Goal: Task Accomplishment & Management: Complete application form

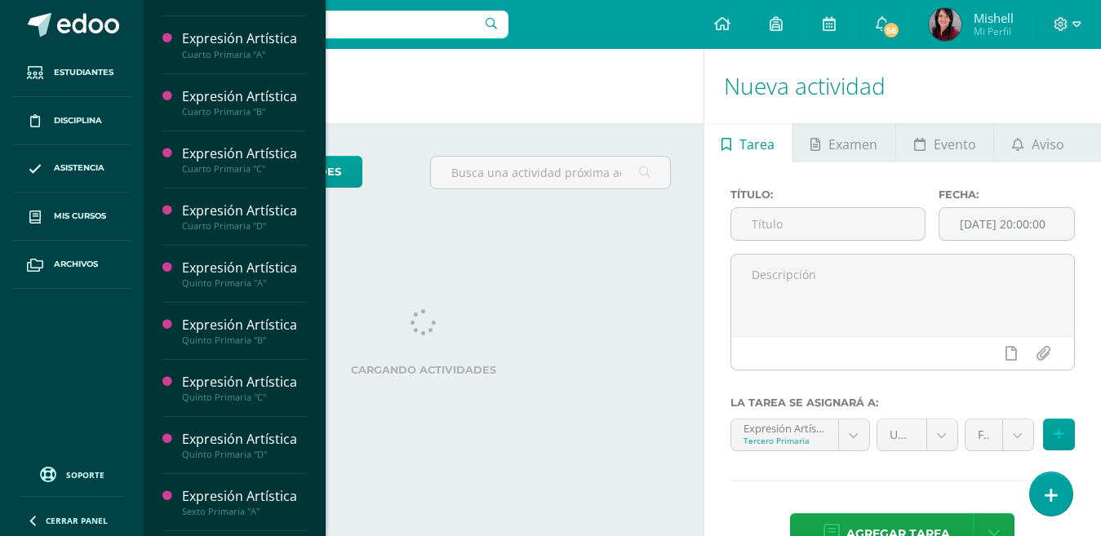
scroll to position [187, 0]
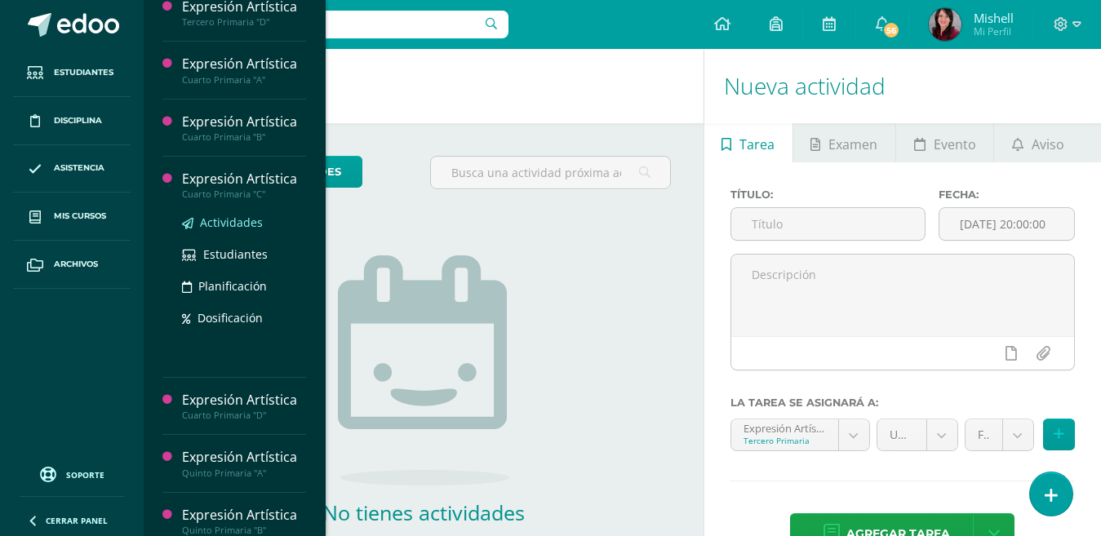
click at [241, 215] on span "Actividades" at bounding box center [231, 223] width 63 height 16
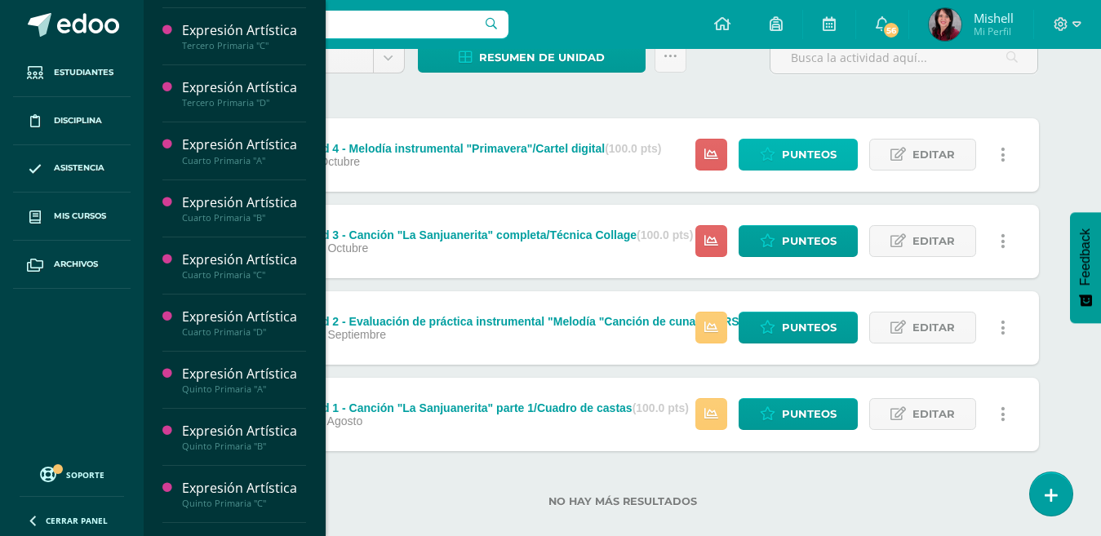
scroll to position [113, 0]
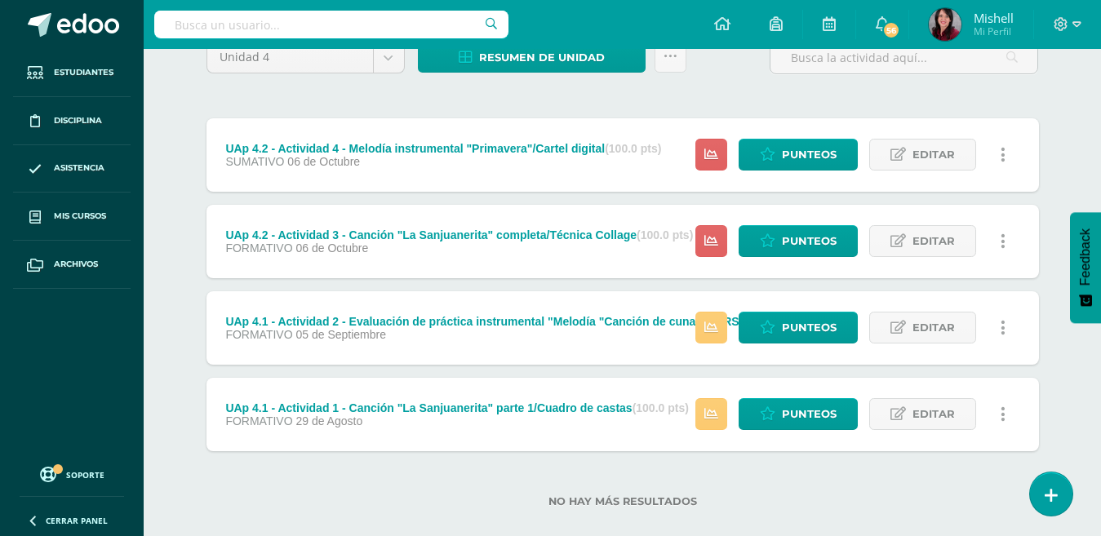
click at [676, 87] on div "Unidad 4 Unidad 1 Unidad 2 Unidad 3 Unidad 4 Resumen de unidad Descargar como H…" at bounding box center [623, 284] width 846 height 487
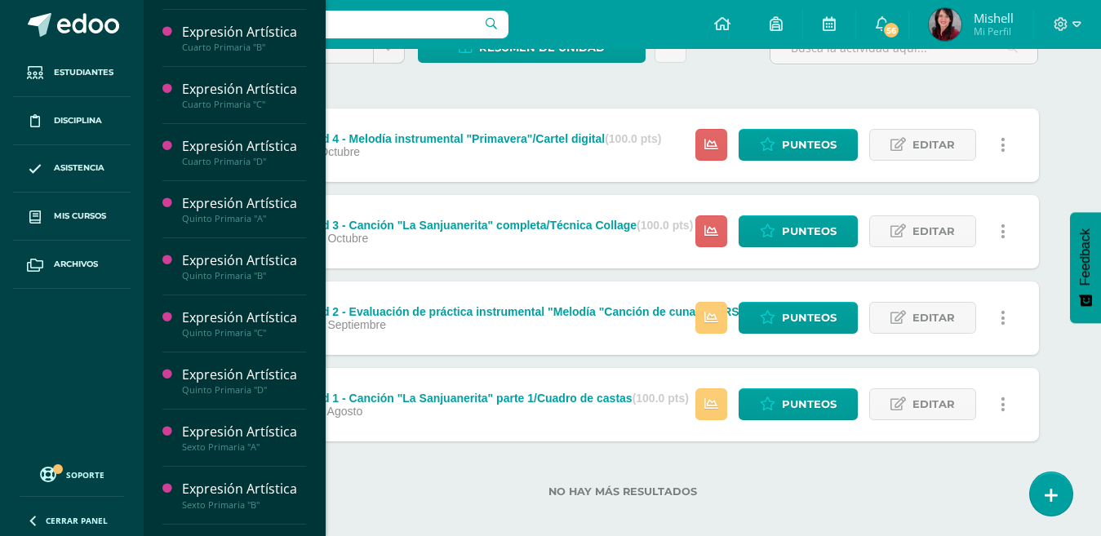
scroll to position [290, 0]
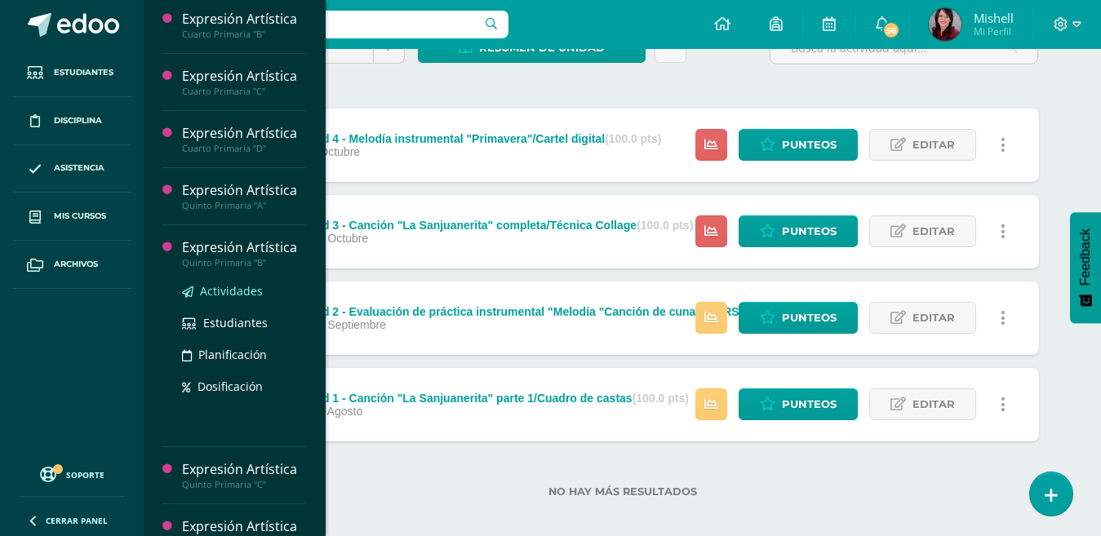
click at [220, 289] on span "Actividades" at bounding box center [231, 291] width 63 height 16
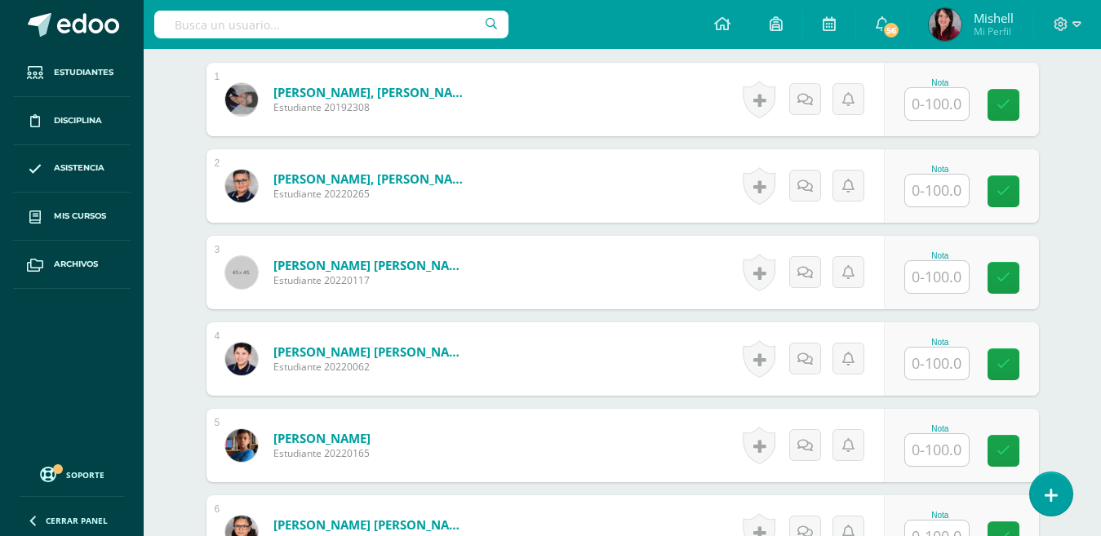
scroll to position [505, 0]
click at [931, 102] on input "text" at bounding box center [937, 103] width 64 height 32
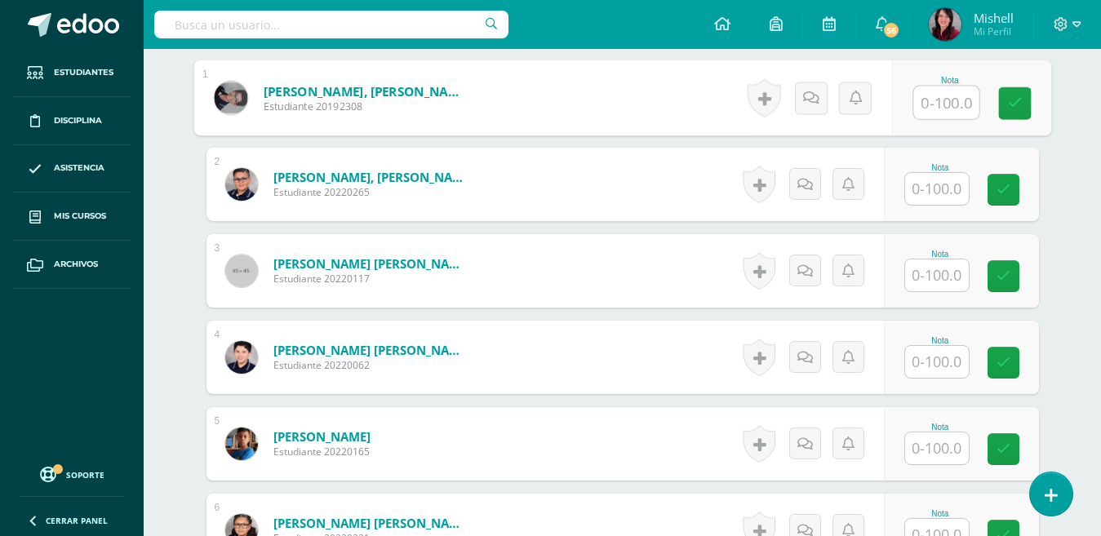
scroll to position [507, 0]
type input "98"
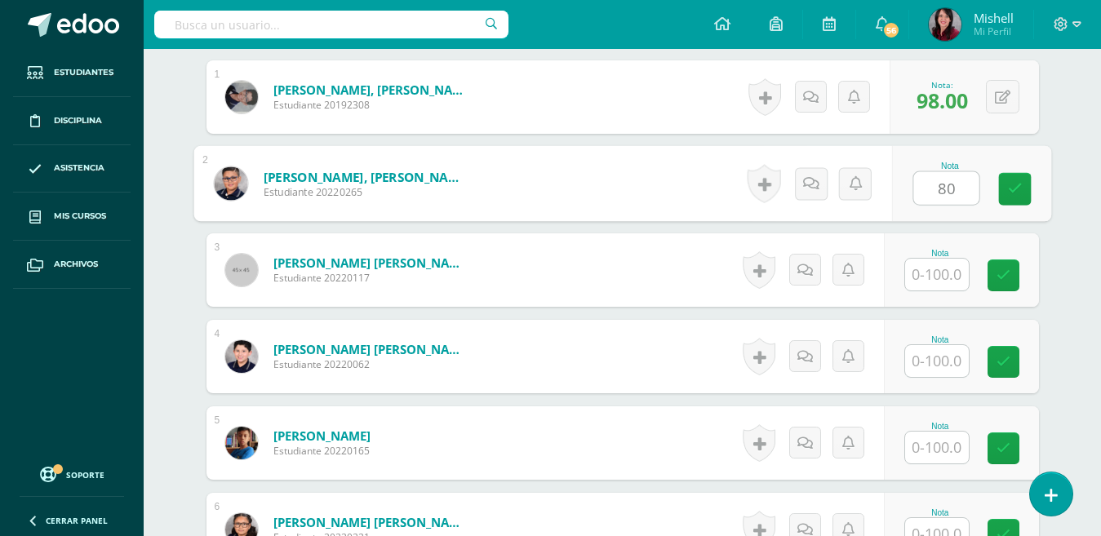
type input "80"
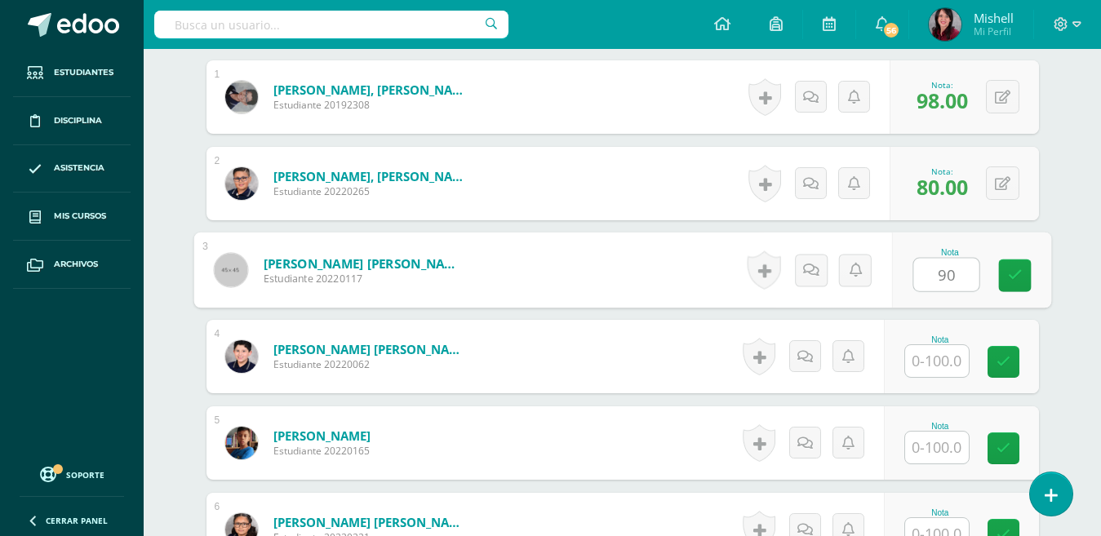
type input "90"
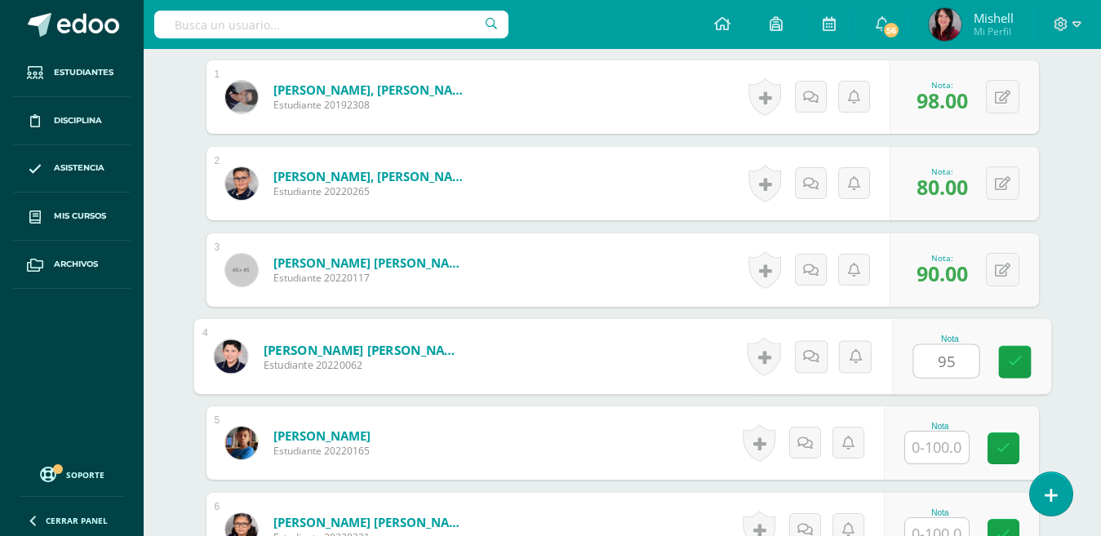
type input "95"
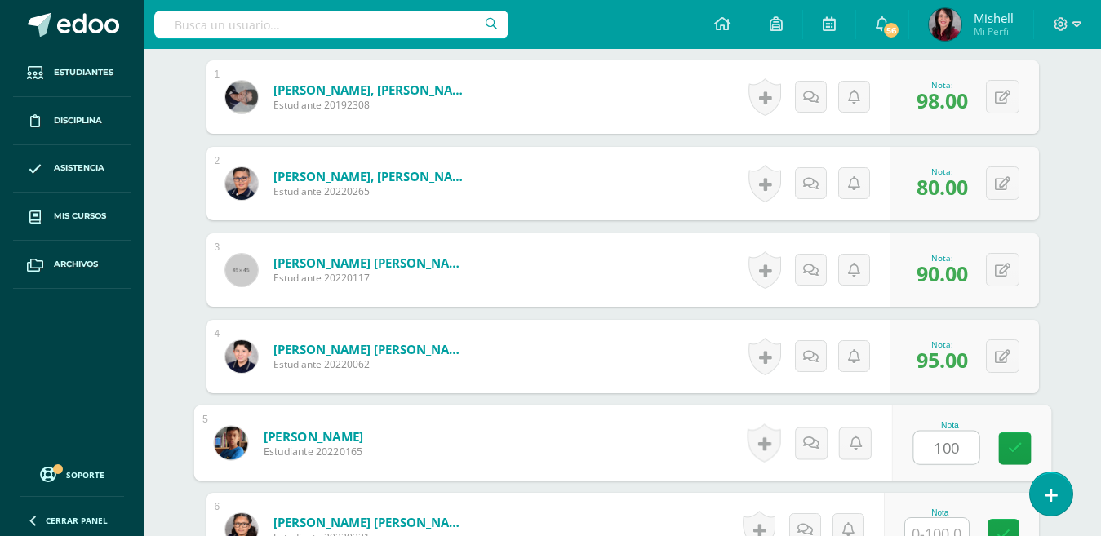
type input "100"
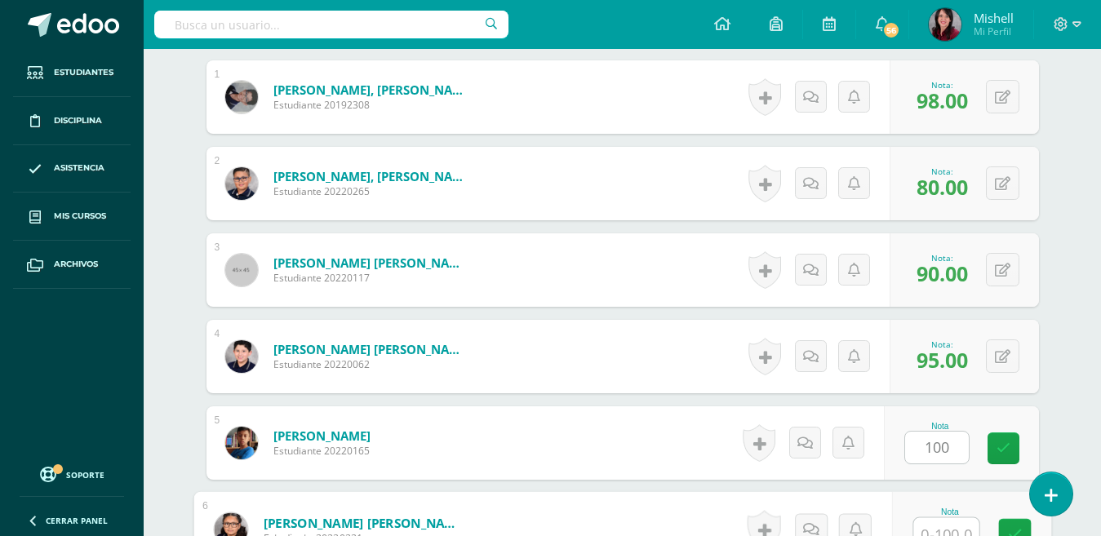
scroll to position [520, 0]
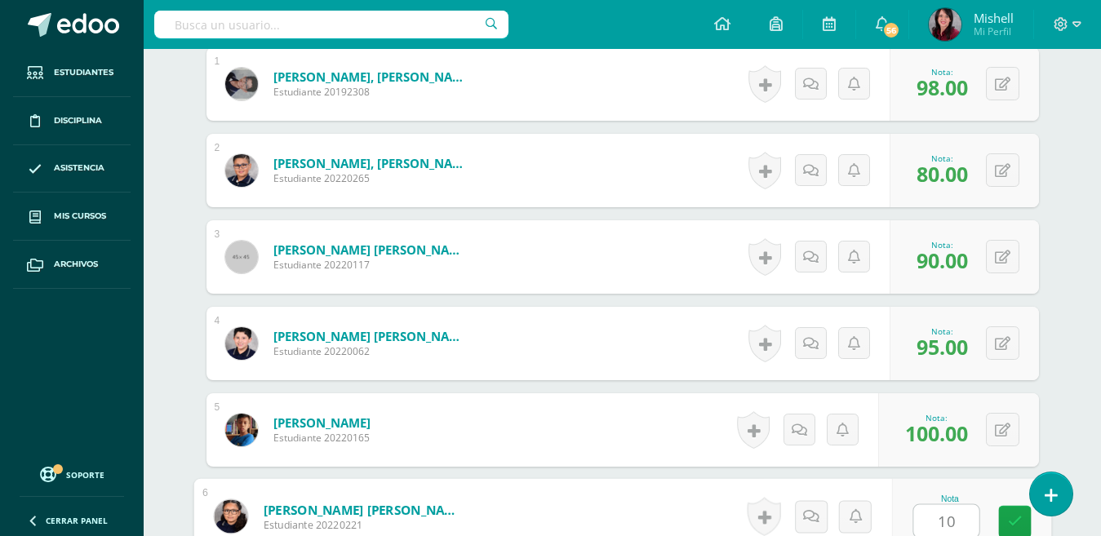
type input "100"
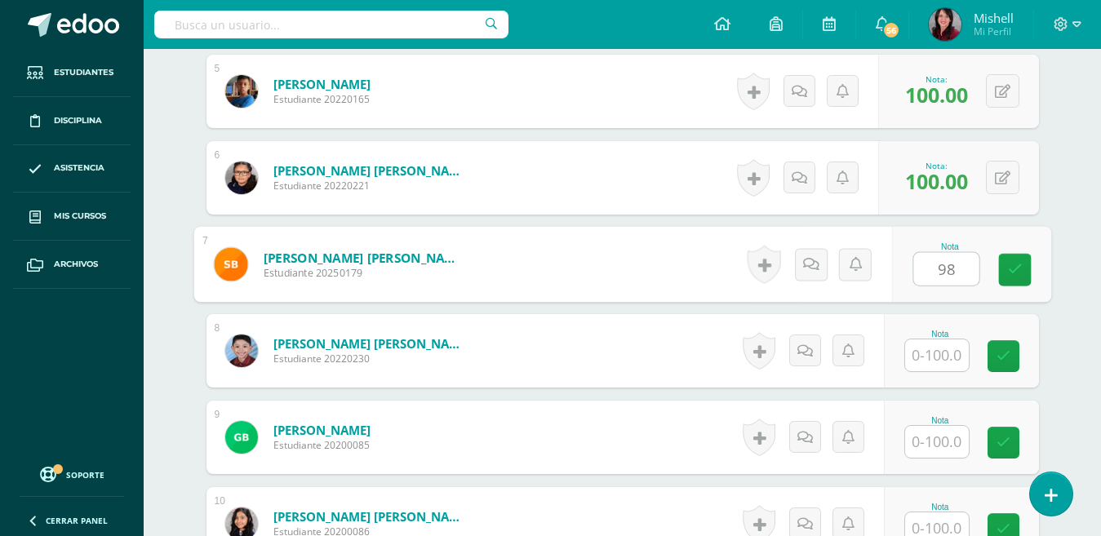
type input "98"
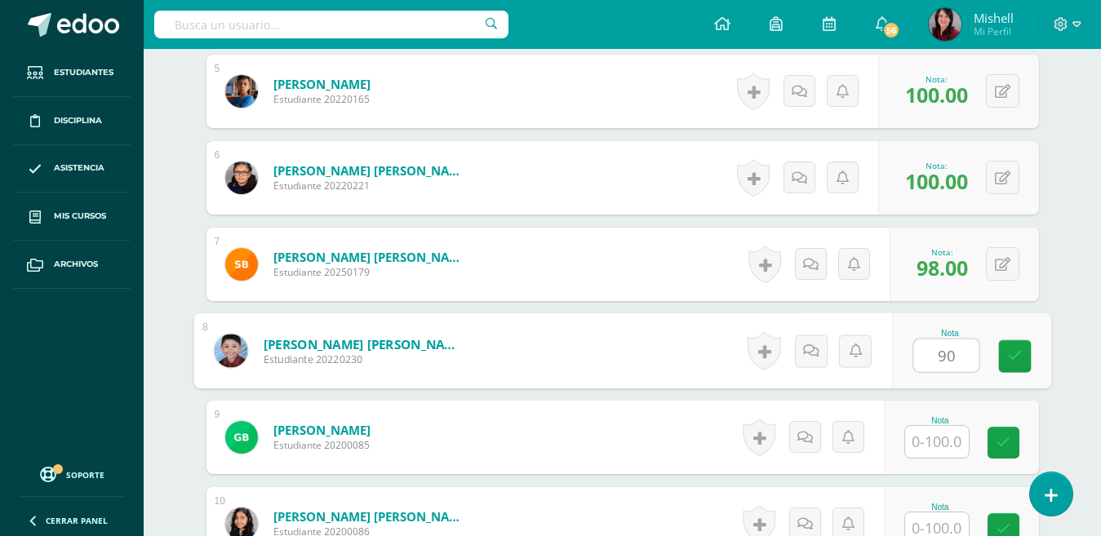
type input "90"
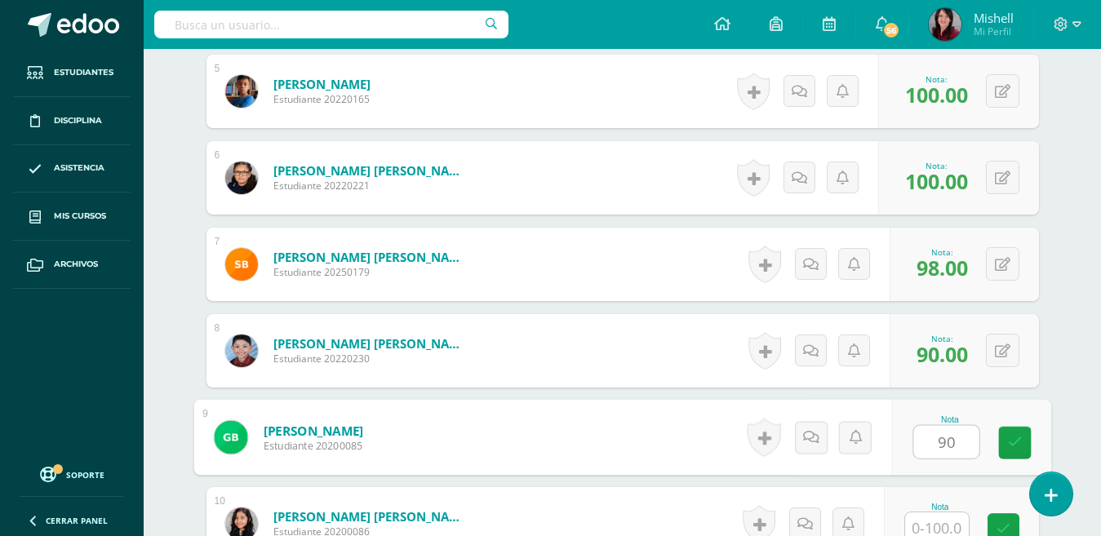
type input "90"
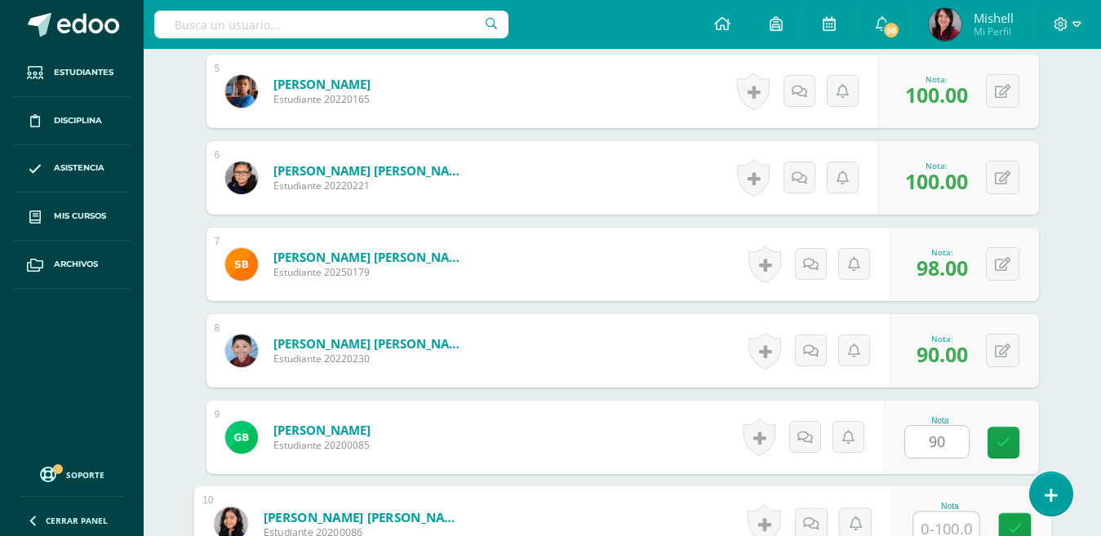
scroll to position [866, 0]
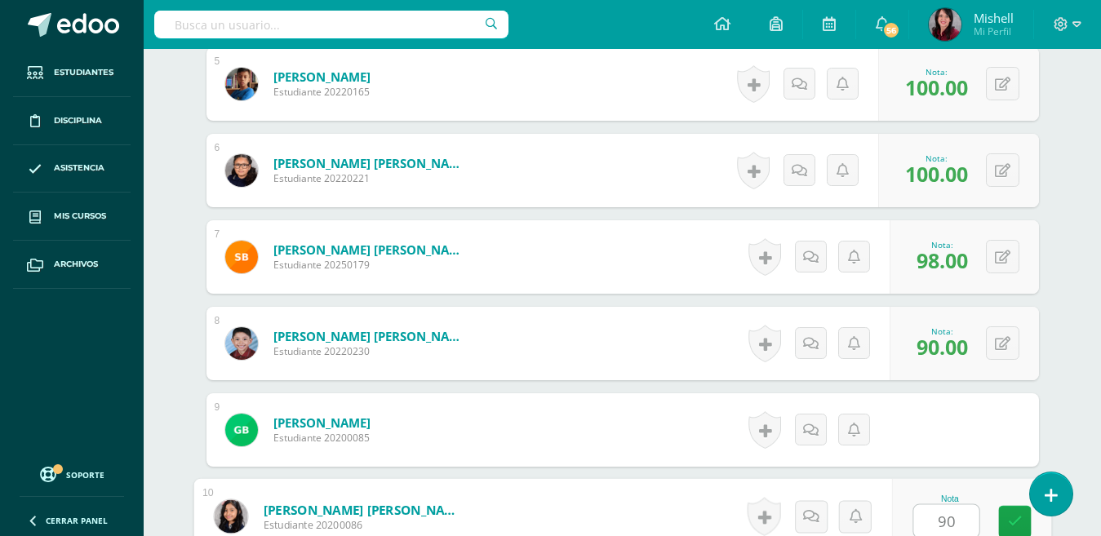
type input "90"
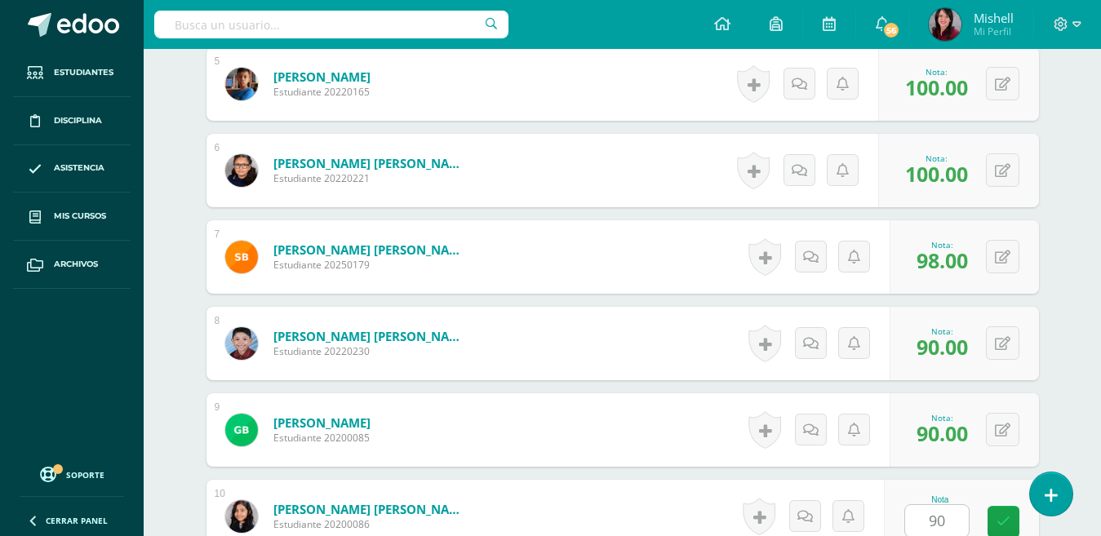
scroll to position [1205, 0]
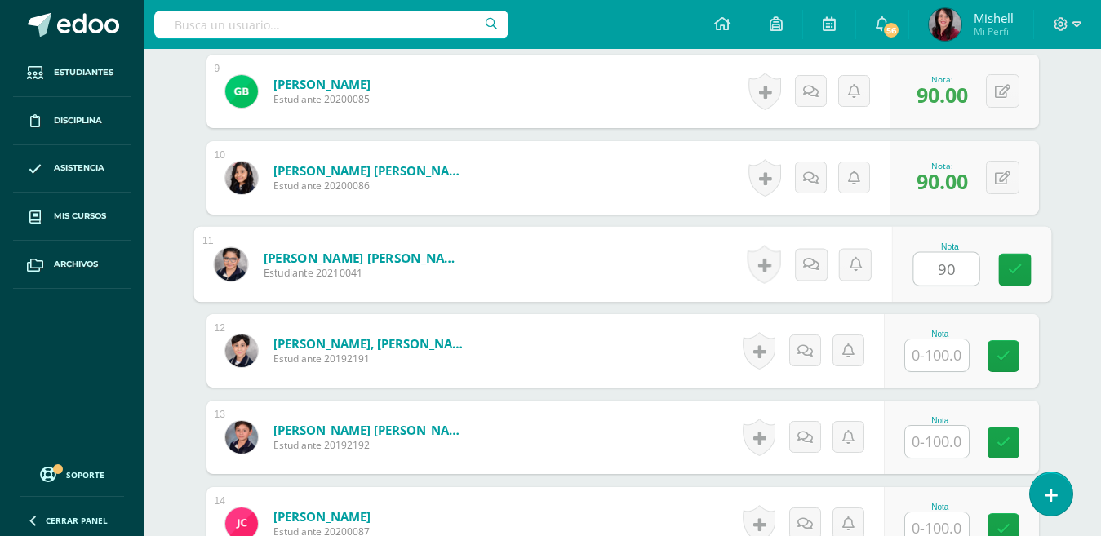
type input "90"
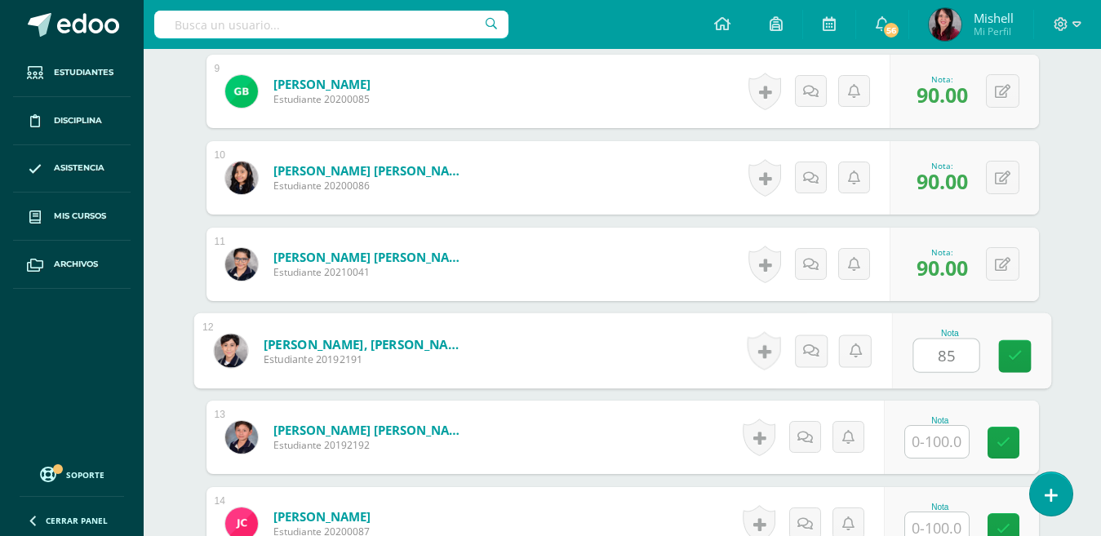
type input "85"
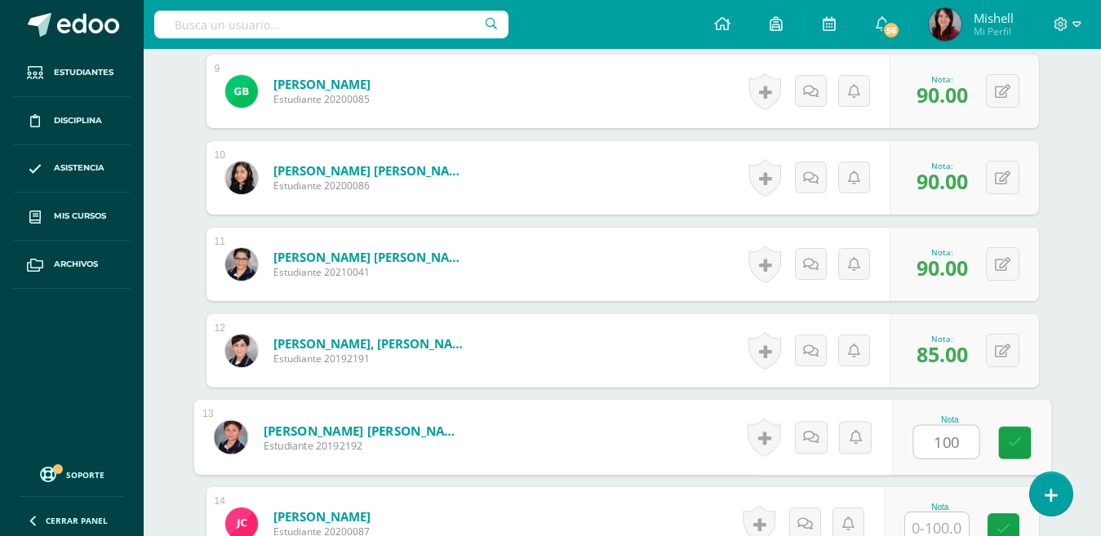
type input "100"
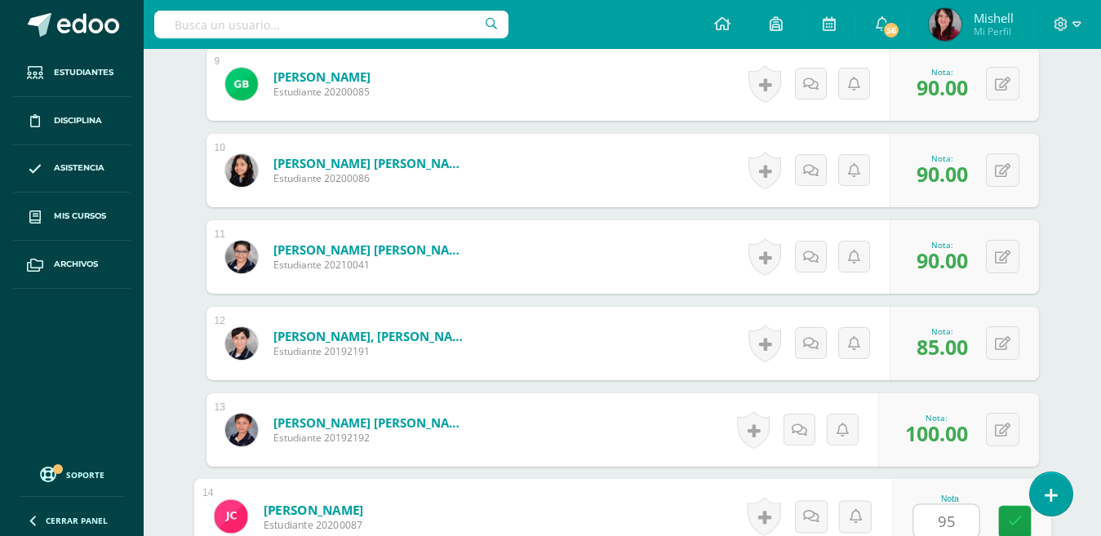
type input "95"
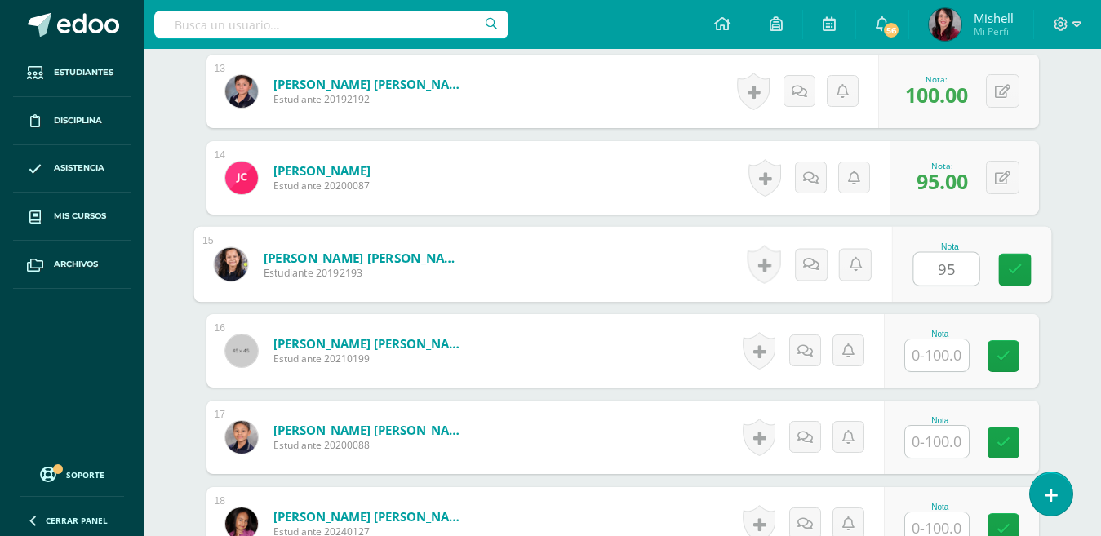
type input "95"
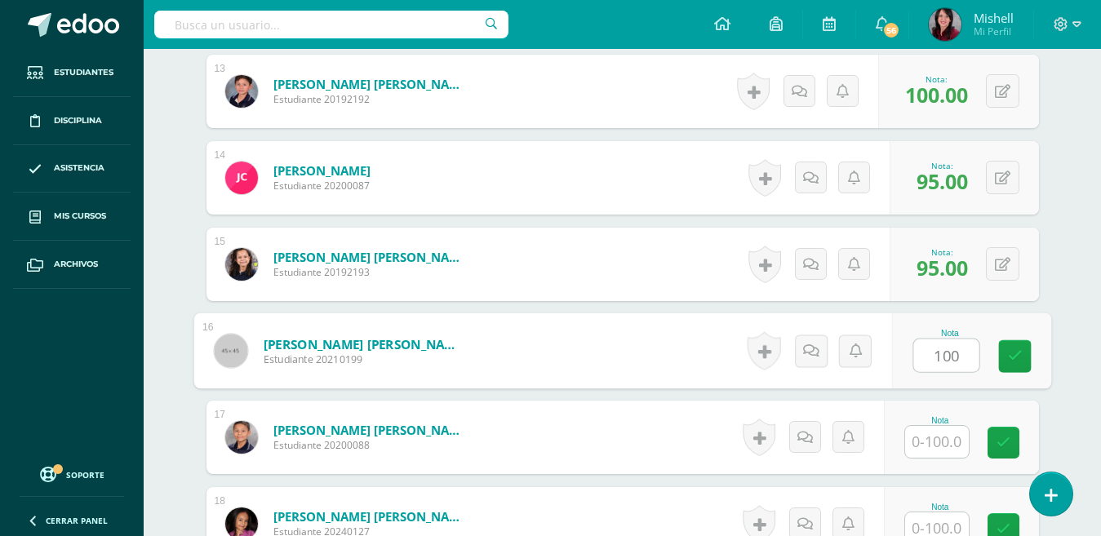
type input "100"
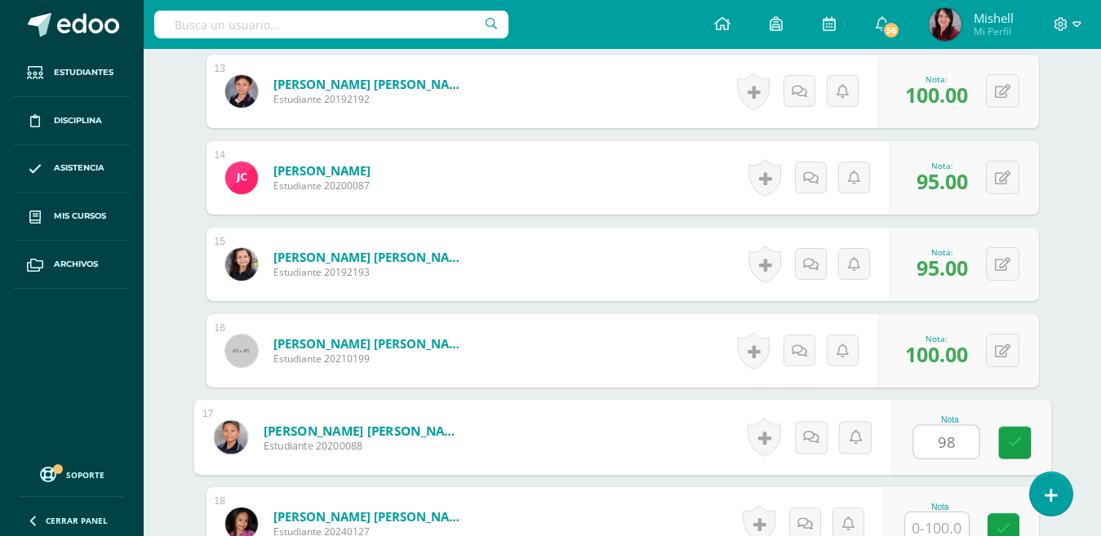
type input "98"
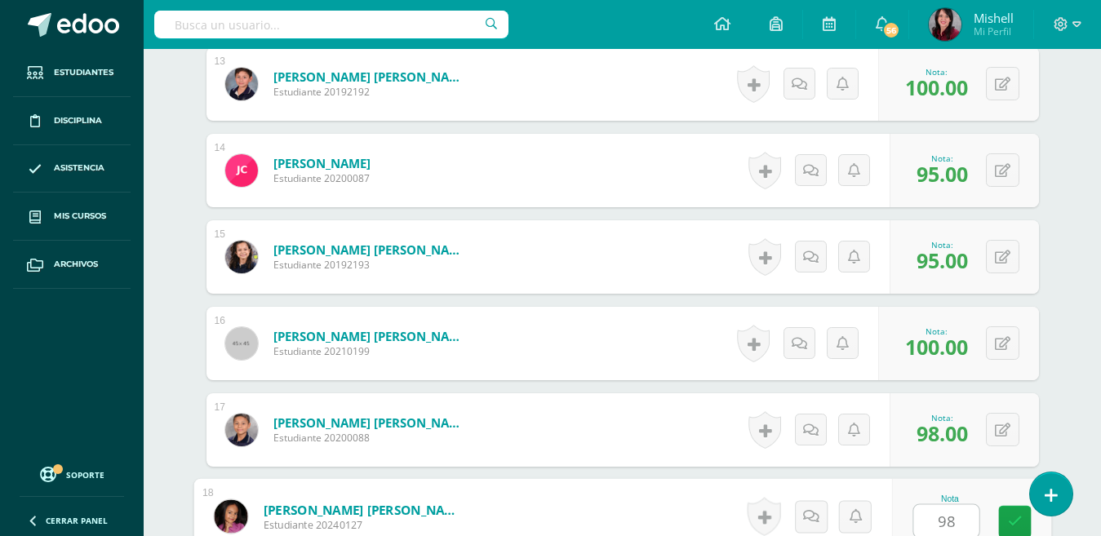
type input "98"
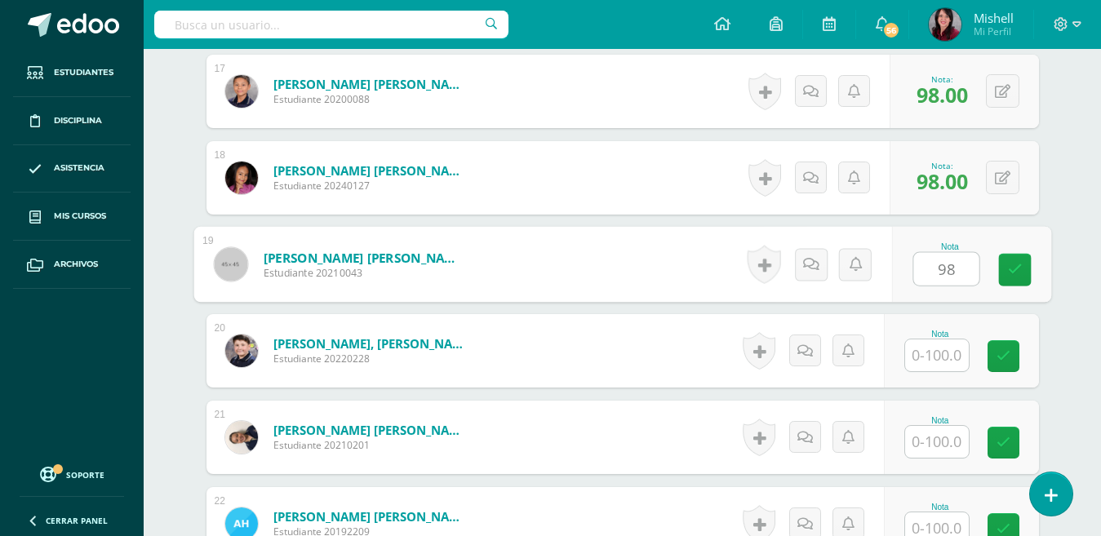
type input "98"
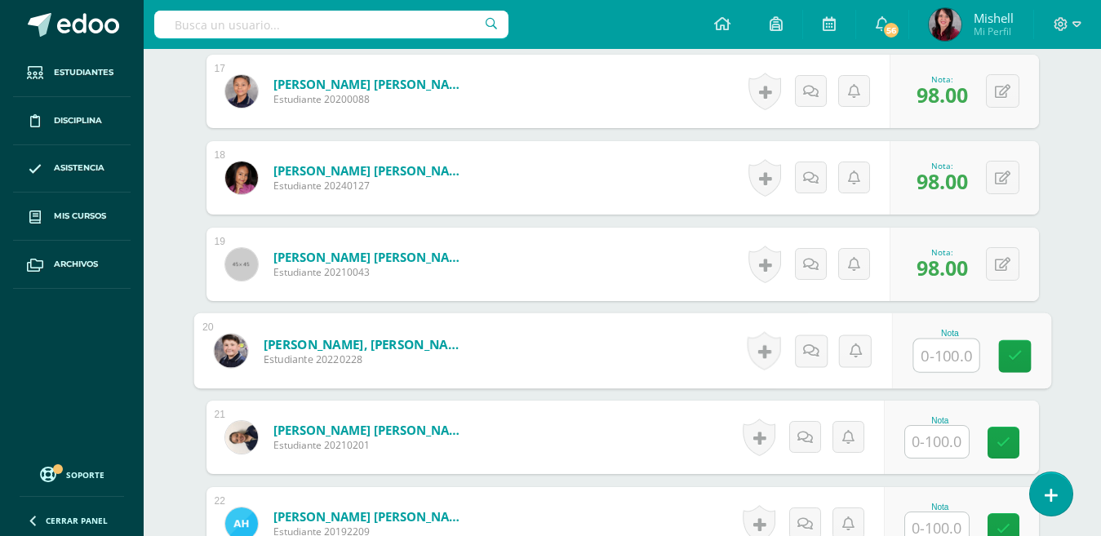
type input "0"
type input "98"
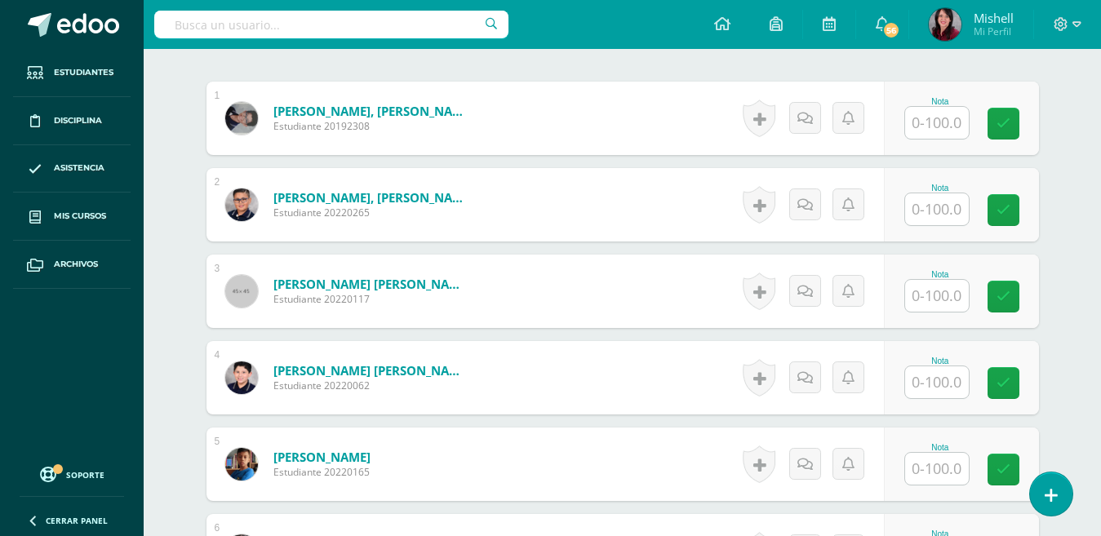
scroll to position [500, 0]
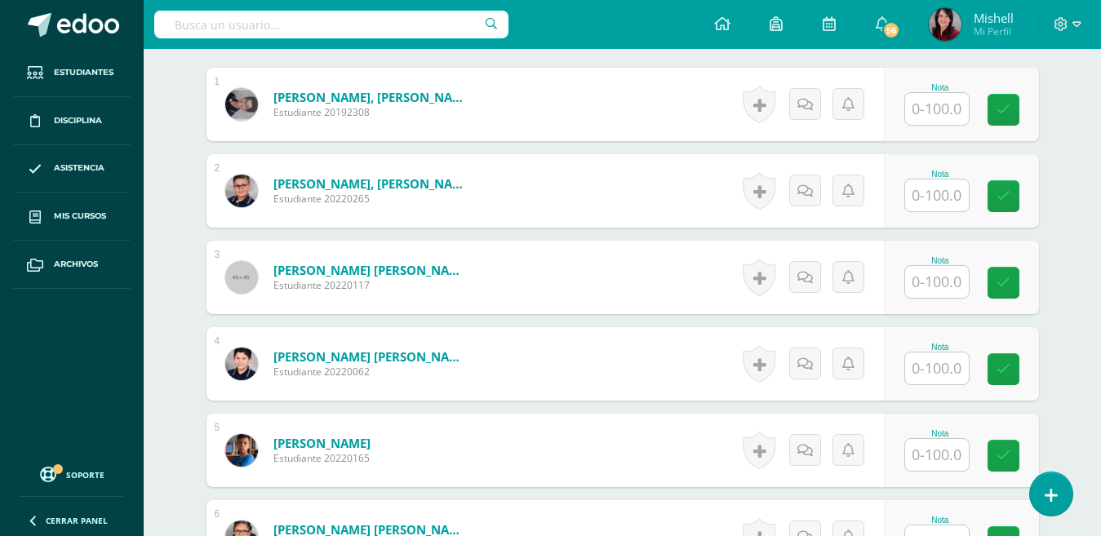
click at [953, 104] on input "text" at bounding box center [937, 109] width 64 height 32
type input "p"
type input "95"
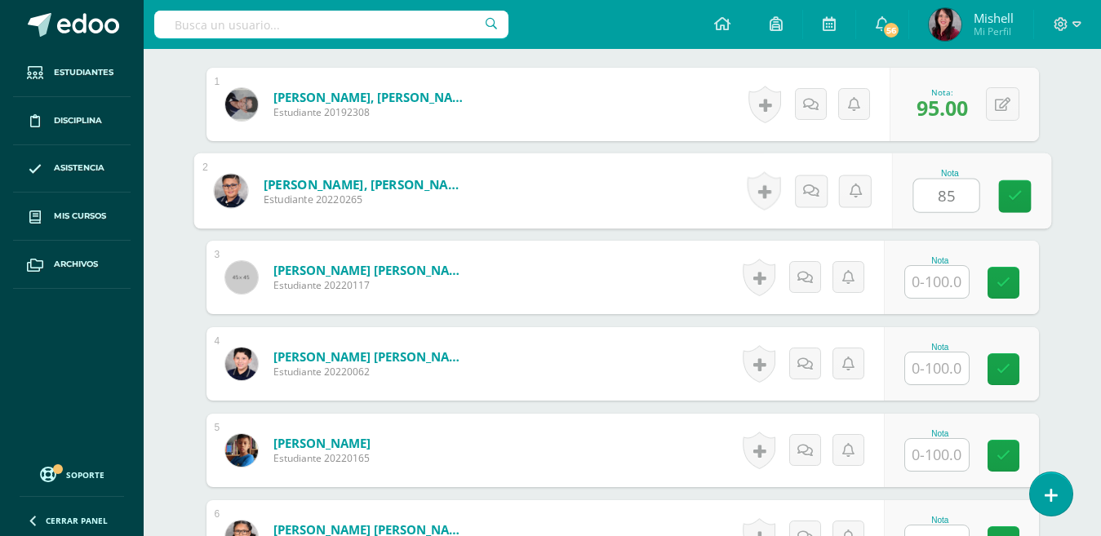
type input "85"
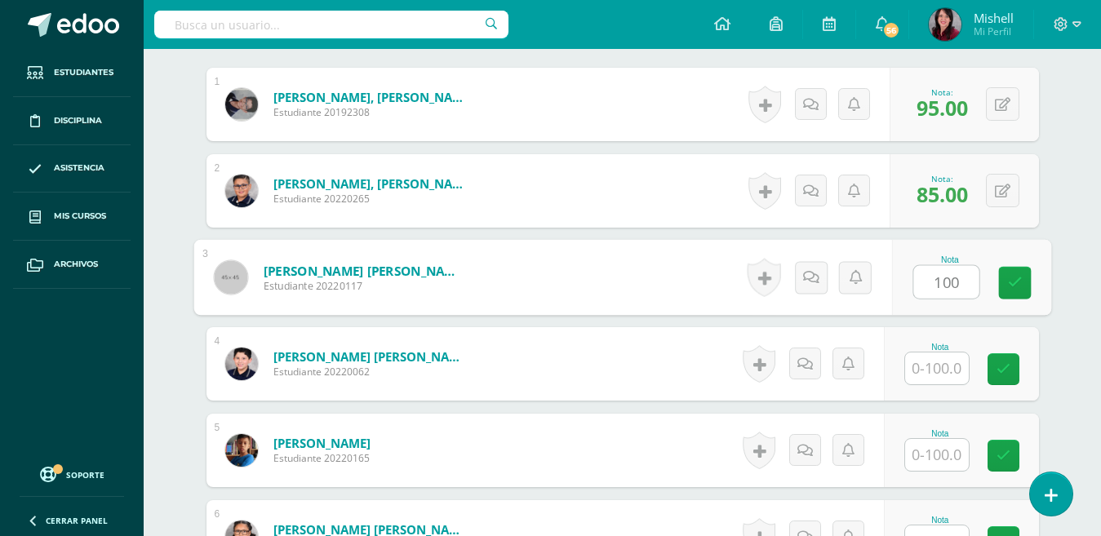
type input "100"
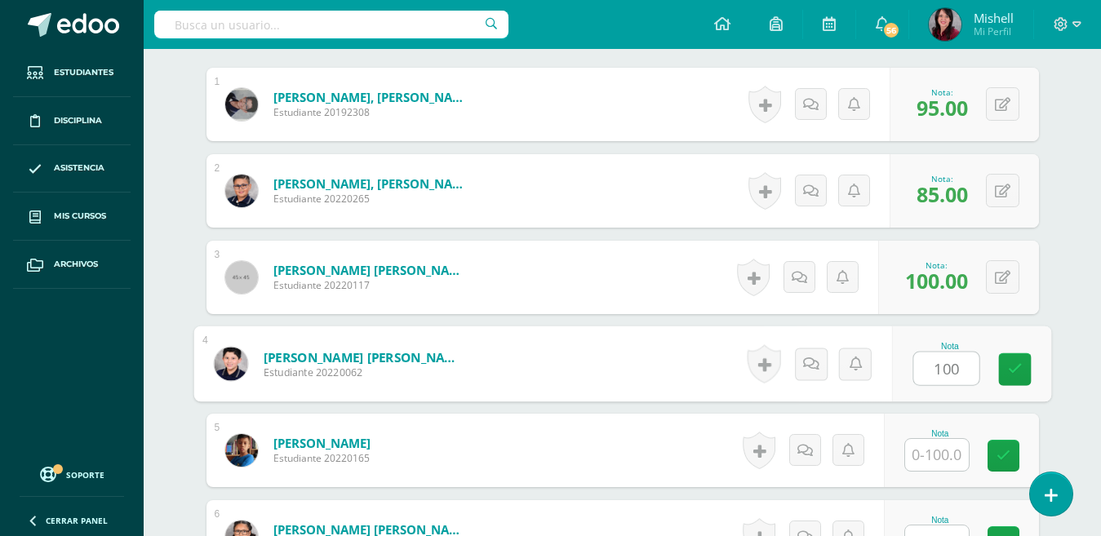
type input "100"
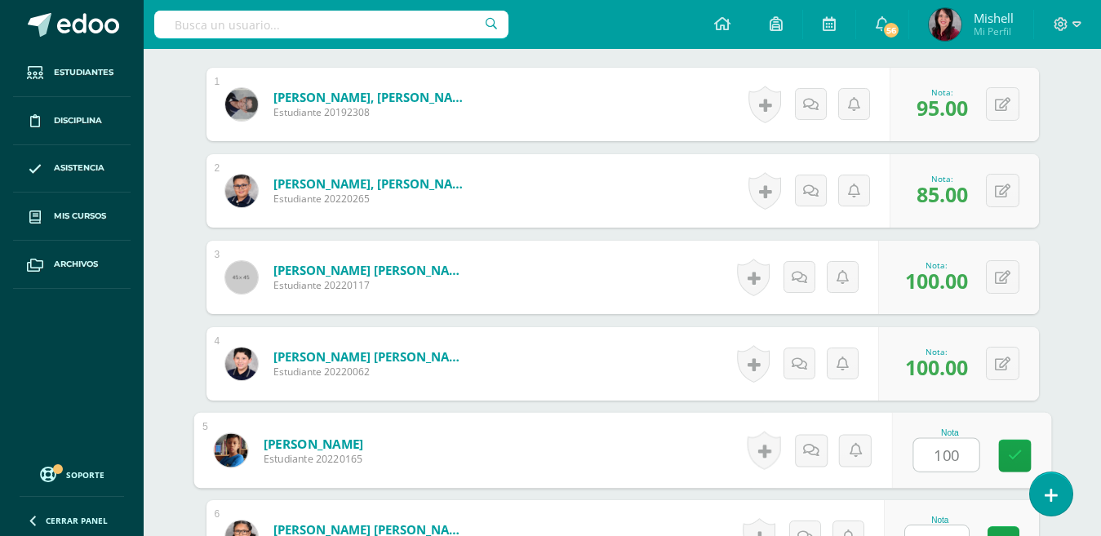
type input "100"
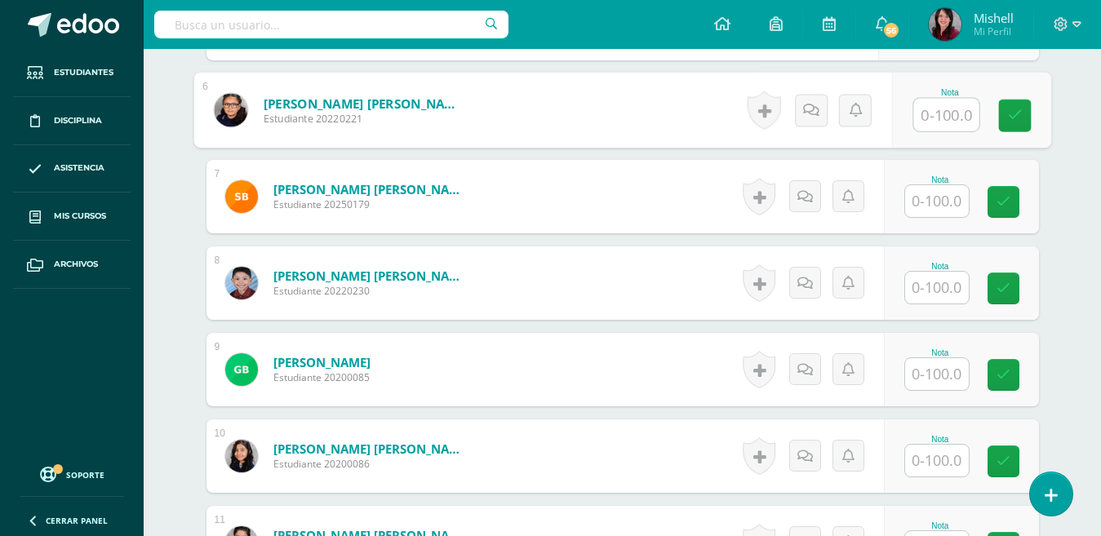
scroll to position [940, 0]
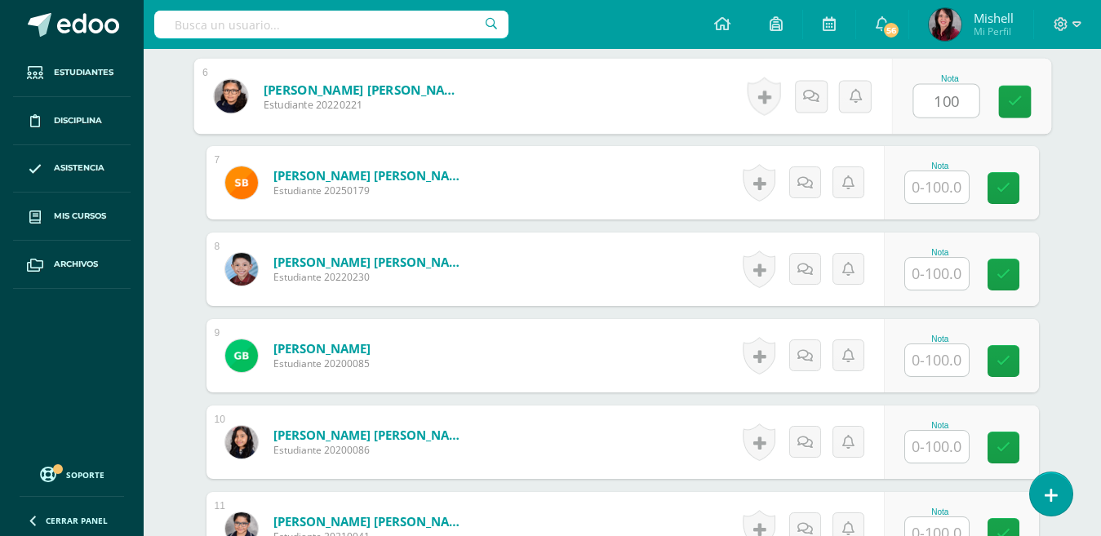
type input "100"
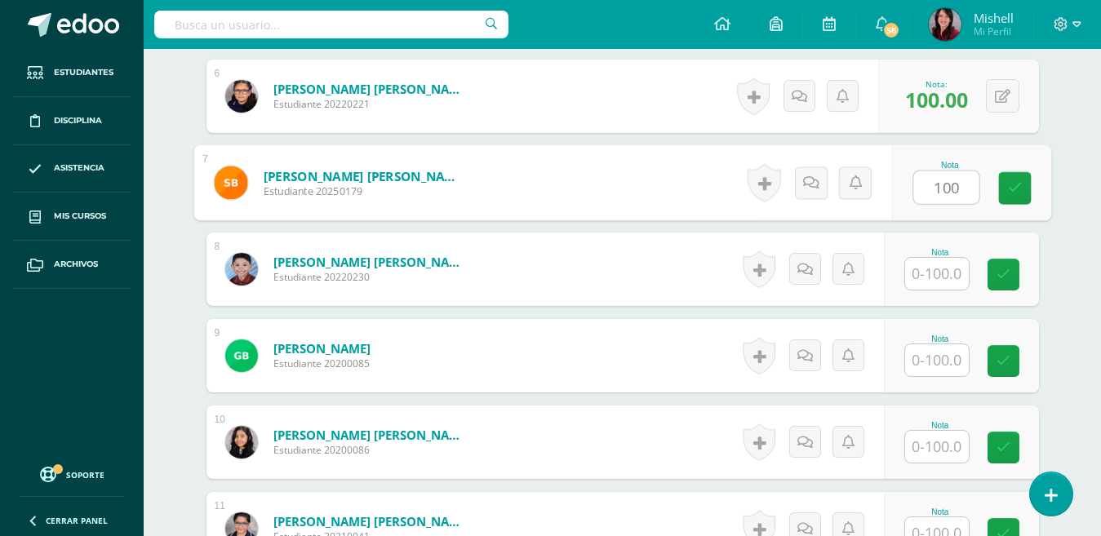
type input "100"
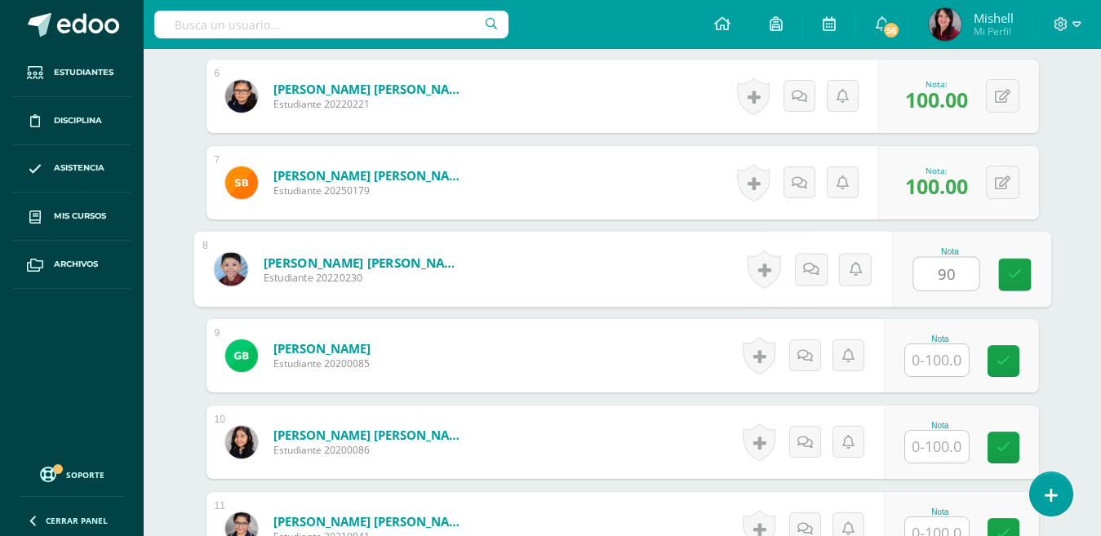
type input "90"
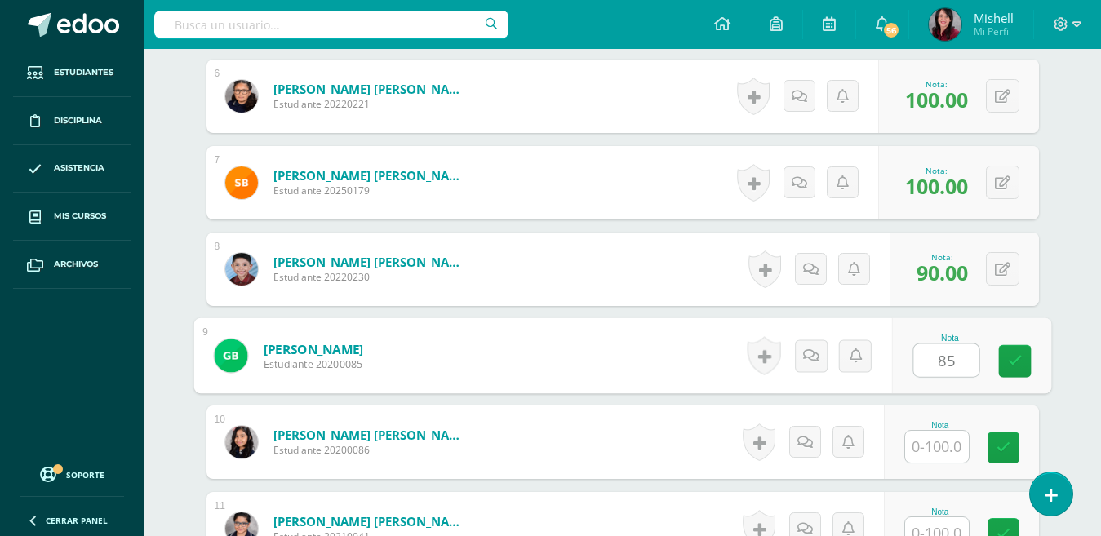
type input "85"
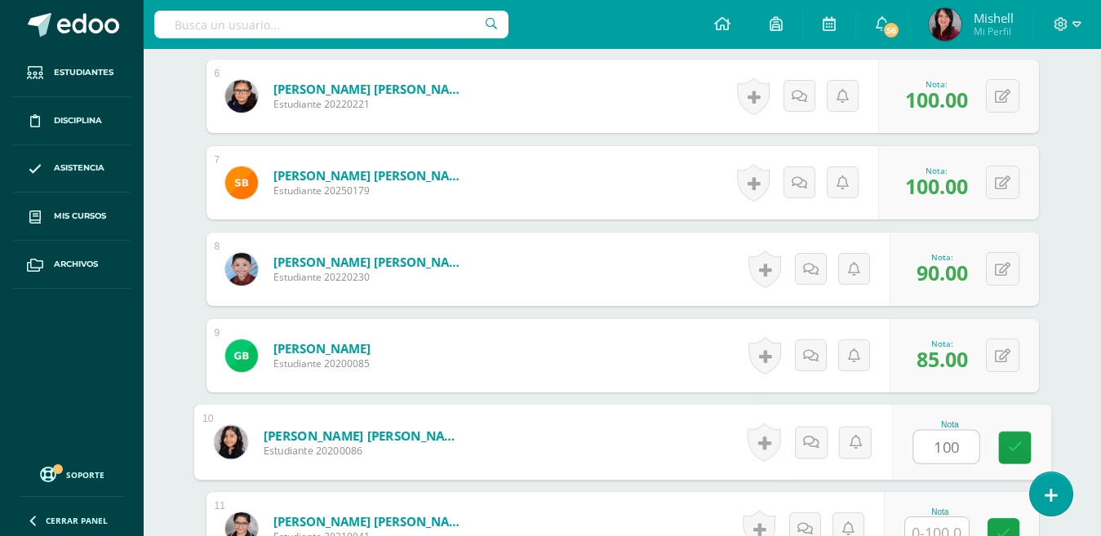
type input "100"
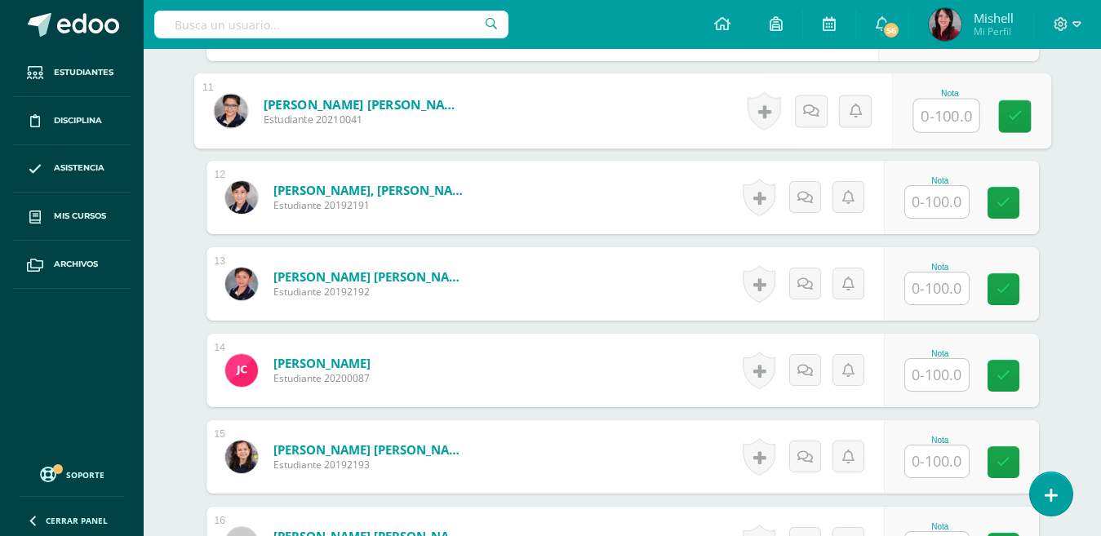
scroll to position [1366, 0]
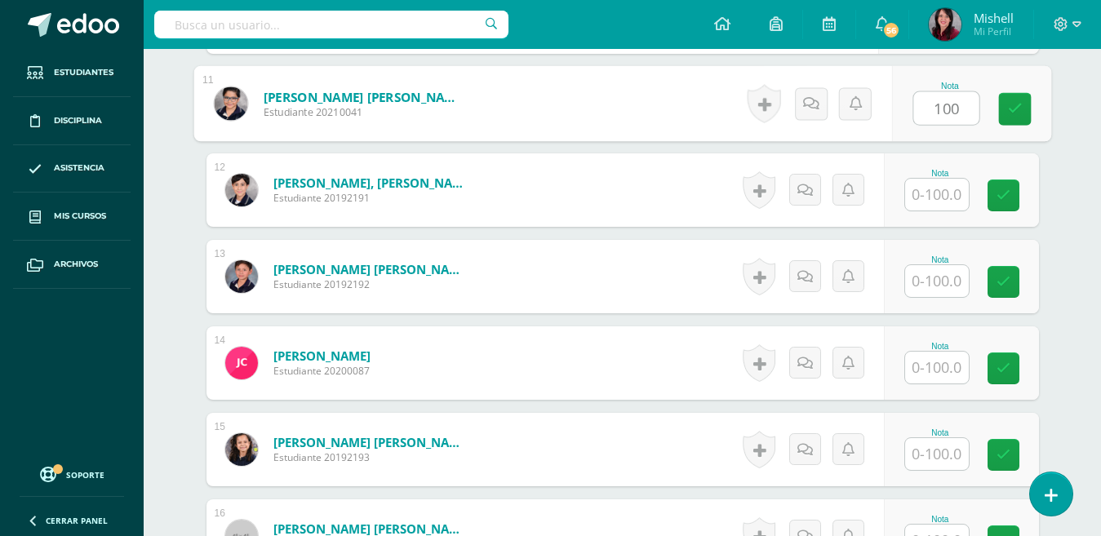
type input "100"
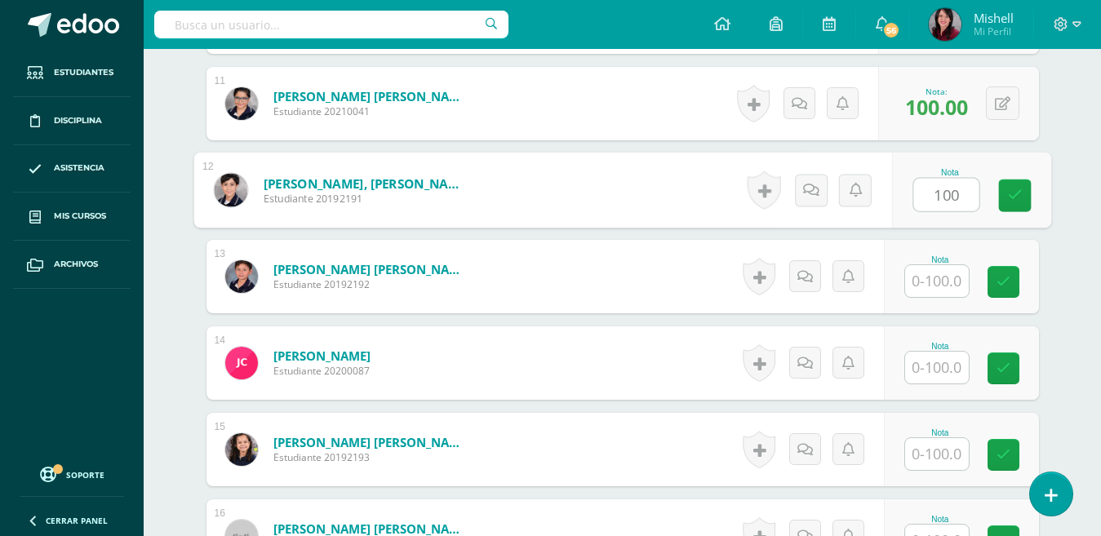
type input "100"
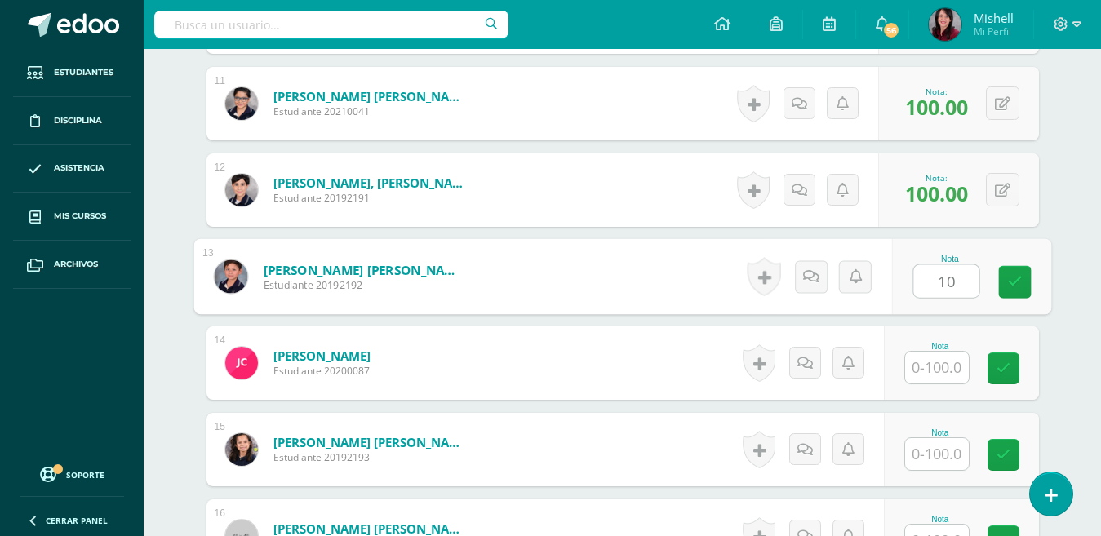
type input "1"
type input "98"
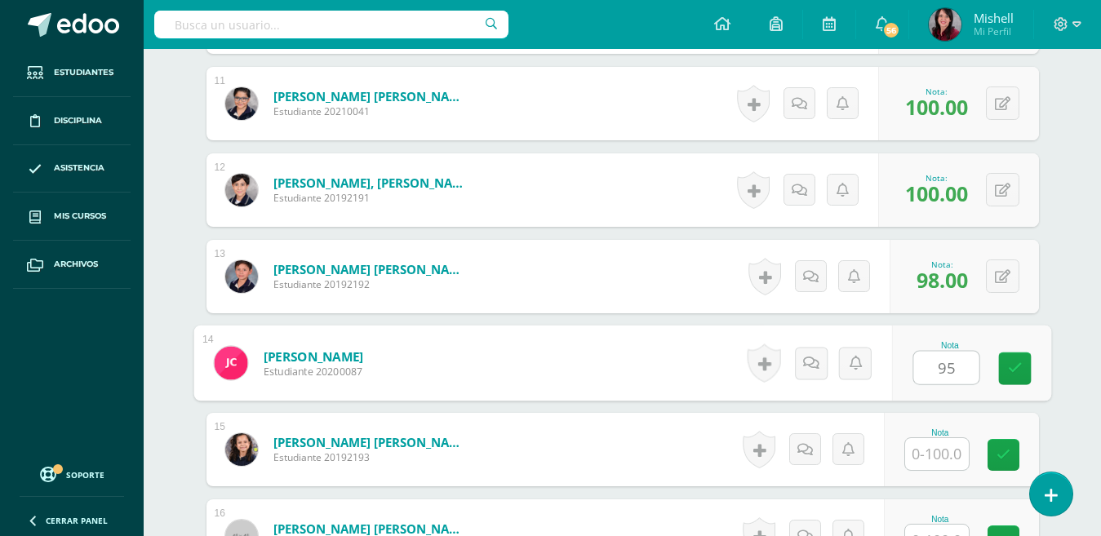
type input "95"
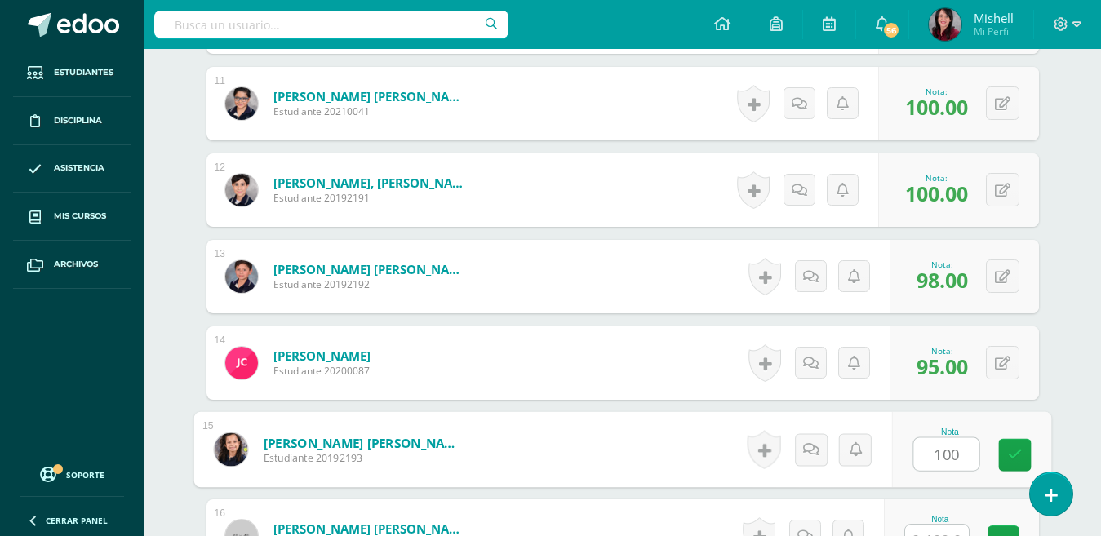
type input "100"
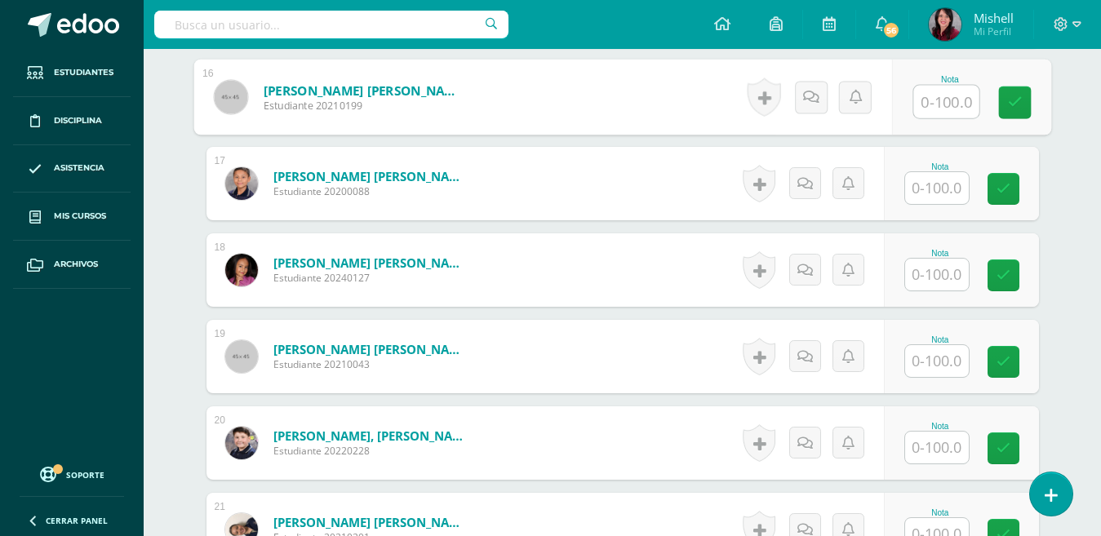
scroll to position [1812, 0]
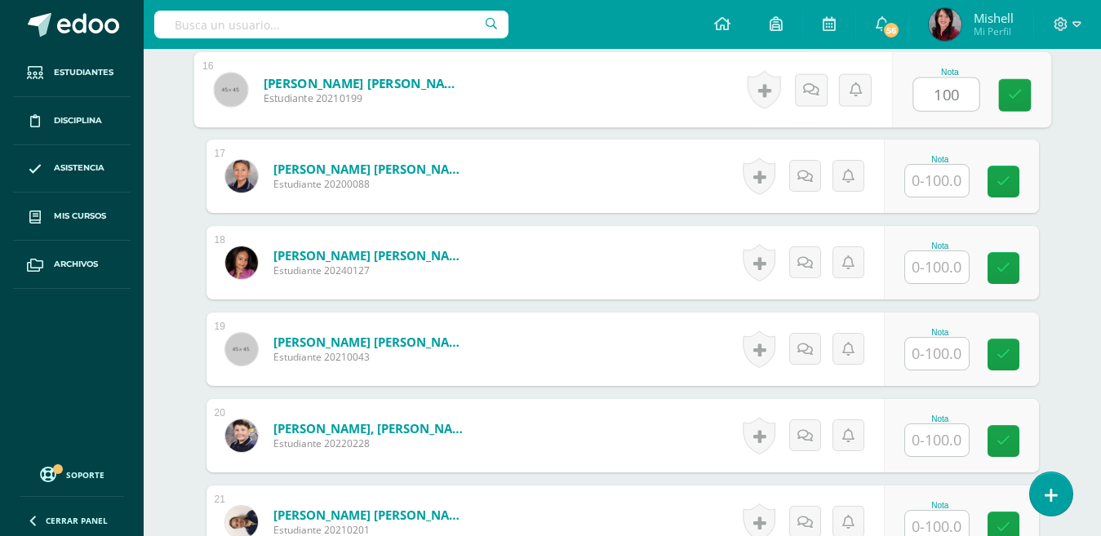
type input "100"
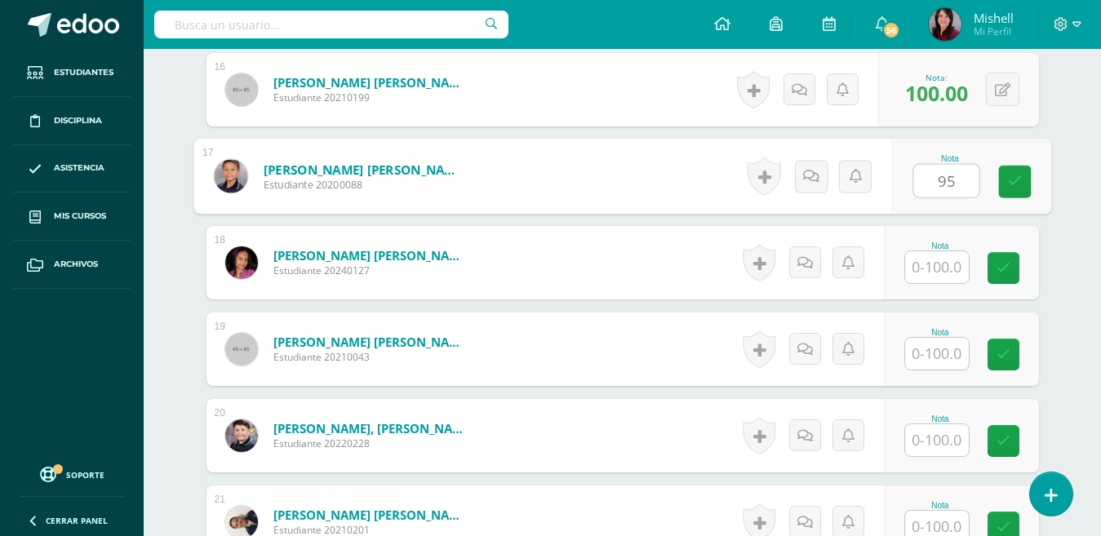
type input "95"
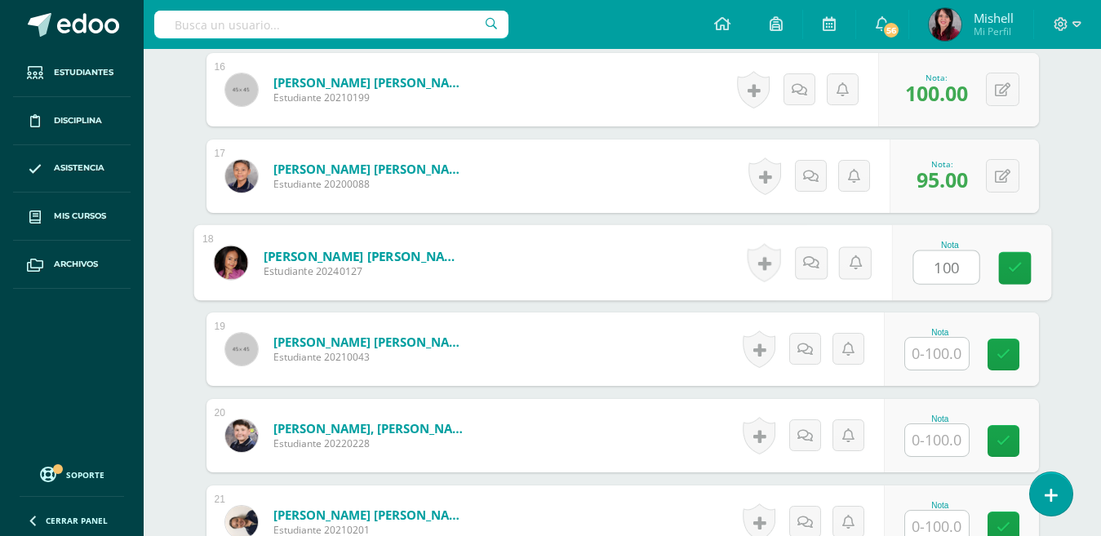
type input "100"
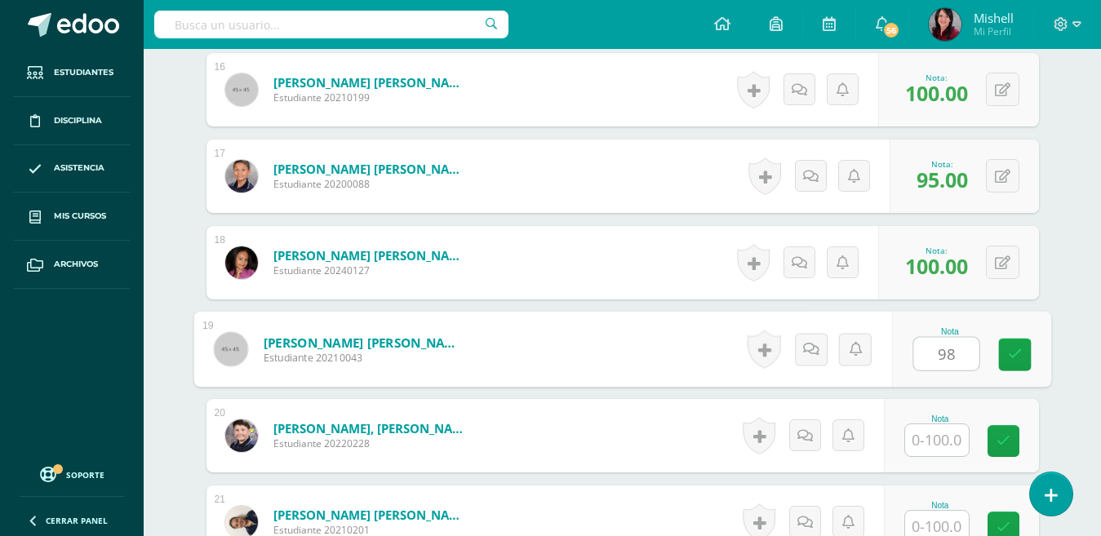
type input "98"
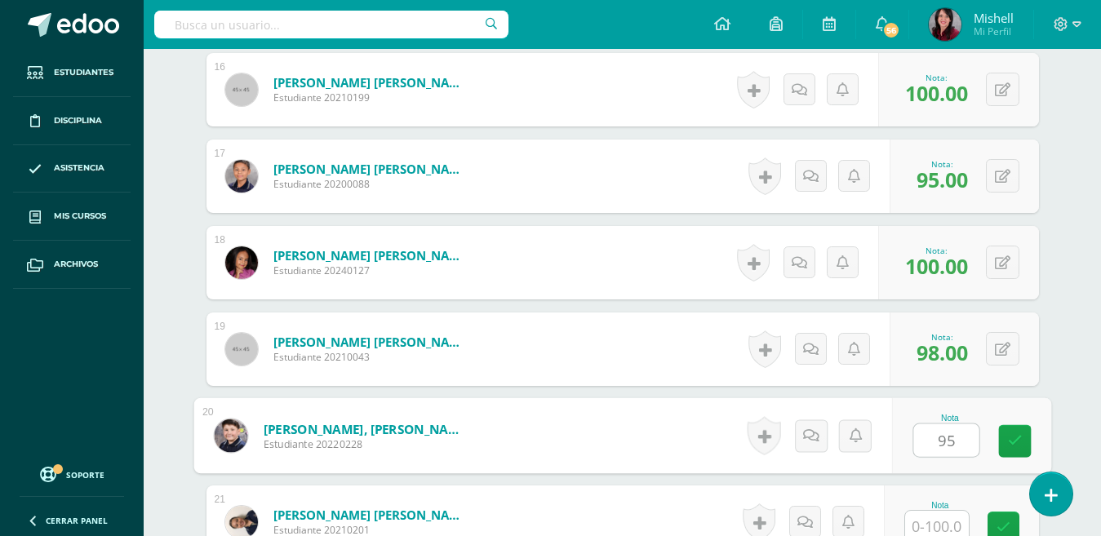
type input "95"
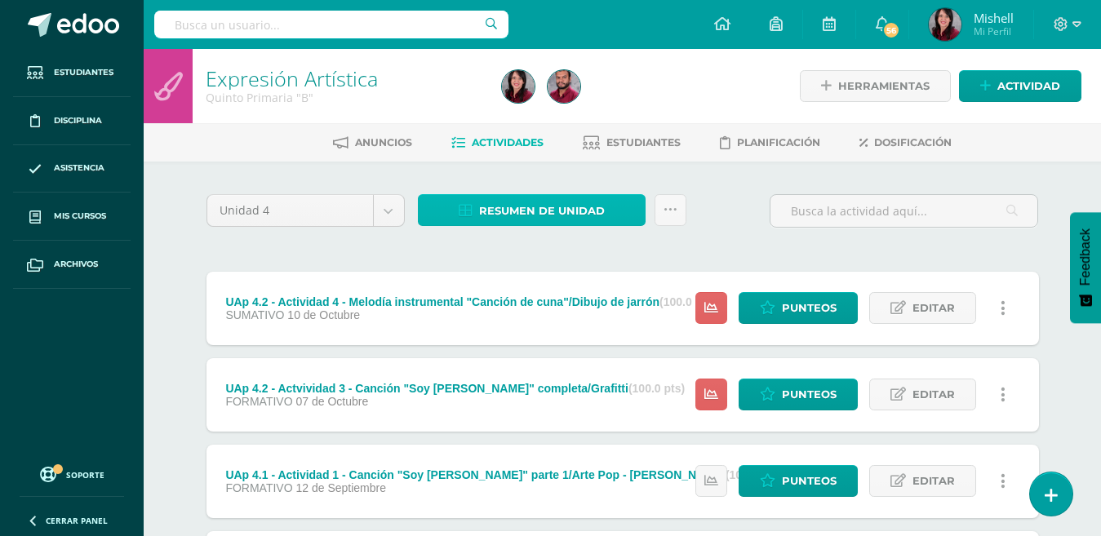
click at [567, 202] on span "Resumen de unidad" at bounding box center [542, 211] width 126 height 30
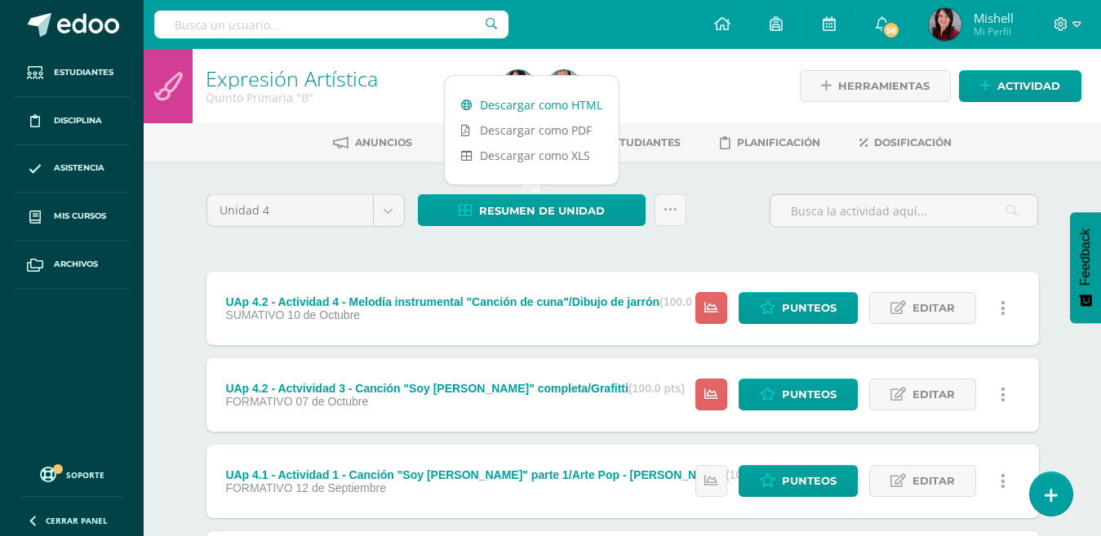
click at [559, 104] on link "Descargar como HTML" at bounding box center [532, 104] width 174 height 25
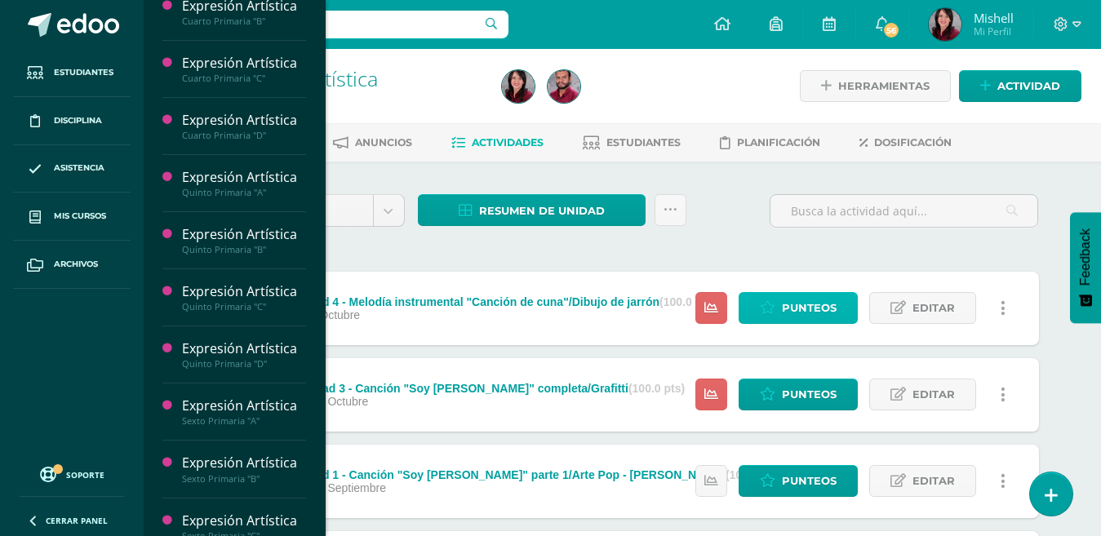
scroll to position [313, 0]
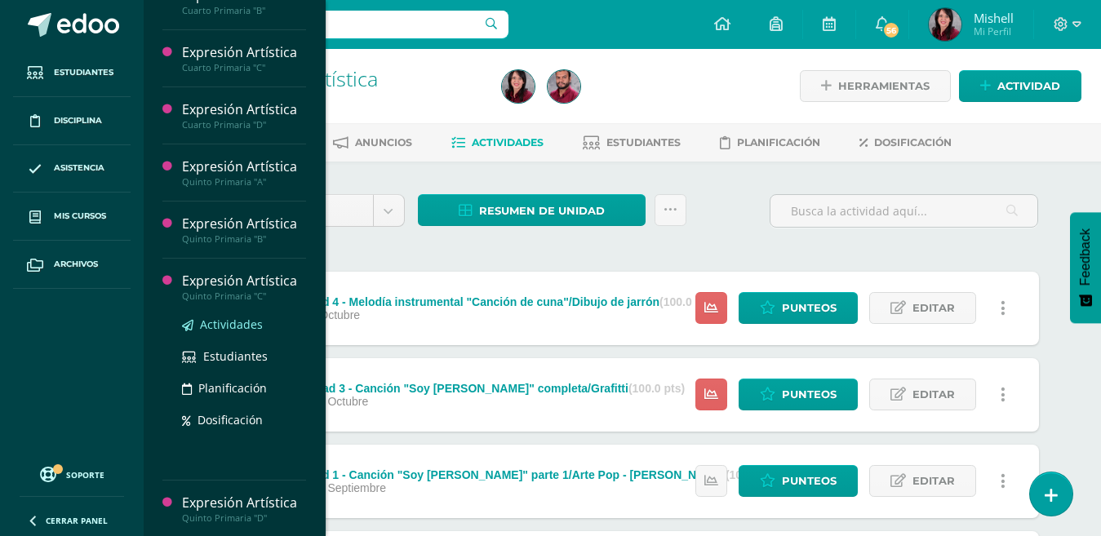
click at [219, 320] on span "Actividades" at bounding box center [231, 325] width 63 height 16
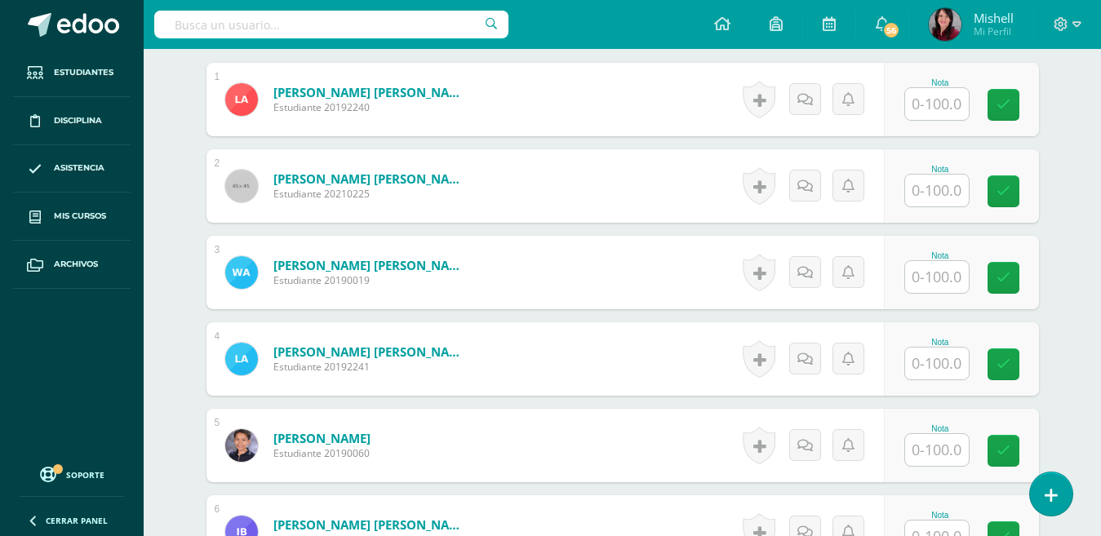
scroll to position [510, 0]
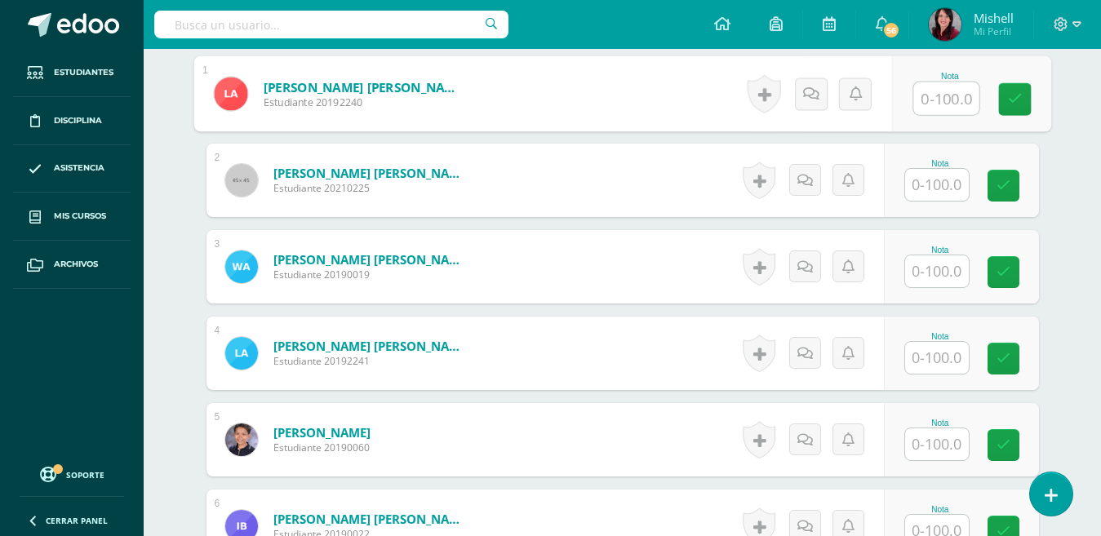
click at [943, 99] on input "text" at bounding box center [945, 98] width 65 height 33
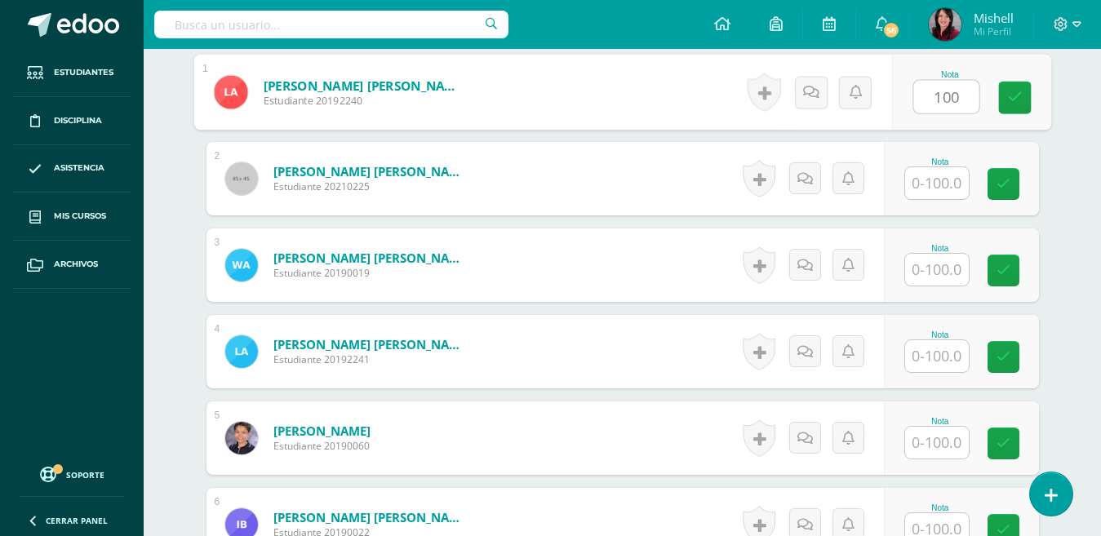
type input "100"
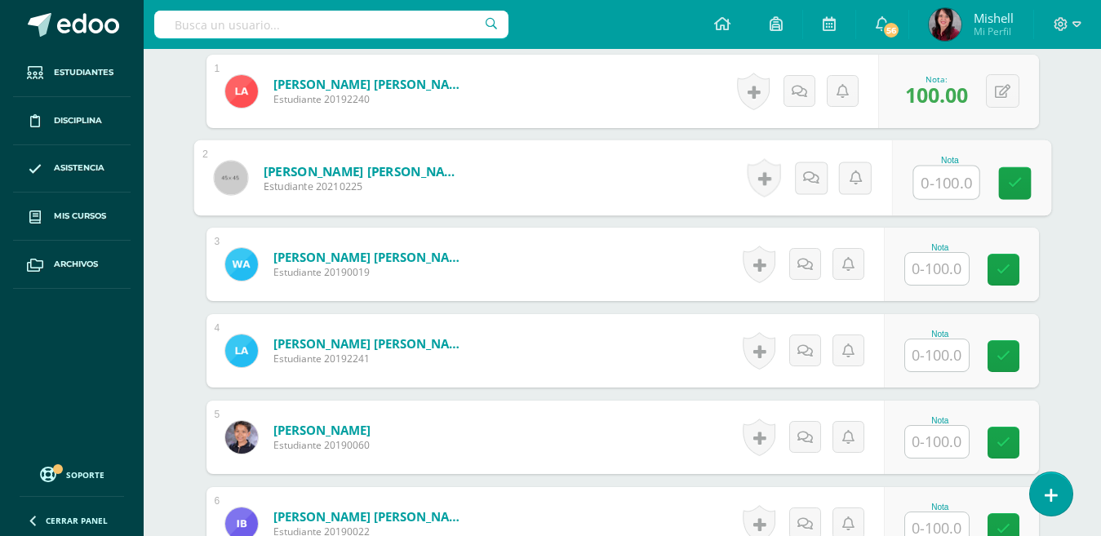
scroll to position [513, 0]
type input "95"
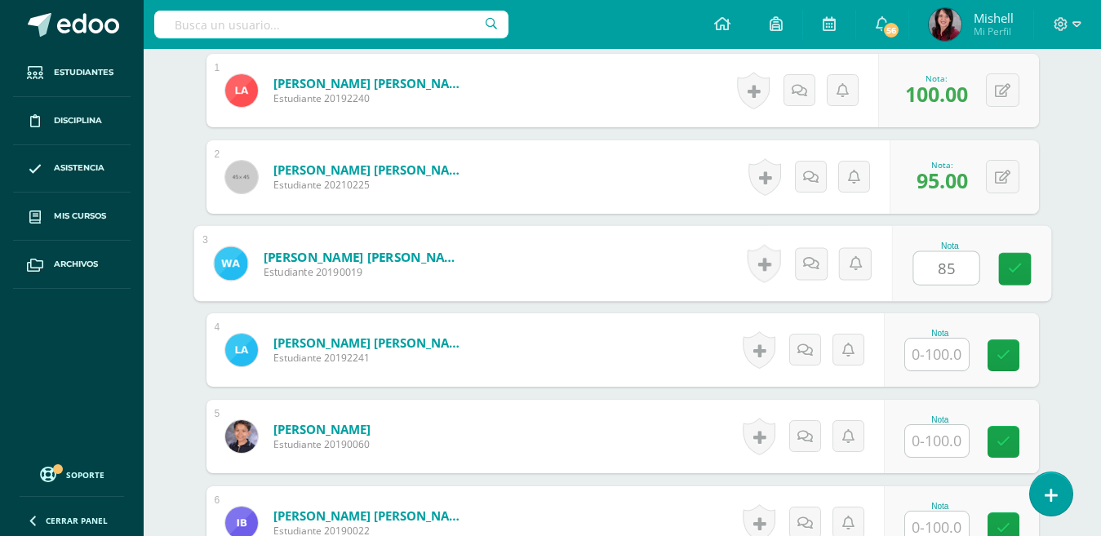
type input "85"
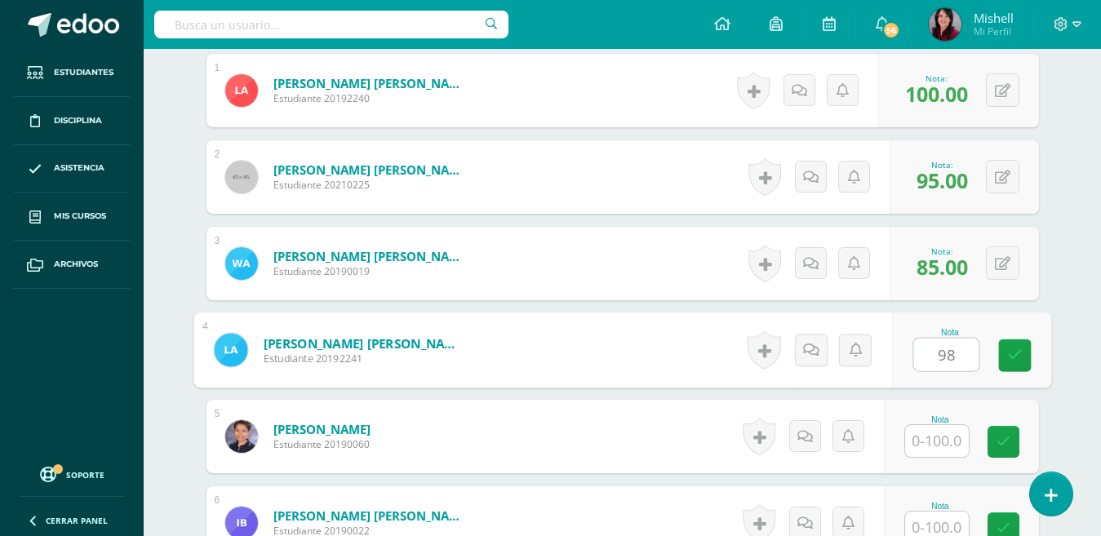
type input "98"
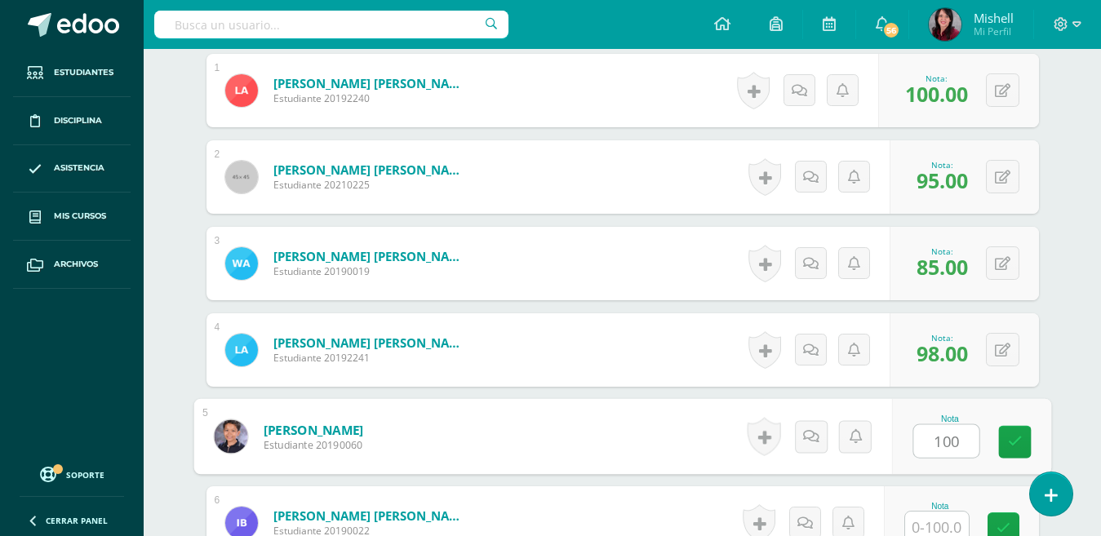
type input "100"
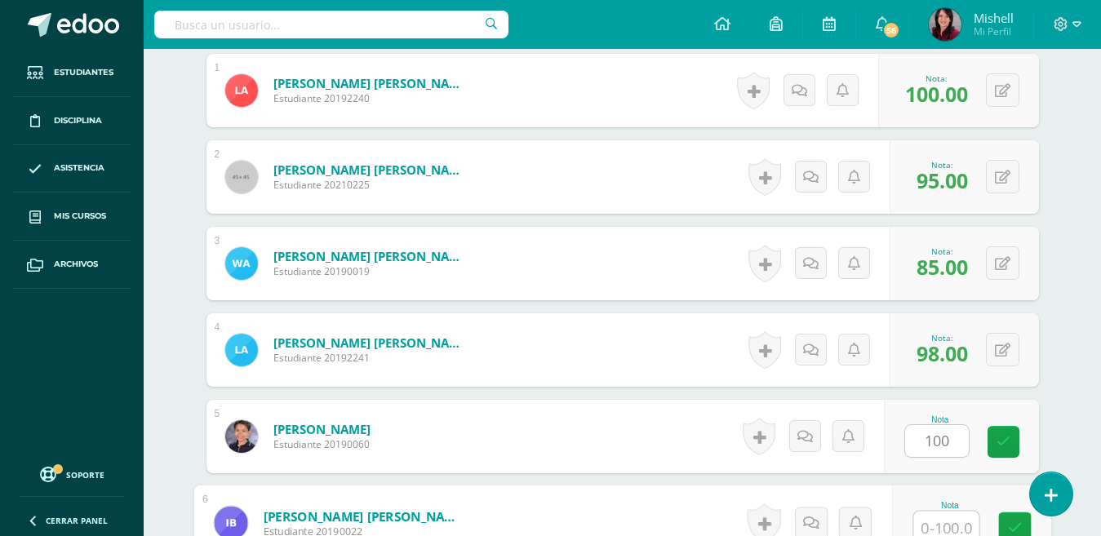
scroll to position [520, 0]
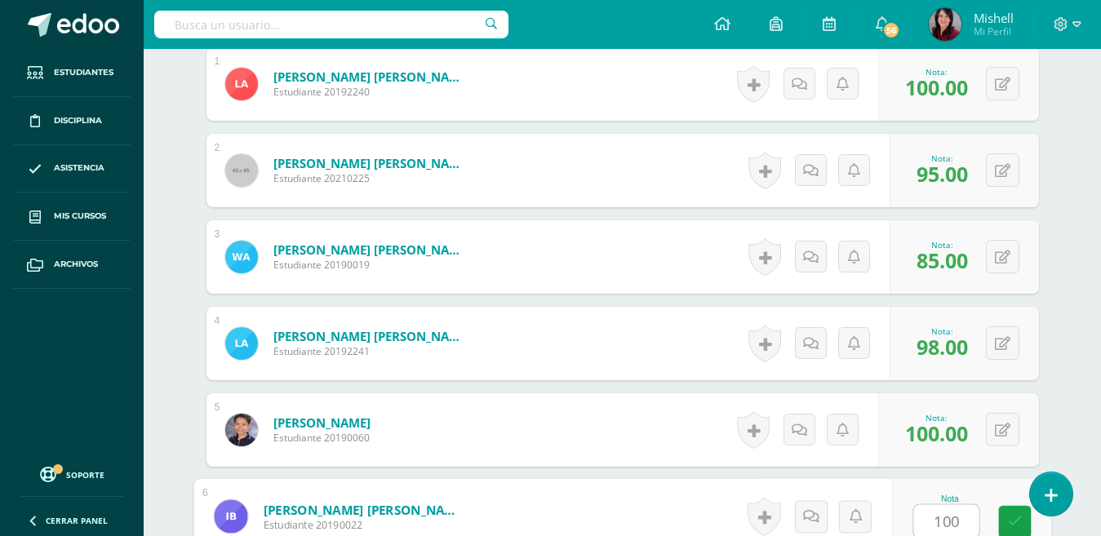
type input "100"
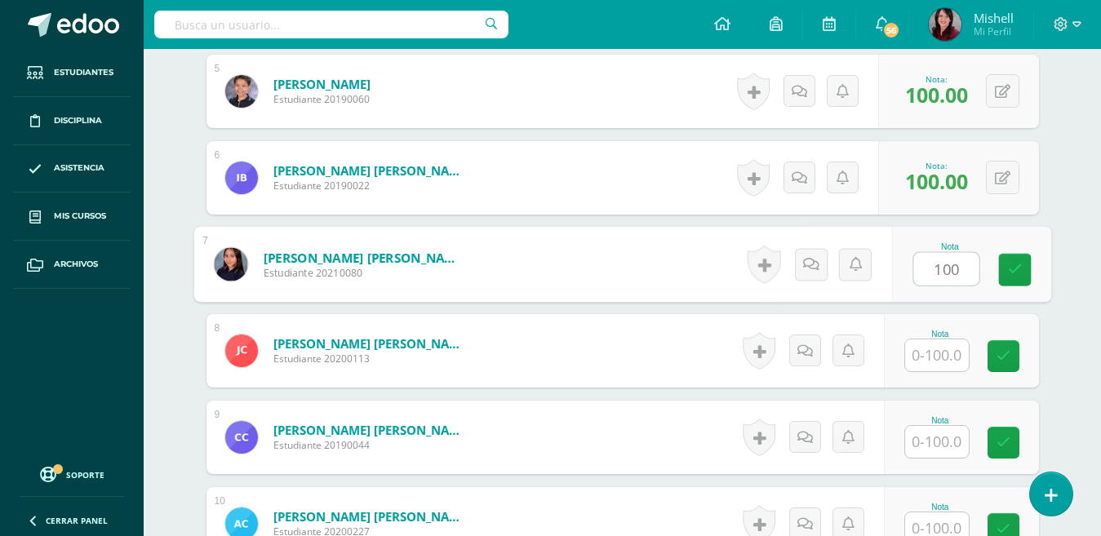
type input "100"
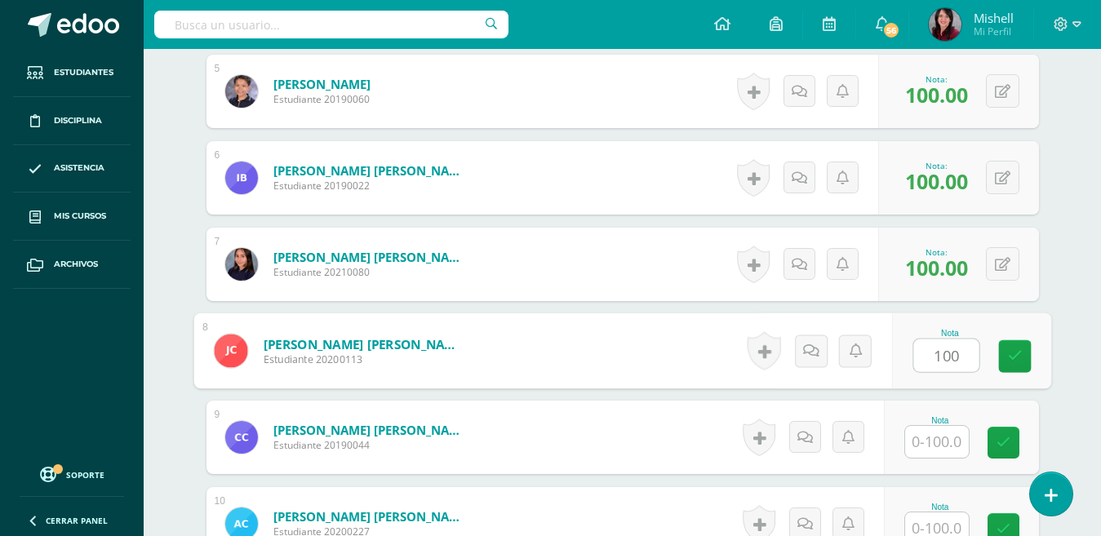
type input "100"
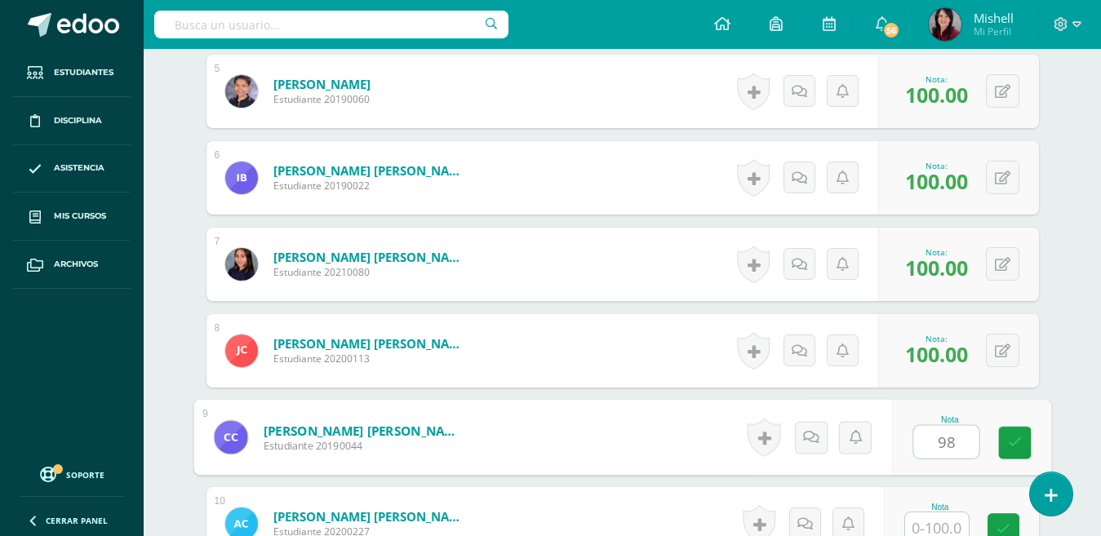
type input "98"
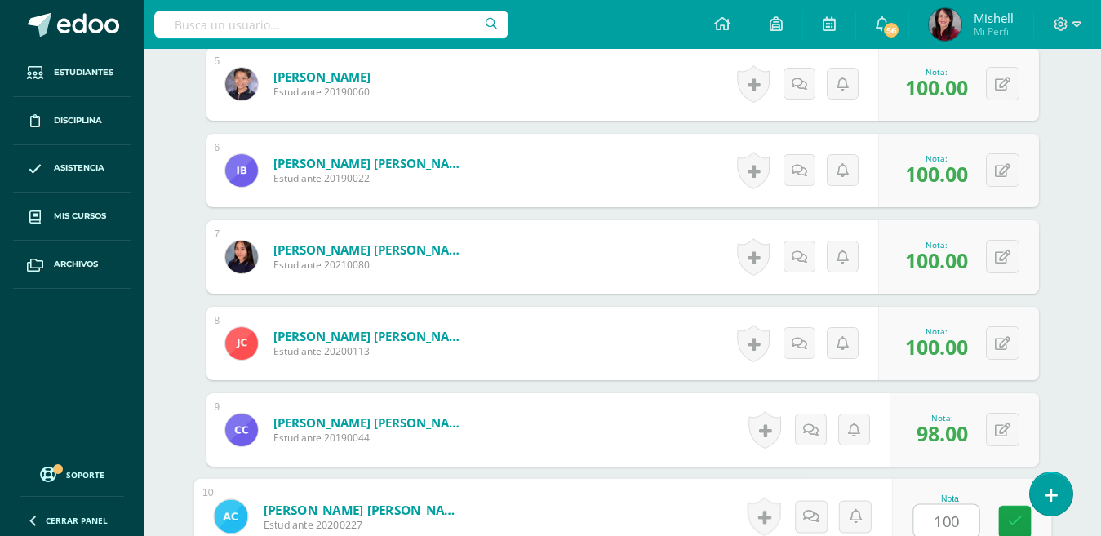
type input "100"
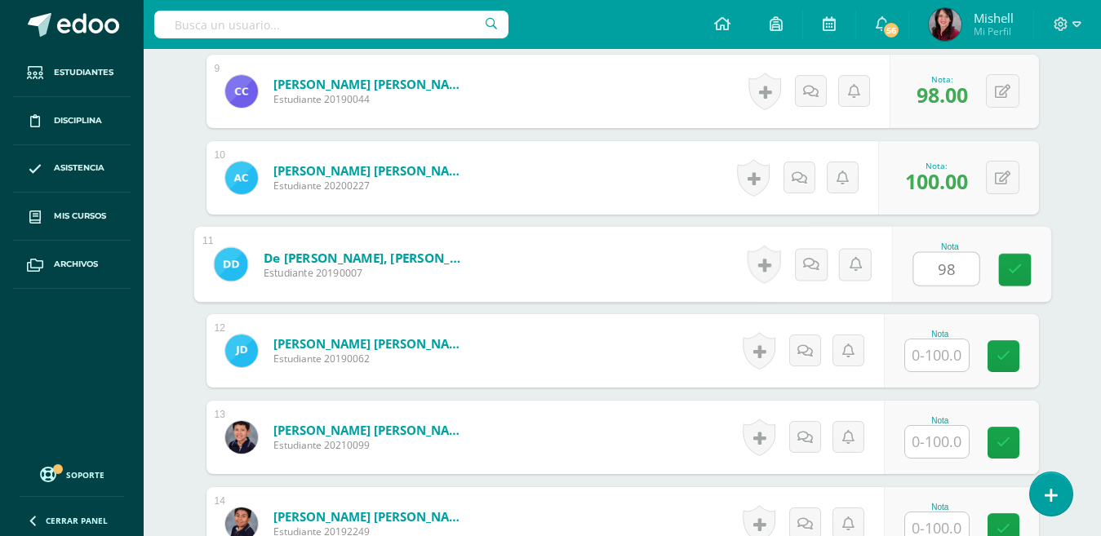
type input "98"
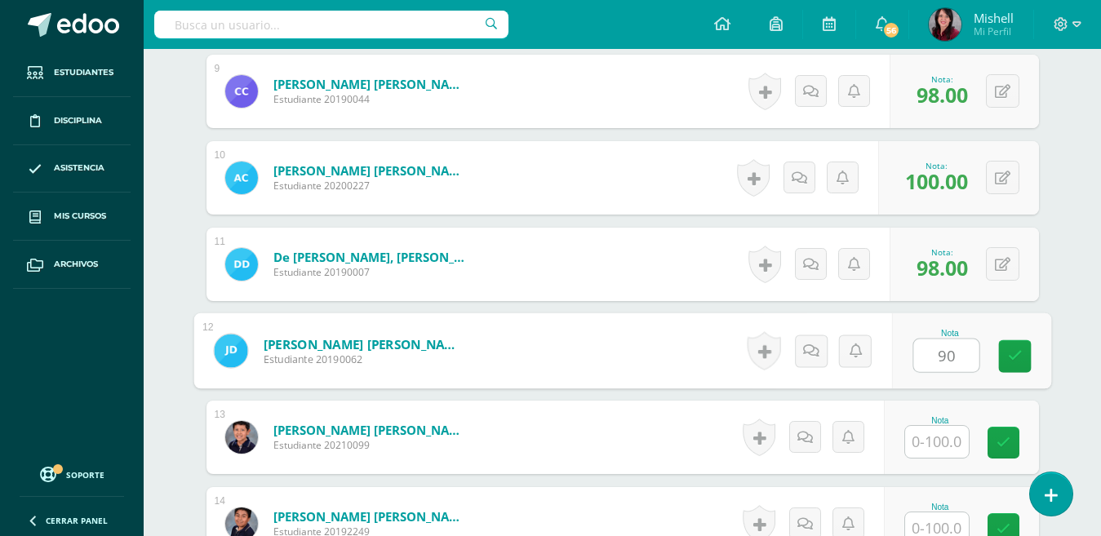
type input "90"
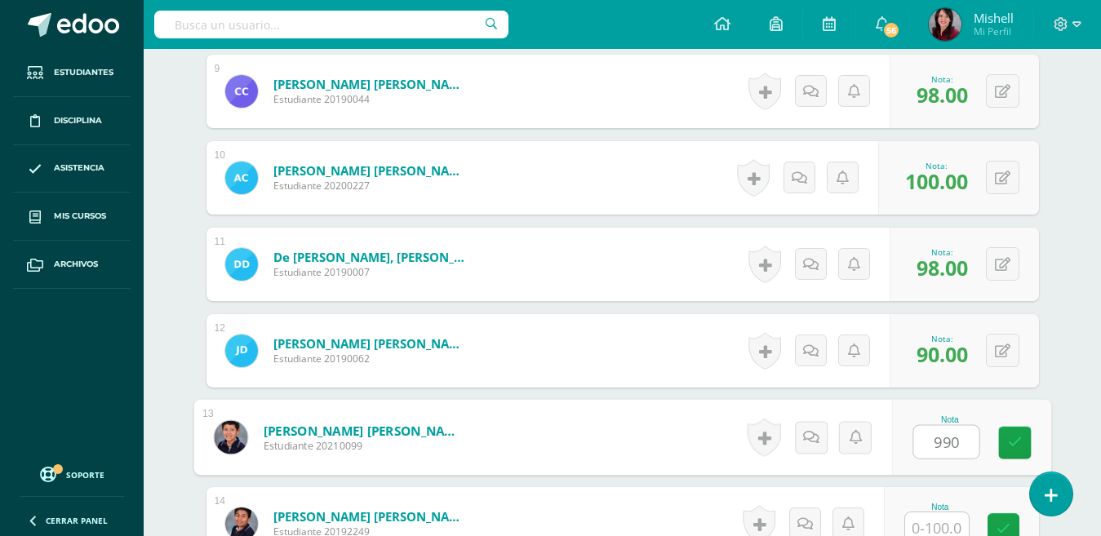
scroll to position [1212, 0]
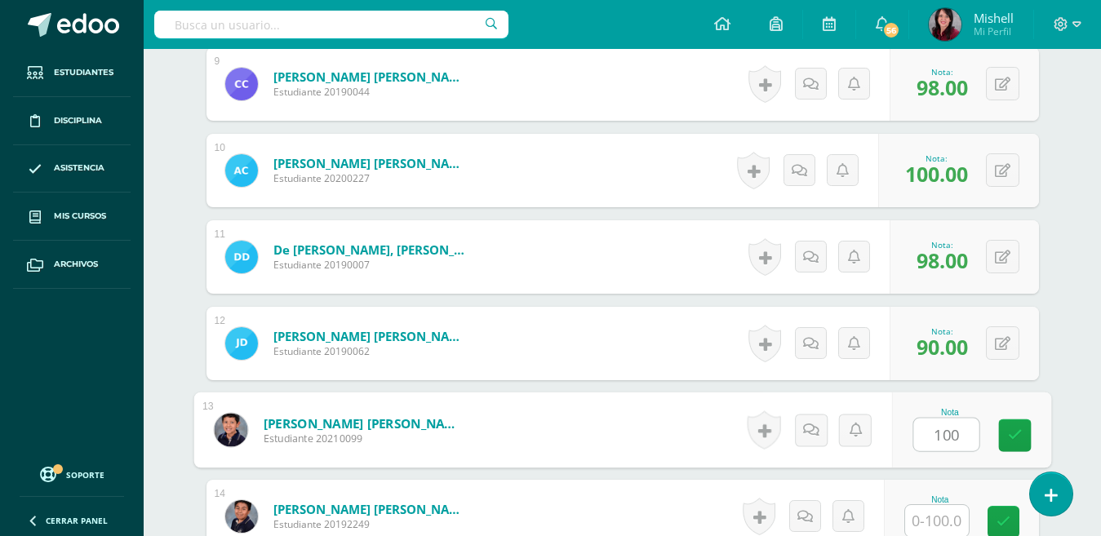
type input "100"
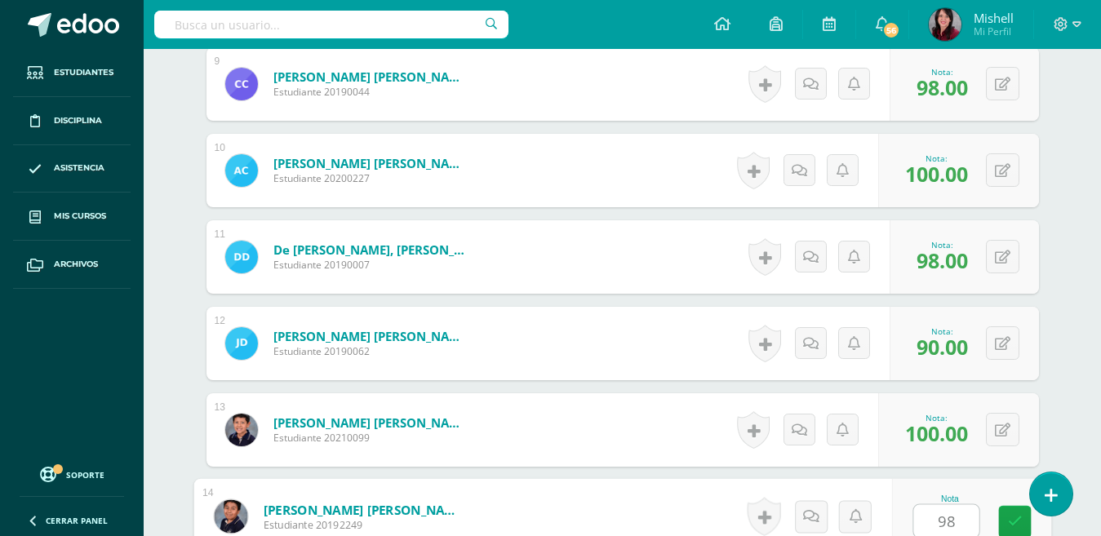
type input "98"
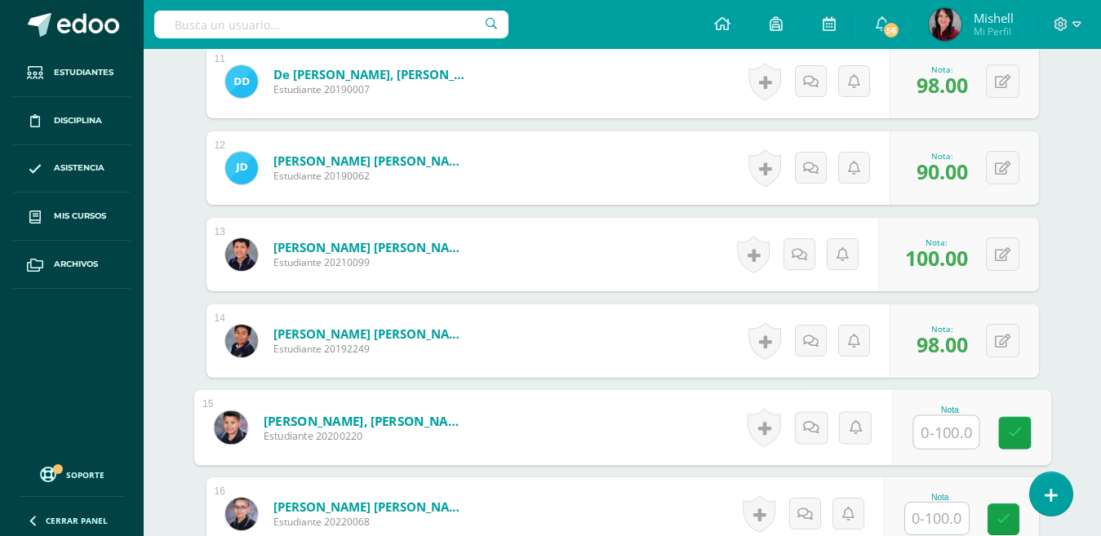
scroll to position [1355, 0]
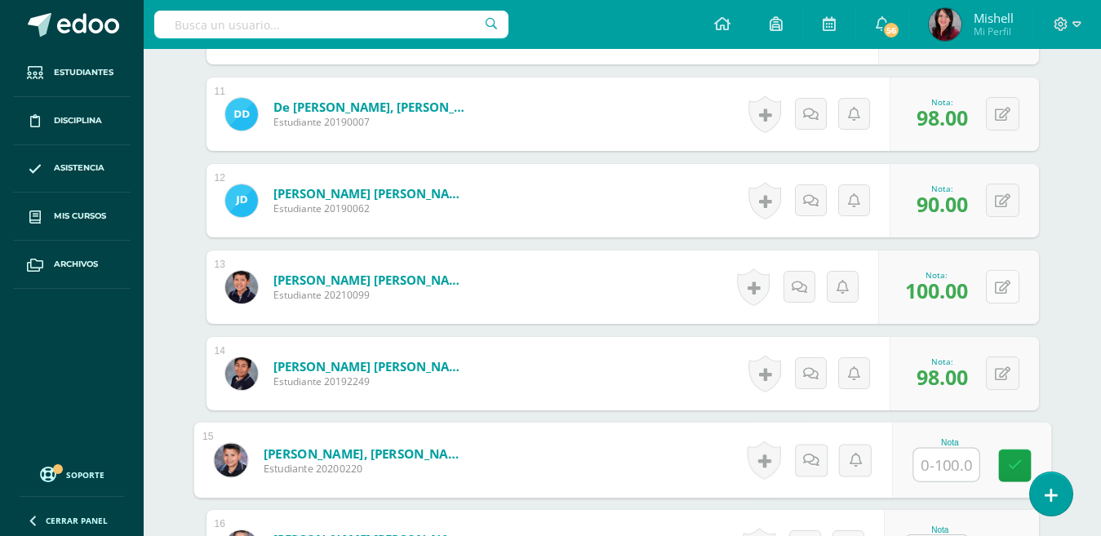
click at [1002, 291] on icon at bounding box center [1003, 288] width 16 height 14
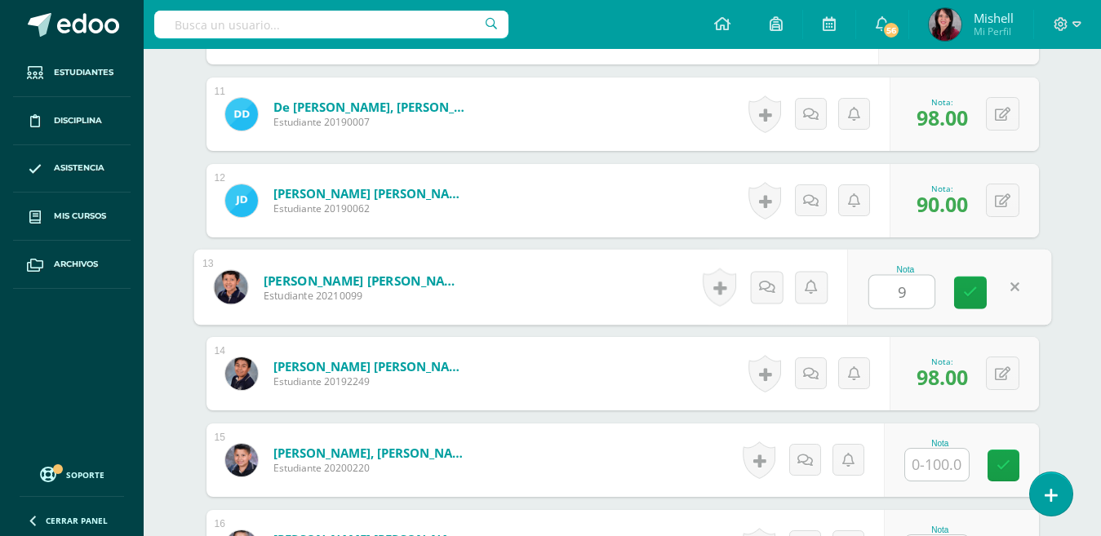
type input "90"
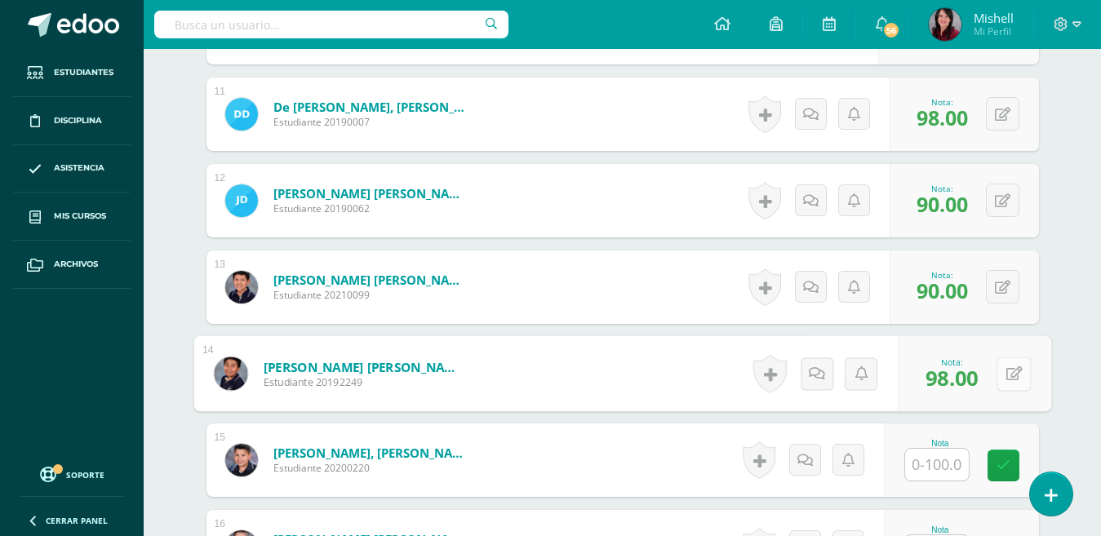
click at [1006, 374] on icon at bounding box center [1014, 374] width 16 height 14
type input "100"
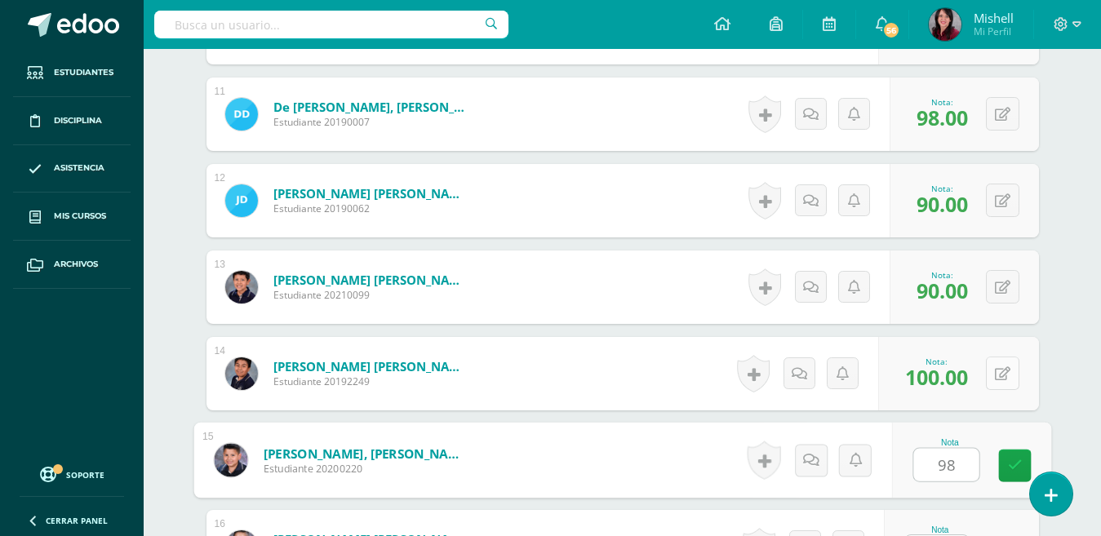
type input "98"
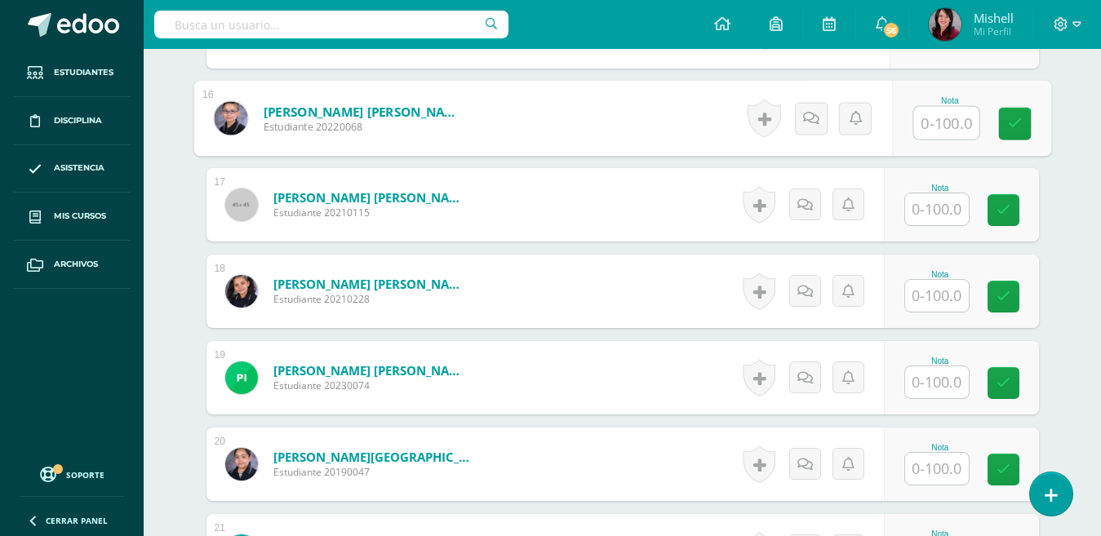
scroll to position [1804, 0]
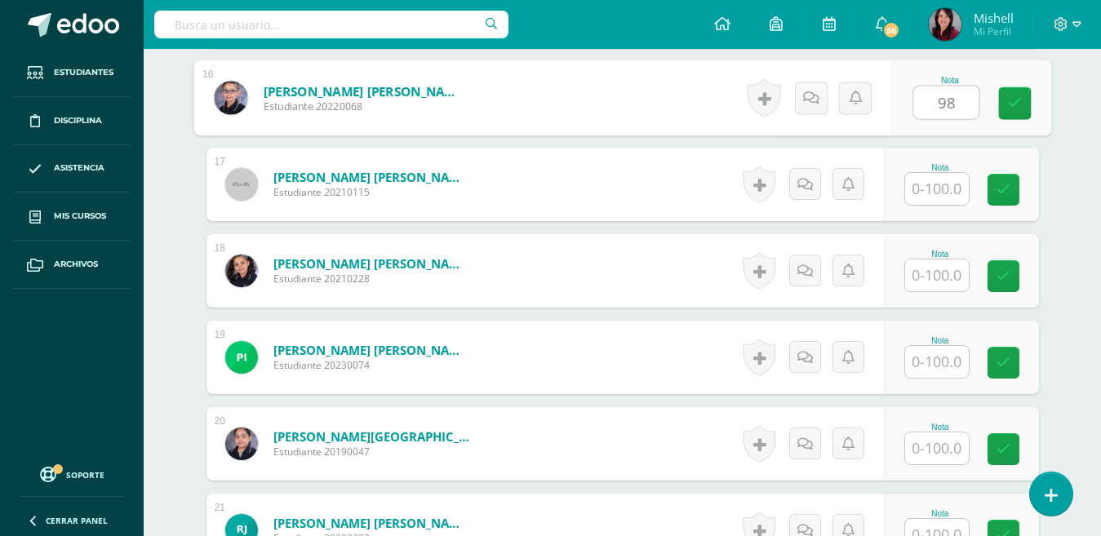
type input "98"
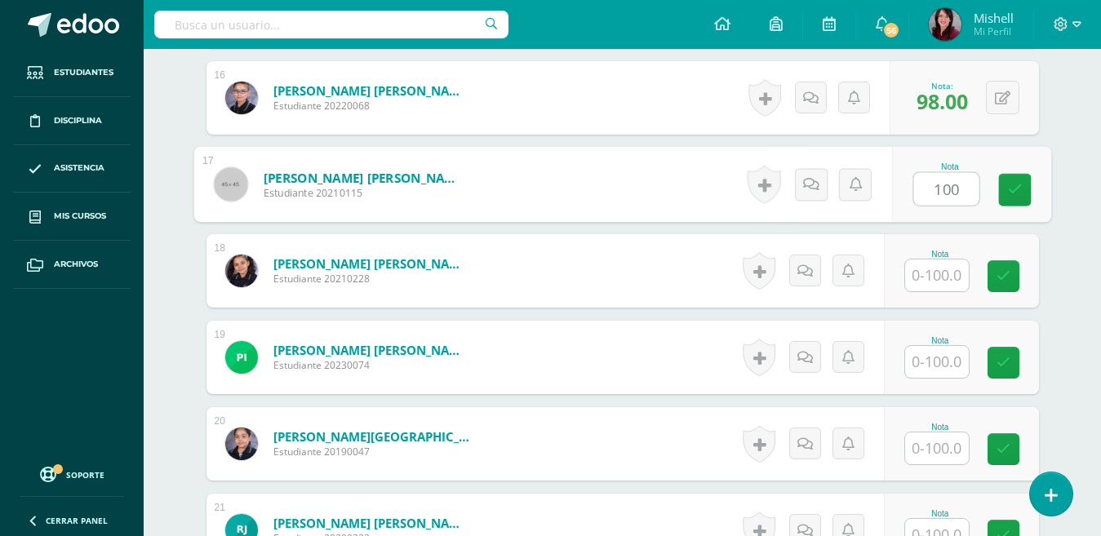
type input "100"
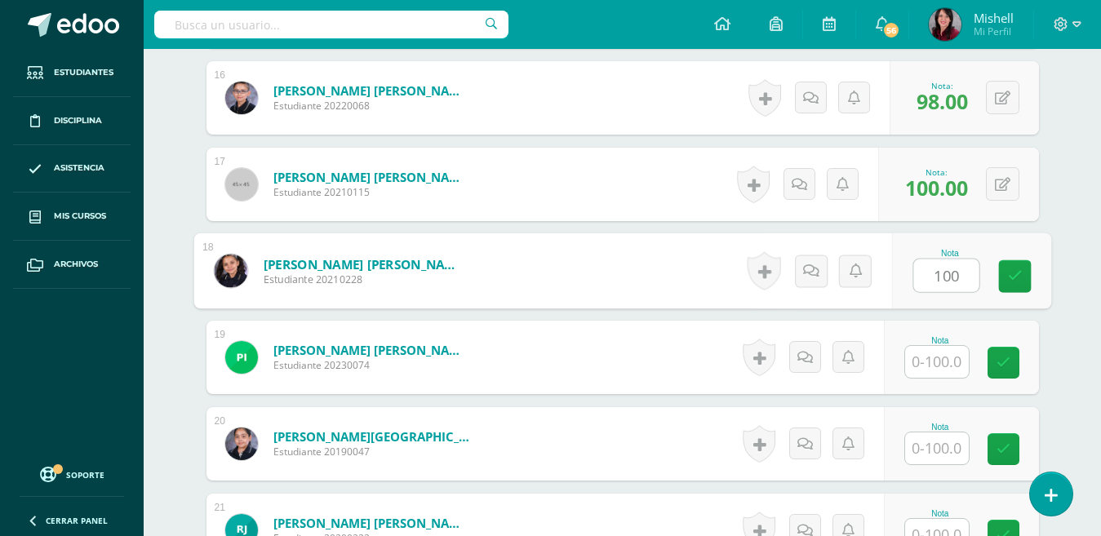
type input "100"
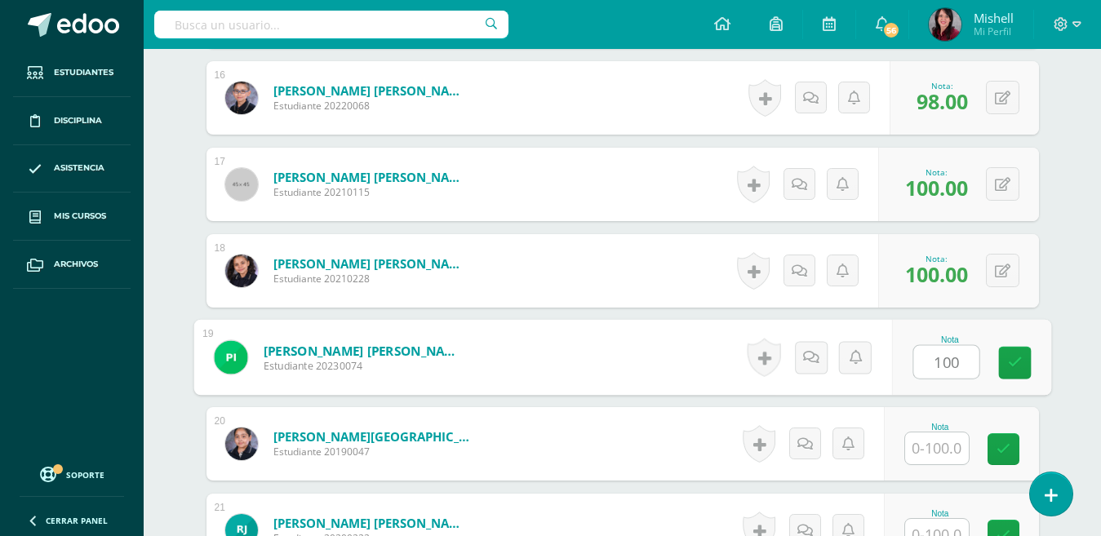
type input "100"
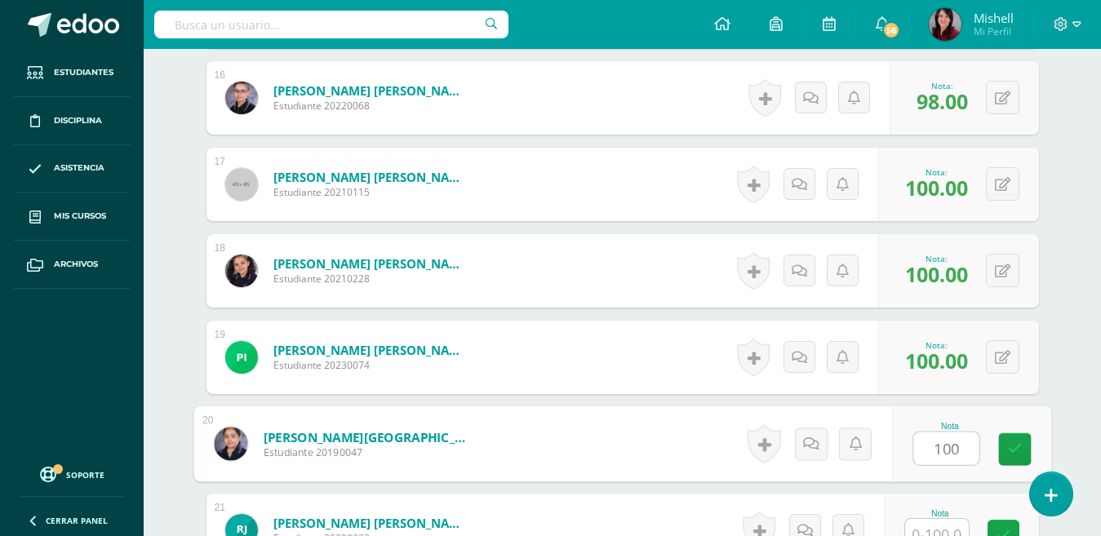
type input "100"
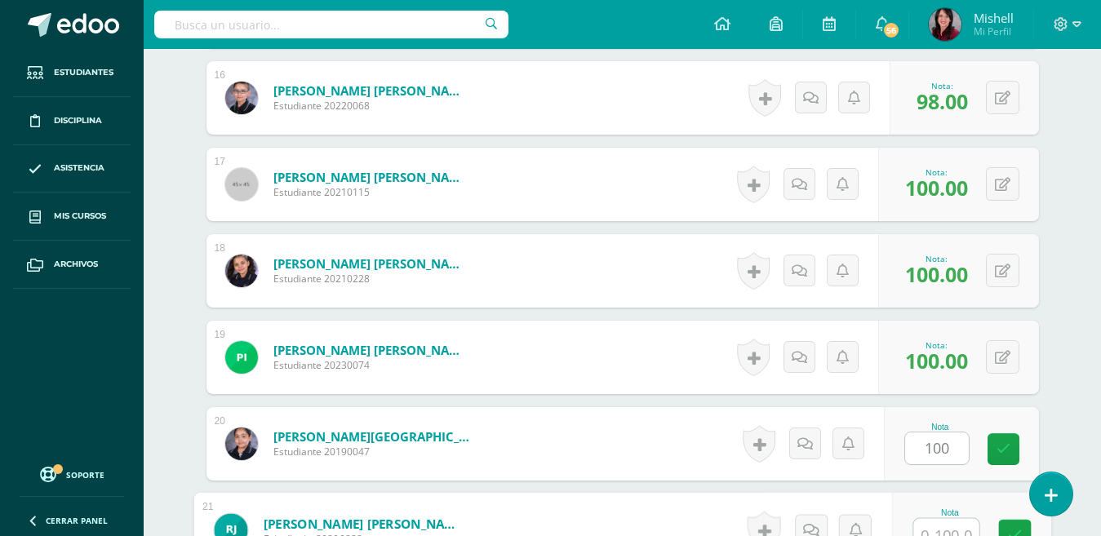
scroll to position [1818, 0]
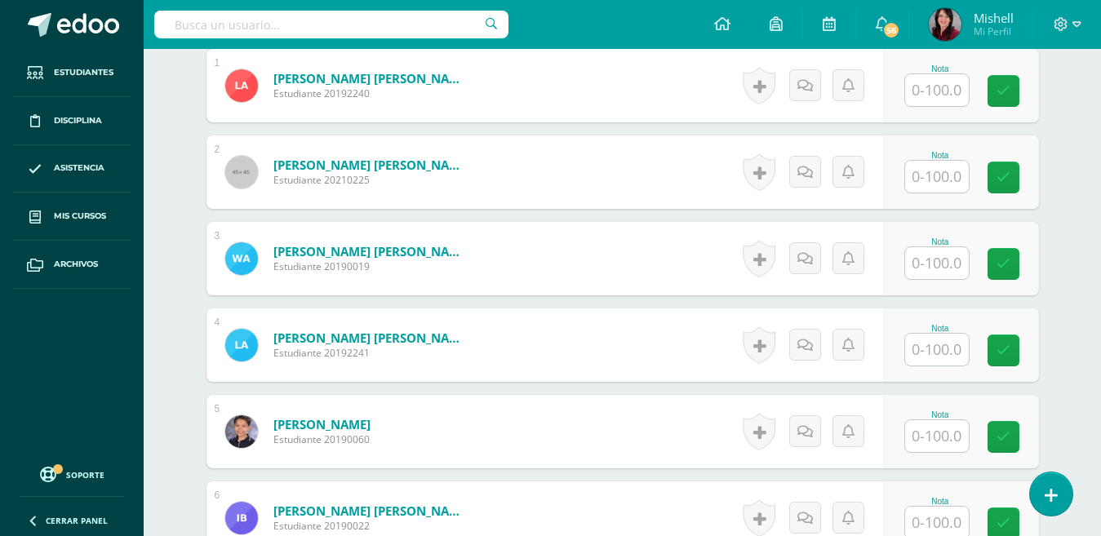
scroll to position [506, 0]
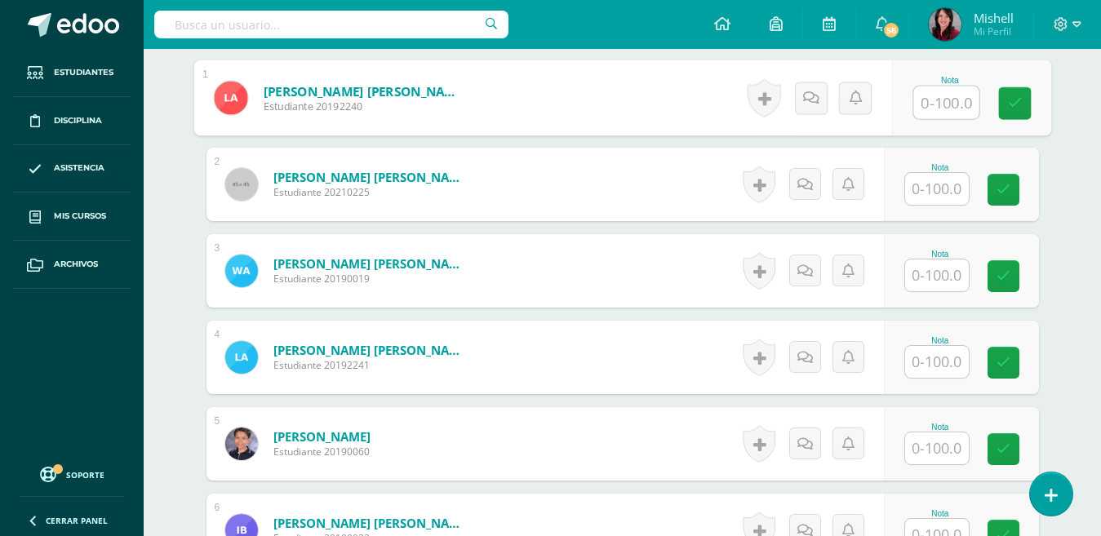
click at [936, 108] on input "text" at bounding box center [945, 103] width 65 height 33
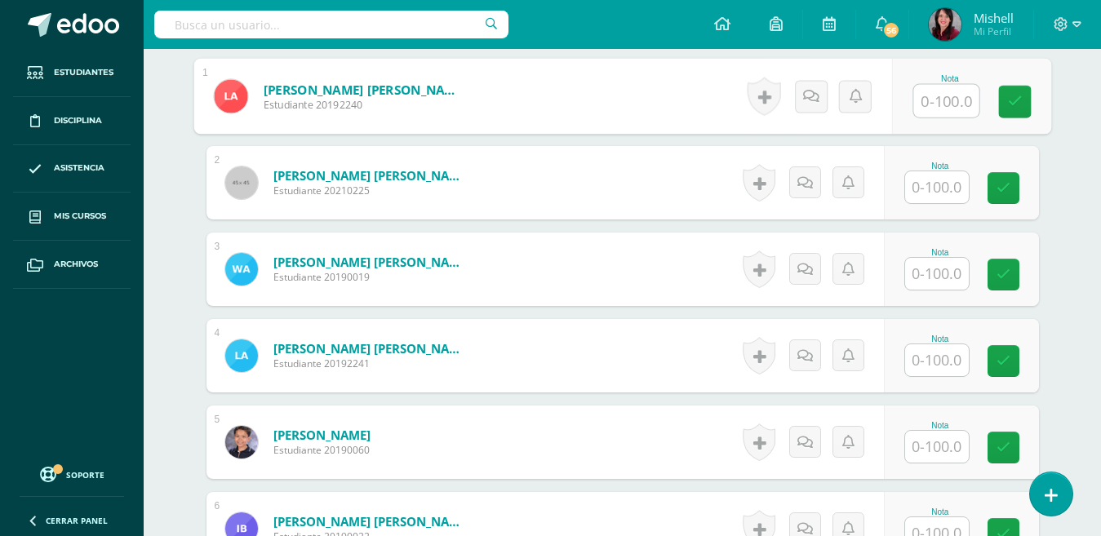
scroll to position [509, 0]
type input "100"
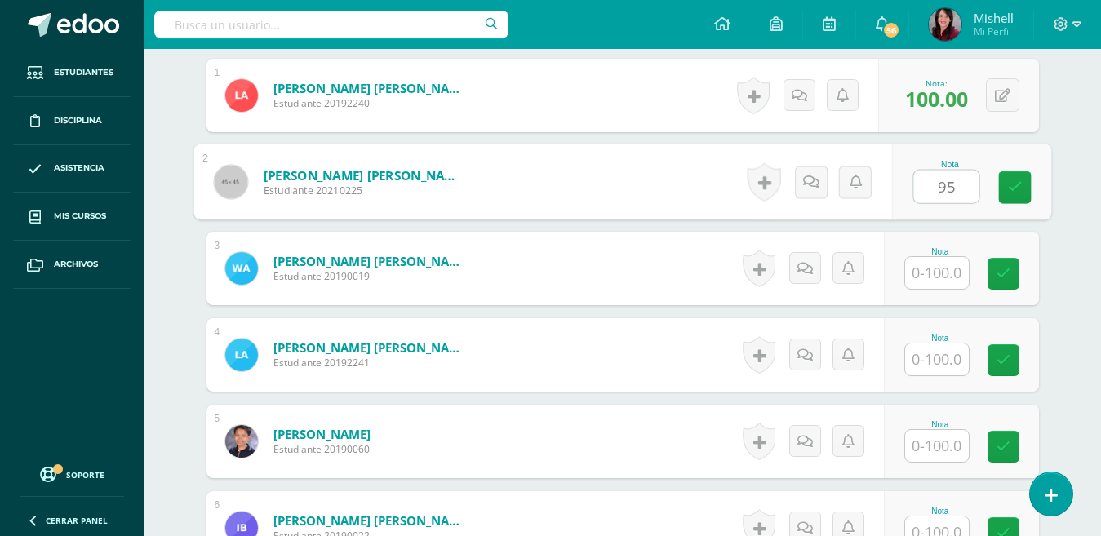
type input "95"
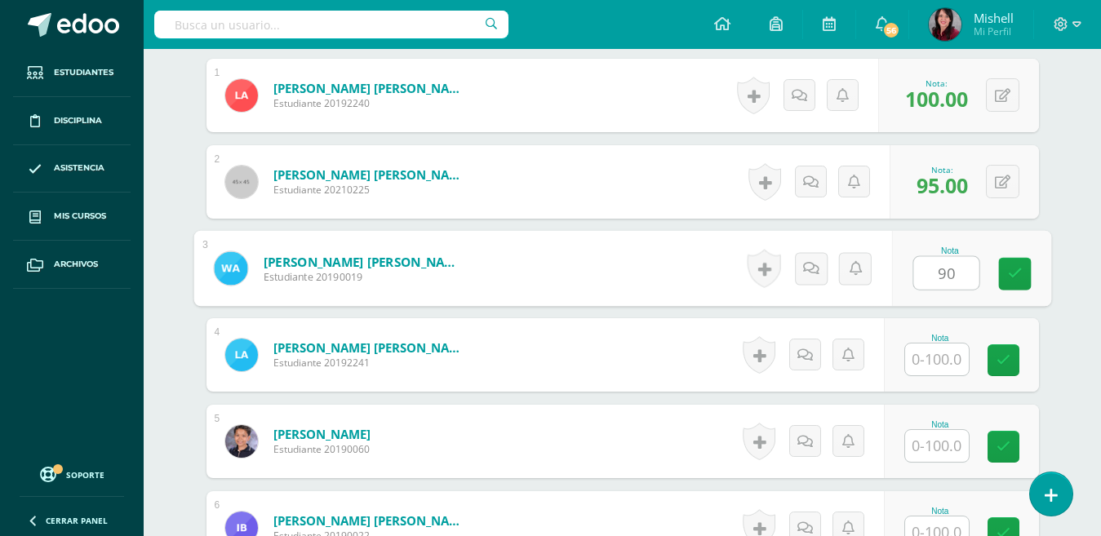
type input "90"
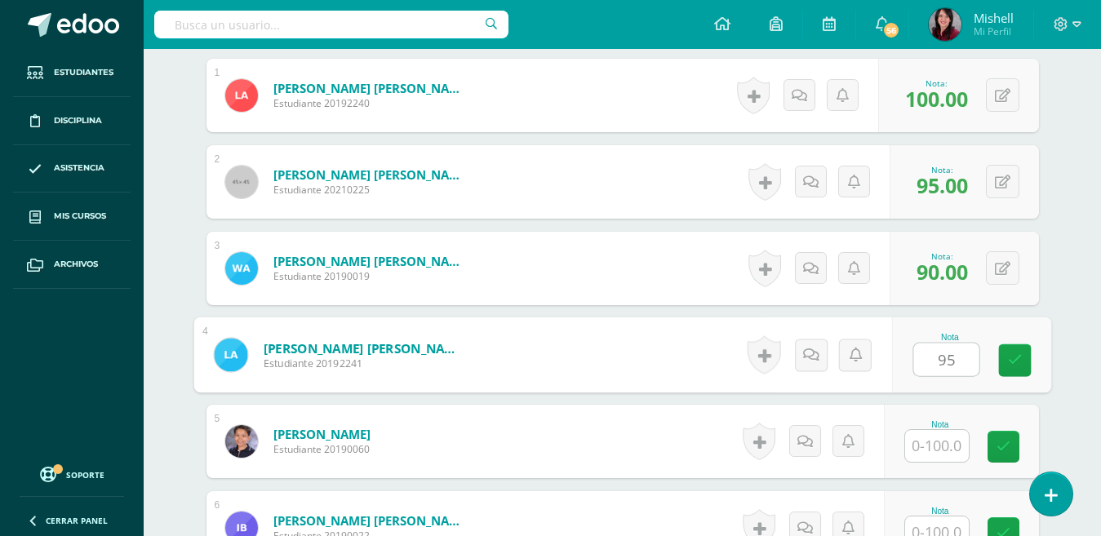
type input "95"
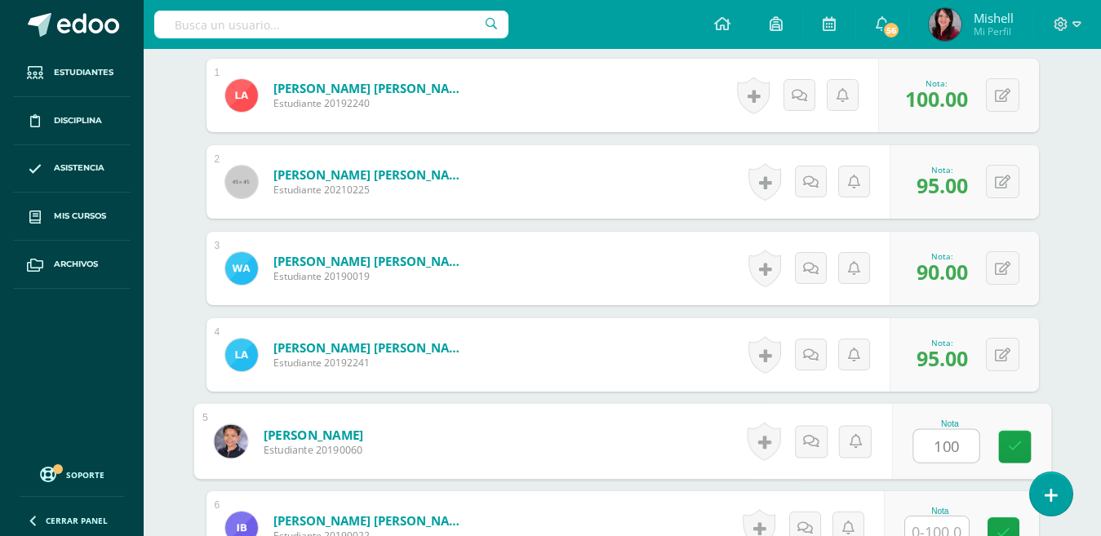
type input "100"
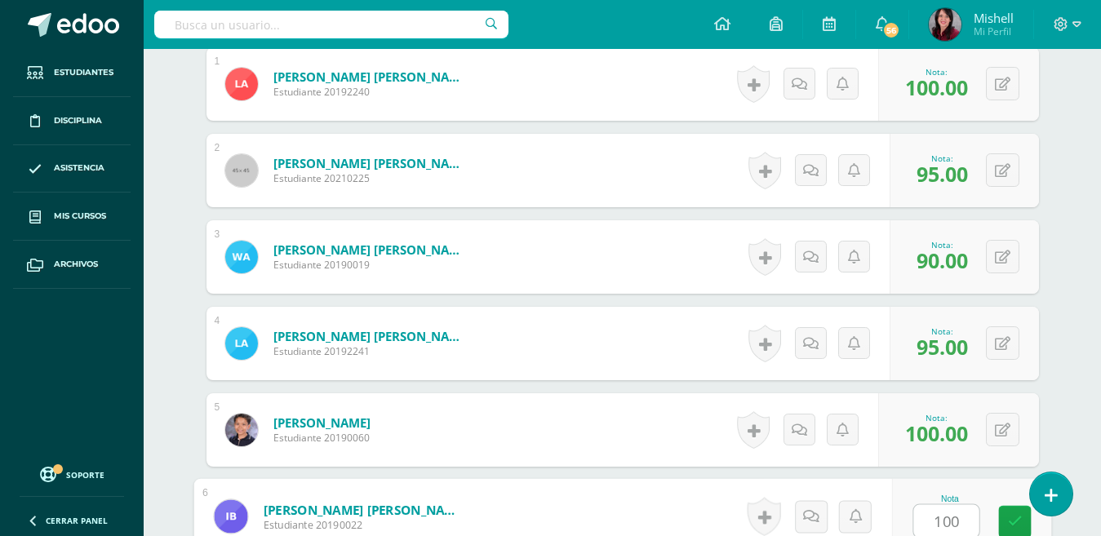
type input "100"
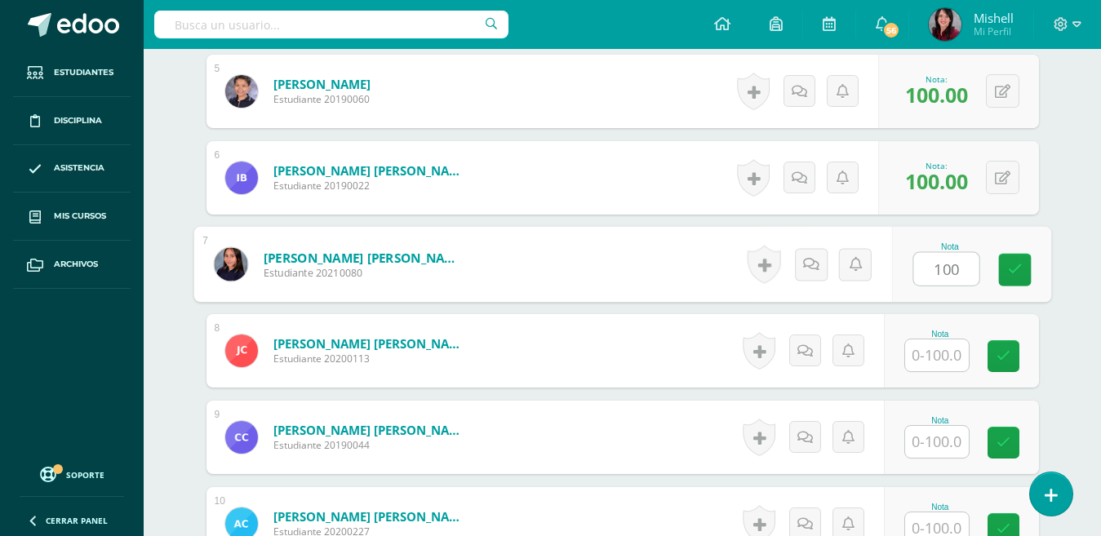
type input "100"
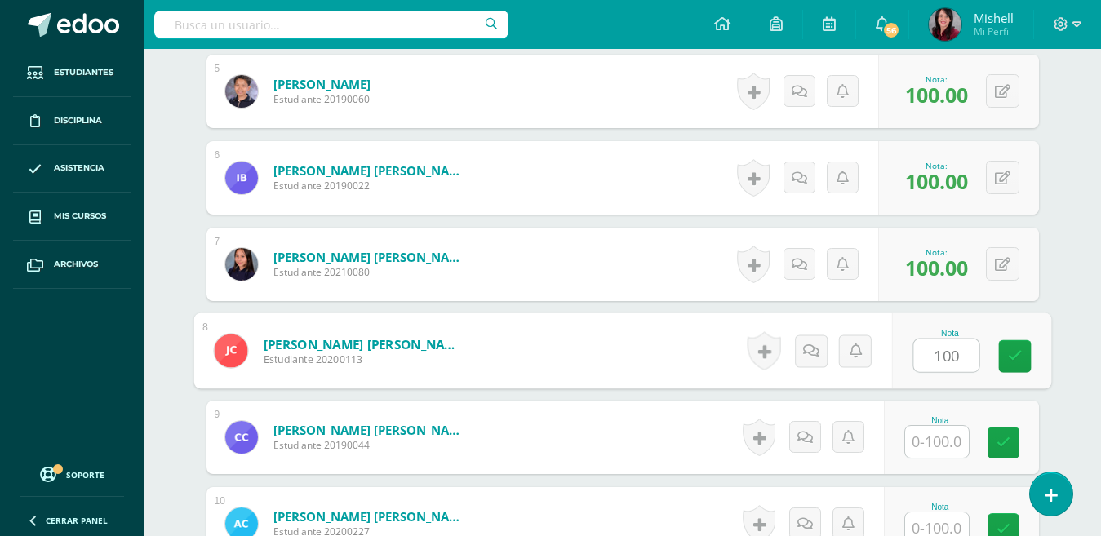
type input "100"
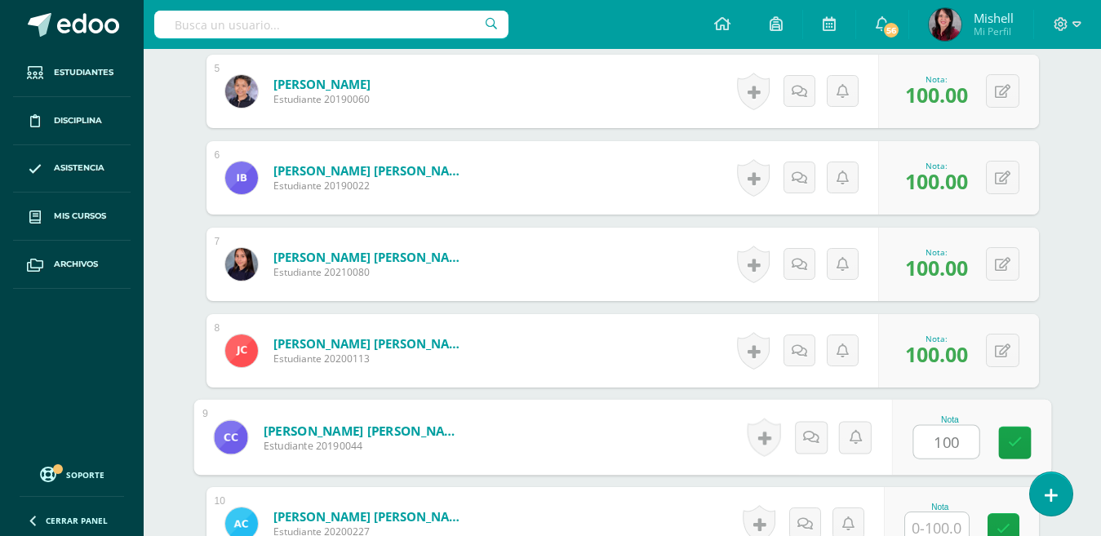
type input "100"
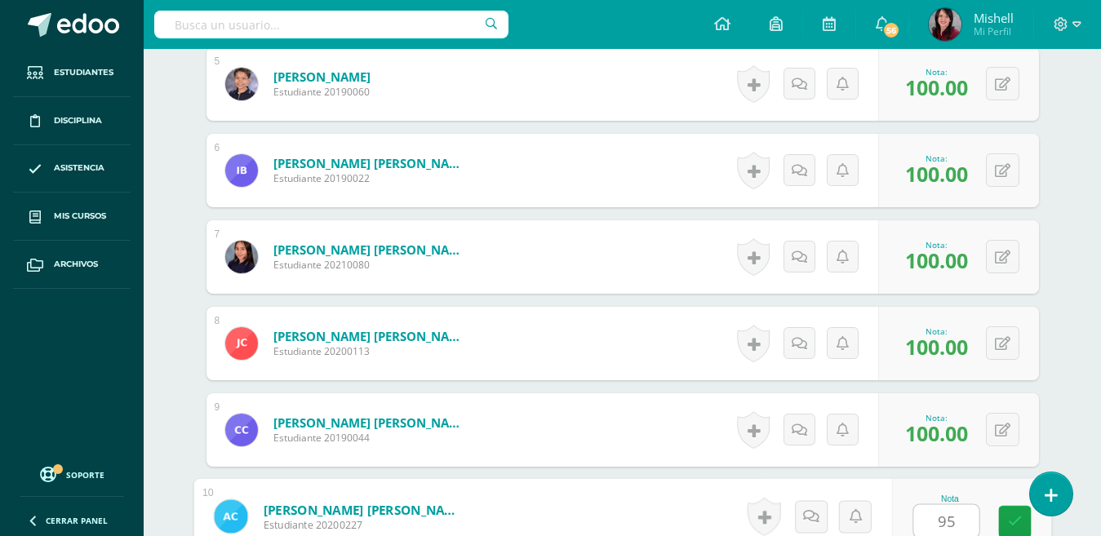
type input "95"
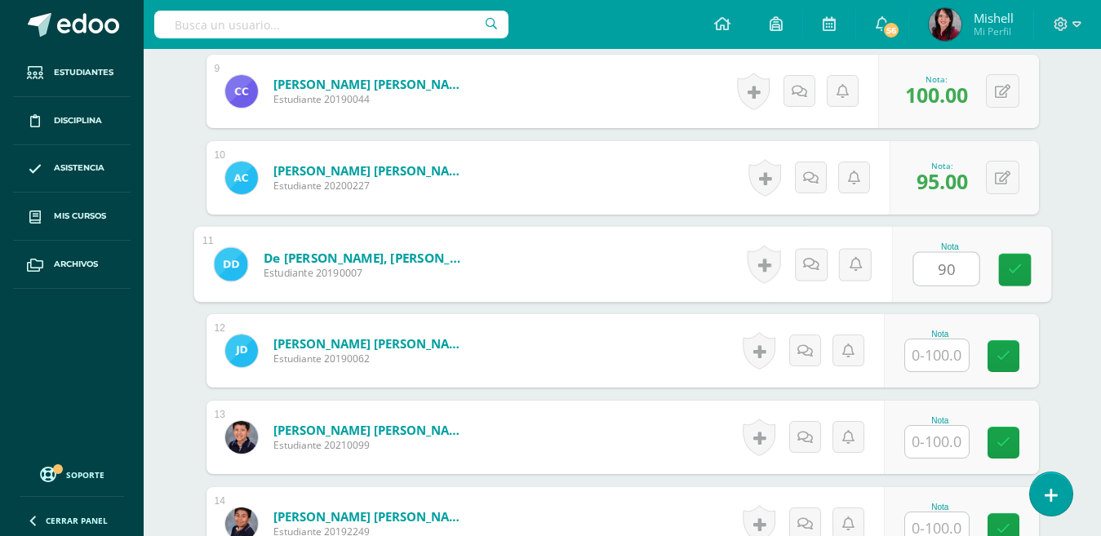
type input "90"
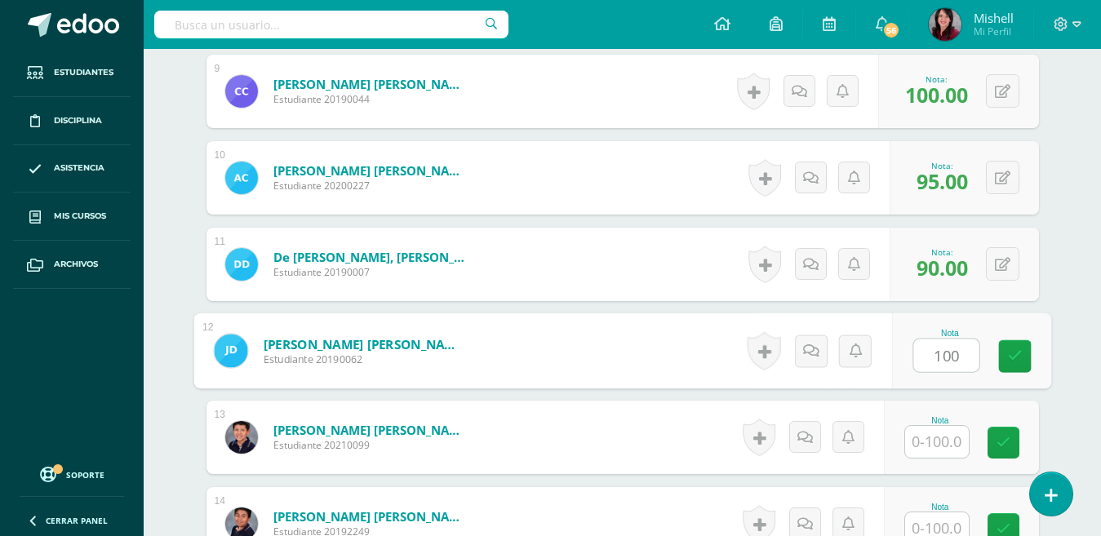
type input "100"
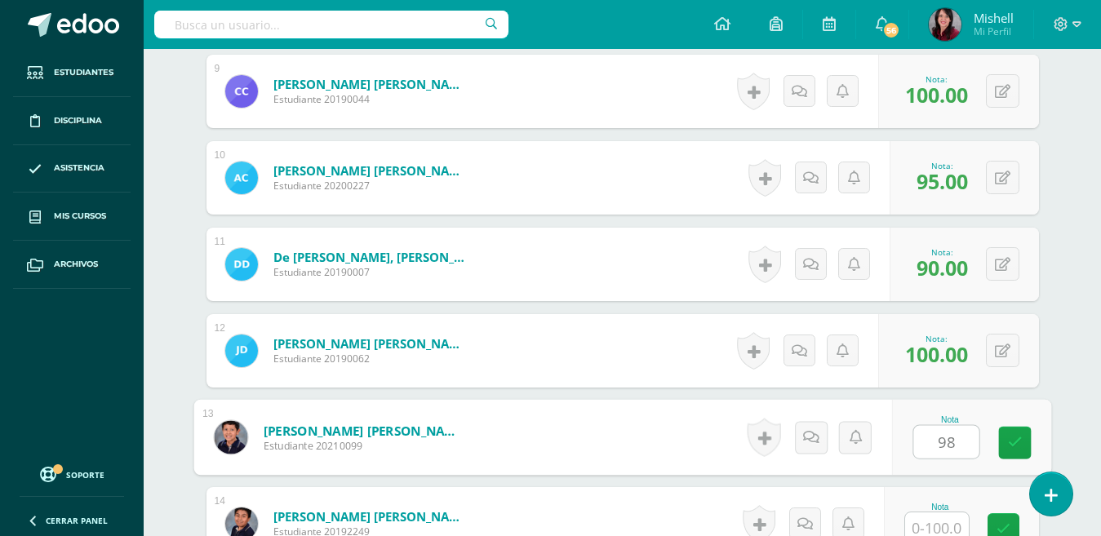
type input "98"
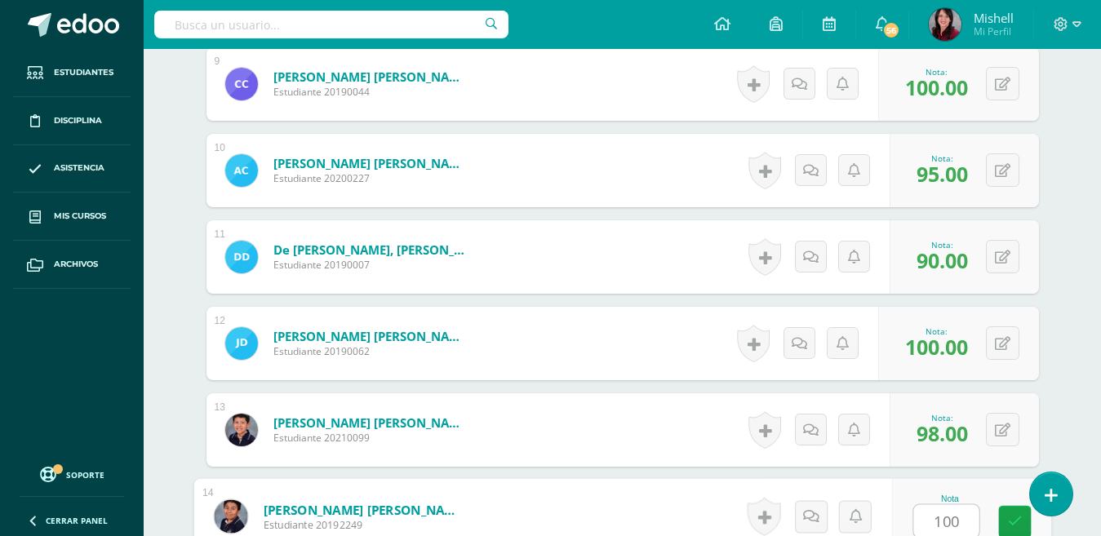
type input "100"
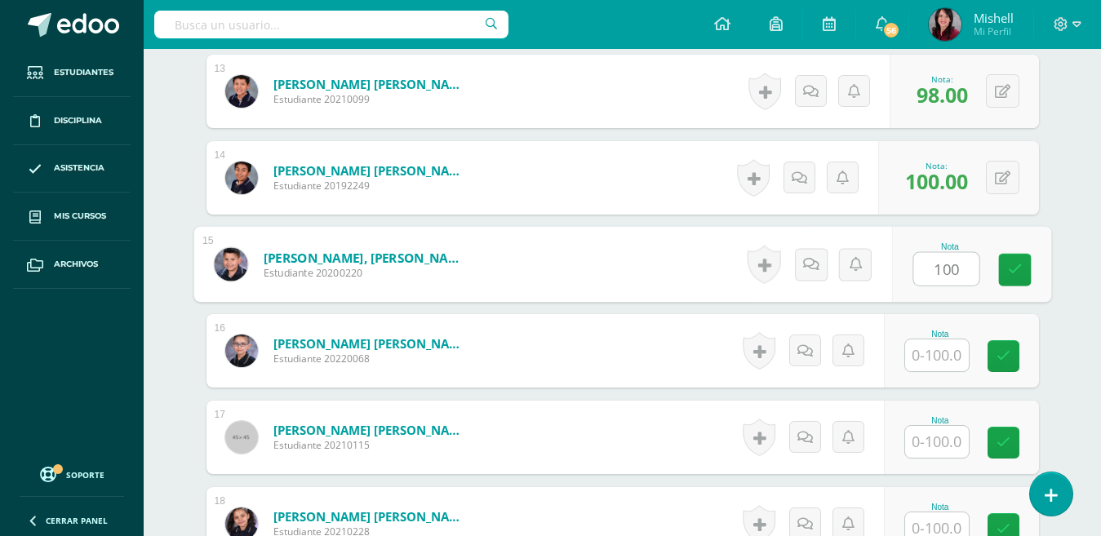
type input "100"
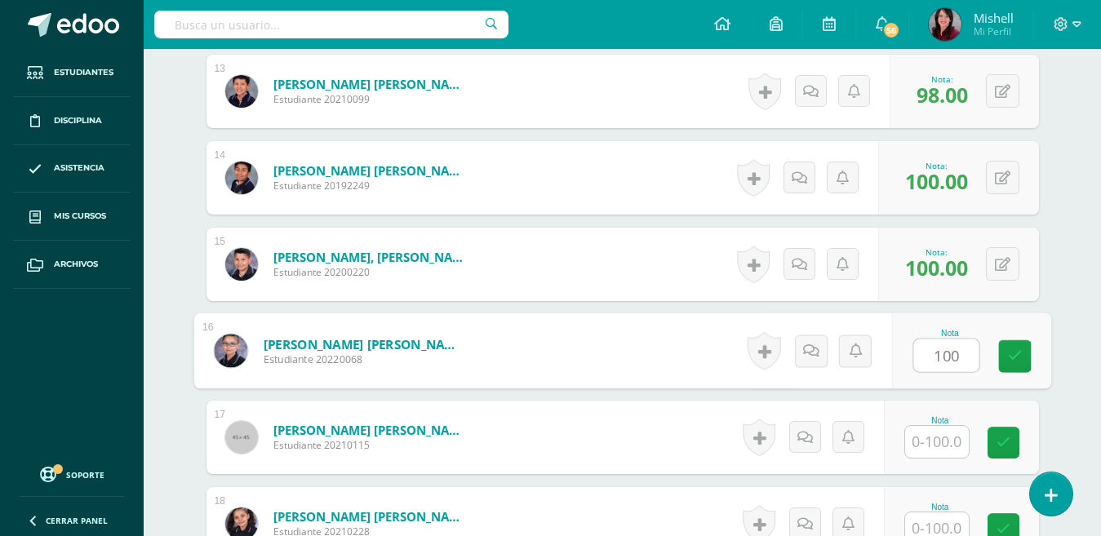
type input "100"
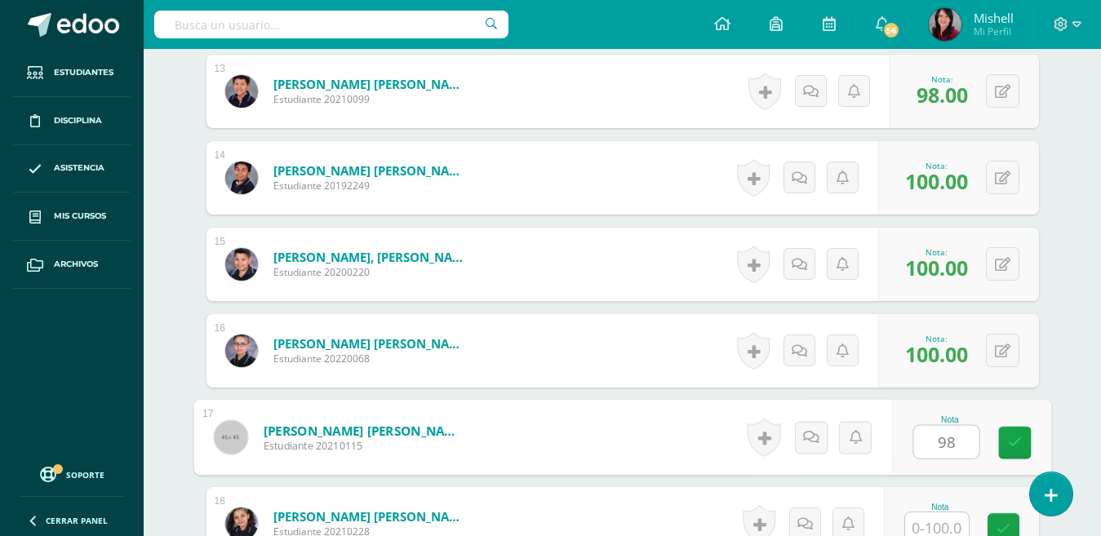
type input "98"
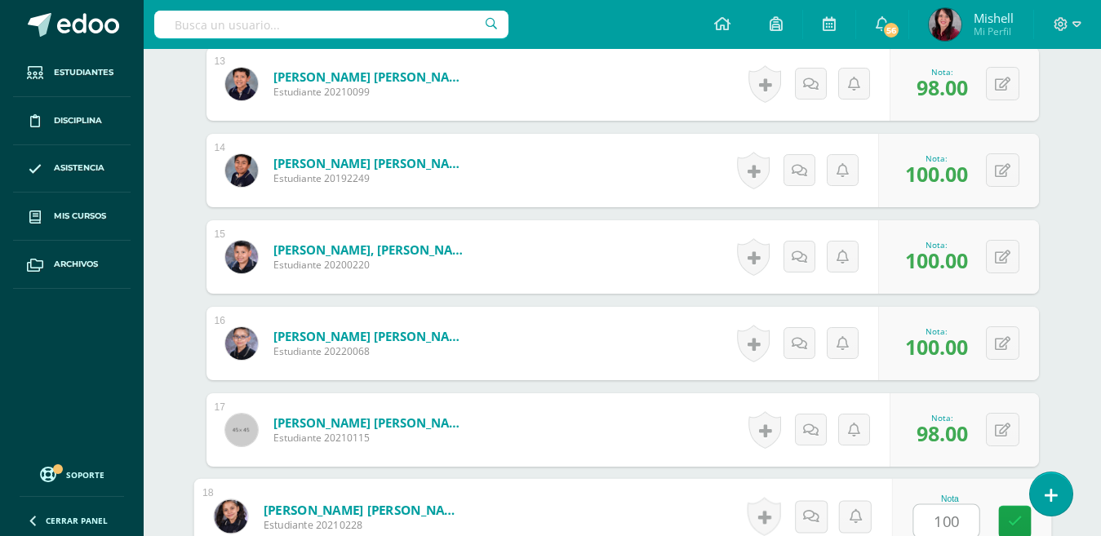
type input "100"
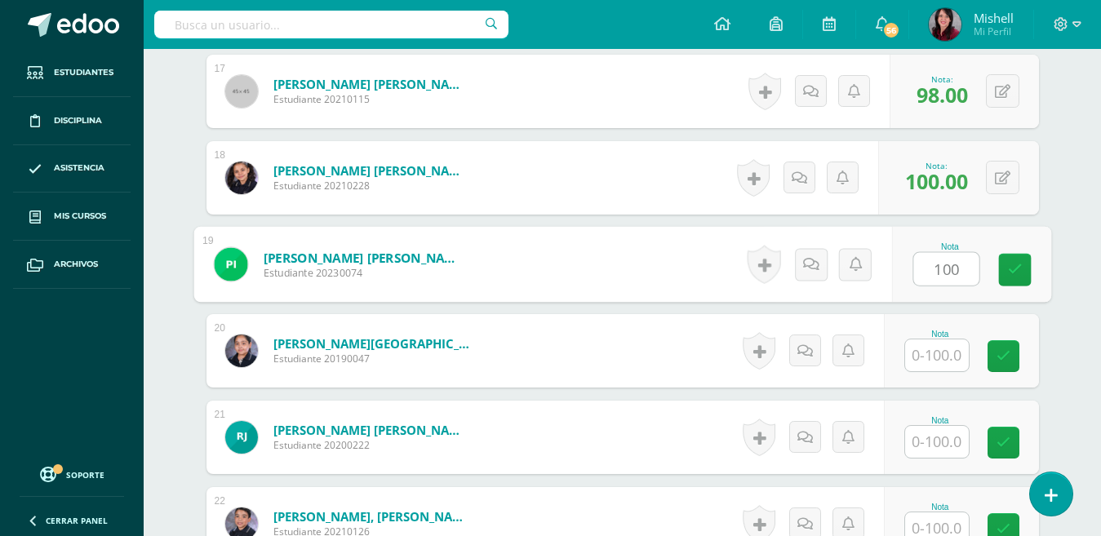
type input "100"
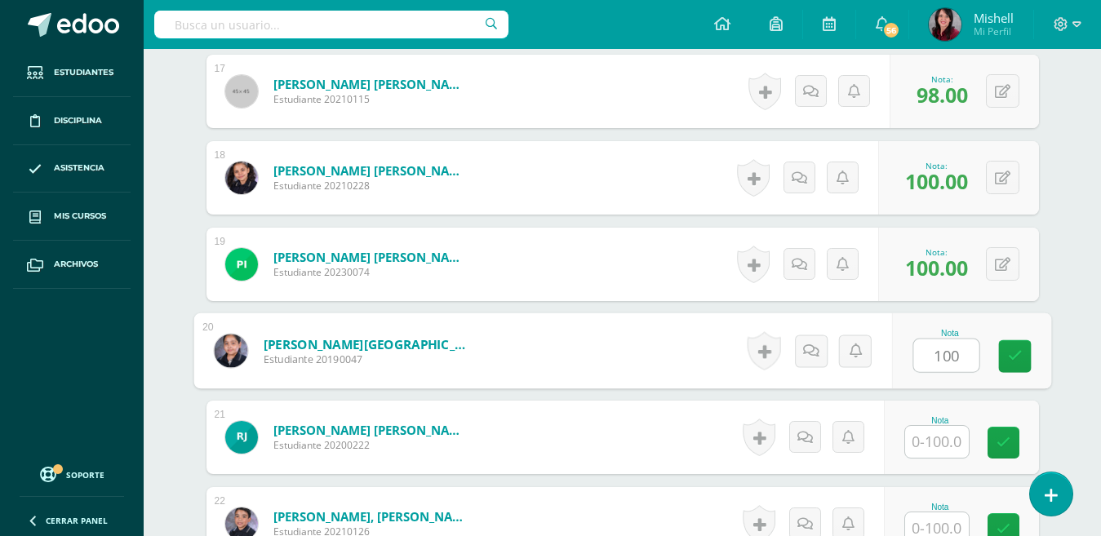
type input "100"
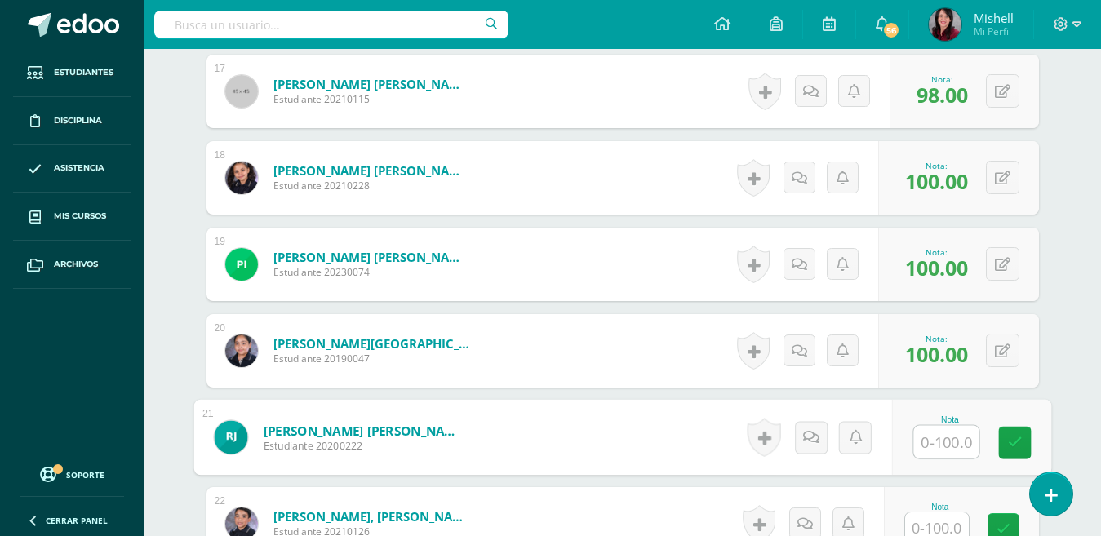
scroll to position [1904, 0]
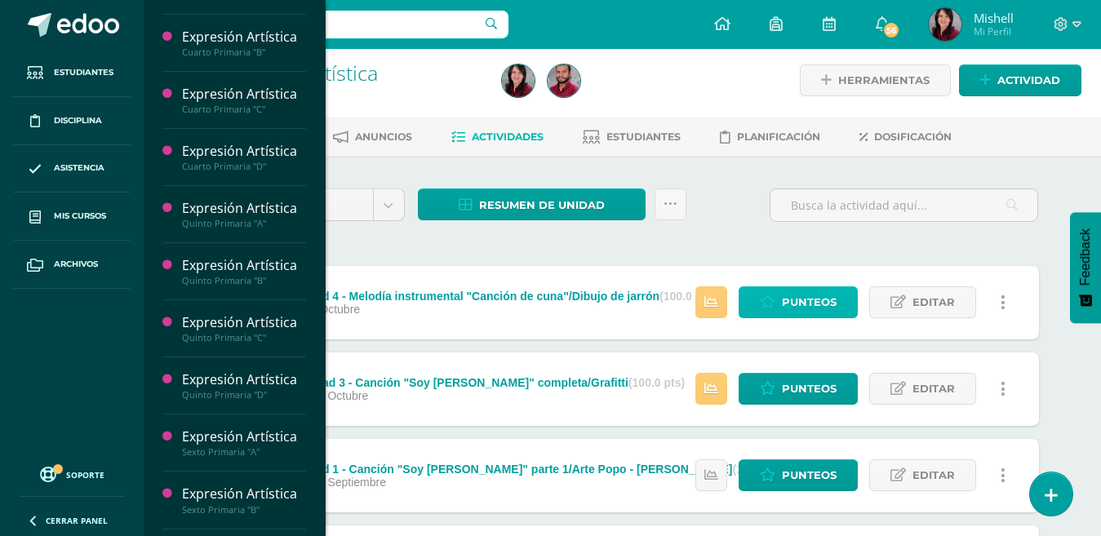
scroll to position [275, 0]
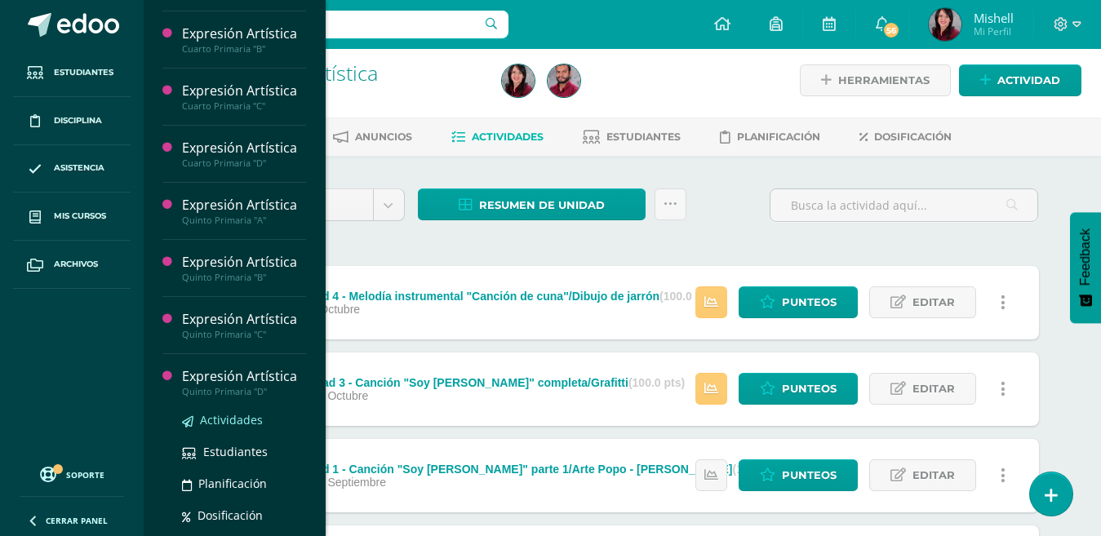
click at [230, 419] on span "Actividades" at bounding box center [231, 420] width 63 height 16
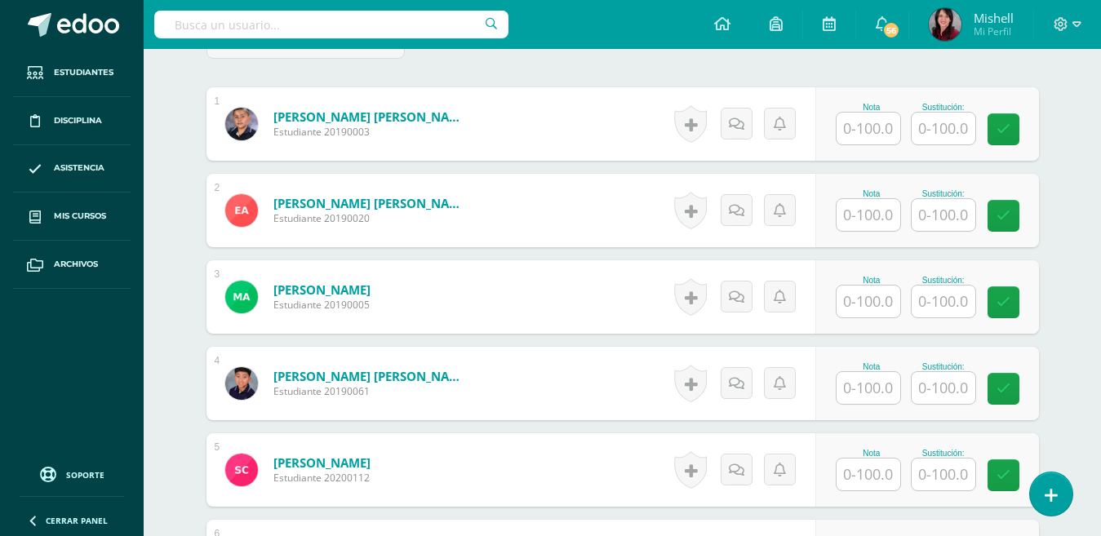
scroll to position [546, 0]
click at [873, 123] on input "text" at bounding box center [869, 128] width 64 height 32
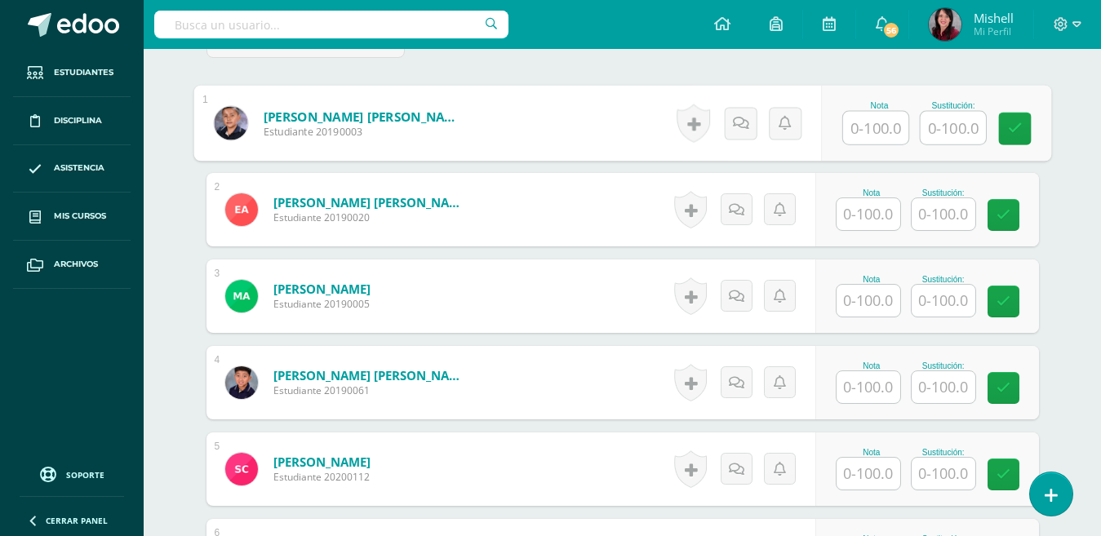
scroll to position [547, 0]
type input "100"
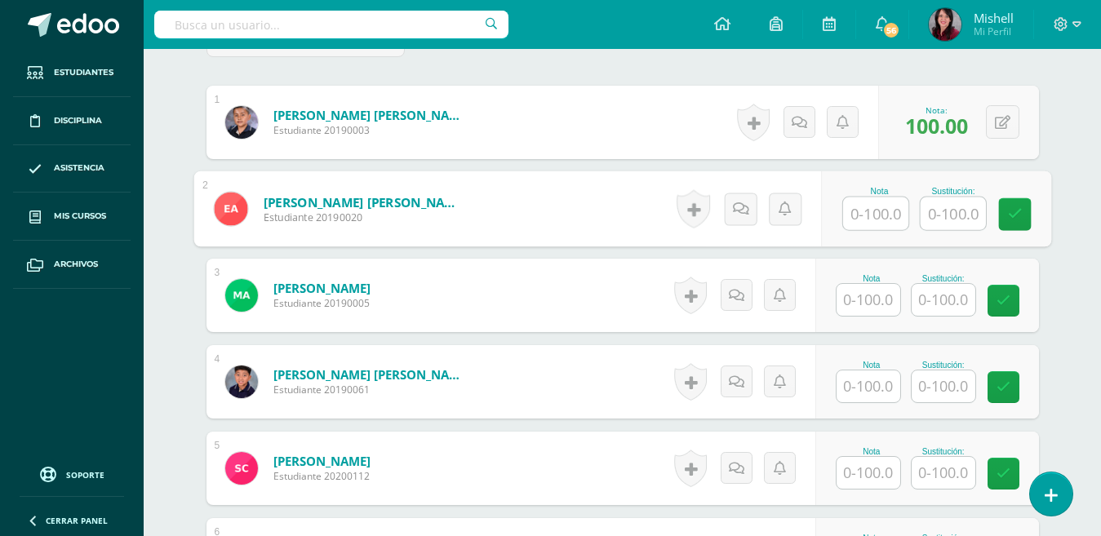
click at [882, 207] on input "text" at bounding box center [875, 214] width 65 height 33
type input "100"
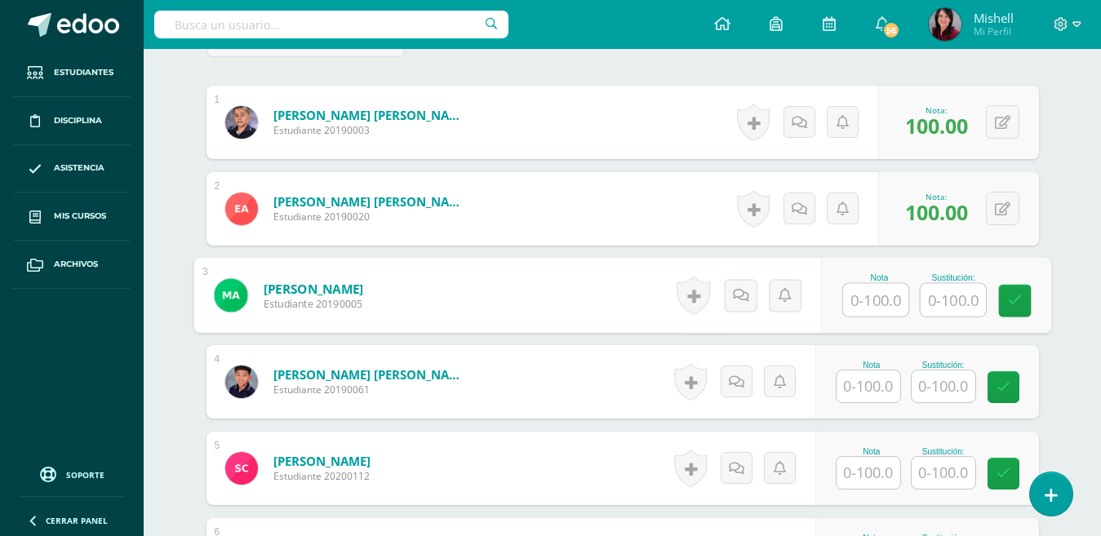
click at [872, 303] on input "text" at bounding box center [875, 300] width 65 height 33
type input "100"
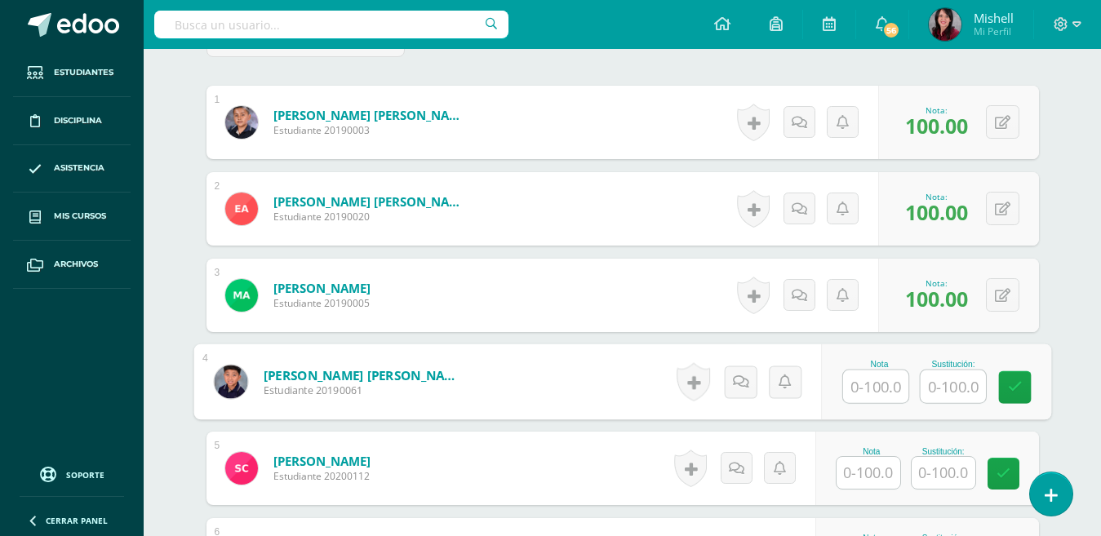
click at [887, 388] on input "text" at bounding box center [875, 387] width 65 height 33
type input "98"
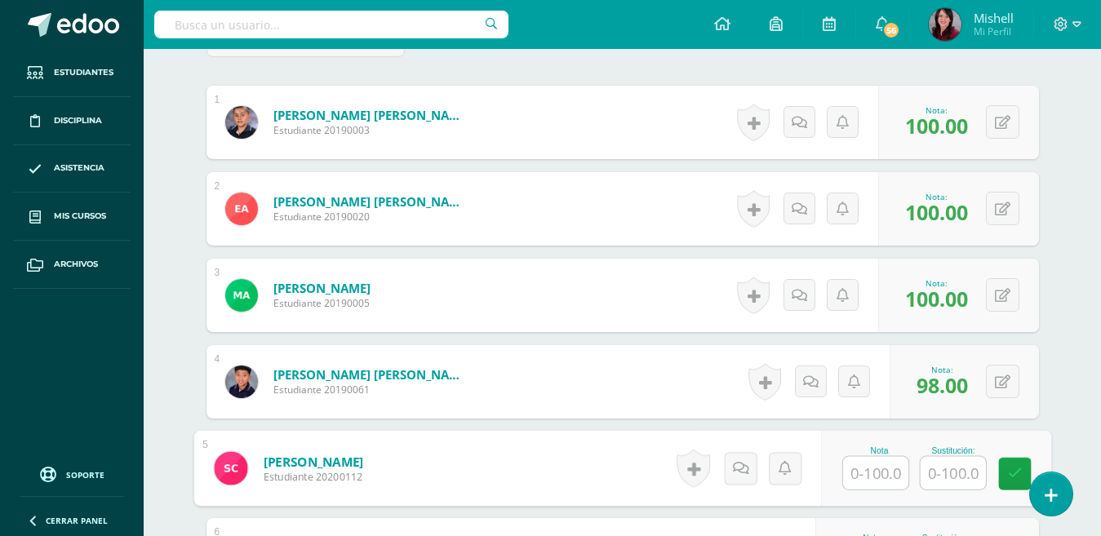
click at [891, 474] on input "text" at bounding box center [875, 473] width 65 height 33
type input "95"
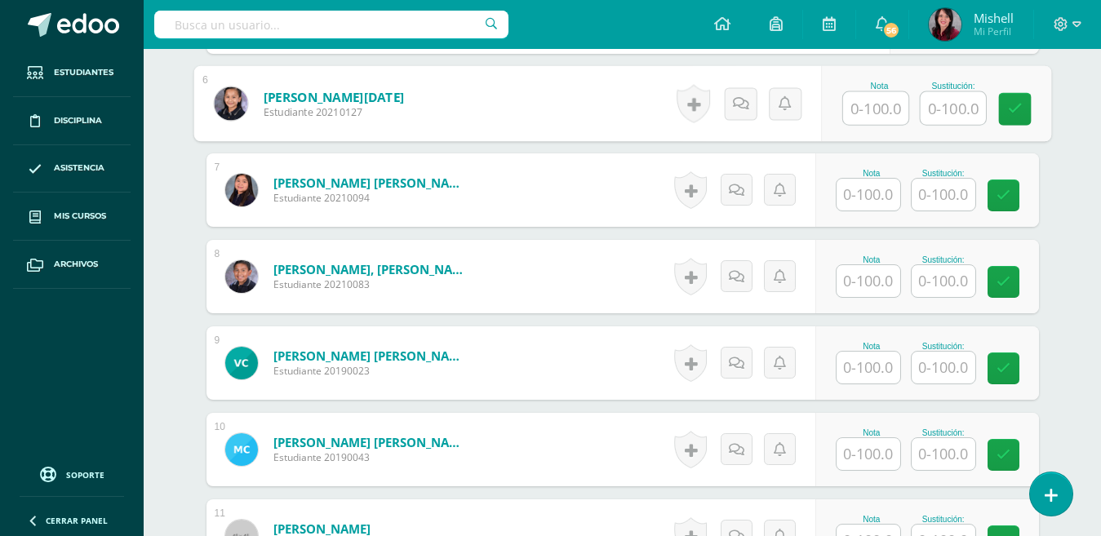
scroll to position [1006, 0]
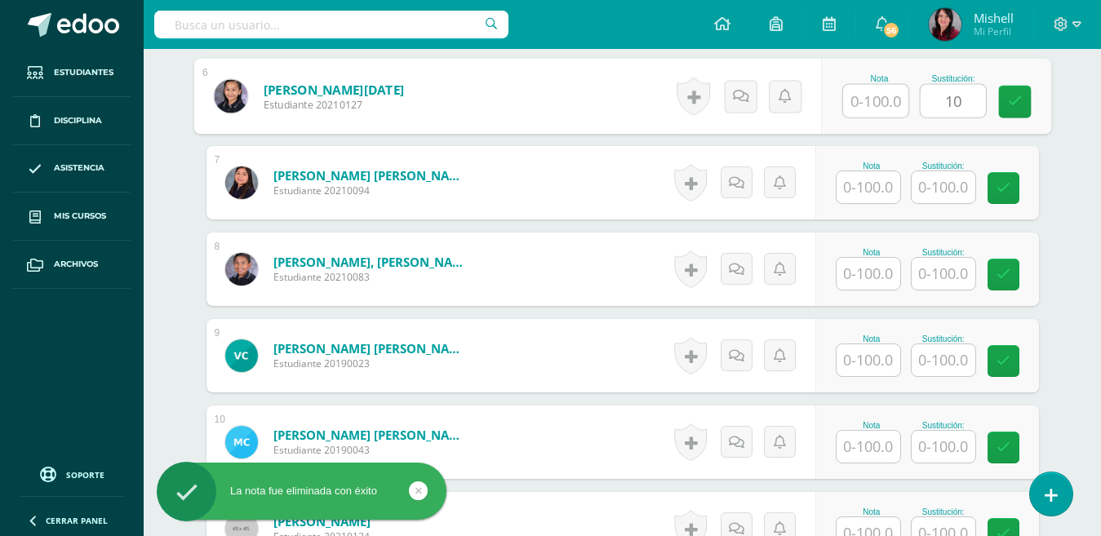
type input "1"
click at [868, 103] on input "text" at bounding box center [875, 101] width 65 height 33
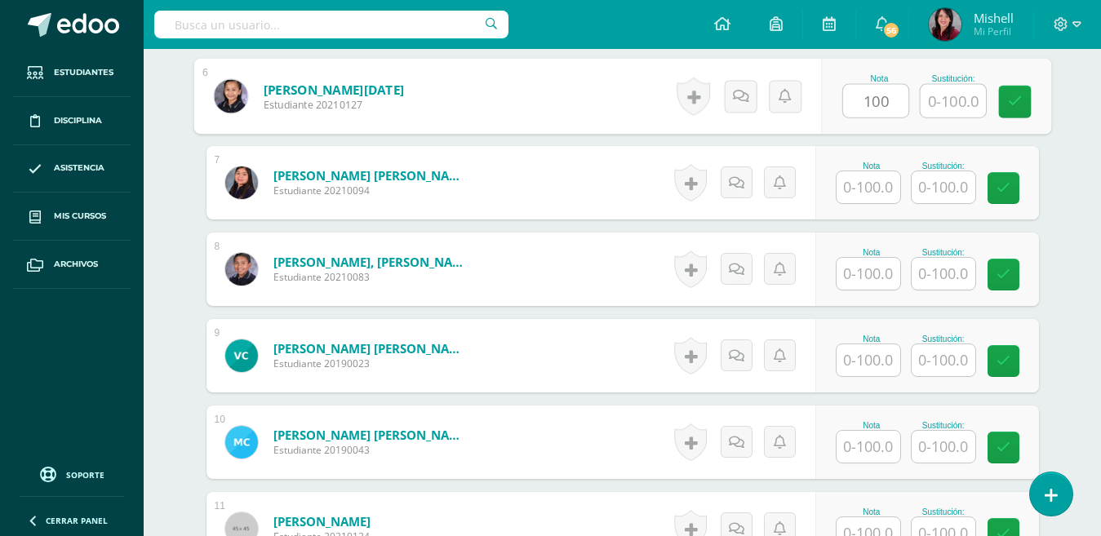
type input "100"
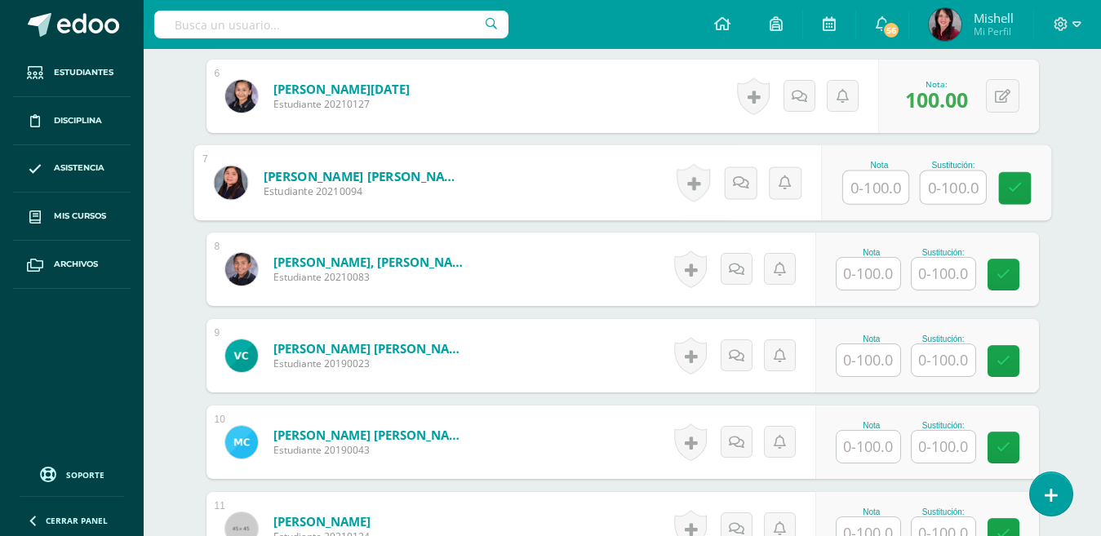
click at [876, 188] on input "text" at bounding box center [875, 187] width 65 height 33
click at [877, 183] on input "text" at bounding box center [875, 187] width 65 height 33
type input "1"
type input "95"
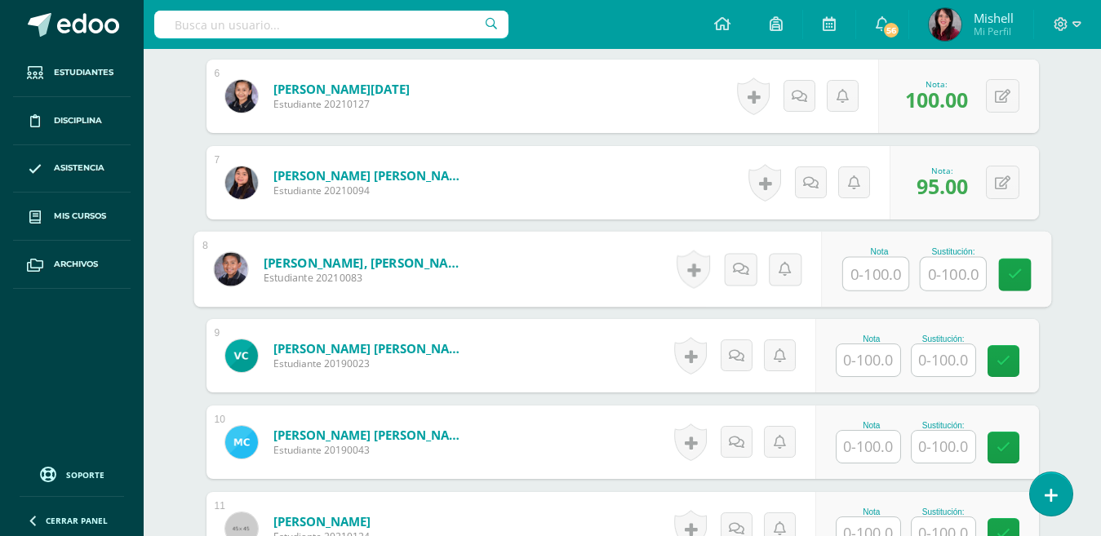
click at [886, 278] on input "text" at bounding box center [875, 274] width 65 height 33
type input "95"
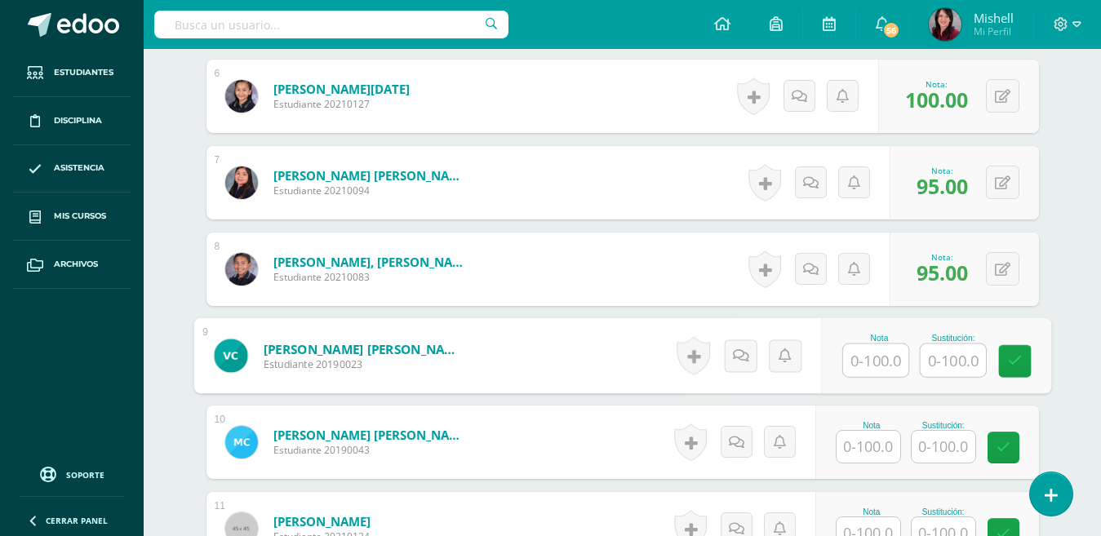
click at [888, 365] on input "text" at bounding box center [875, 361] width 65 height 33
type input "98"
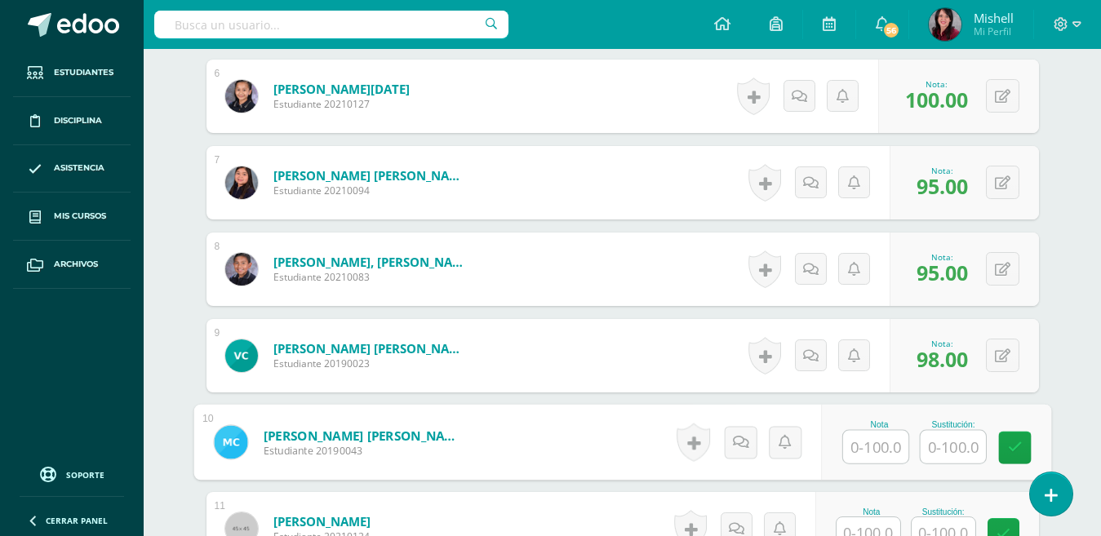
click at [885, 445] on input "text" at bounding box center [875, 447] width 65 height 33
type input "98"
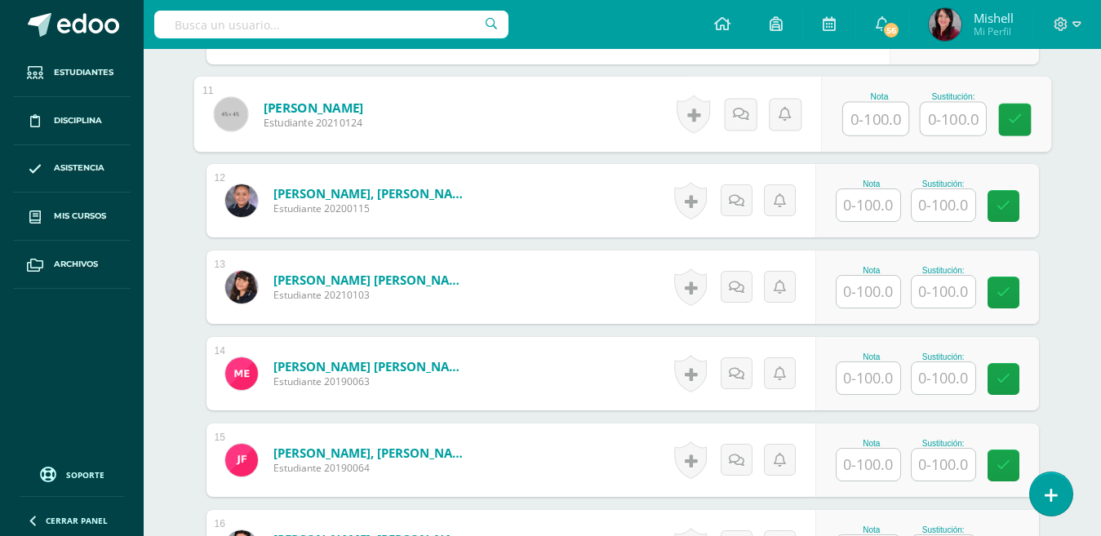
scroll to position [1434, 0]
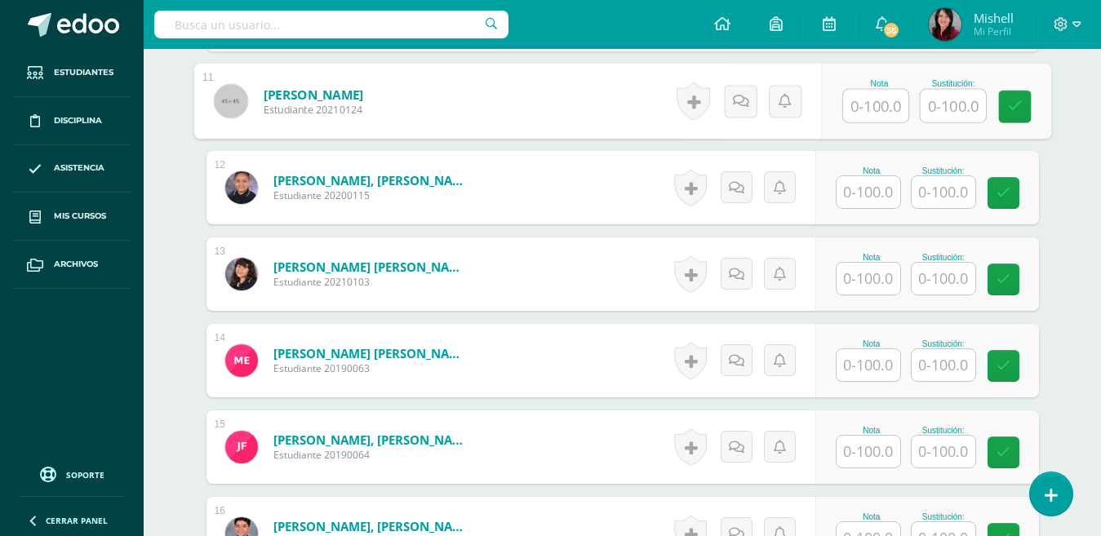
click at [880, 104] on input "text" at bounding box center [875, 106] width 65 height 33
type input "100"
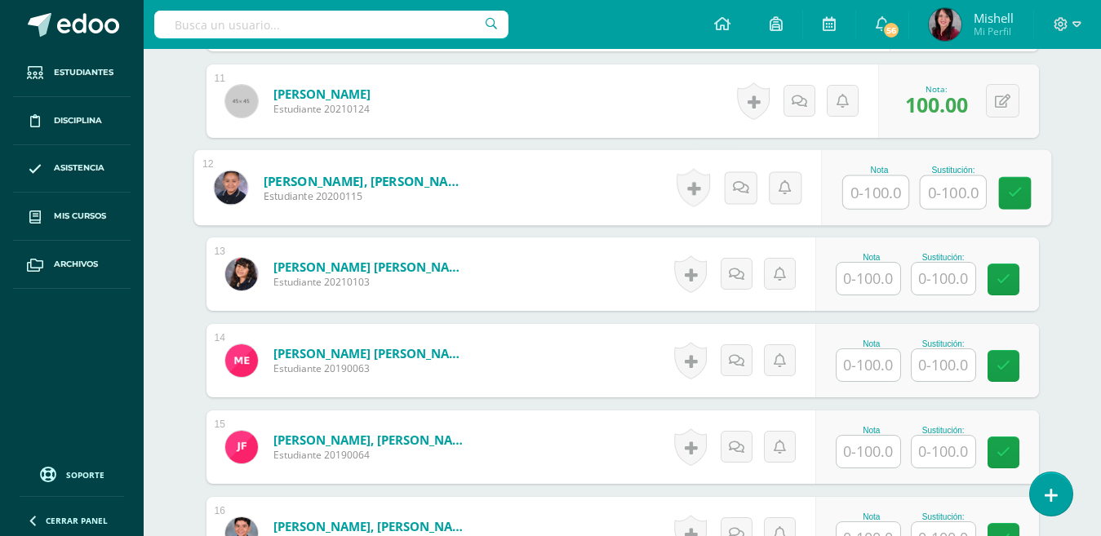
click at [888, 196] on input "text" at bounding box center [875, 192] width 65 height 33
type input "95"
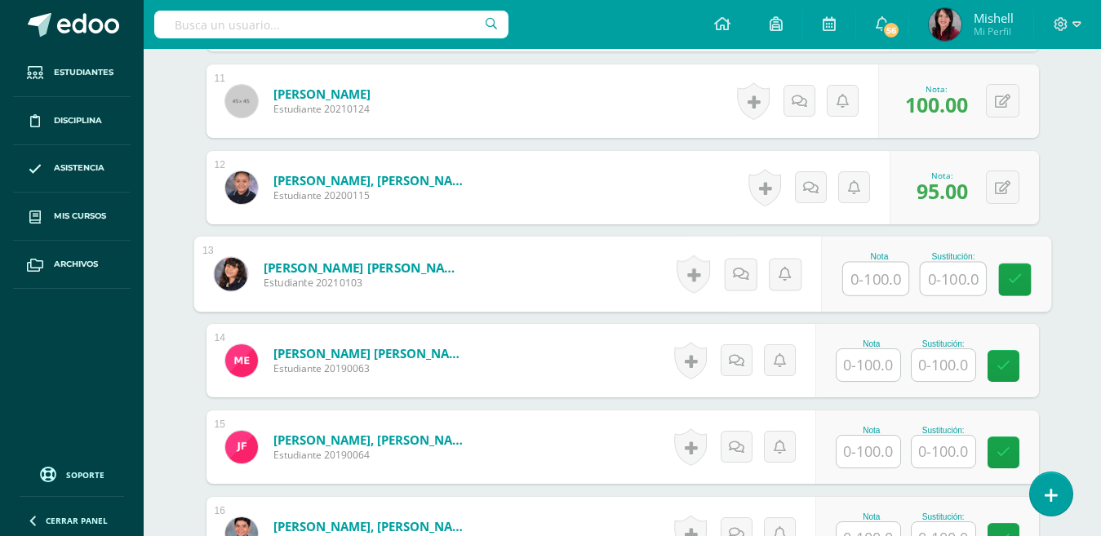
click at [886, 274] on input "text" at bounding box center [875, 279] width 65 height 33
type input "100"
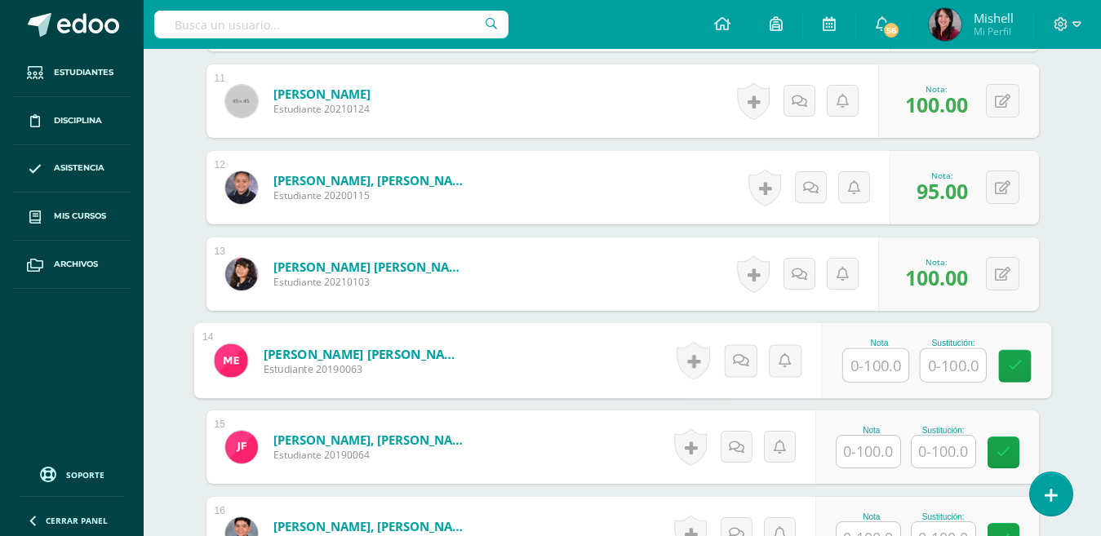
click at [877, 358] on input "text" at bounding box center [875, 365] width 65 height 33
type input "90"
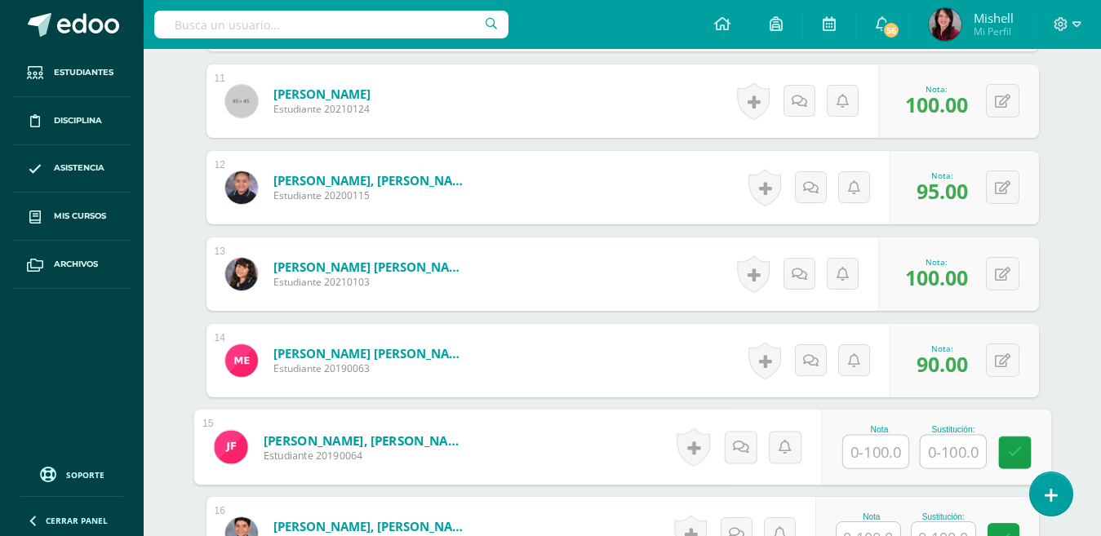
click at [881, 459] on input "text" at bounding box center [875, 452] width 65 height 33
type input "100"
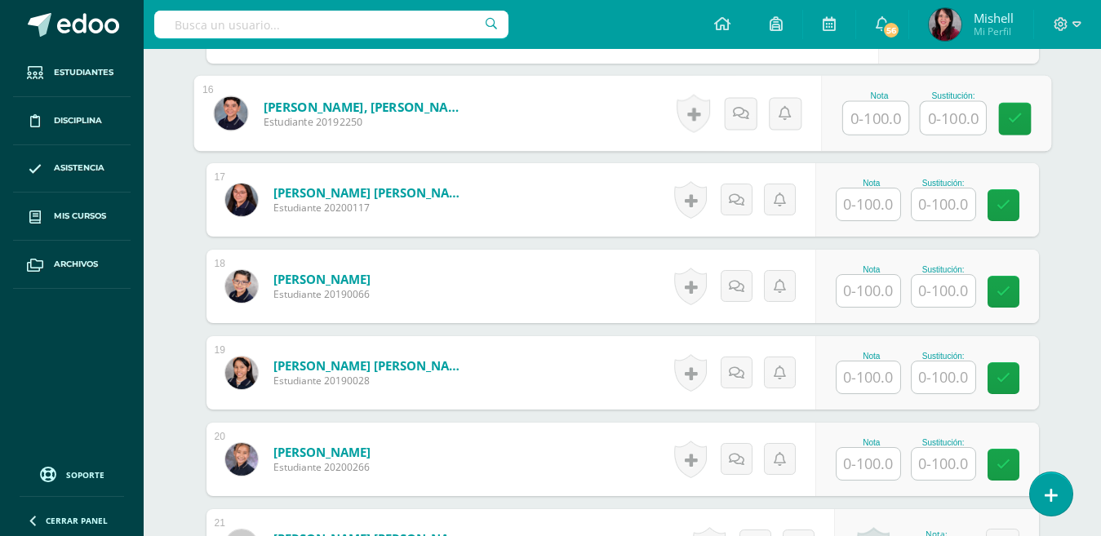
scroll to position [1867, 0]
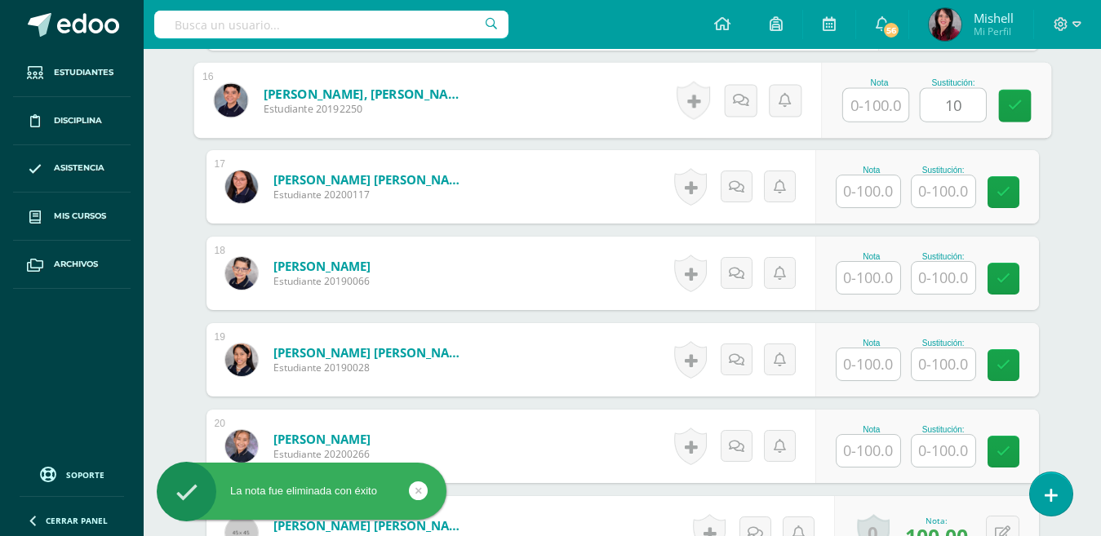
type input "1"
click at [888, 113] on input "text" at bounding box center [875, 105] width 65 height 33
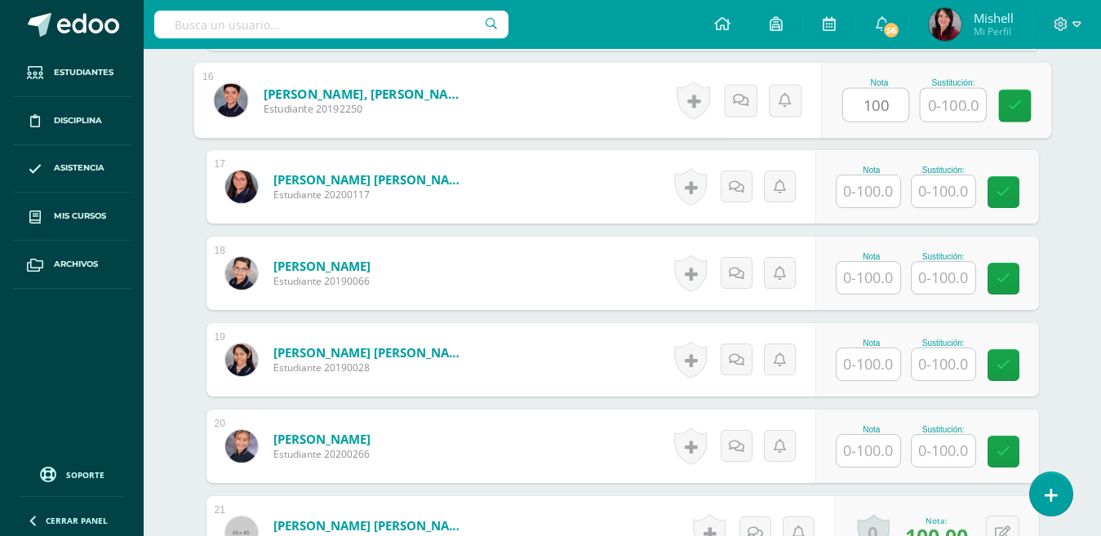
type input "100"
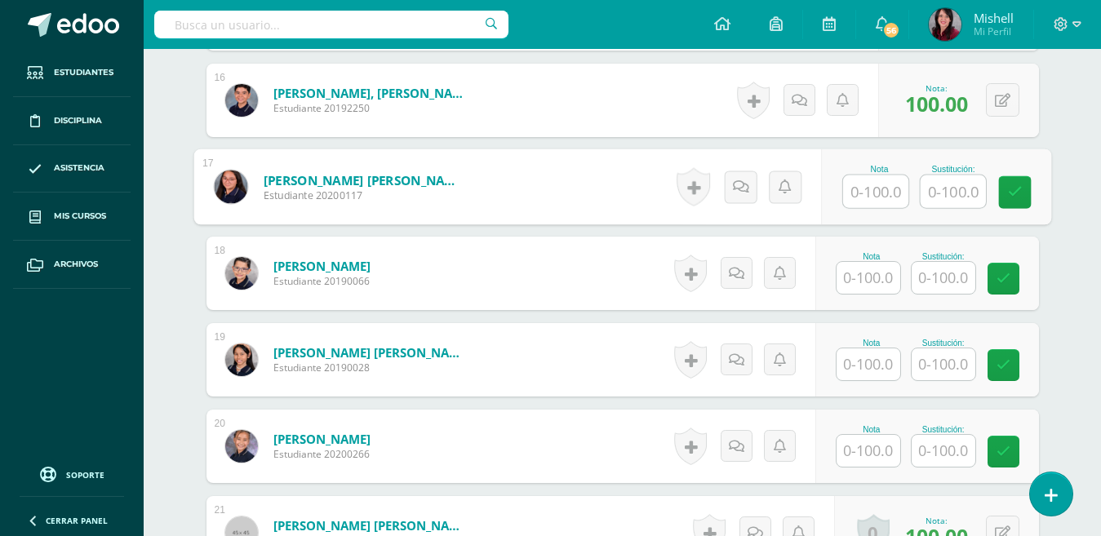
click at [878, 193] on input "text" at bounding box center [875, 192] width 65 height 33
type input "100"
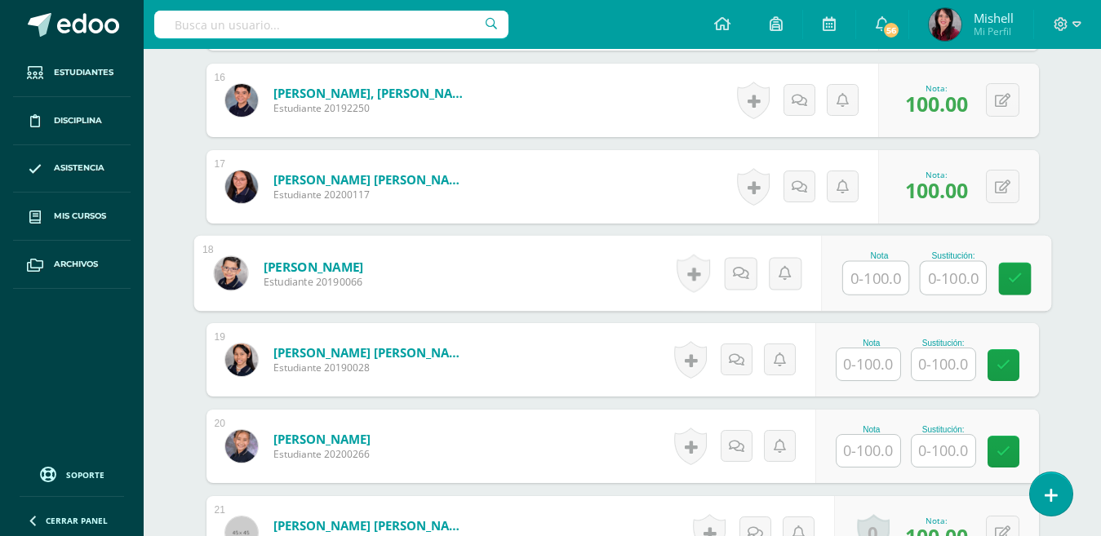
click at [880, 275] on input "text" at bounding box center [875, 278] width 65 height 33
type input "90"
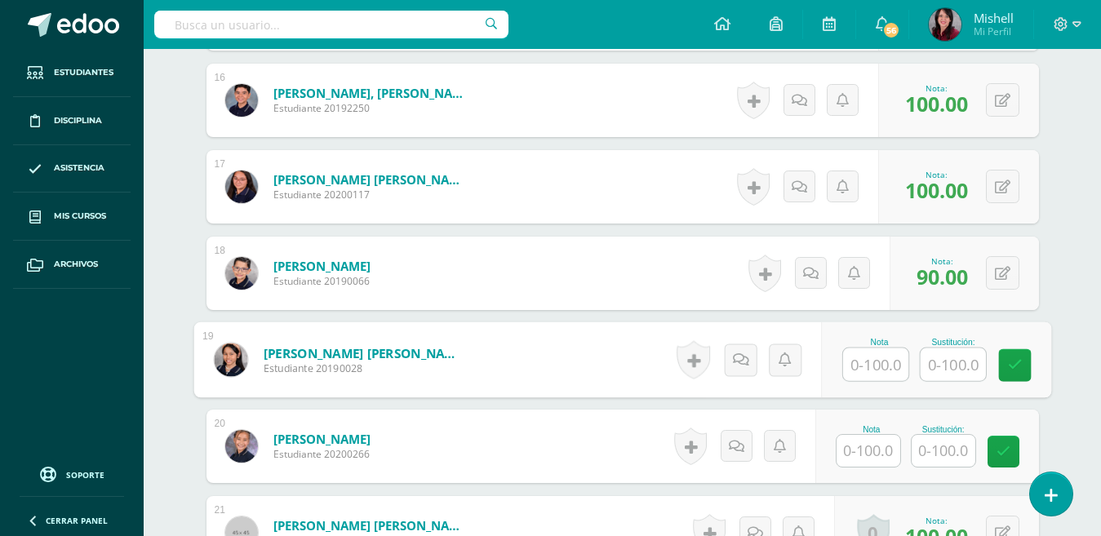
click at [881, 362] on input "text" at bounding box center [875, 365] width 65 height 33
type input "90"
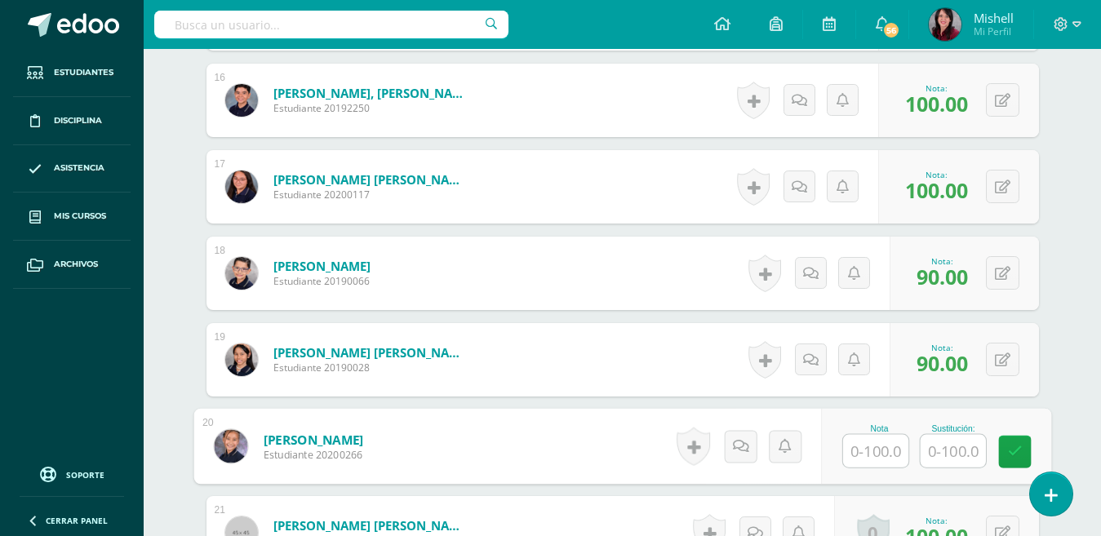
click at [877, 447] on input "text" at bounding box center [875, 451] width 65 height 33
type input "98"
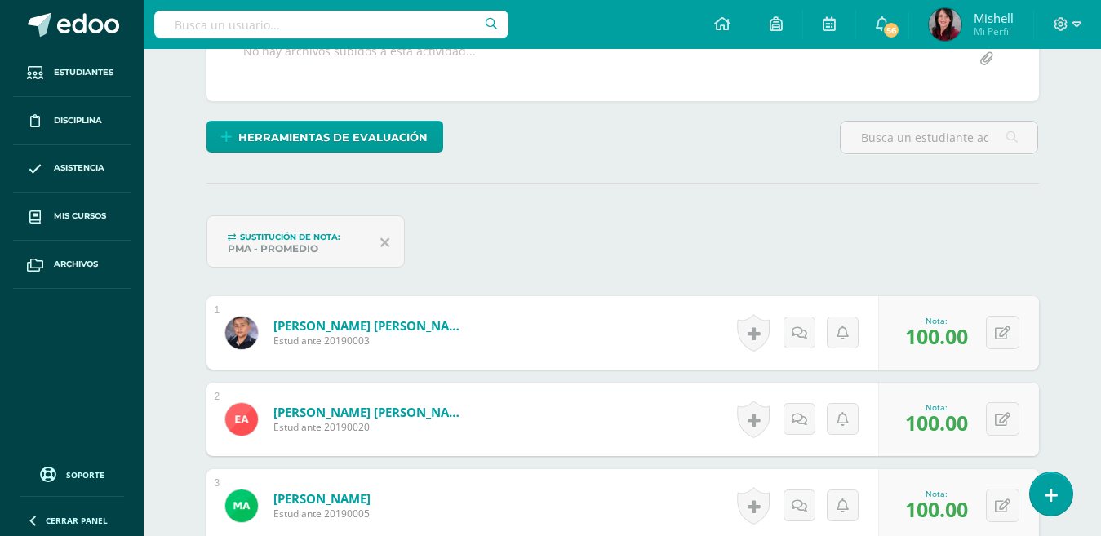
scroll to position [0, 0]
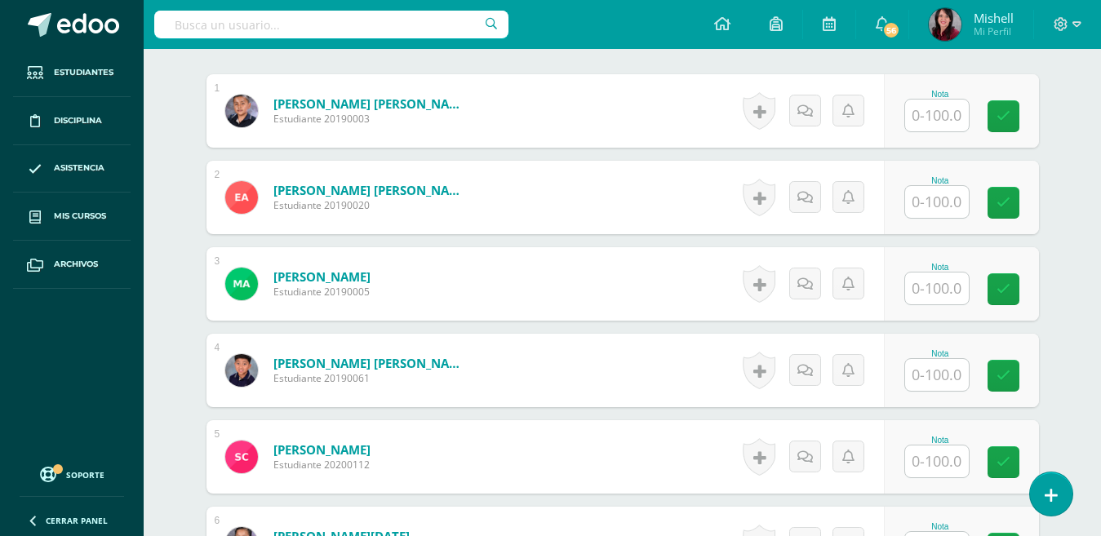
scroll to position [497, 0]
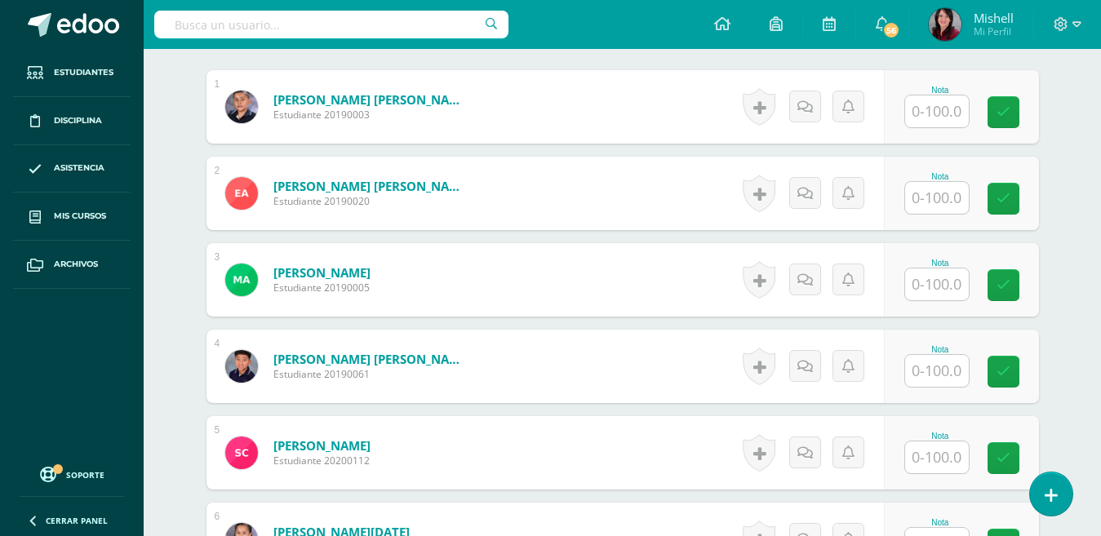
click at [940, 106] on input "text" at bounding box center [937, 112] width 64 height 32
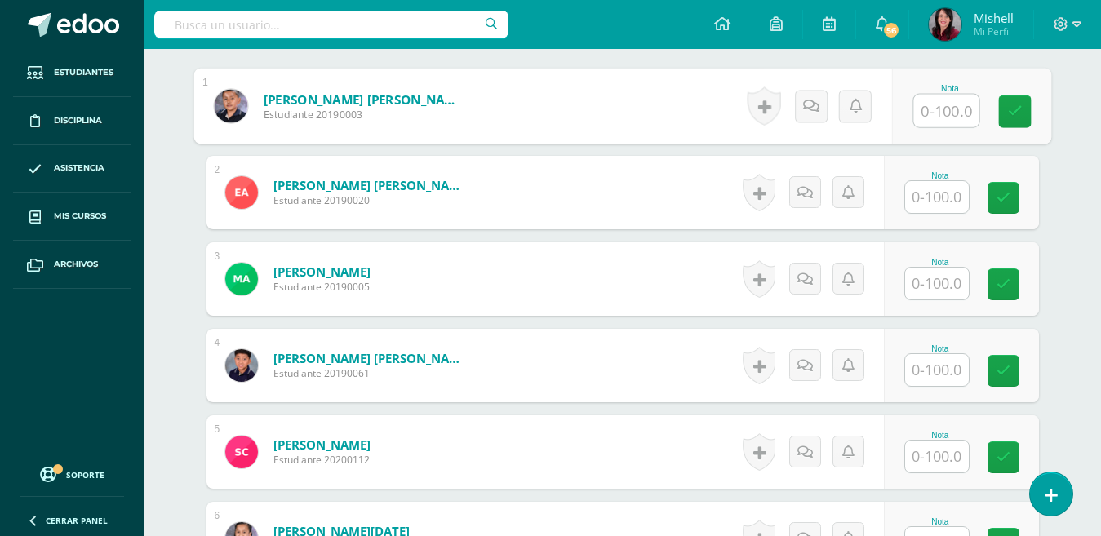
scroll to position [499, 0]
type input "100"
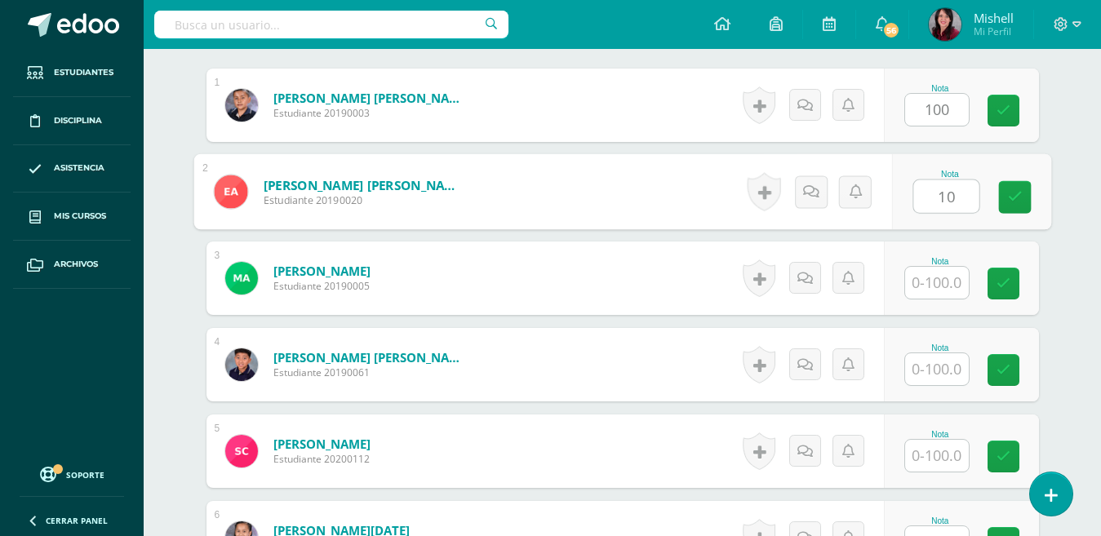
type input "100"
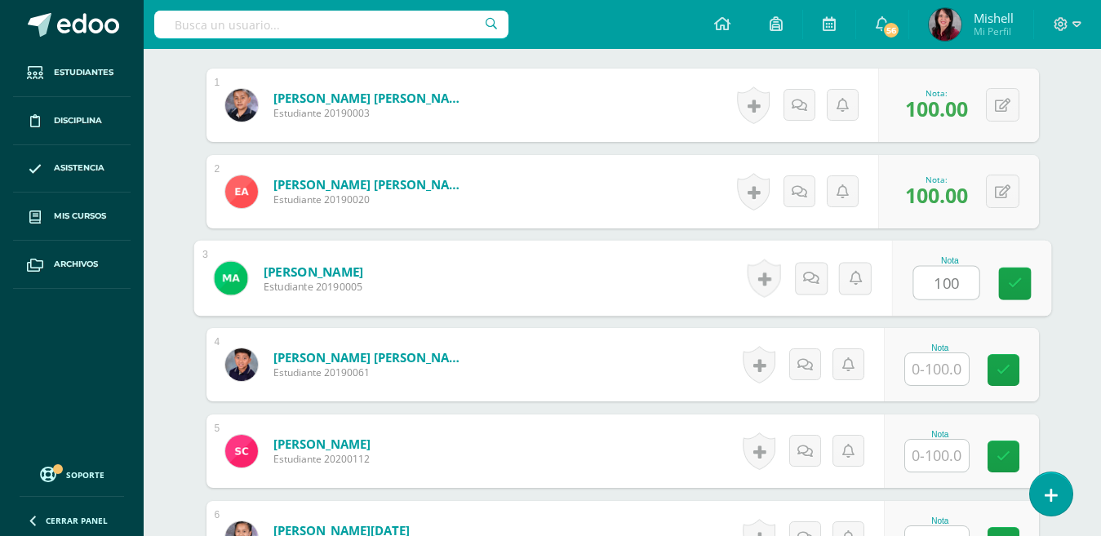
type input "100"
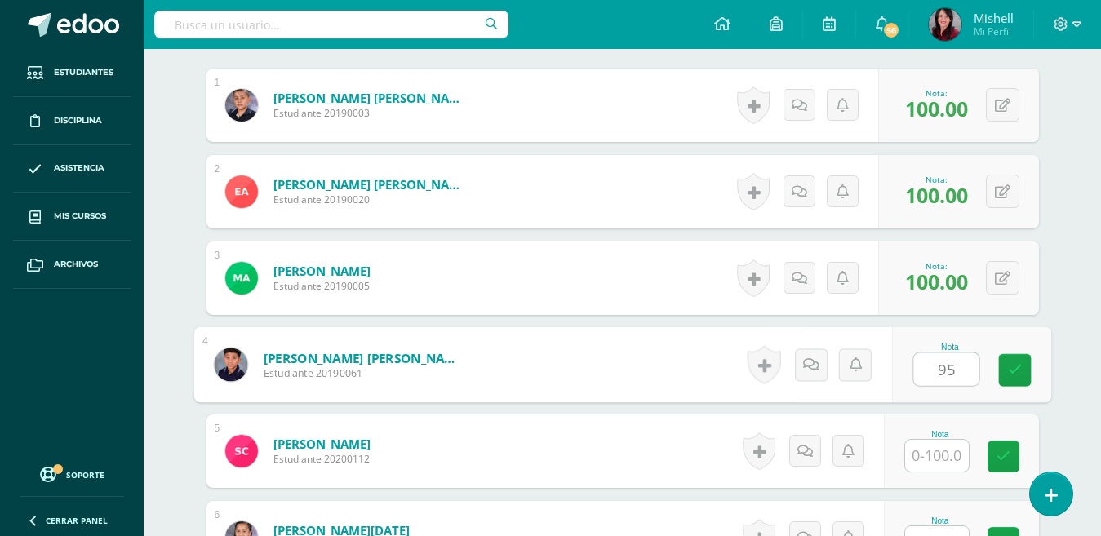
type input "95"
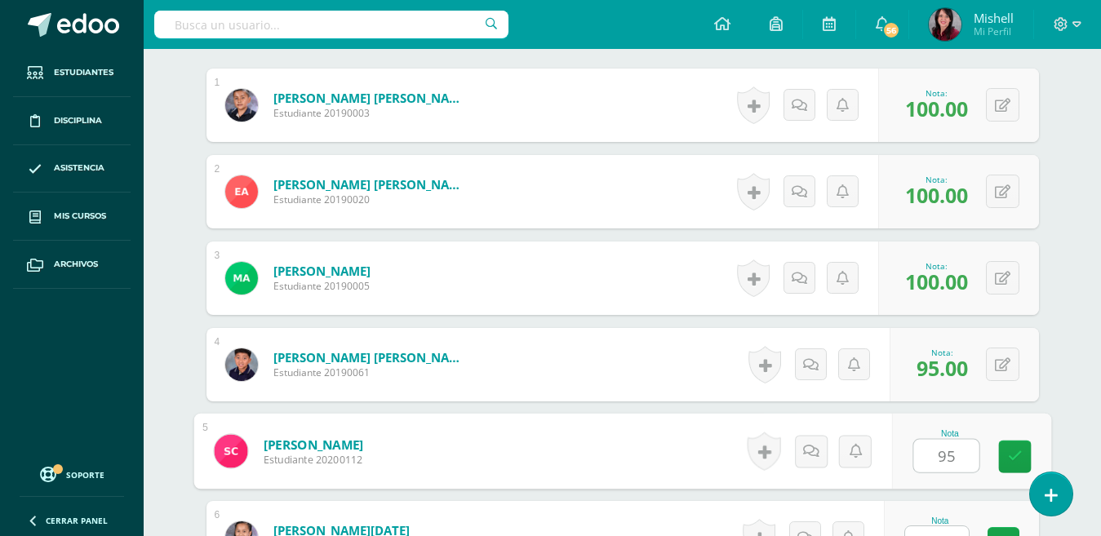
type input "95"
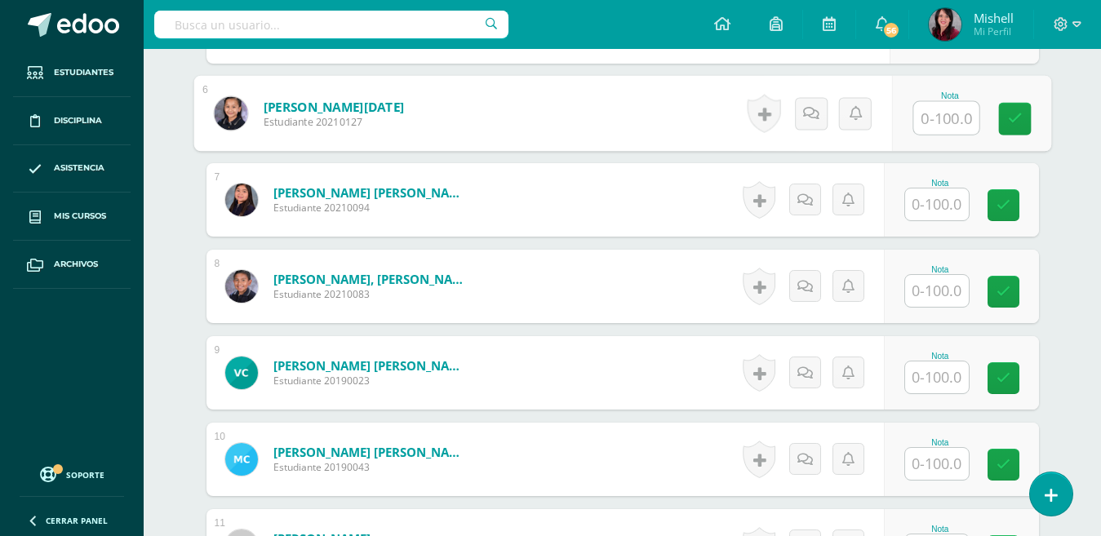
scroll to position [936, 0]
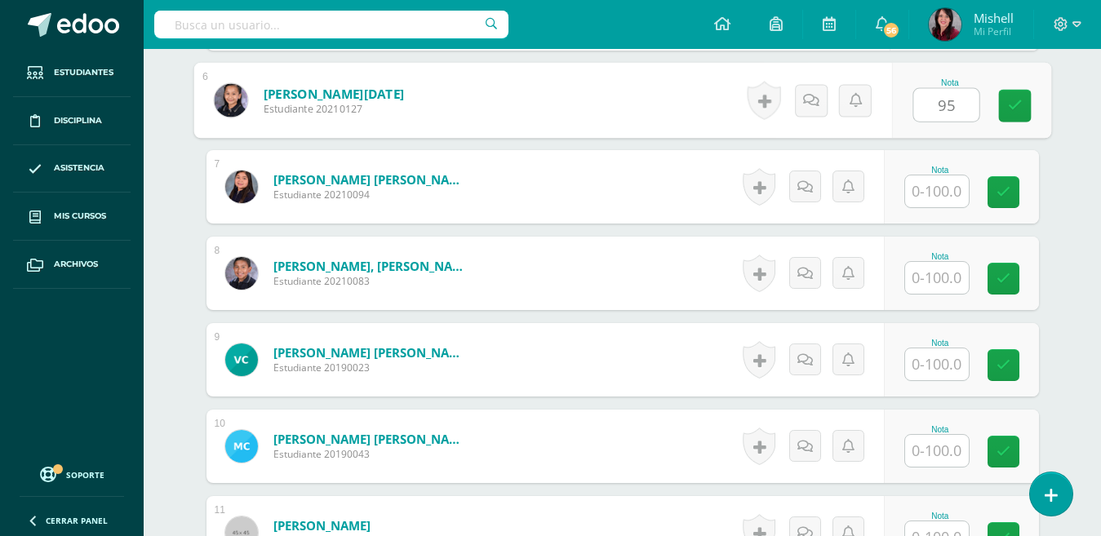
type input "95"
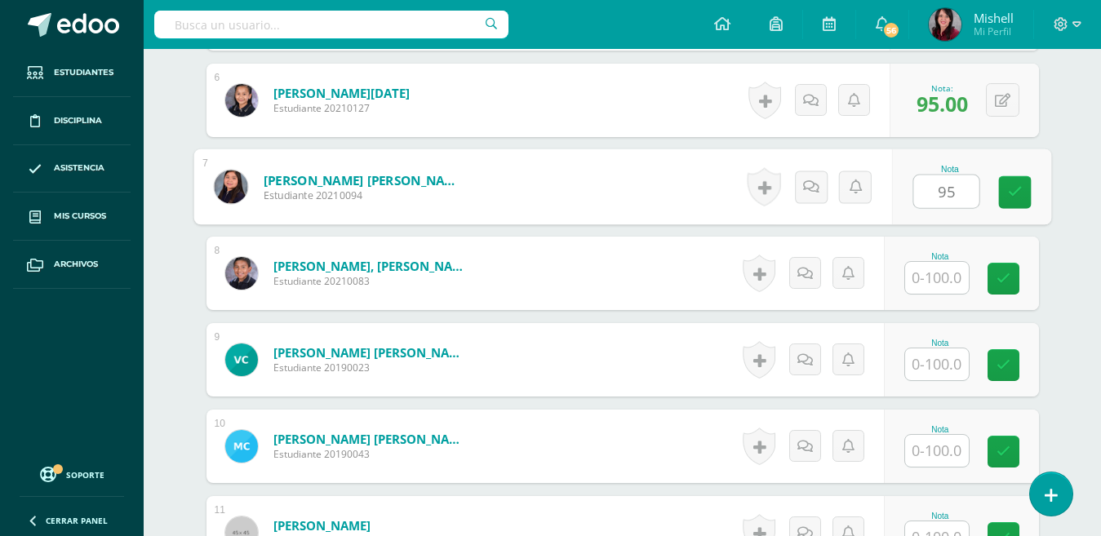
type input "95"
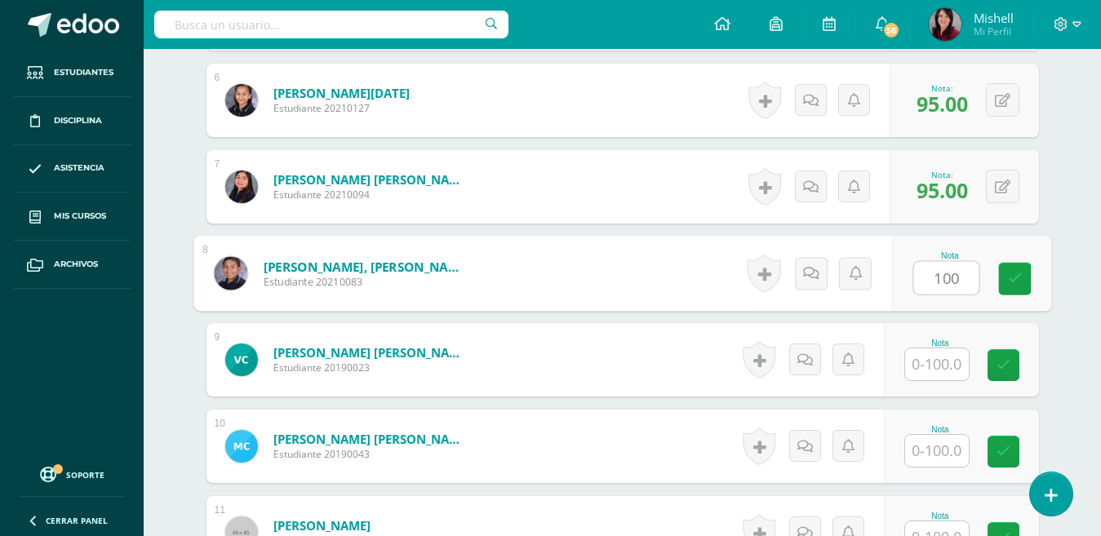
type input "100"
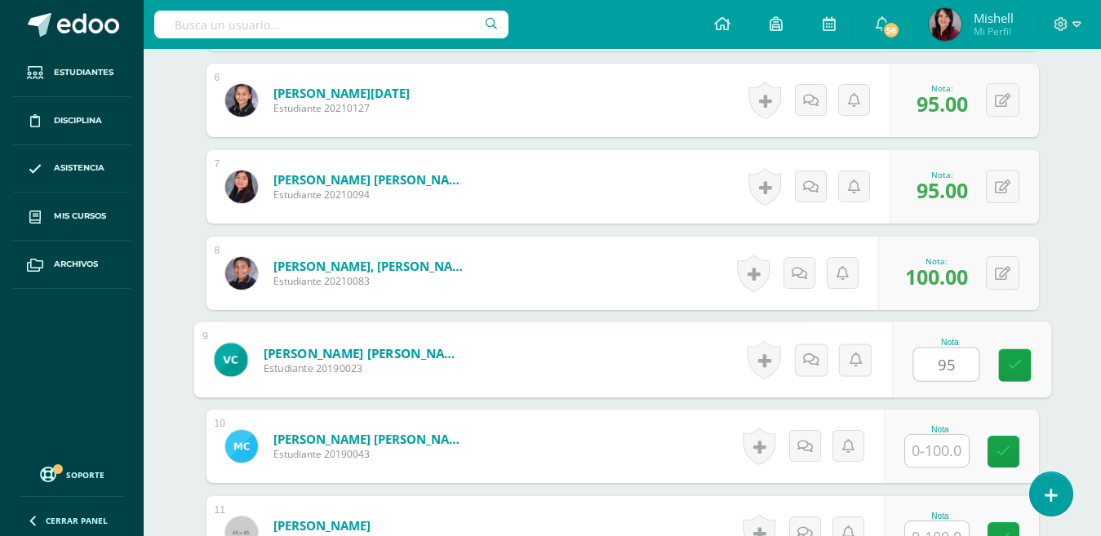
type input "95"
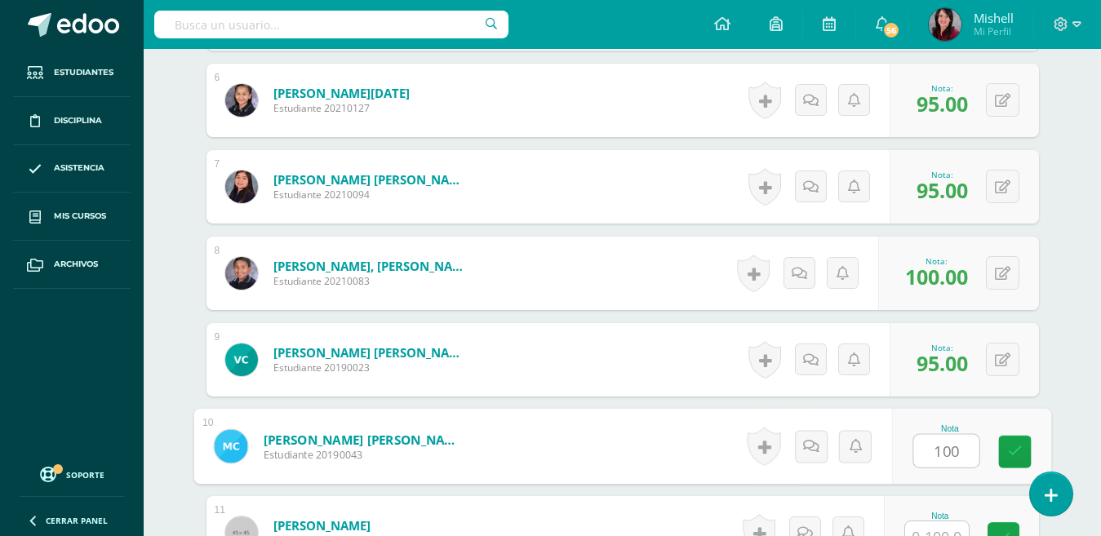
type input "100"
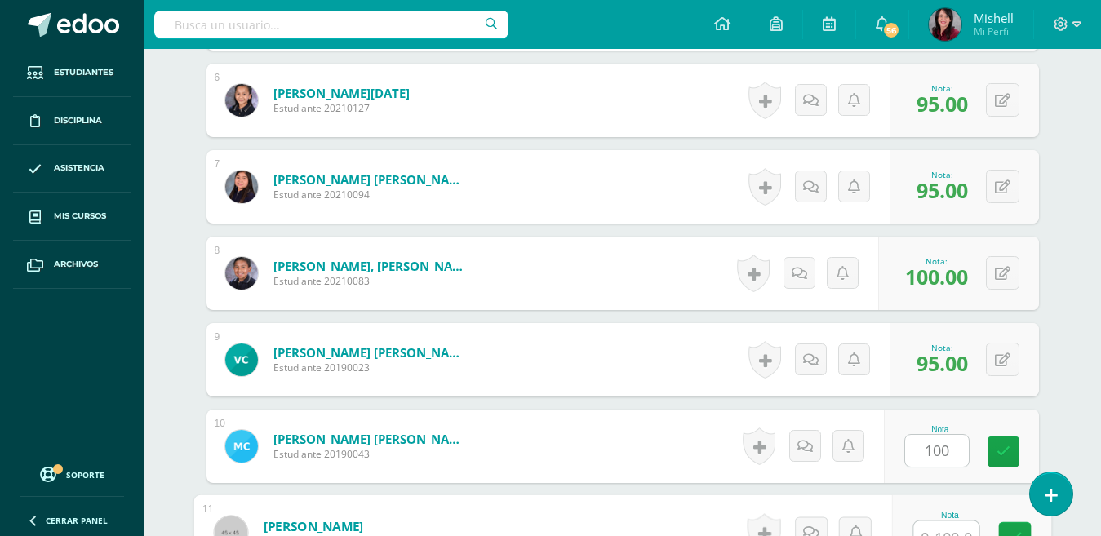
scroll to position [953, 0]
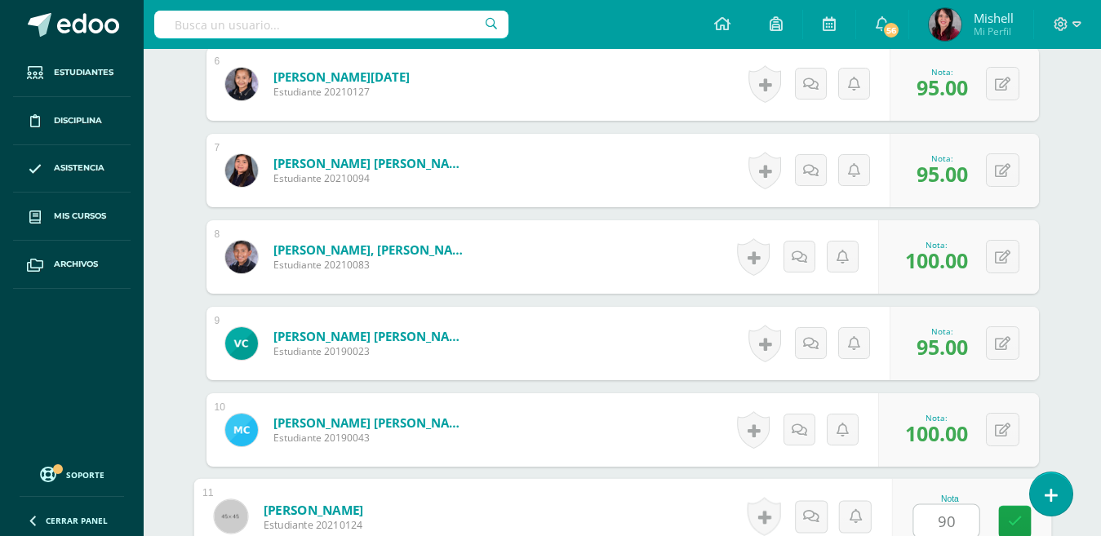
type input "90"
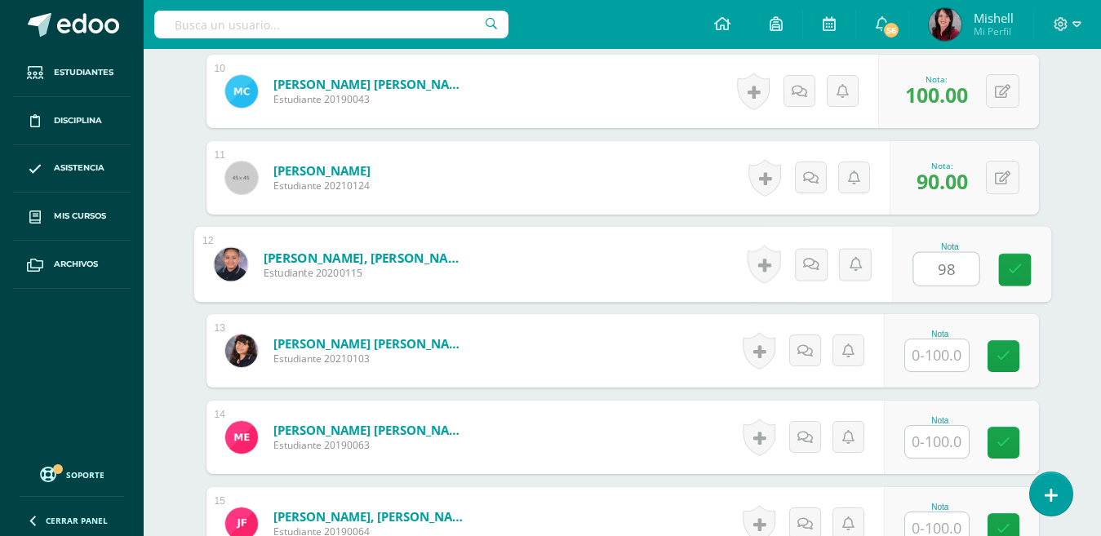
type input "98"
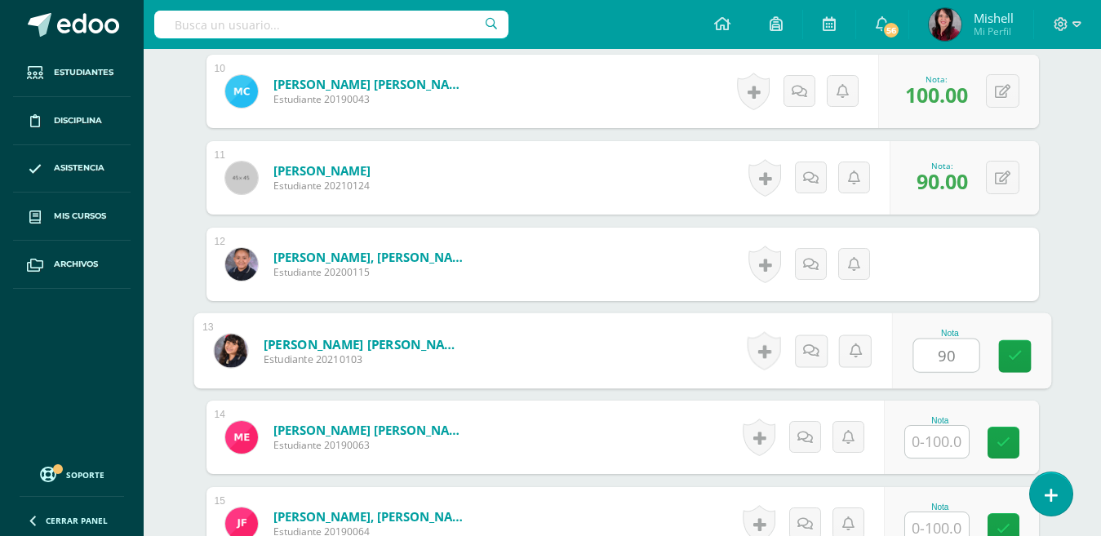
type input "90"
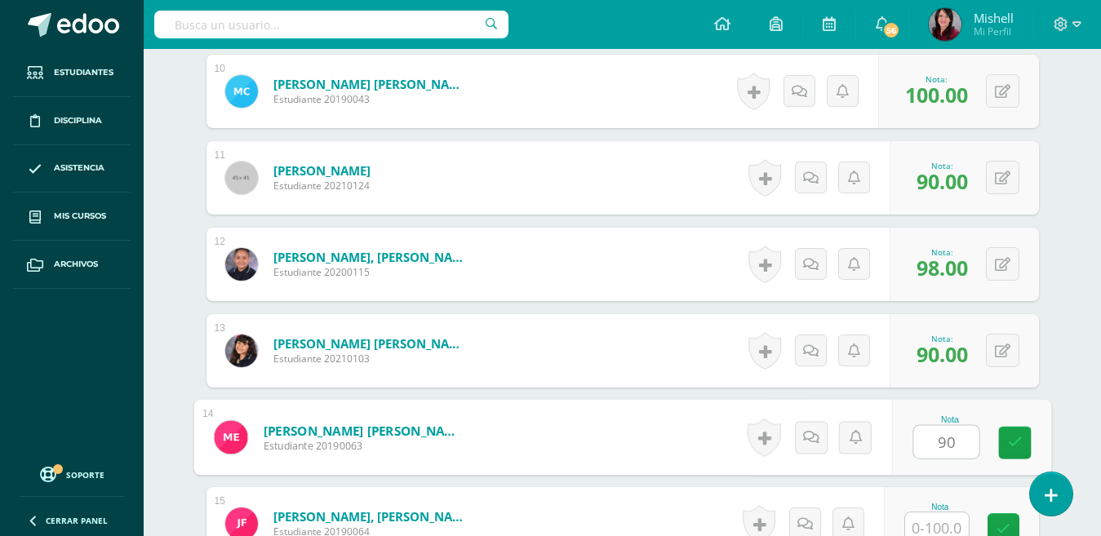
type input "90"
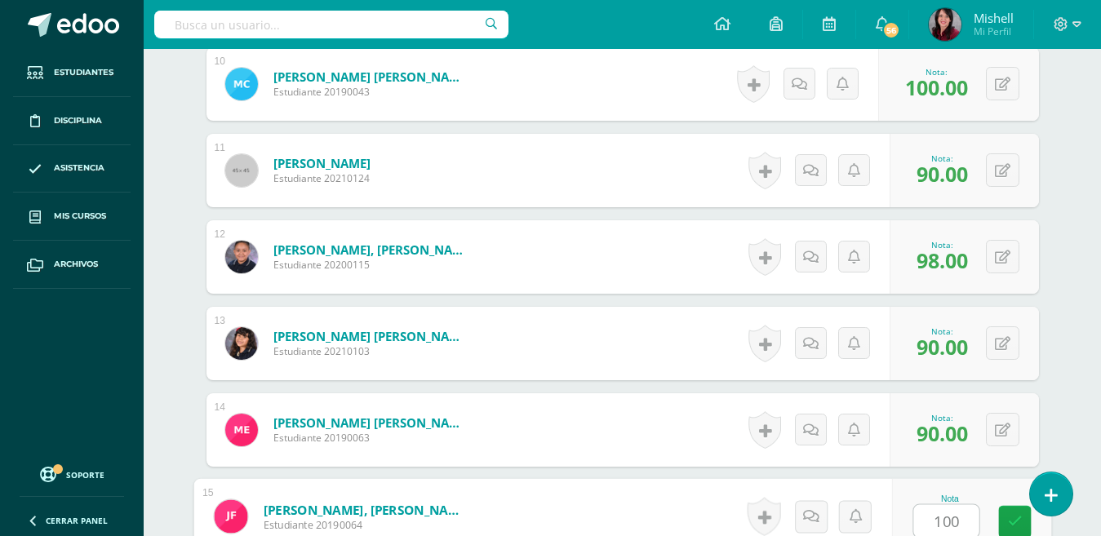
type input "100"
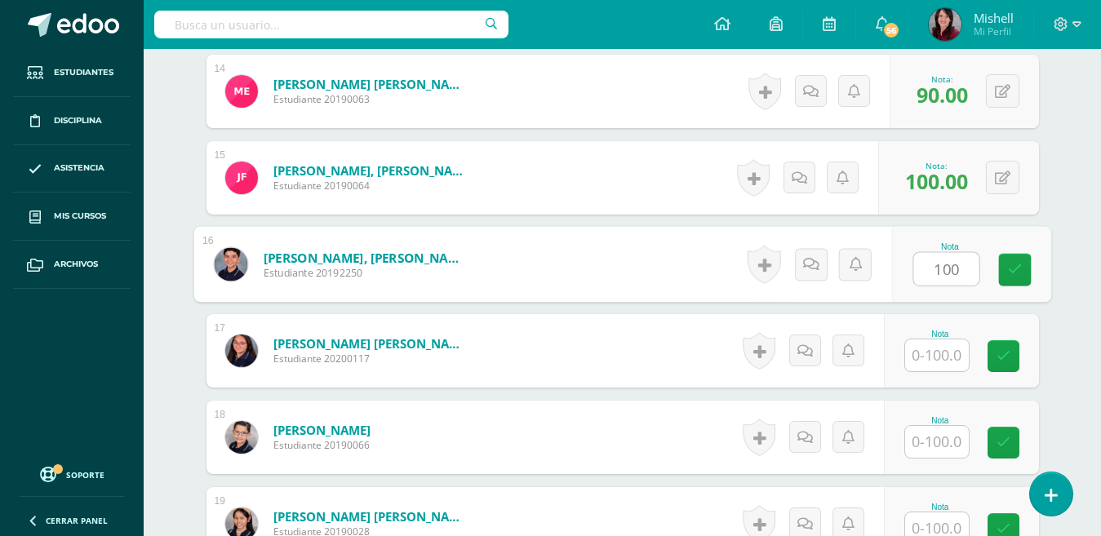
type input "100"
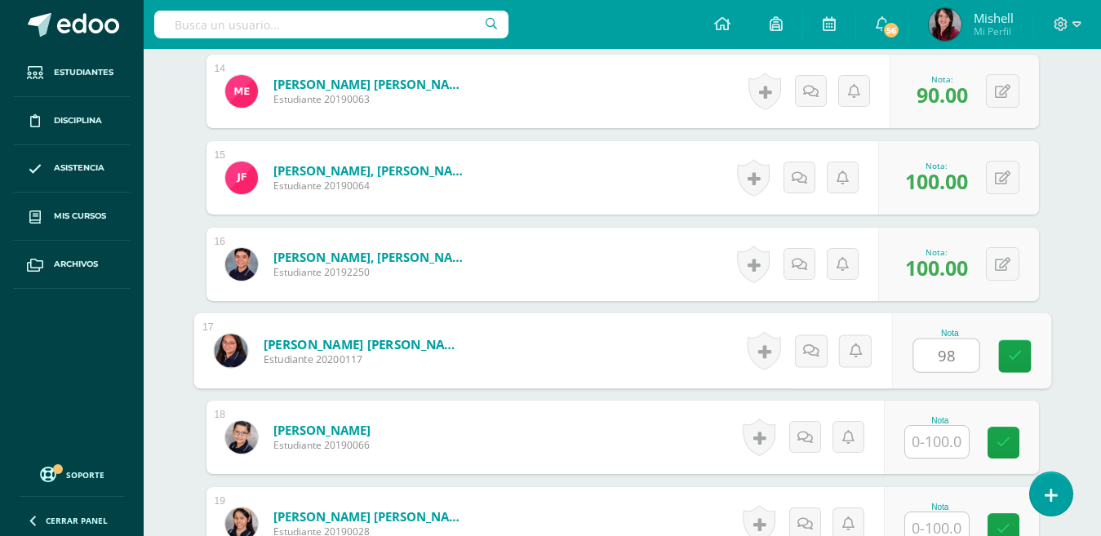
type input "98"
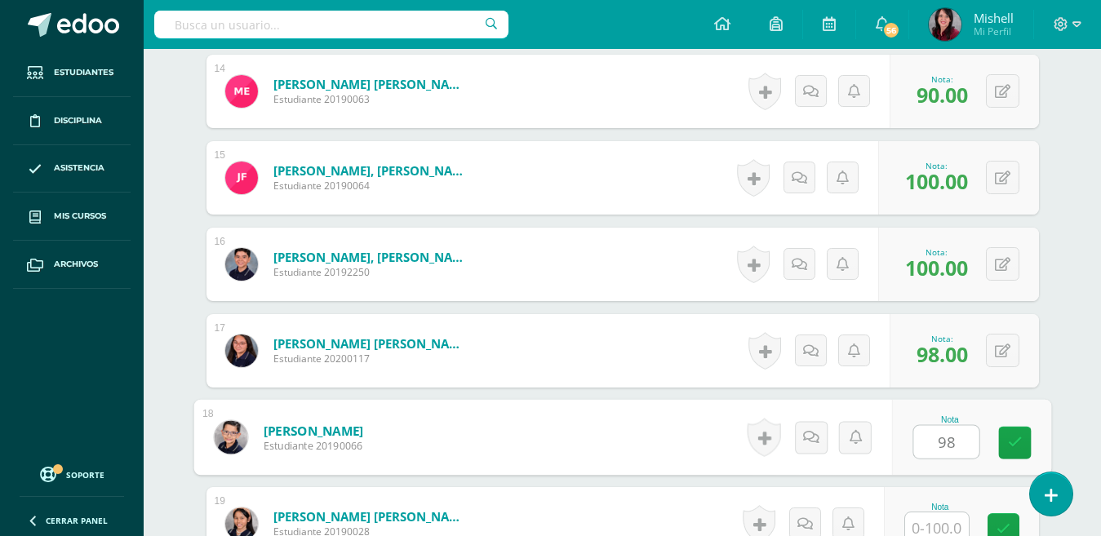
type input "98"
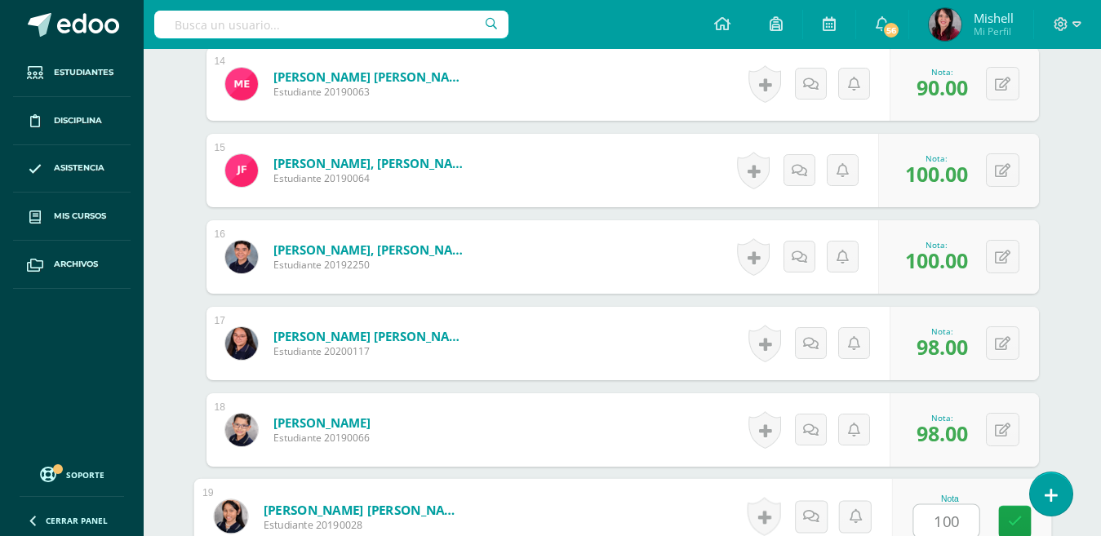
type input "100"
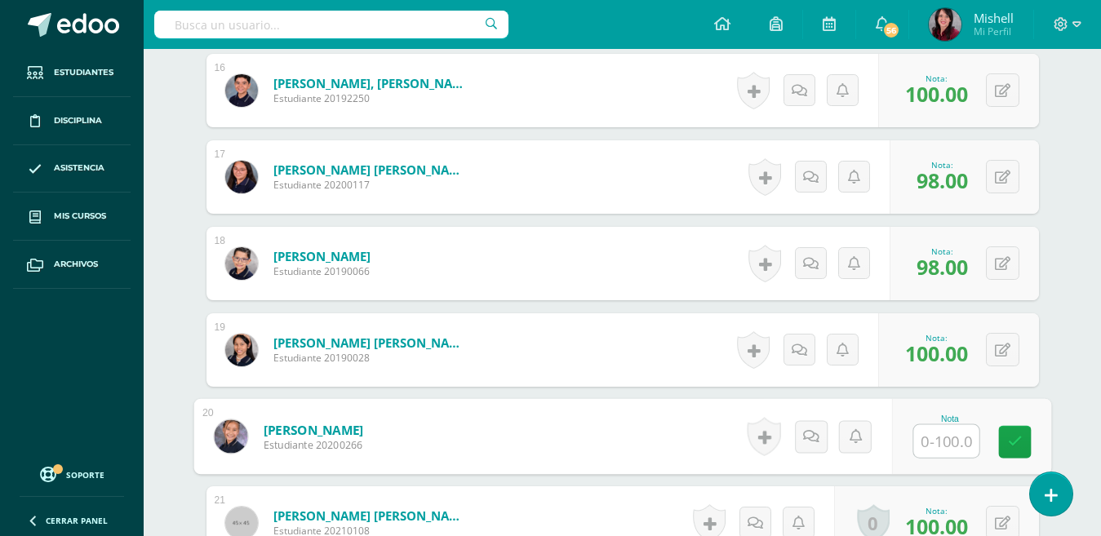
scroll to position [1798, 0]
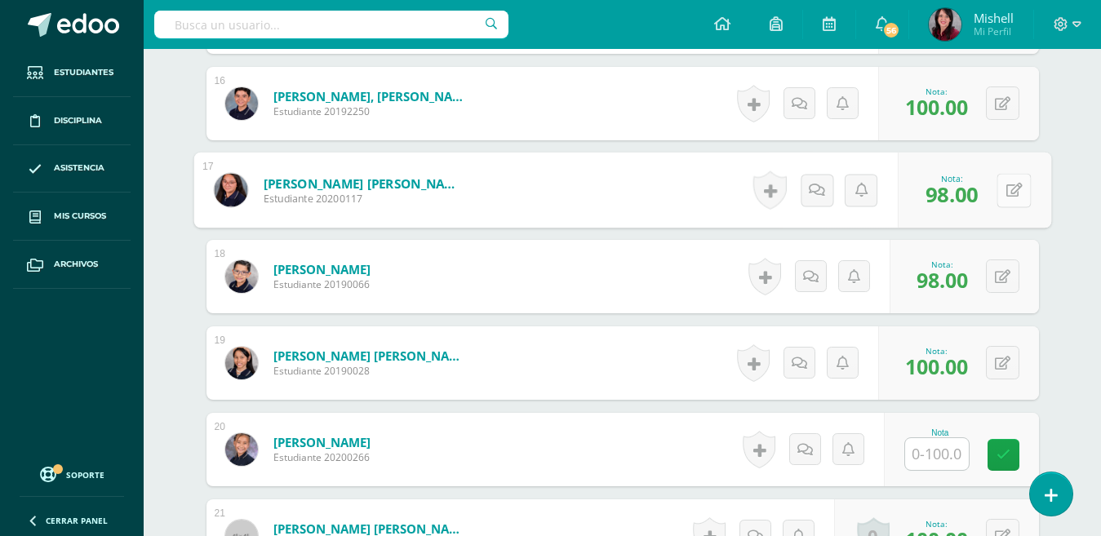
click at [1007, 182] on button at bounding box center [1014, 190] width 34 height 34
type input "100"
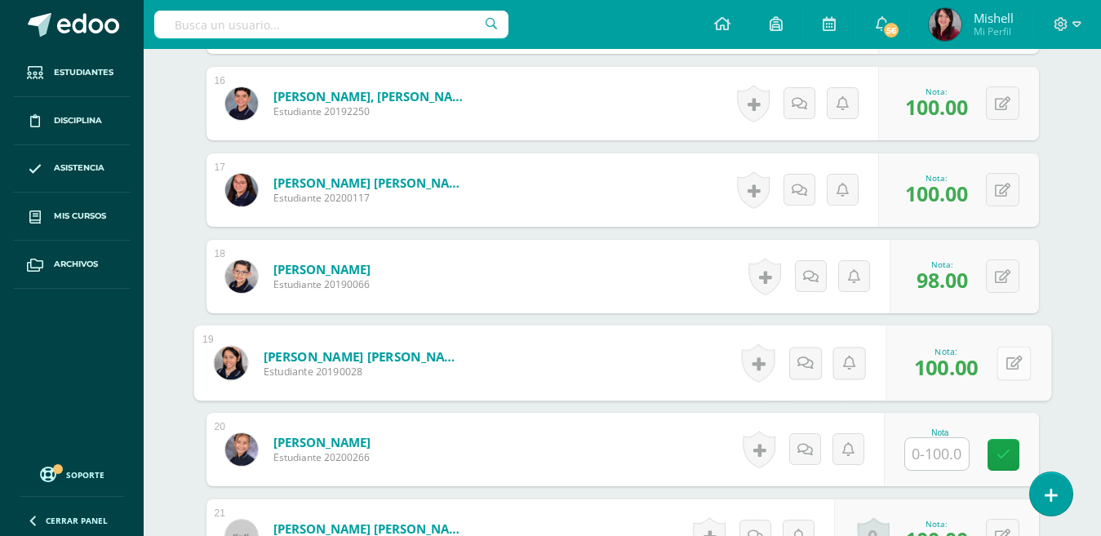
click at [1002, 353] on button at bounding box center [1014, 363] width 34 height 34
type input "98"
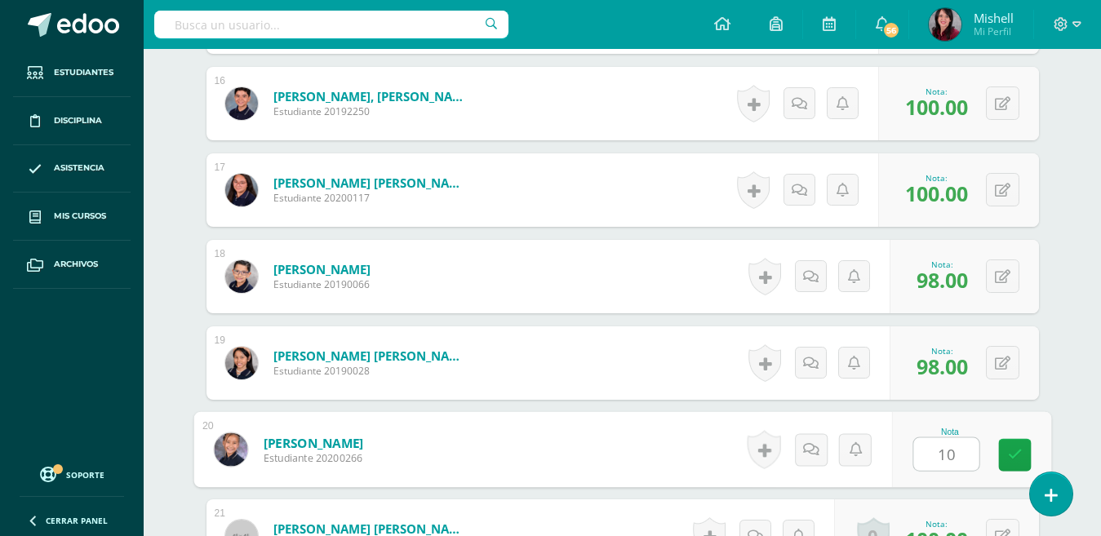
type input "100"
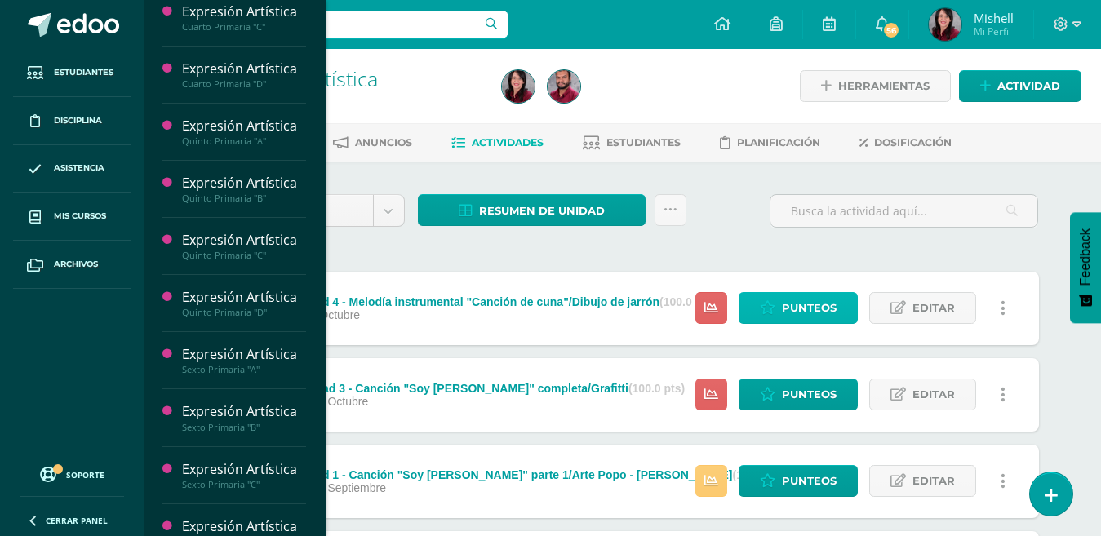
scroll to position [368, 0]
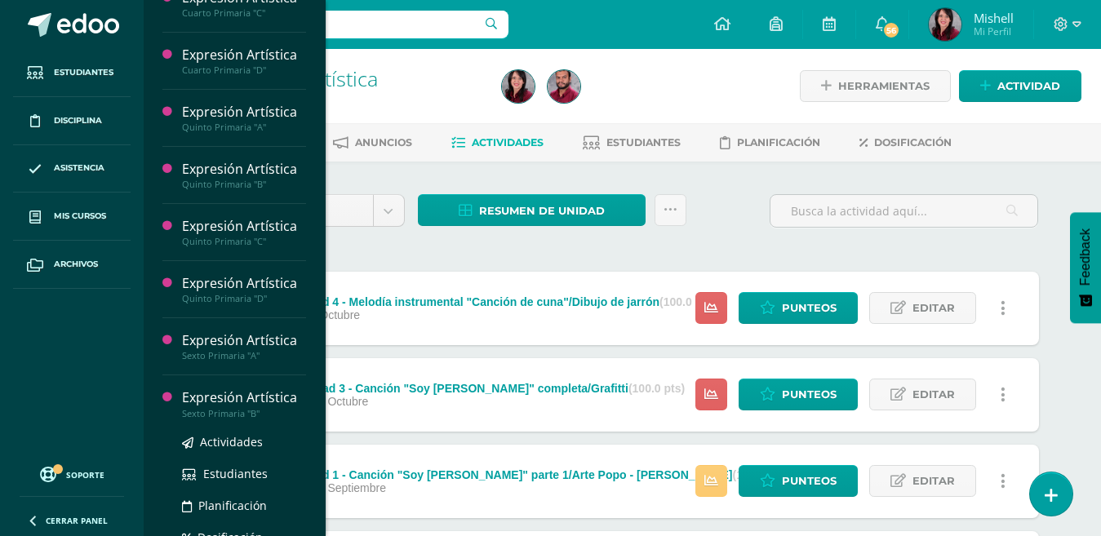
click at [216, 404] on div "Expresión Artística" at bounding box center [244, 398] width 124 height 19
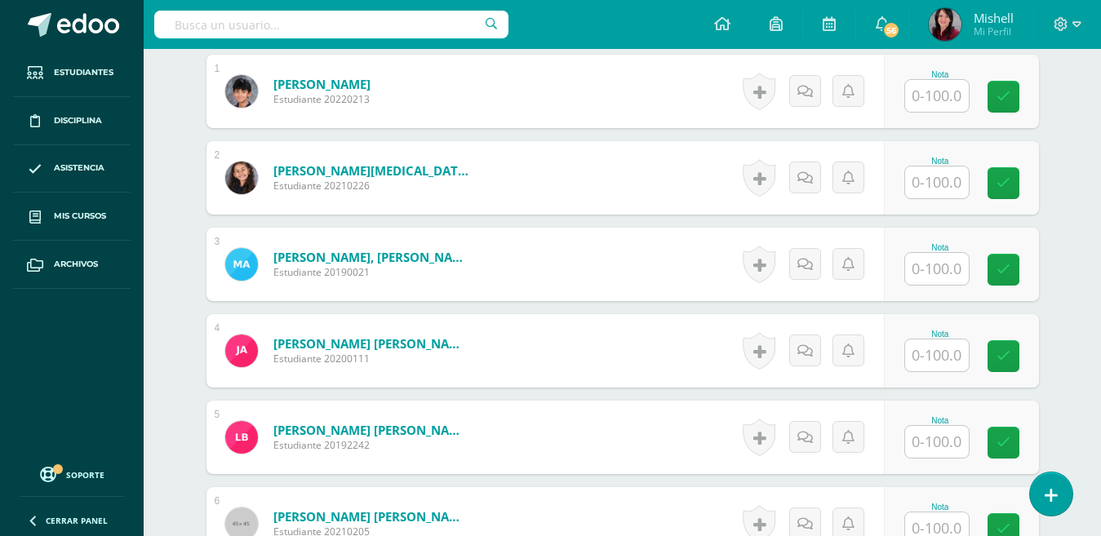
scroll to position [505, 0]
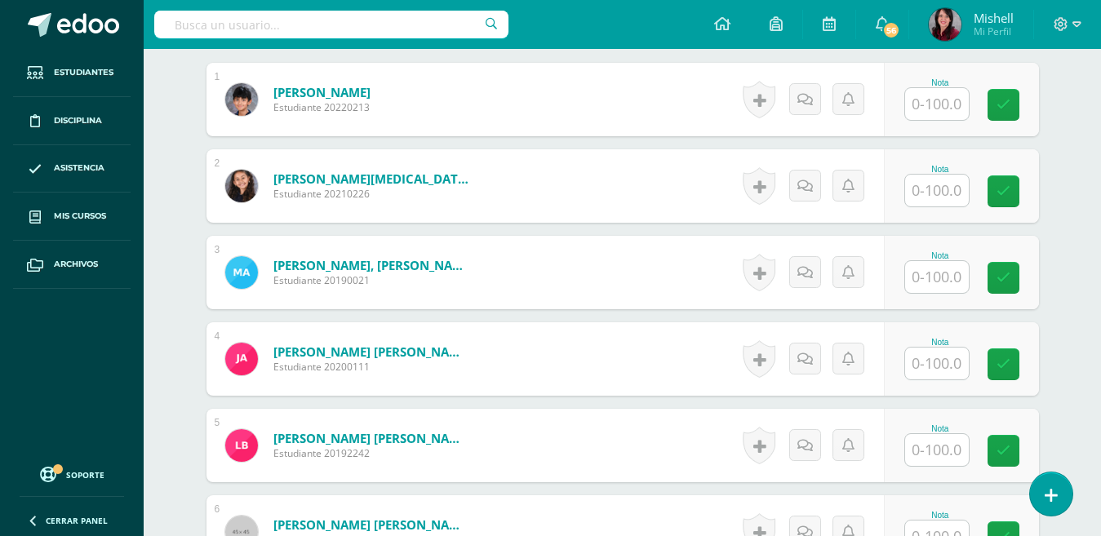
click at [944, 101] on input "text" at bounding box center [937, 104] width 64 height 32
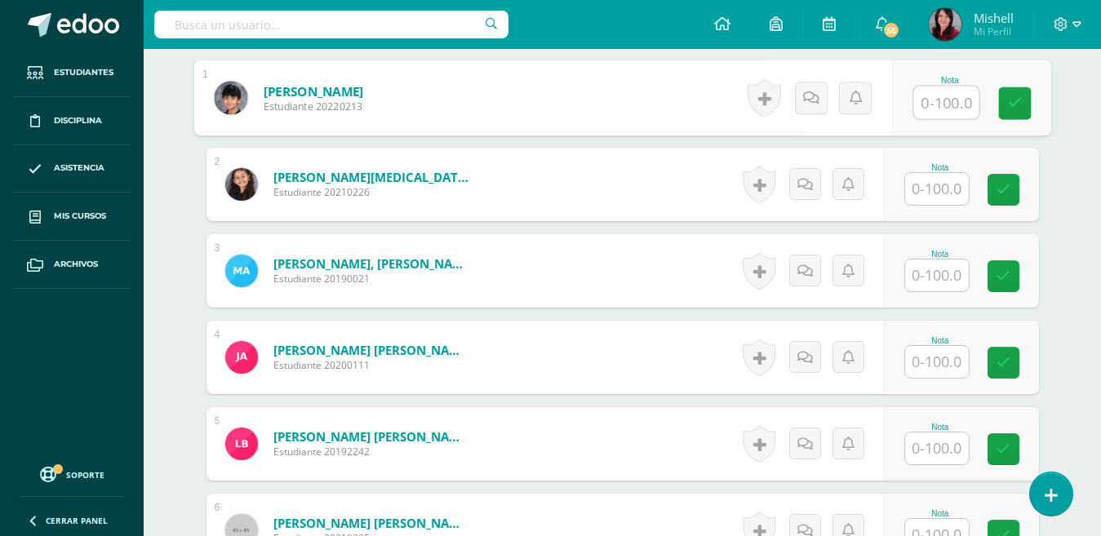
scroll to position [507, 0]
type input "95"
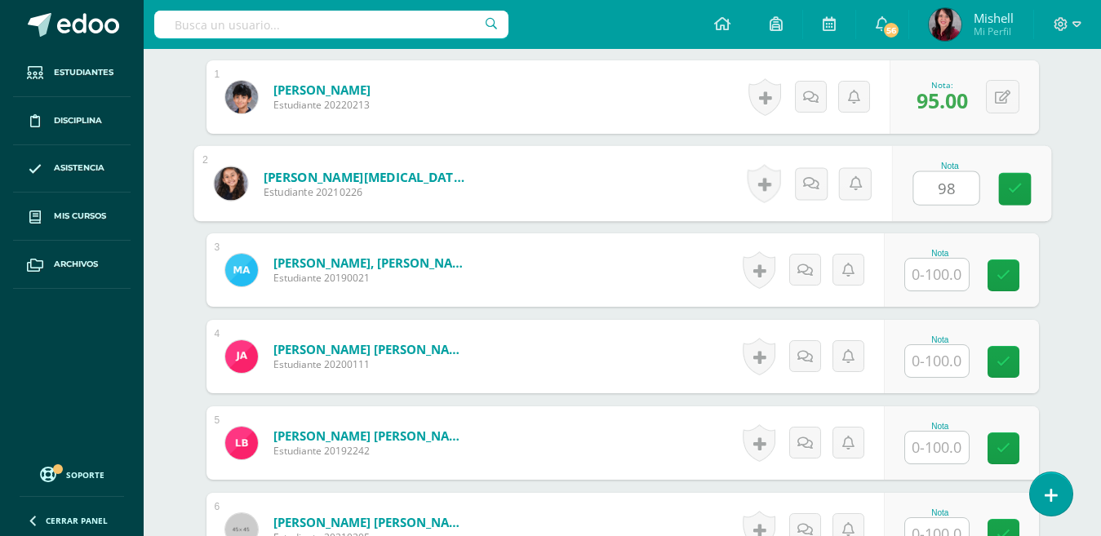
type input "98"
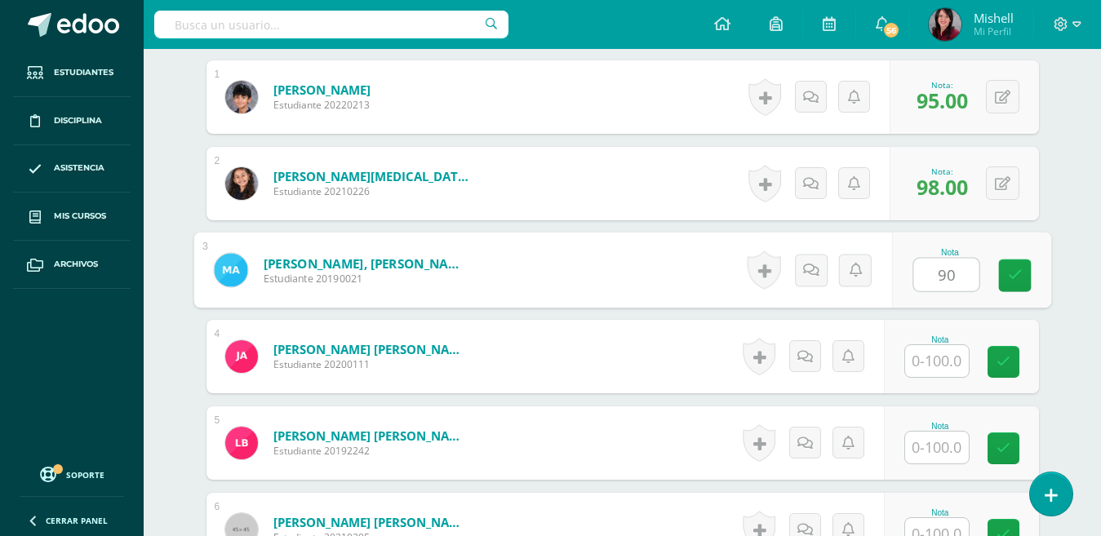
type input "90"
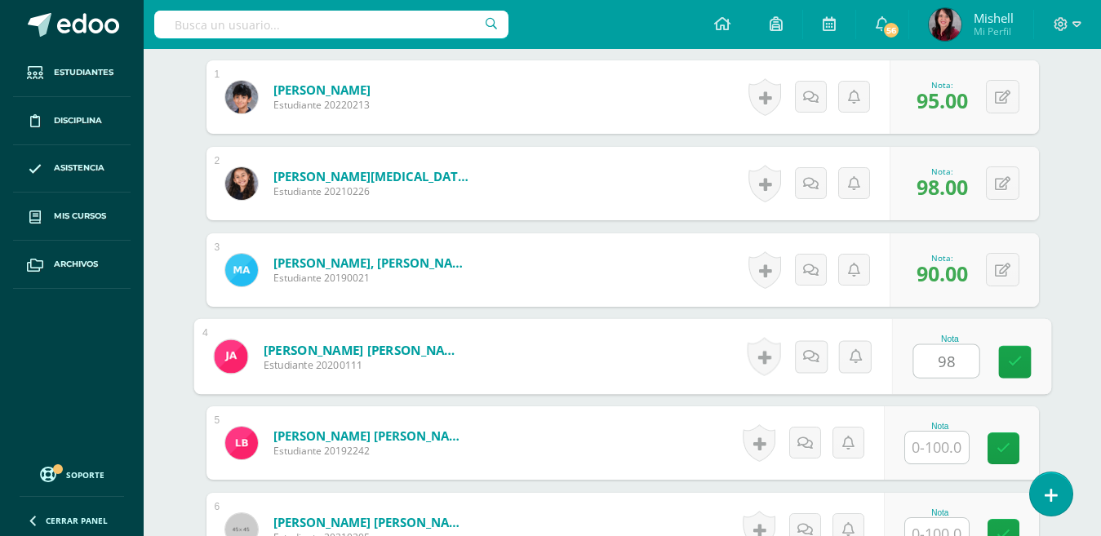
type input "98"
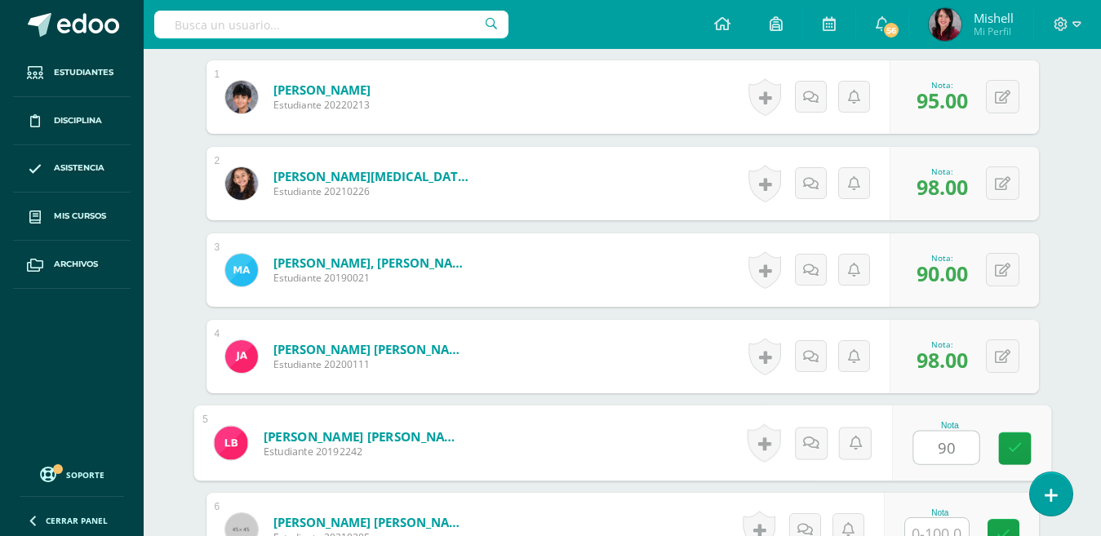
type input "90"
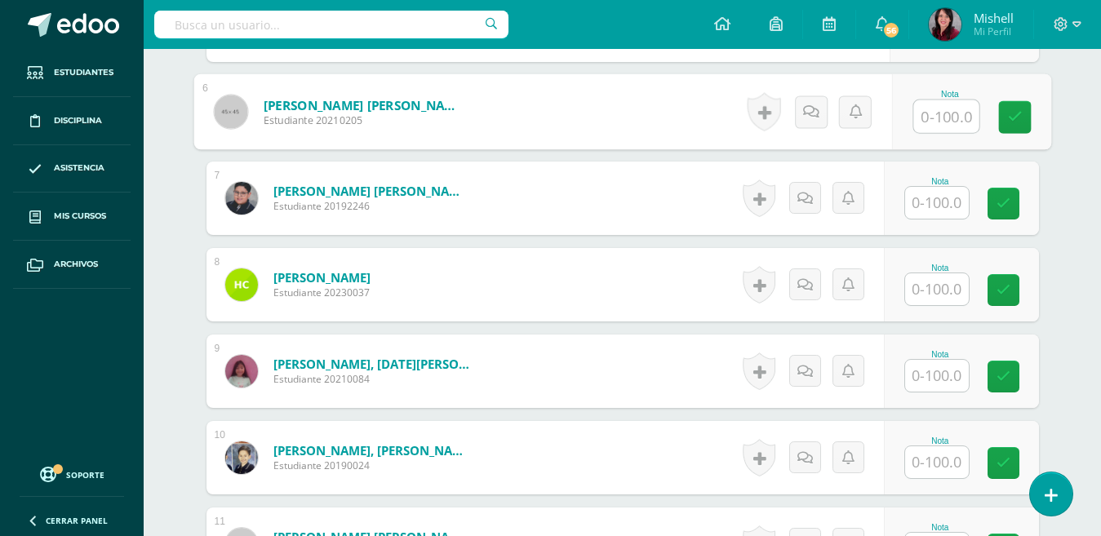
scroll to position [932, 0]
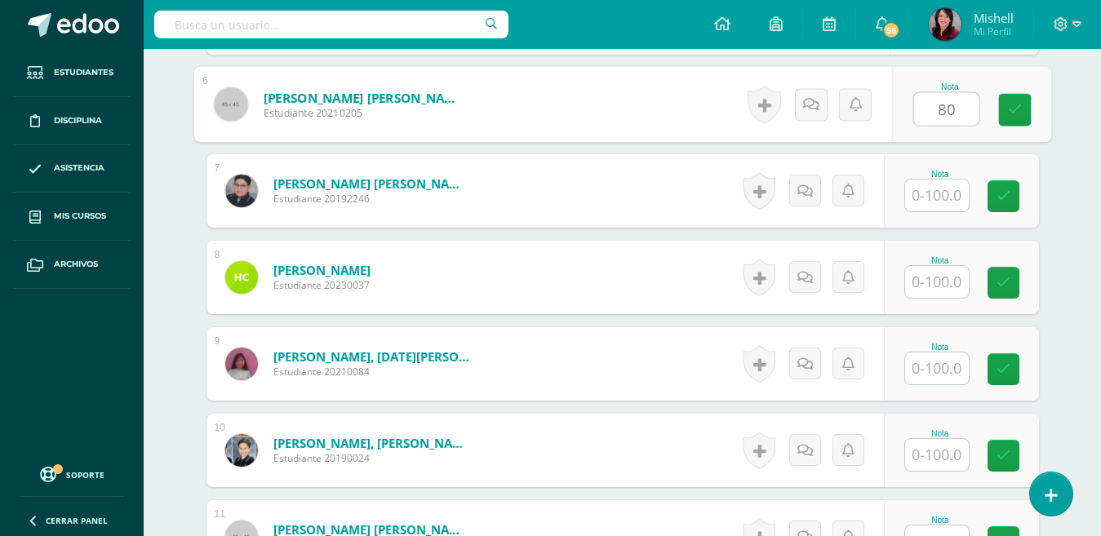
type input "80"
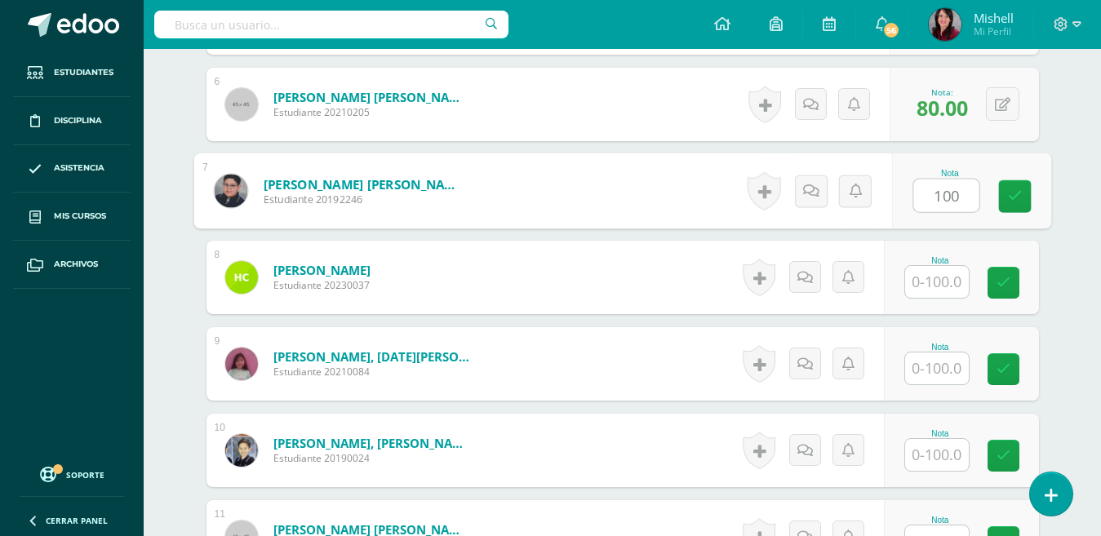
type input "100"
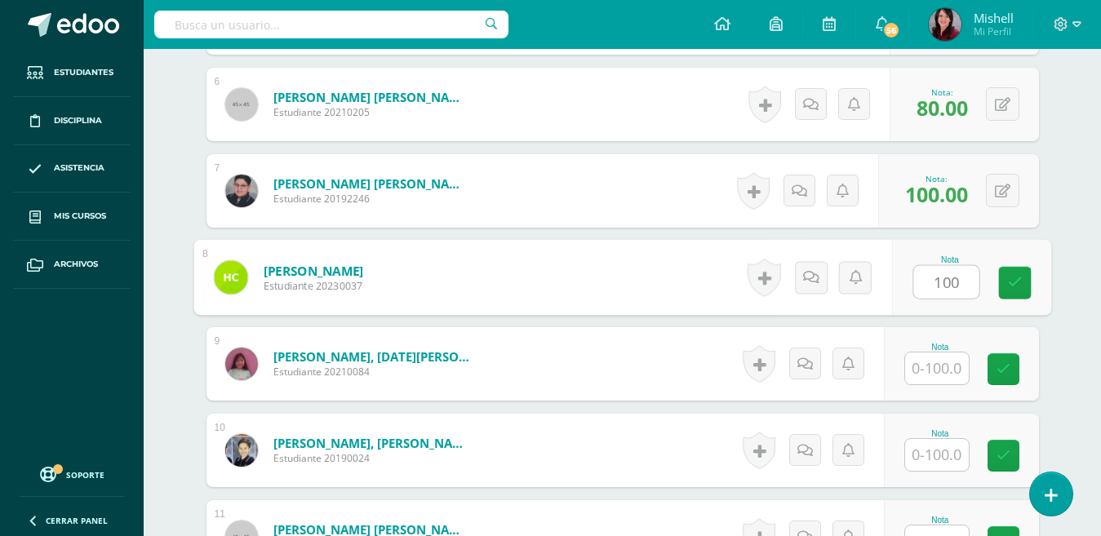
type input "100"
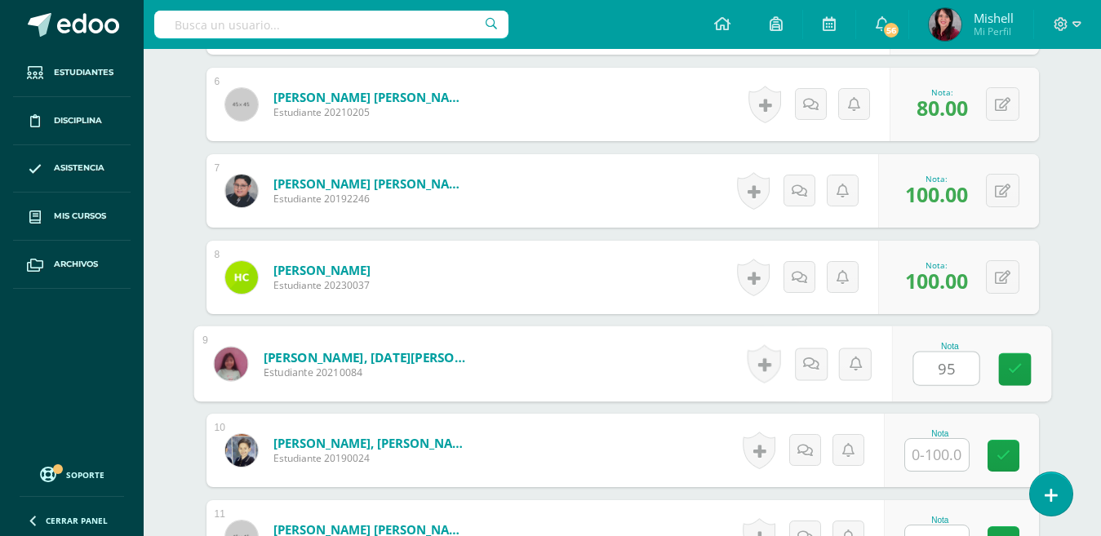
type input "95"
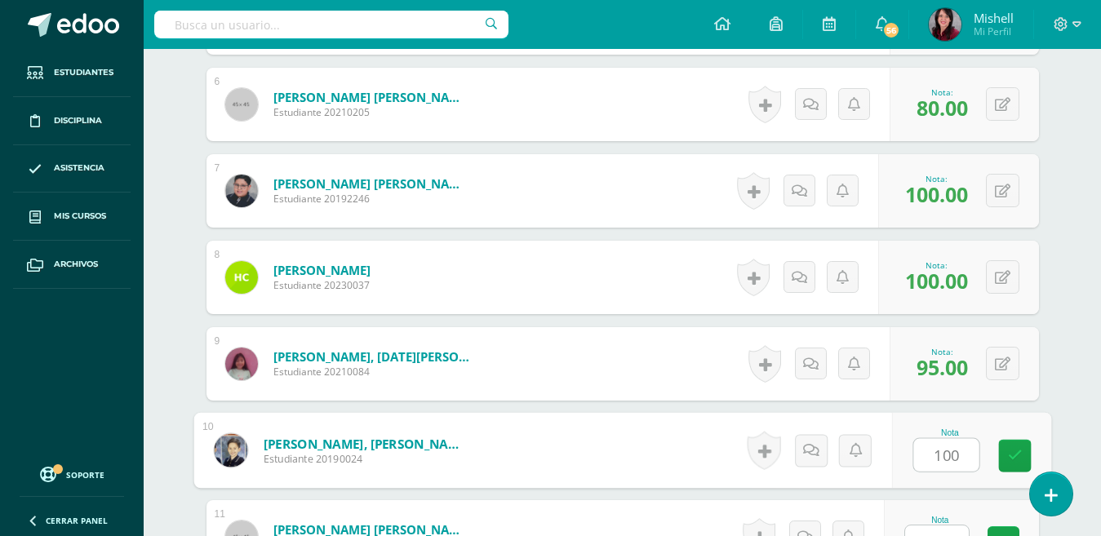
type input "100"
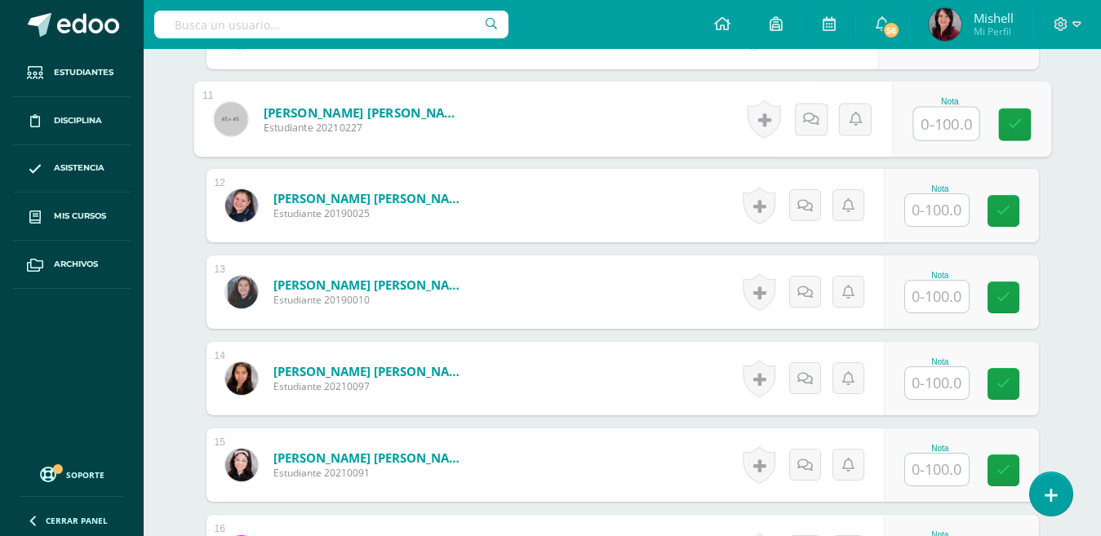
scroll to position [1358, 0]
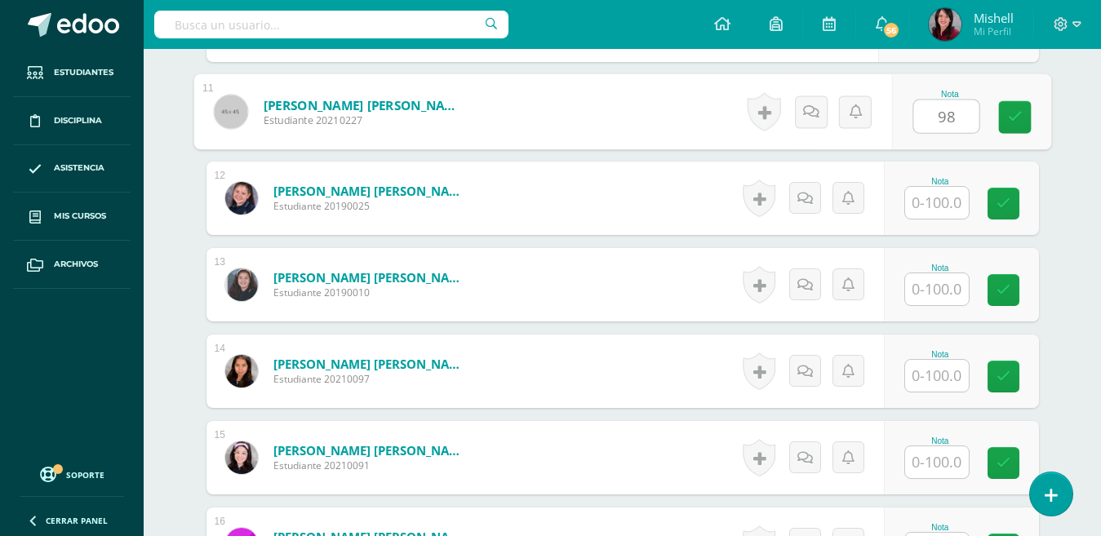
type input "98"
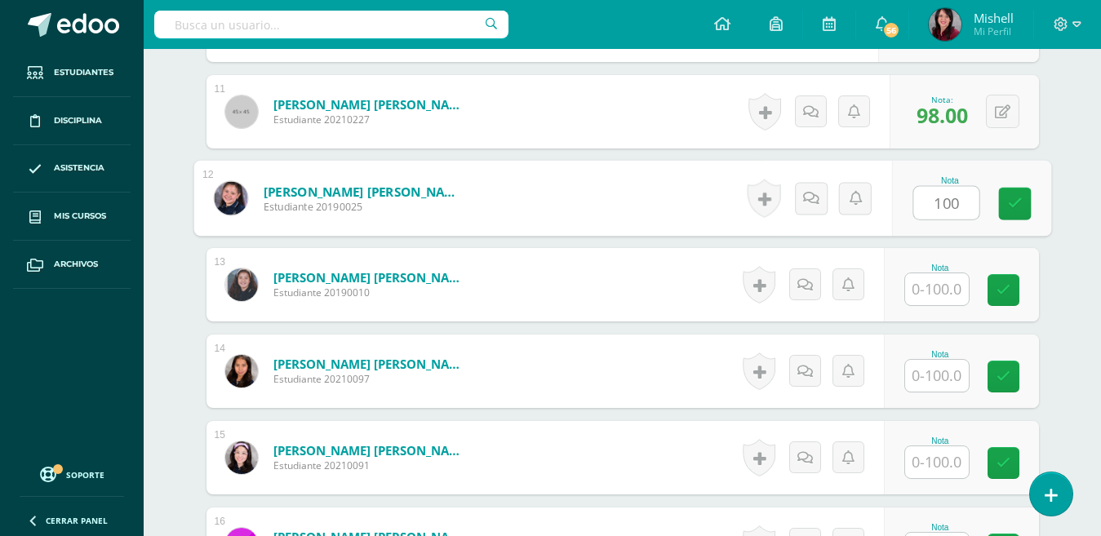
type input "100"
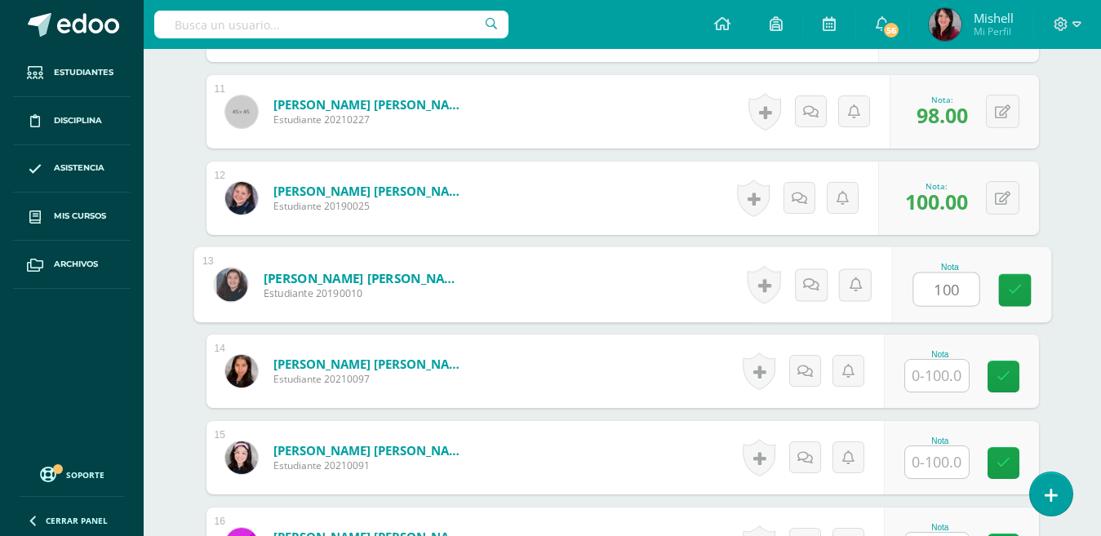
type input "100"
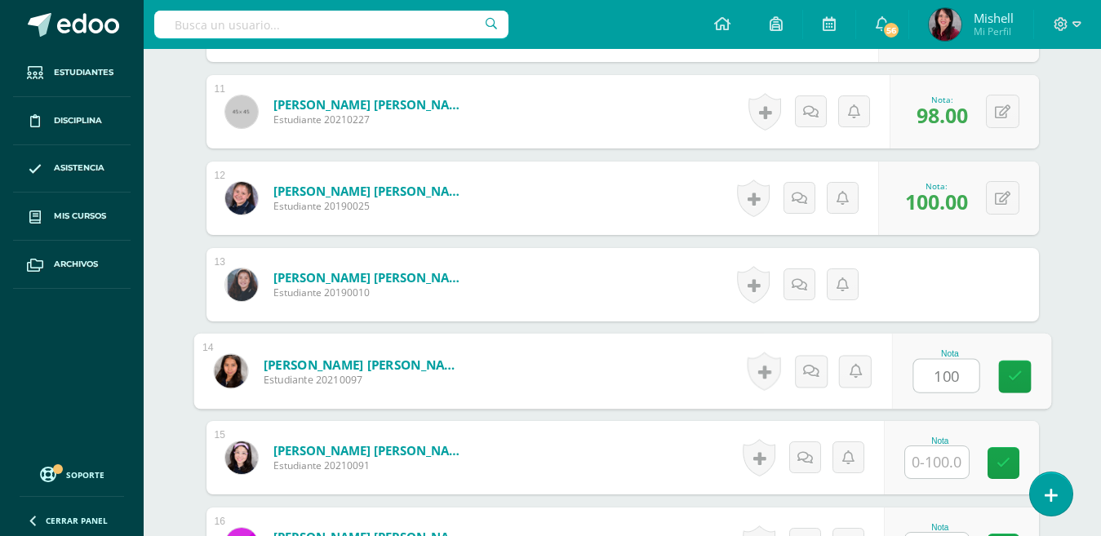
type input "100"
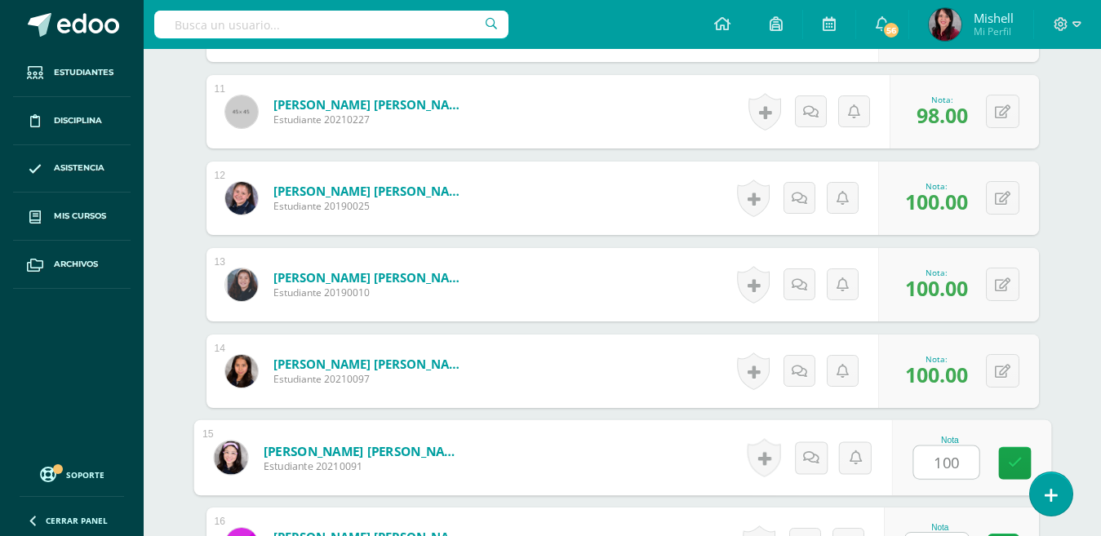
type input "100"
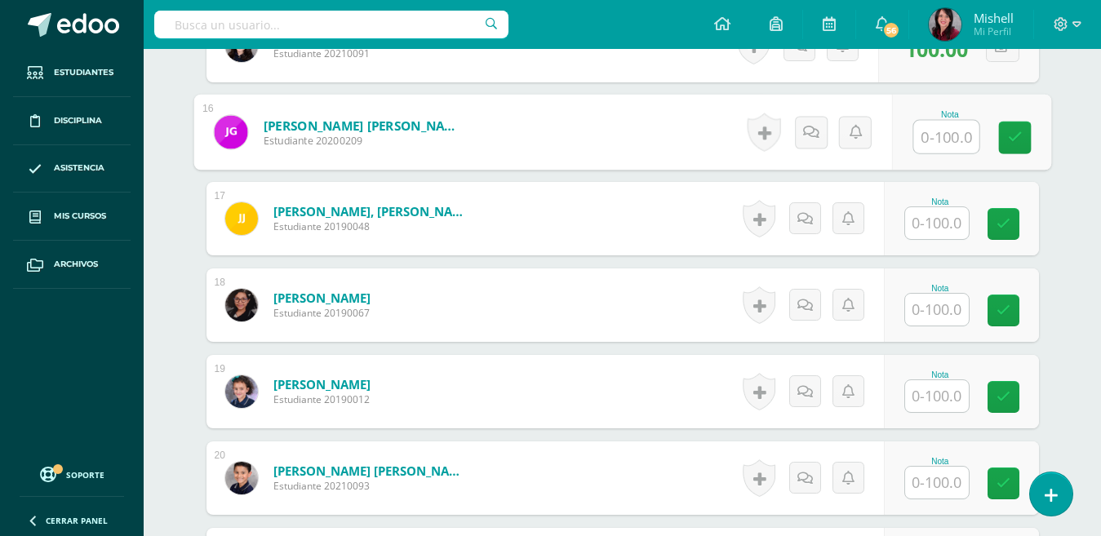
scroll to position [1790, 0]
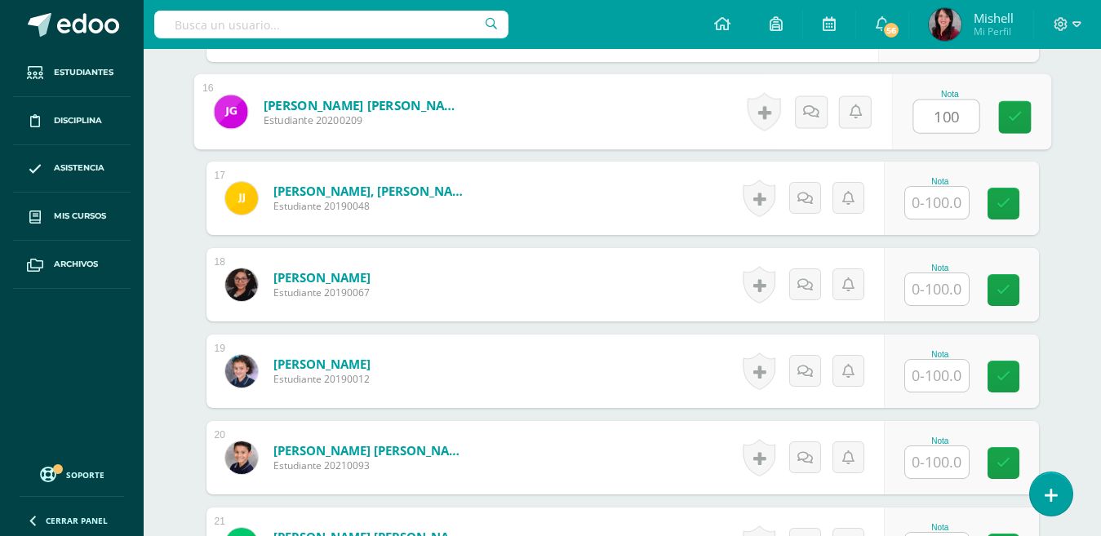
type input "100"
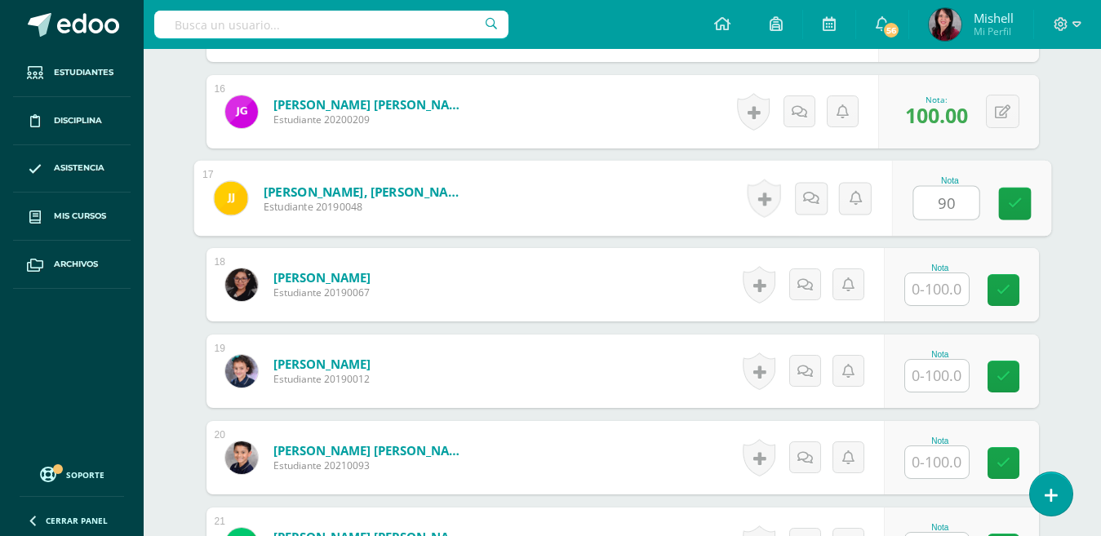
type input "90"
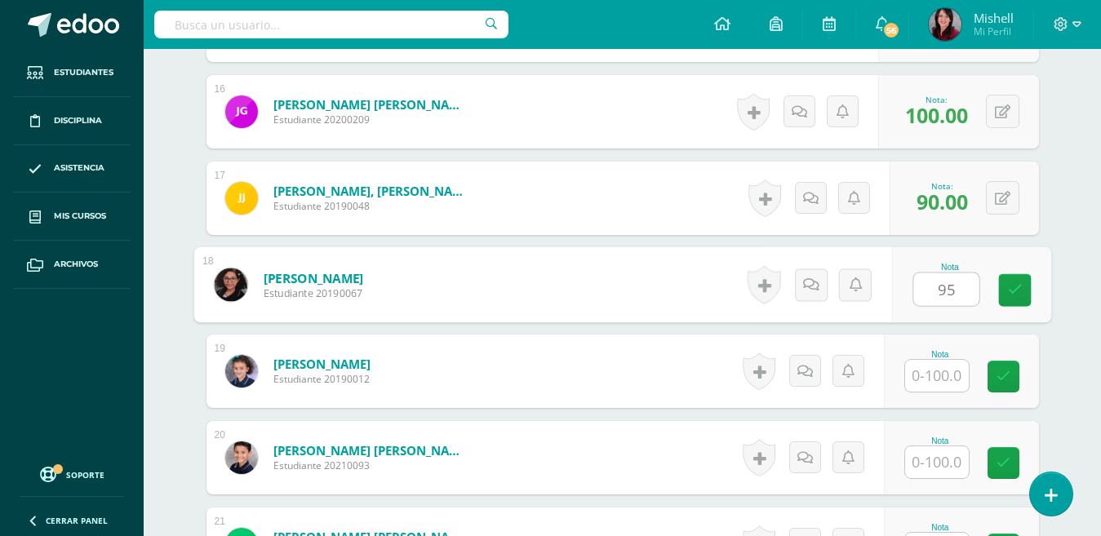
type input "95"
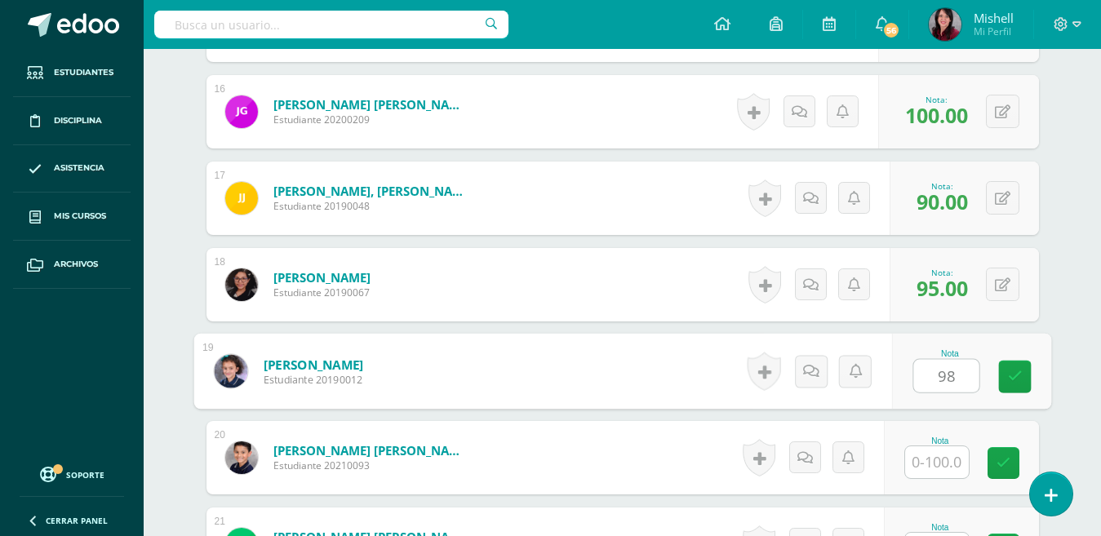
type input "98"
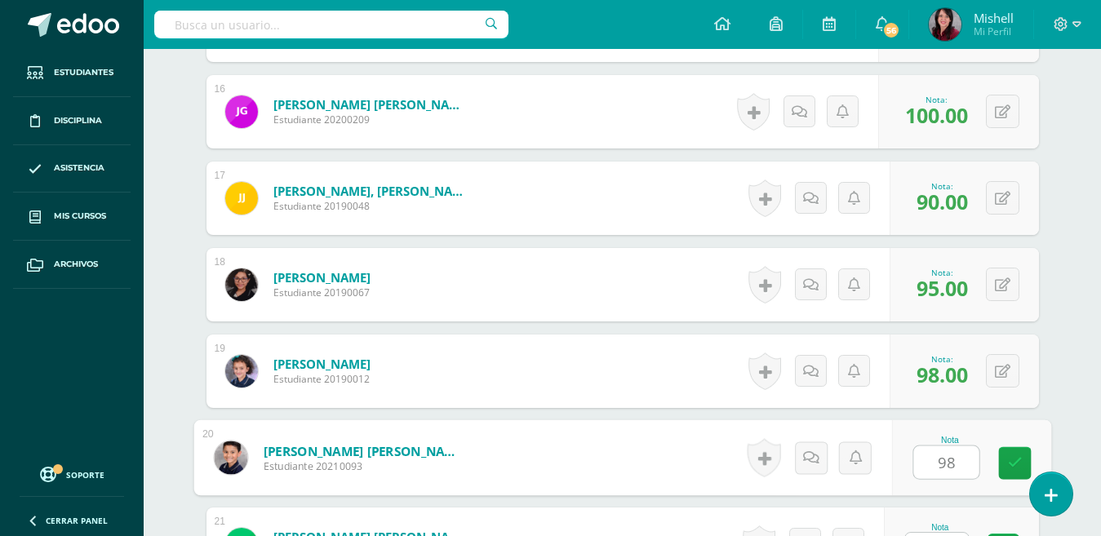
type input "98"
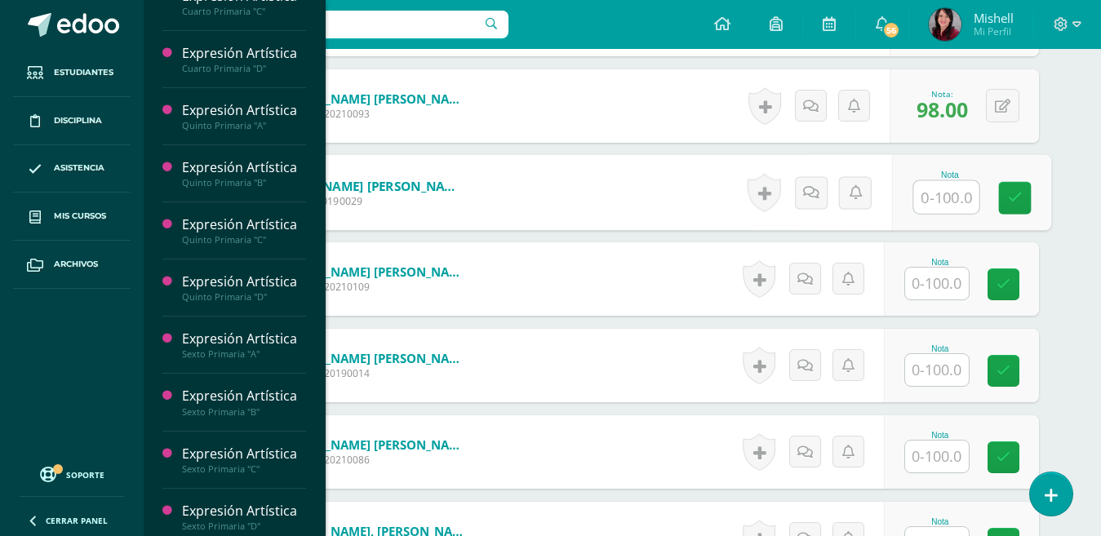
scroll to position [380, 0]
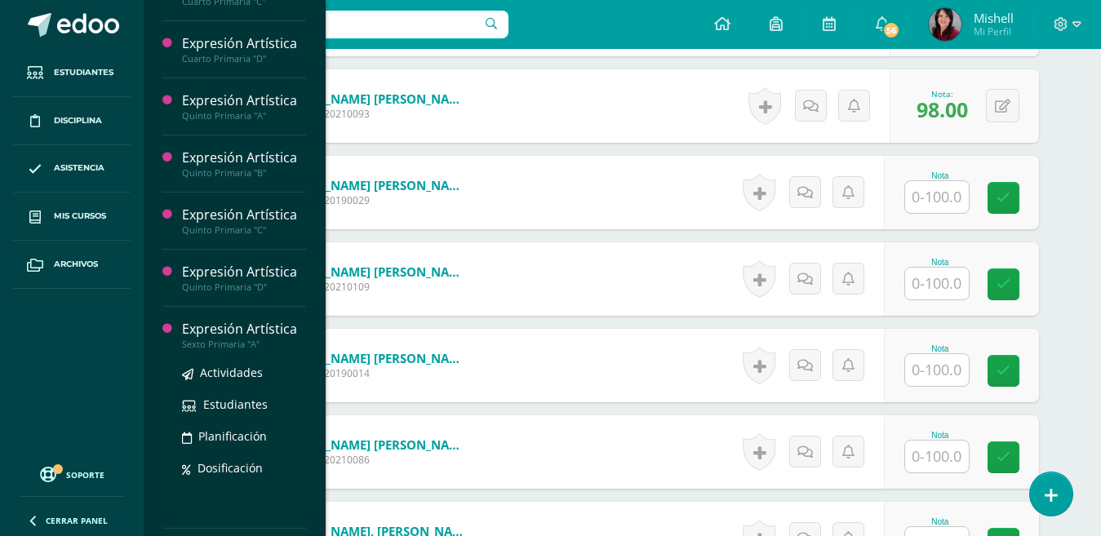
click at [233, 336] on div "Expresión Artística" at bounding box center [244, 329] width 124 height 19
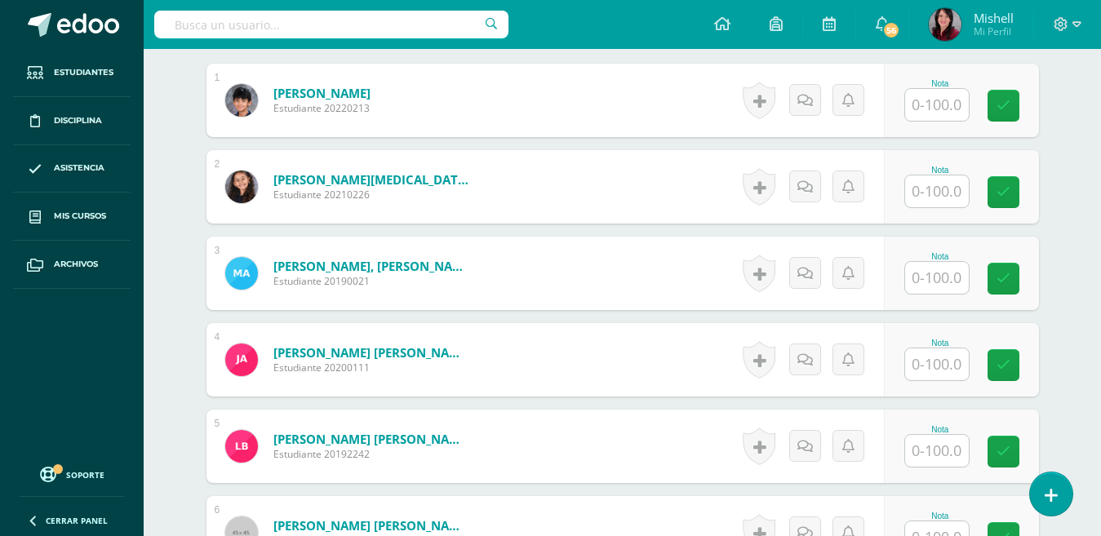
scroll to position [505, 0]
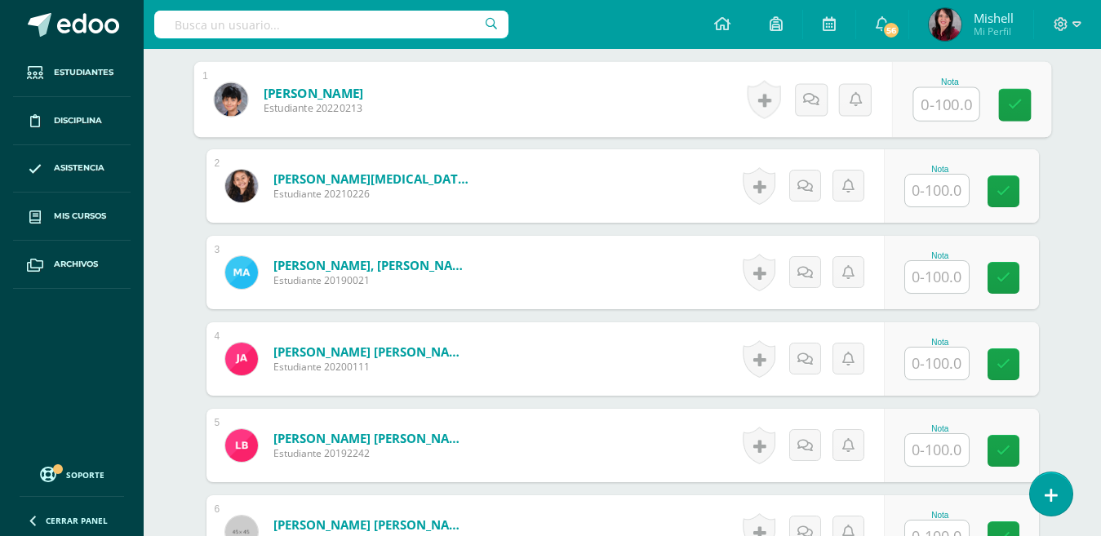
click at [933, 108] on input "text" at bounding box center [945, 104] width 65 height 33
type input "95"
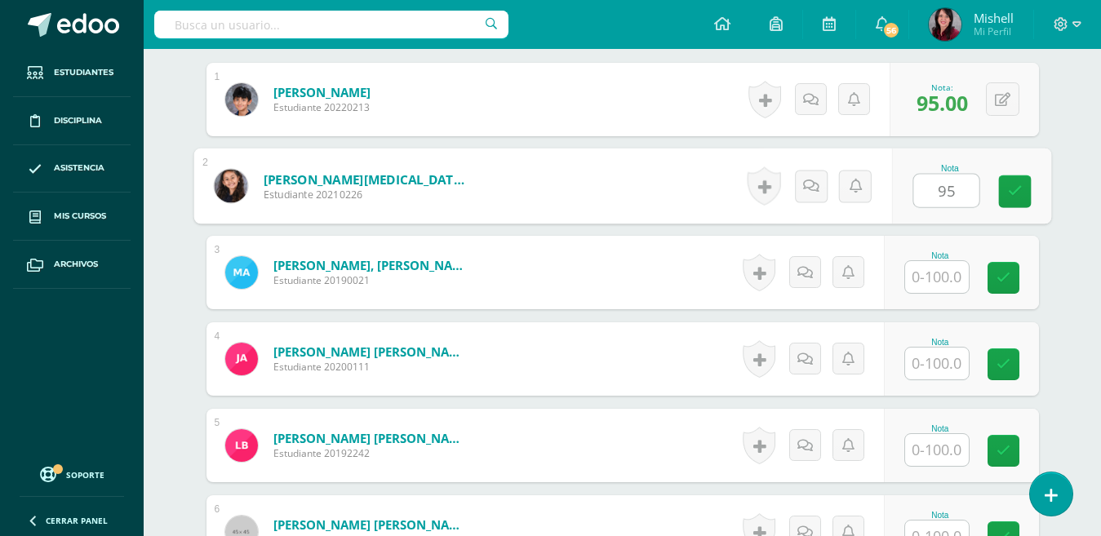
type input "95"
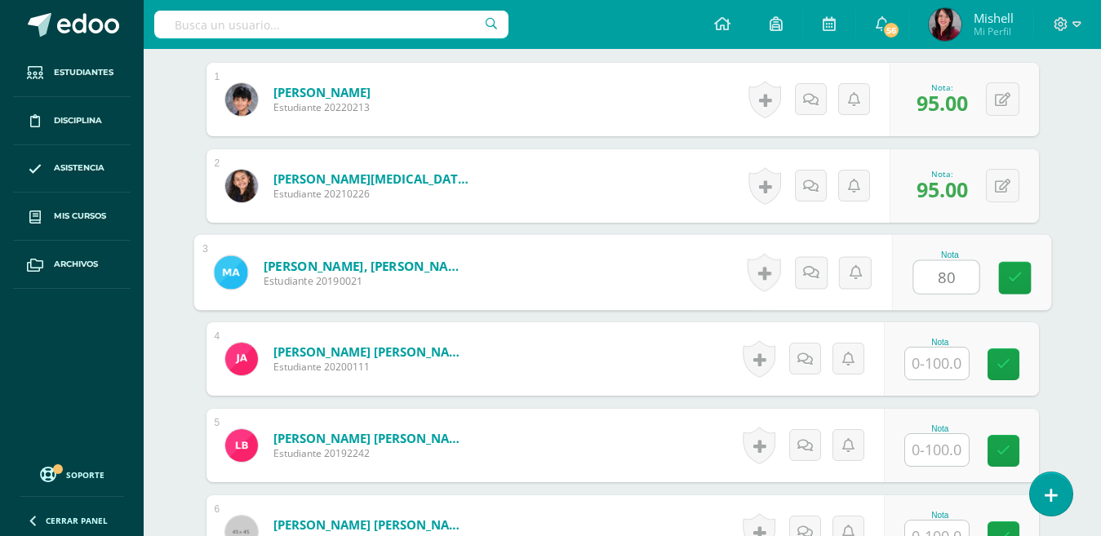
type input "80"
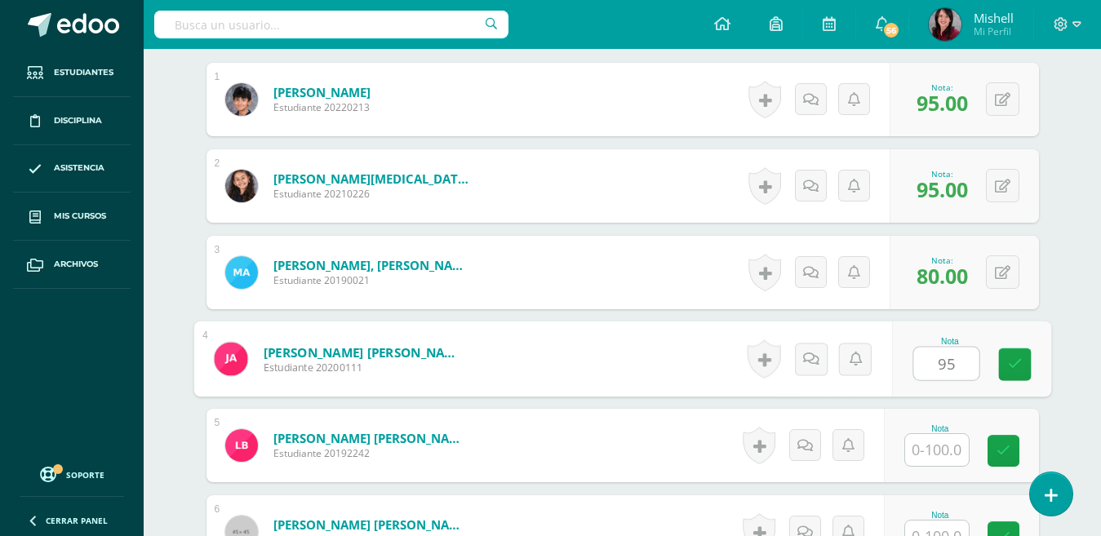
type input "95"
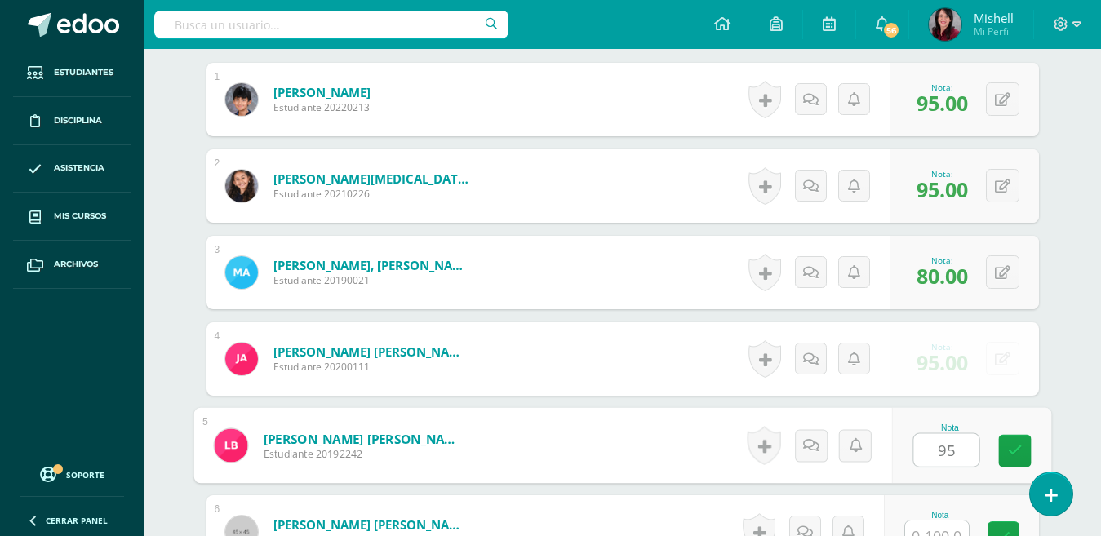
type input "95"
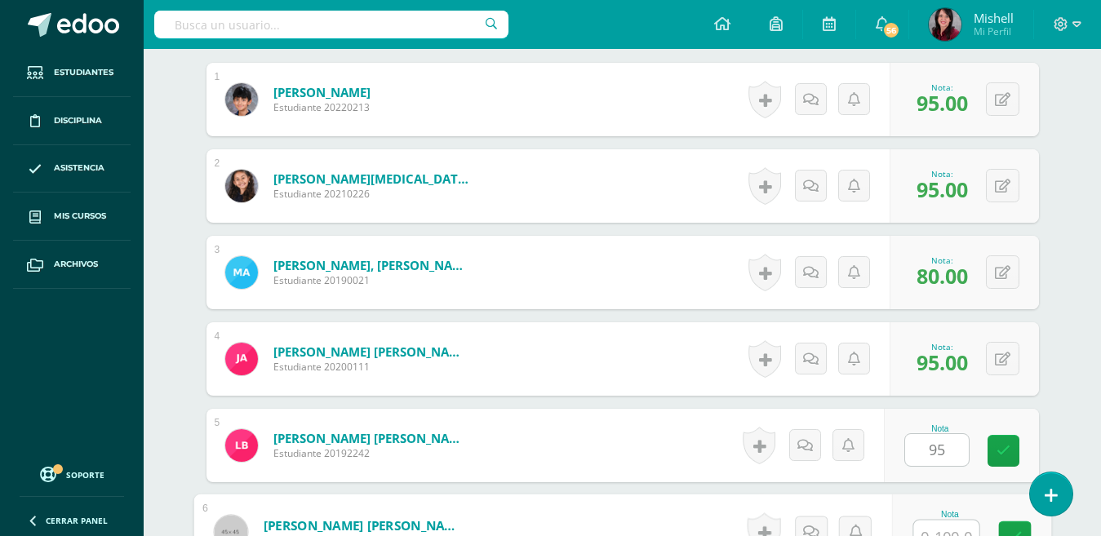
scroll to position [520, 0]
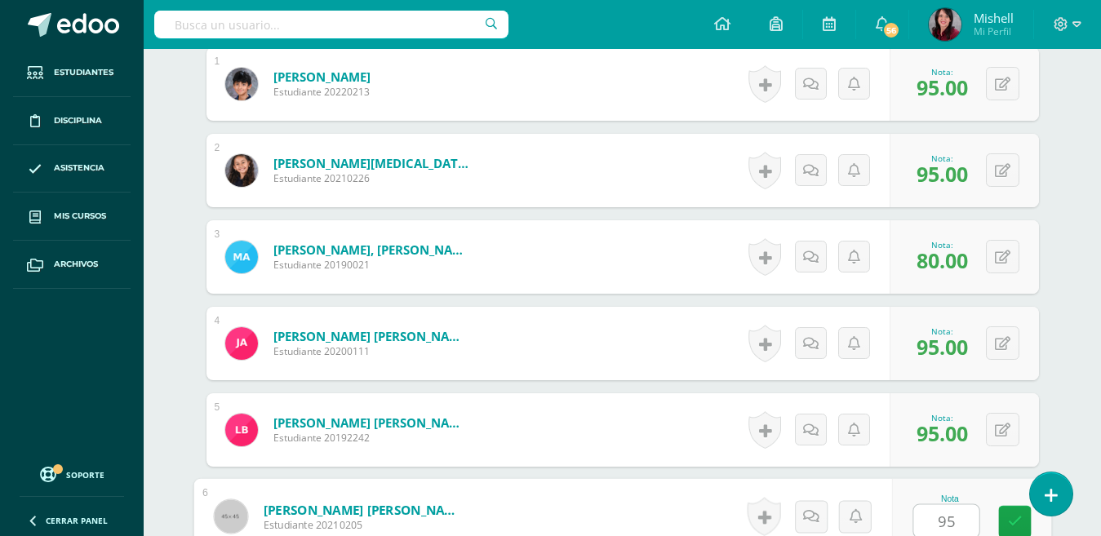
type input "95"
type input "100"
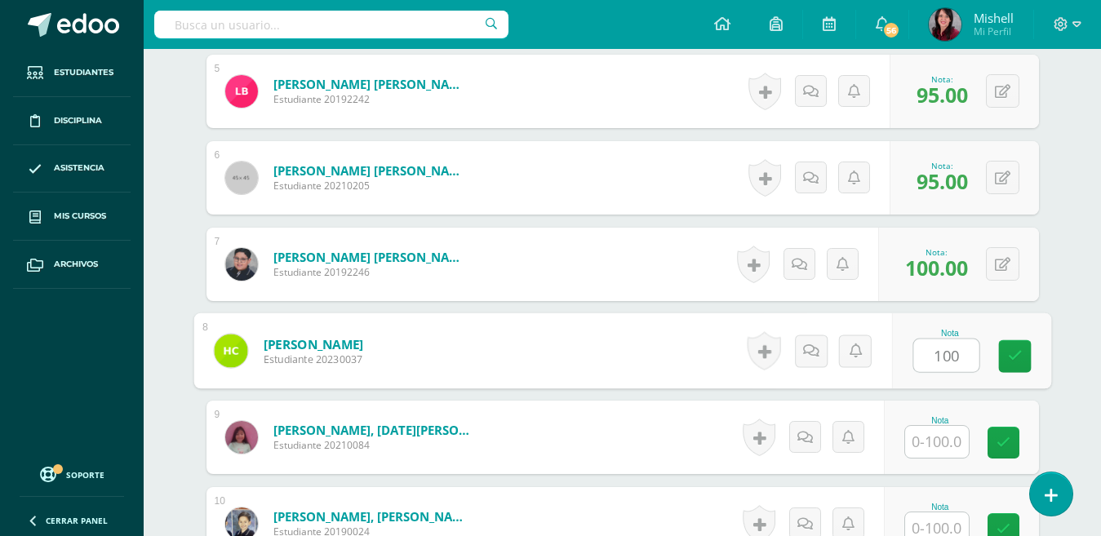
type input "100"
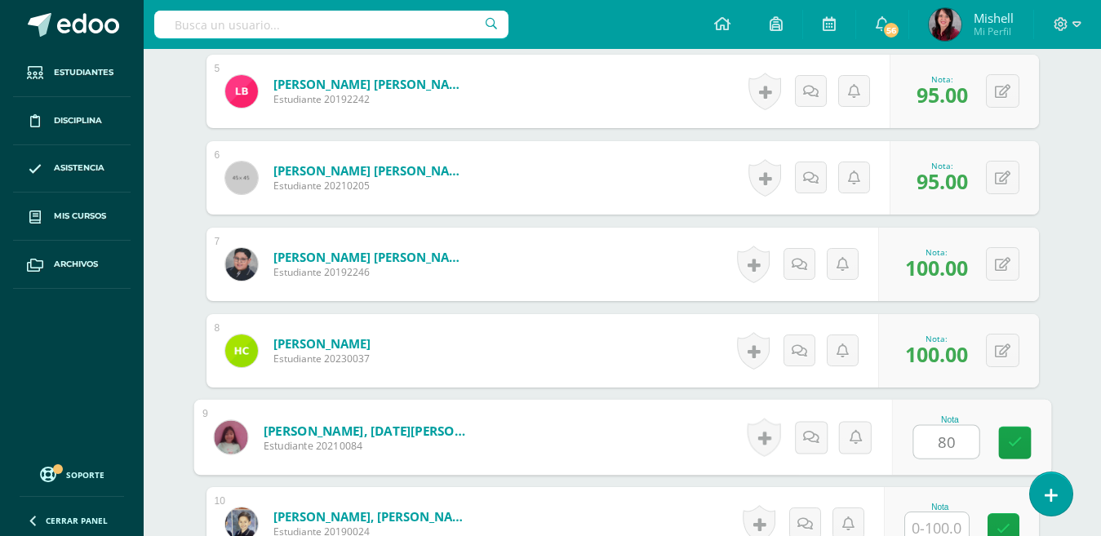
type input "80"
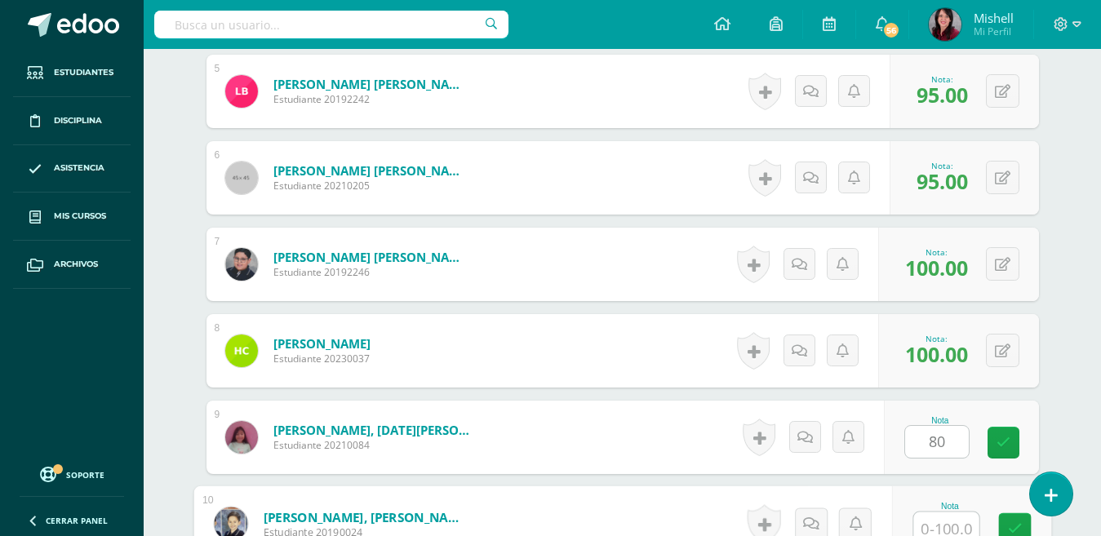
scroll to position [866, 0]
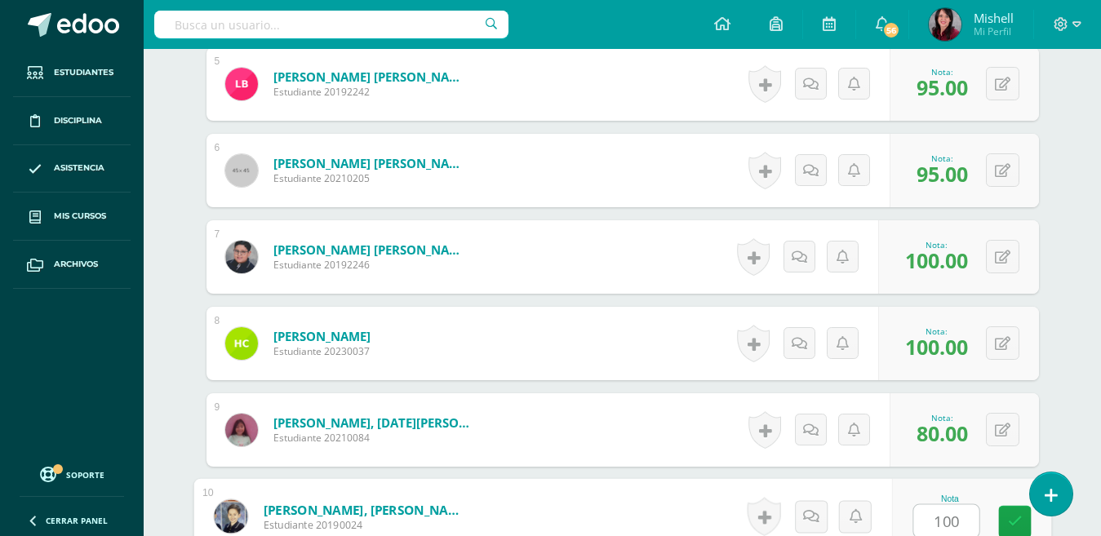
type input "100"
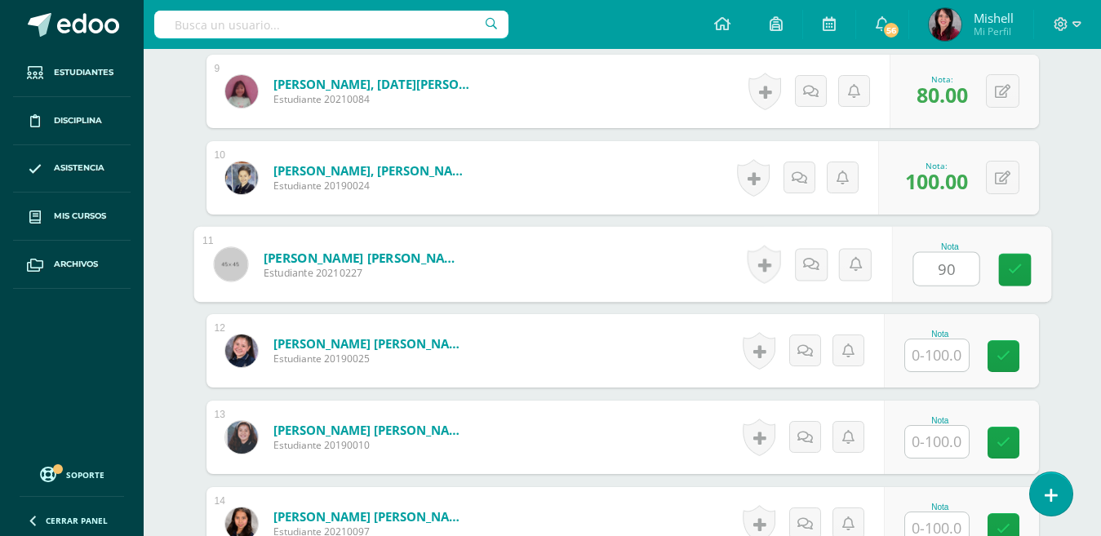
type input "90"
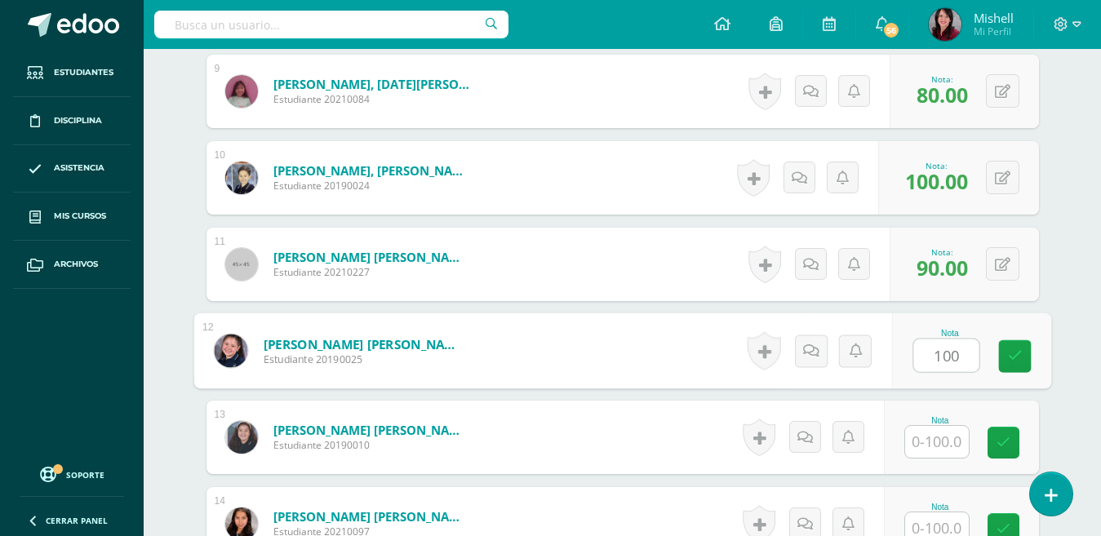
type input "100"
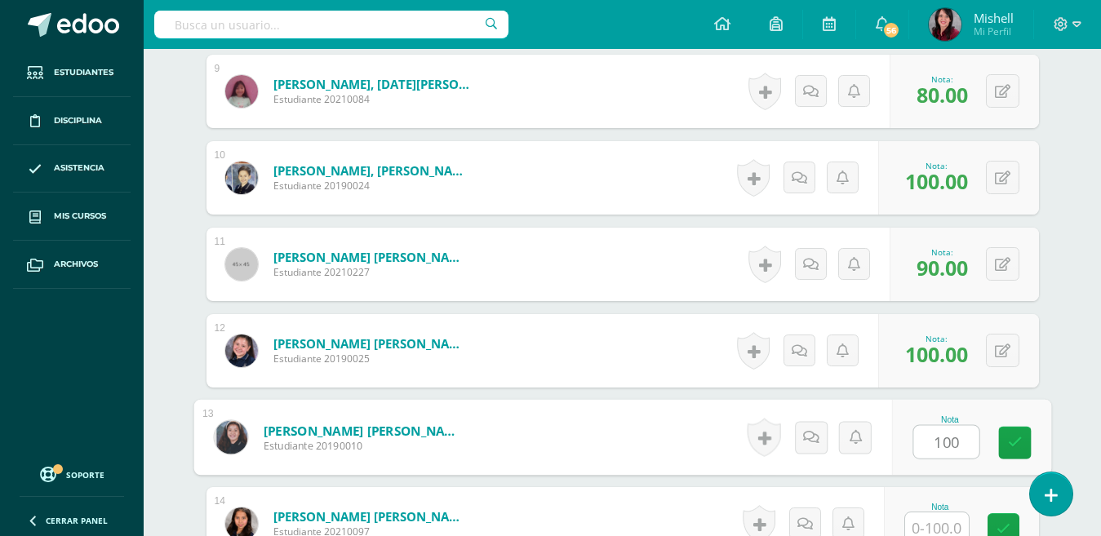
type input "100"
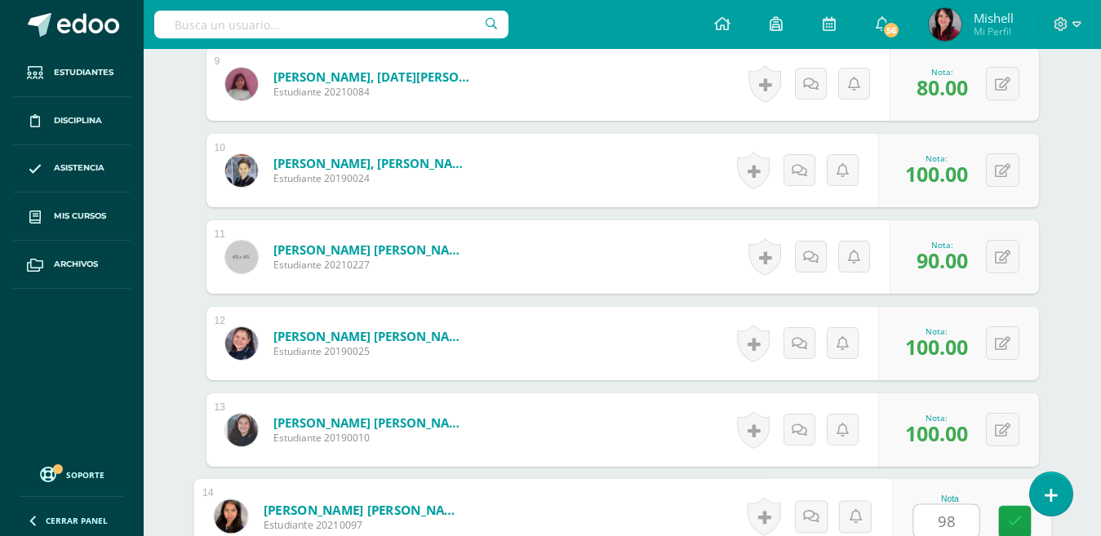
type input "98"
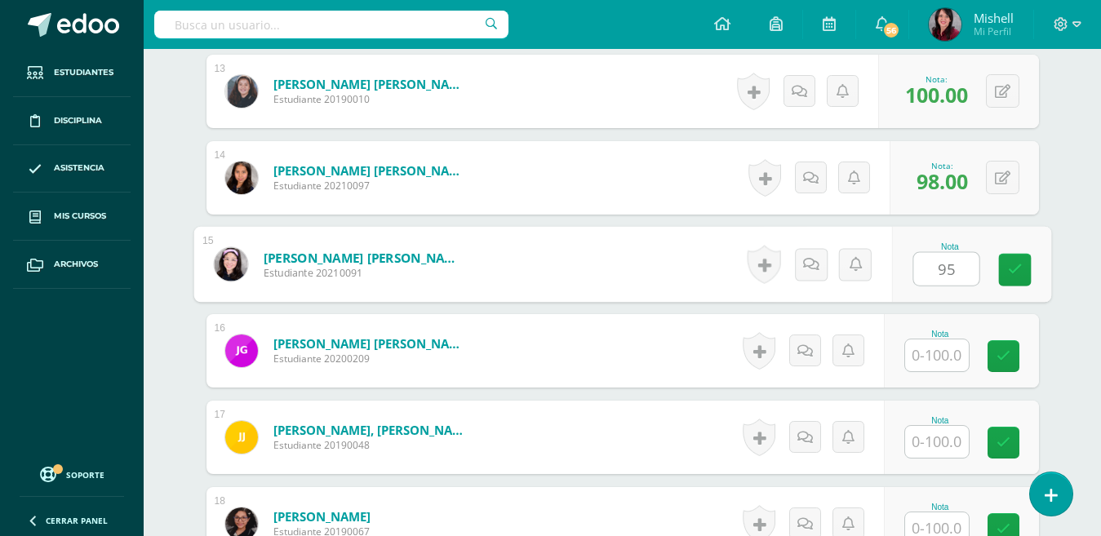
type input "95"
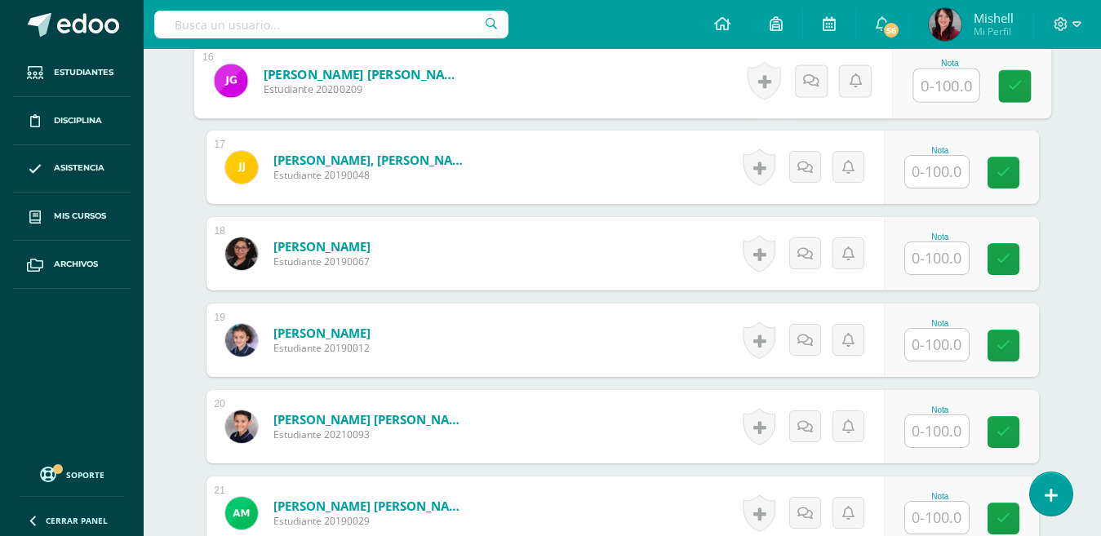
scroll to position [1807, 0]
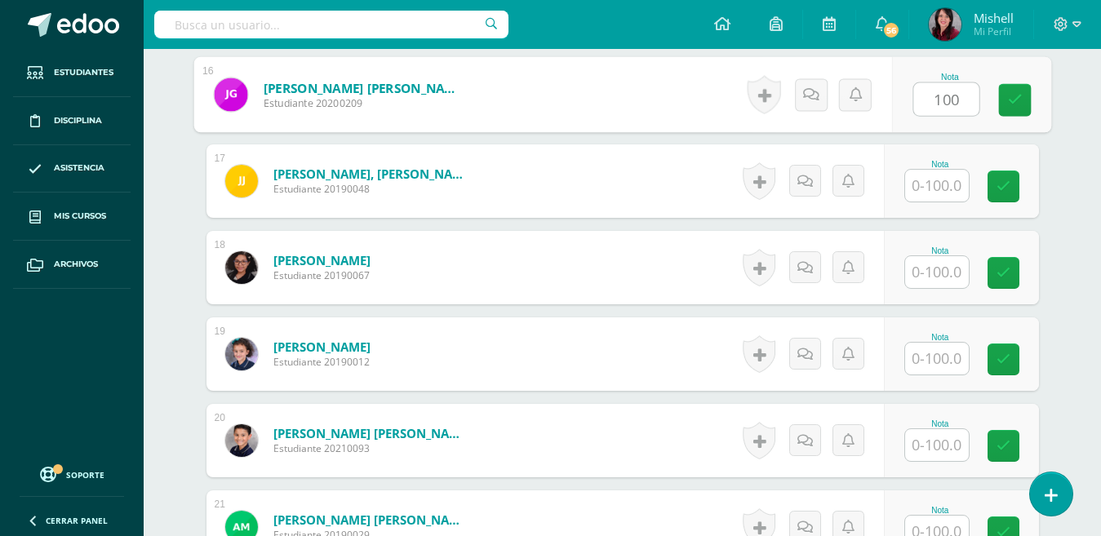
type input "100"
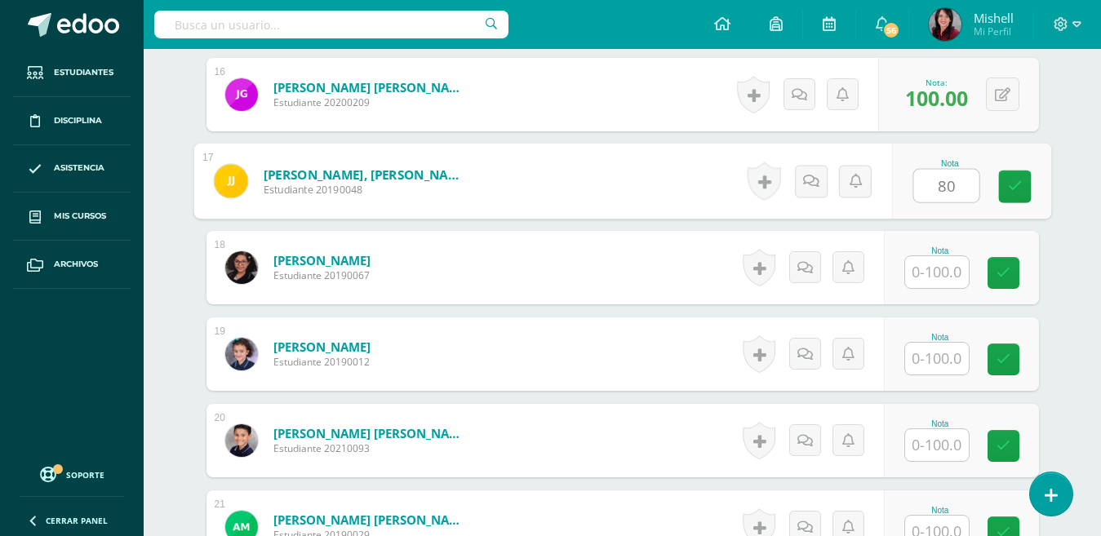
type input "80"
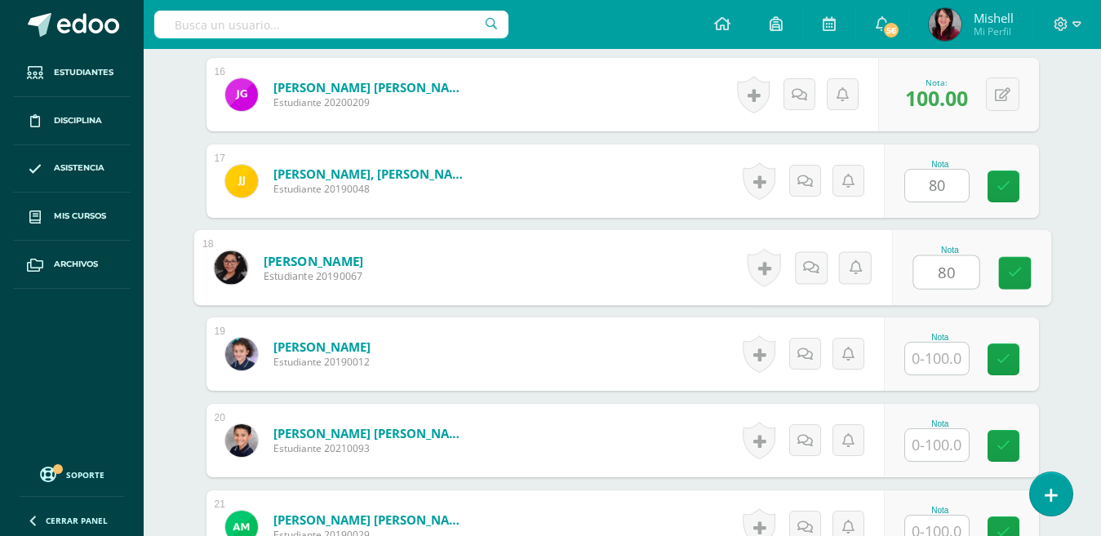
type input "80"
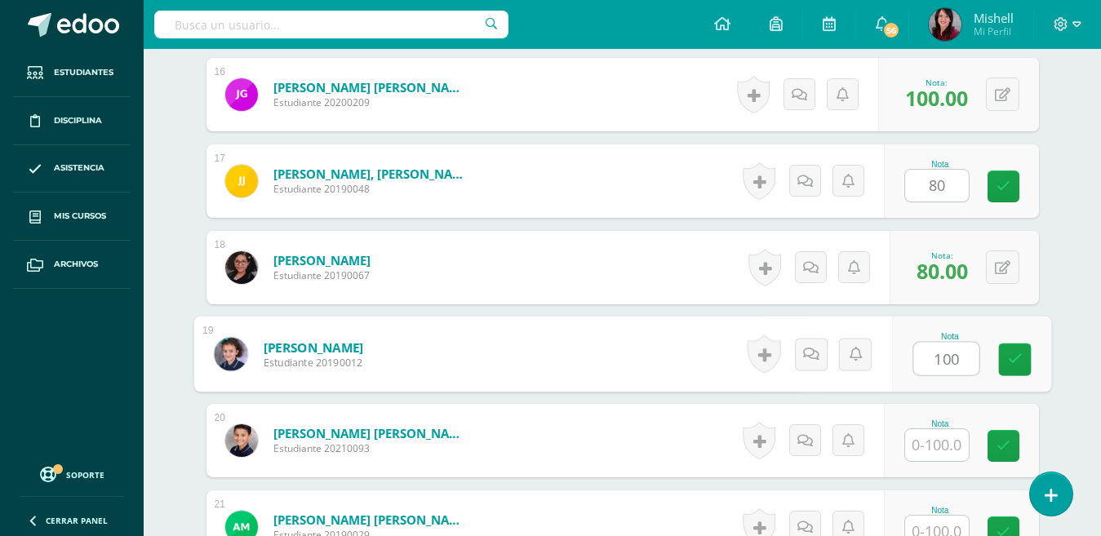
type input "100"
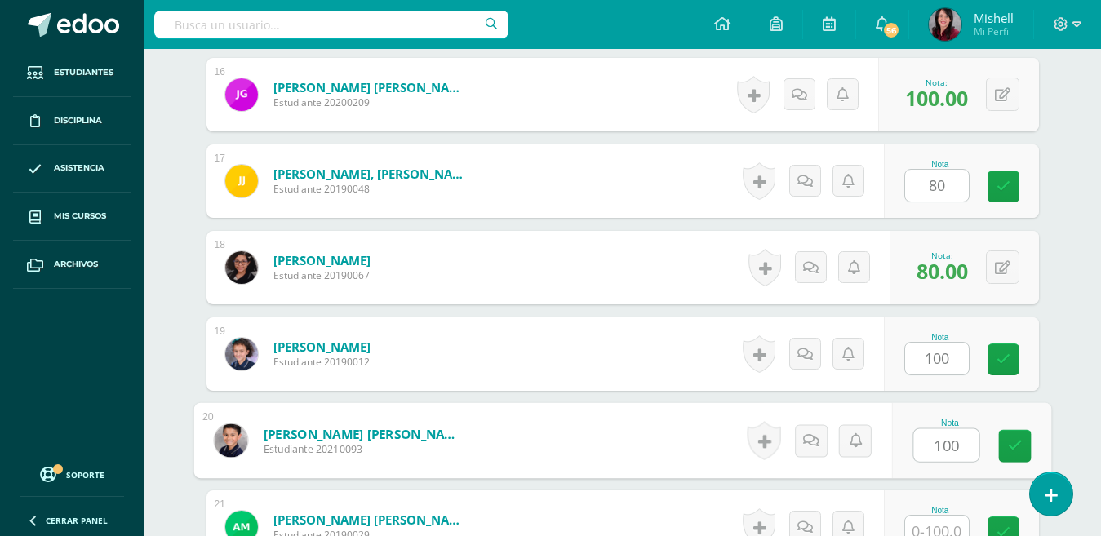
type input "100"
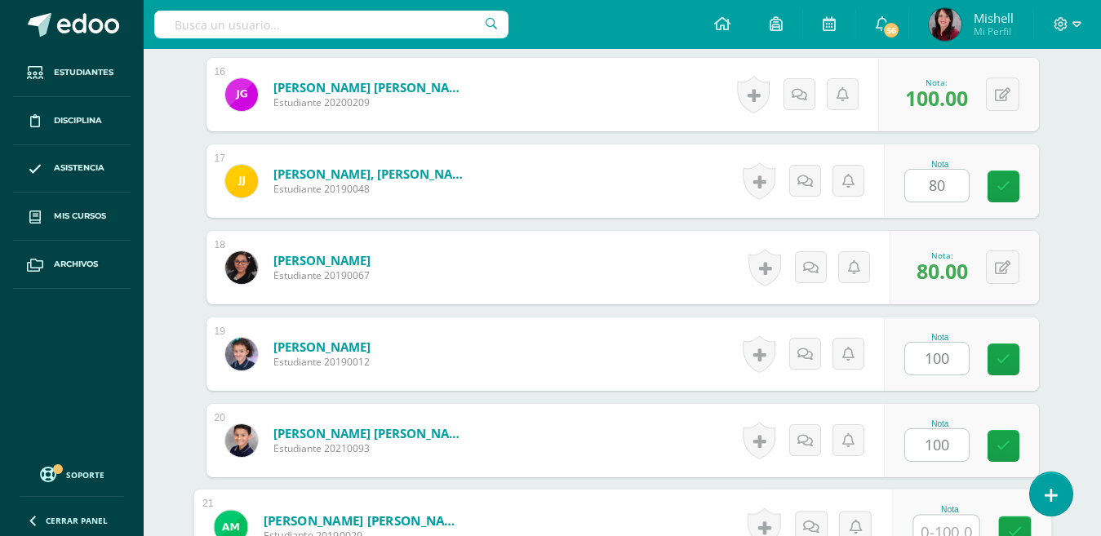
scroll to position [1818, 0]
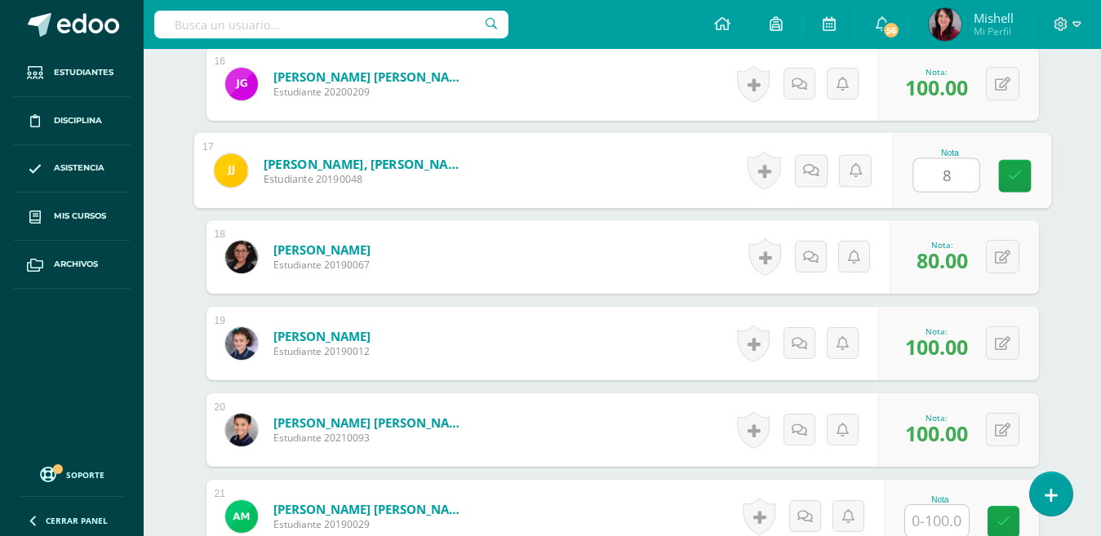
type input "80"
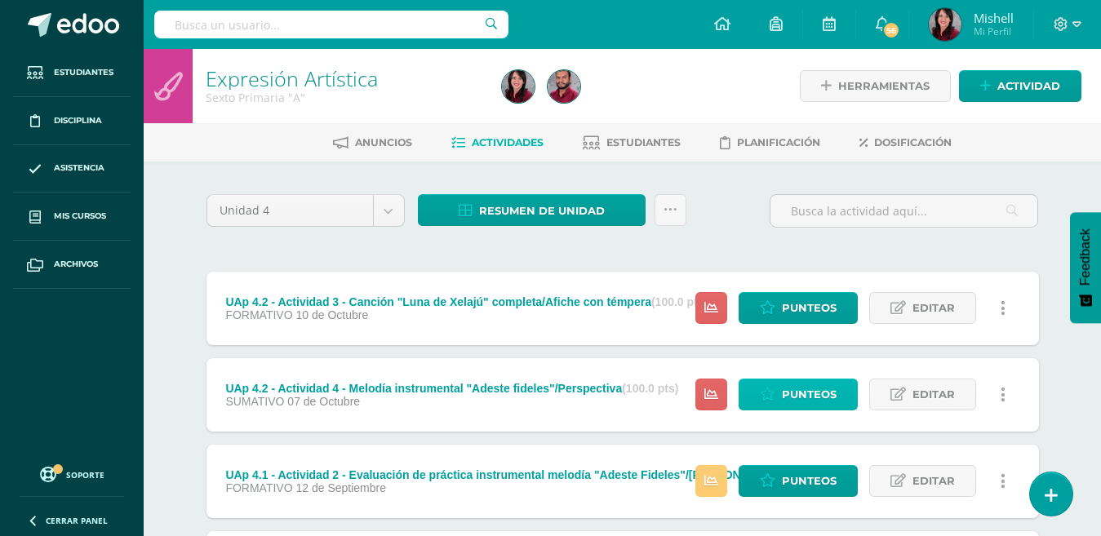
click at [781, 398] on link "Punteos" at bounding box center [798, 395] width 119 height 32
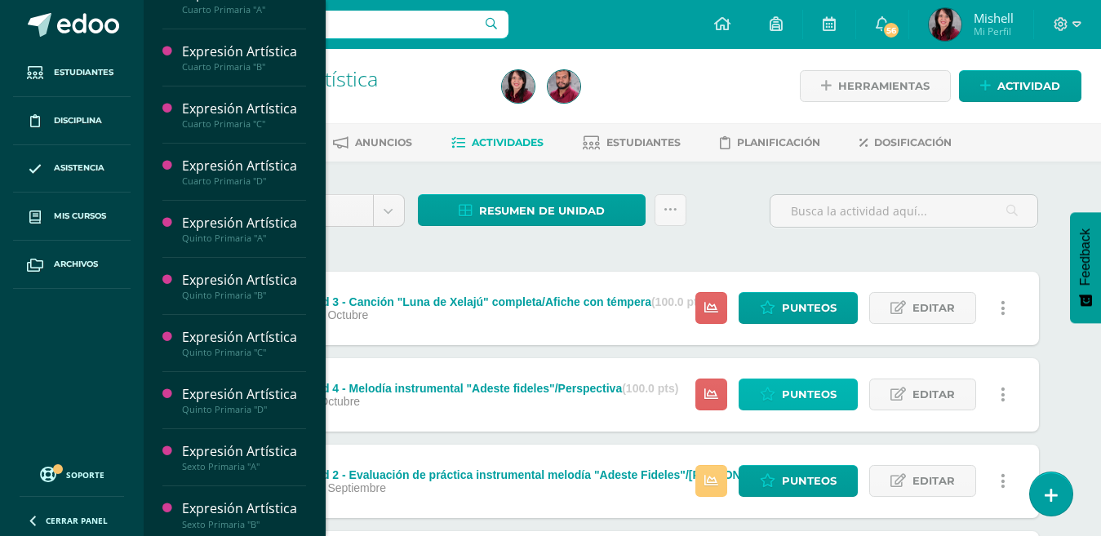
scroll to position [380, 0]
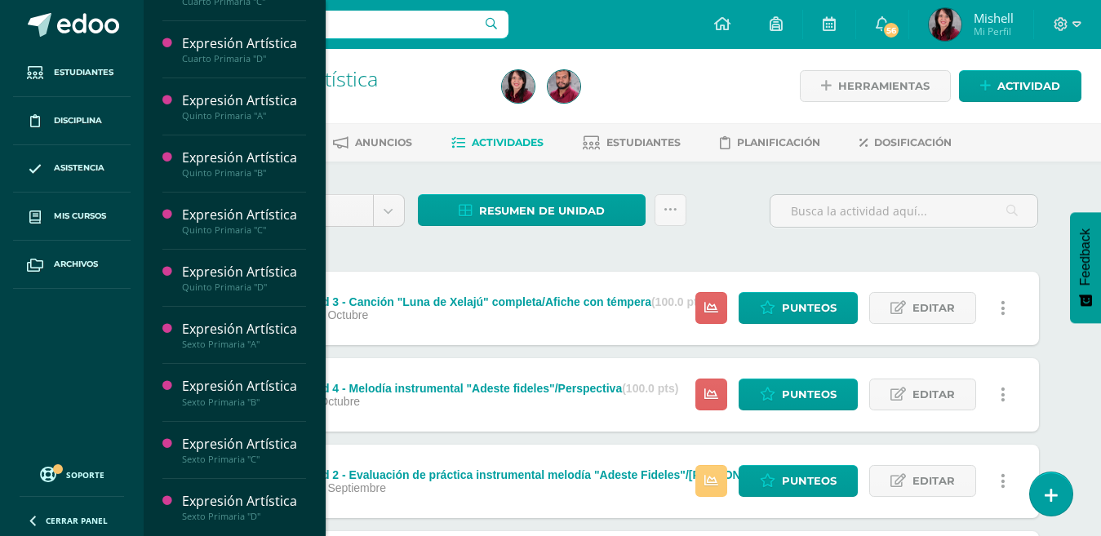
click at [238, 500] on div "Expresión Artística" at bounding box center [244, 501] width 124 height 19
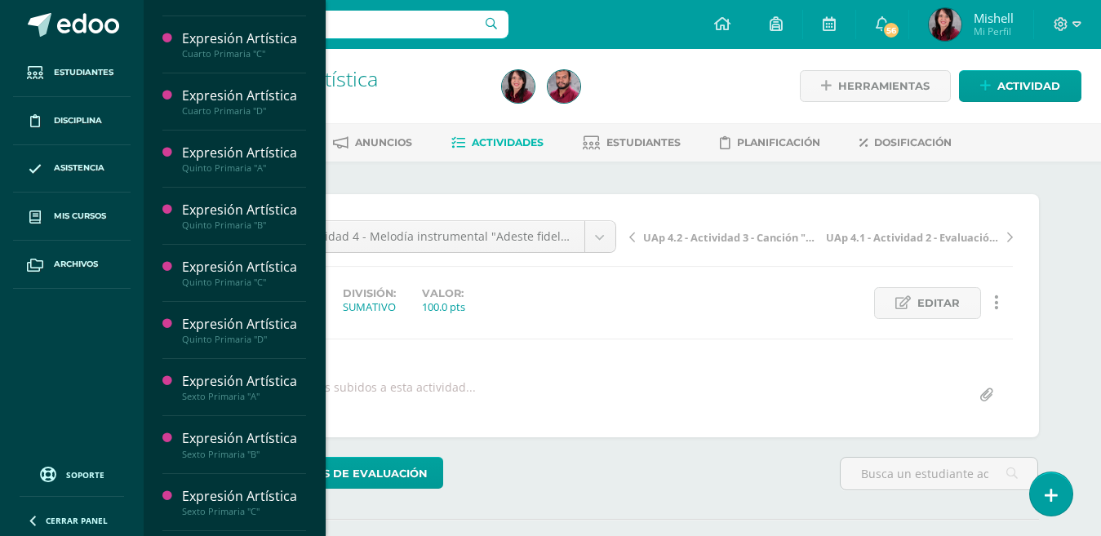
scroll to position [380, 0]
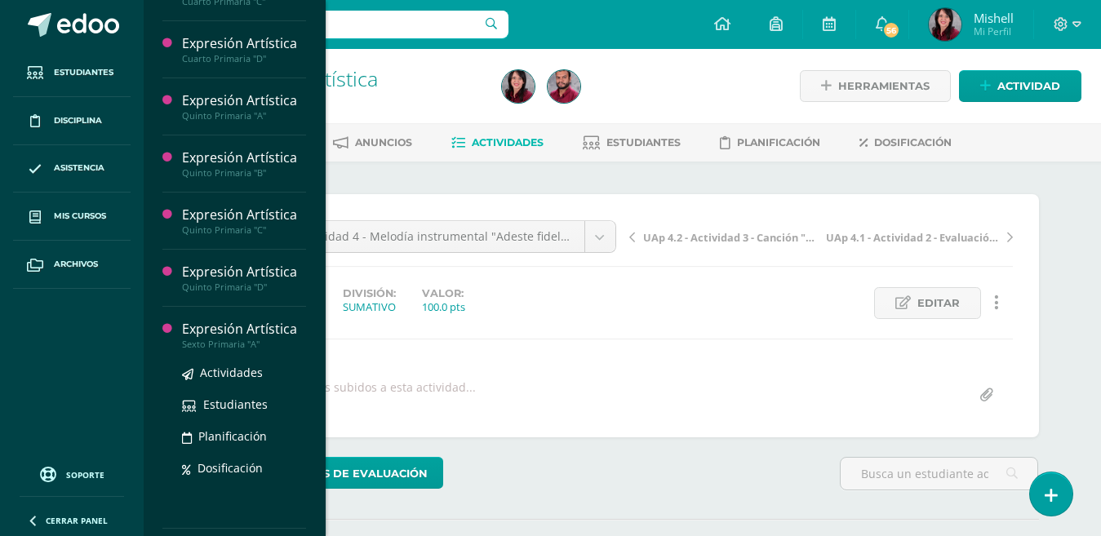
click at [224, 336] on div "Expresión Artística" at bounding box center [244, 329] width 124 height 19
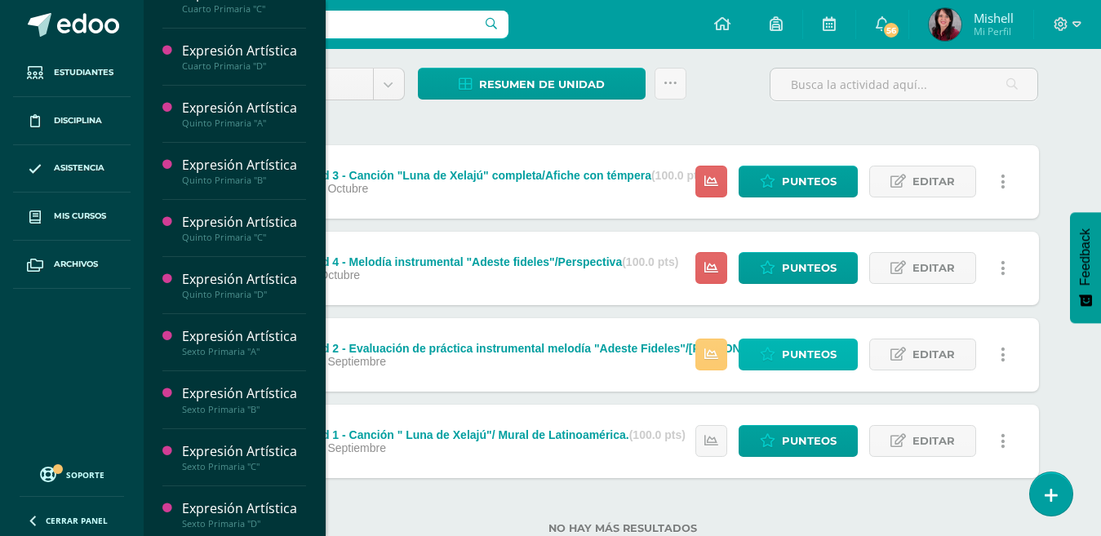
scroll to position [380, 0]
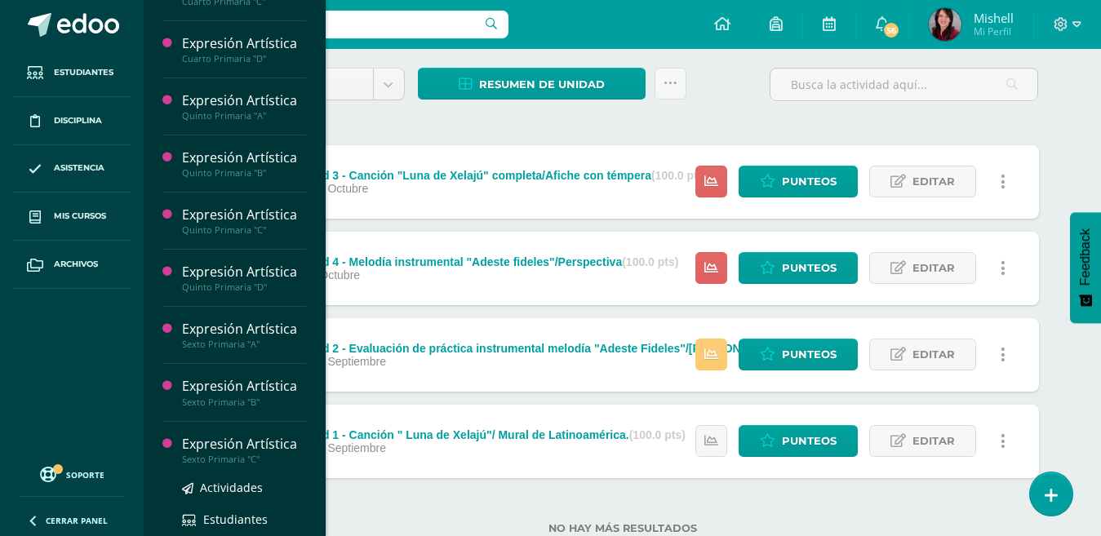
click at [231, 446] on div "Expresión Artística" at bounding box center [244, 444] width 124 height 19
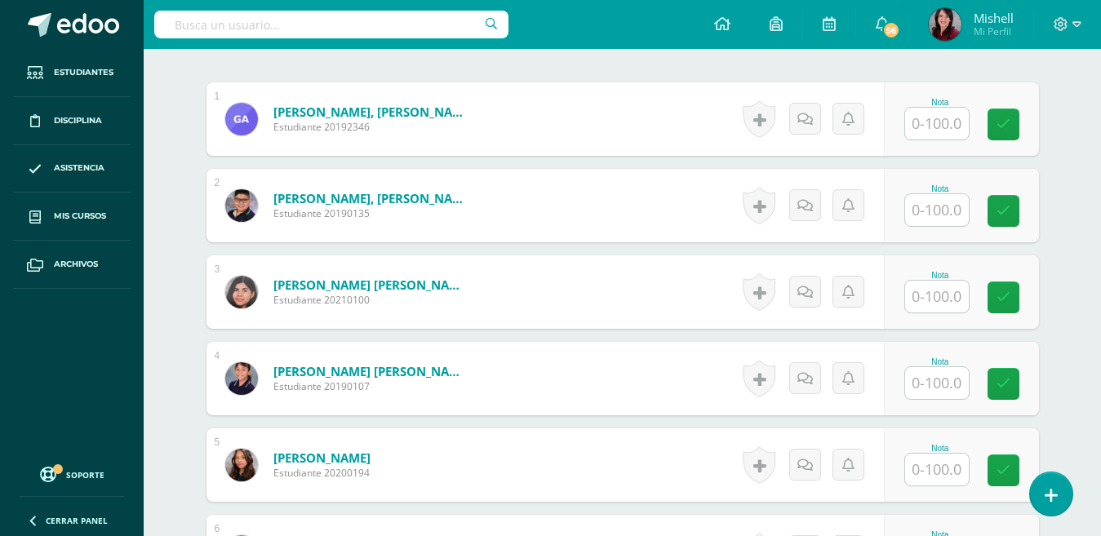
scroll to position [486, 0]
click at [936, 122] on input "text" at bounding box center [937, 123] width 64 height 32
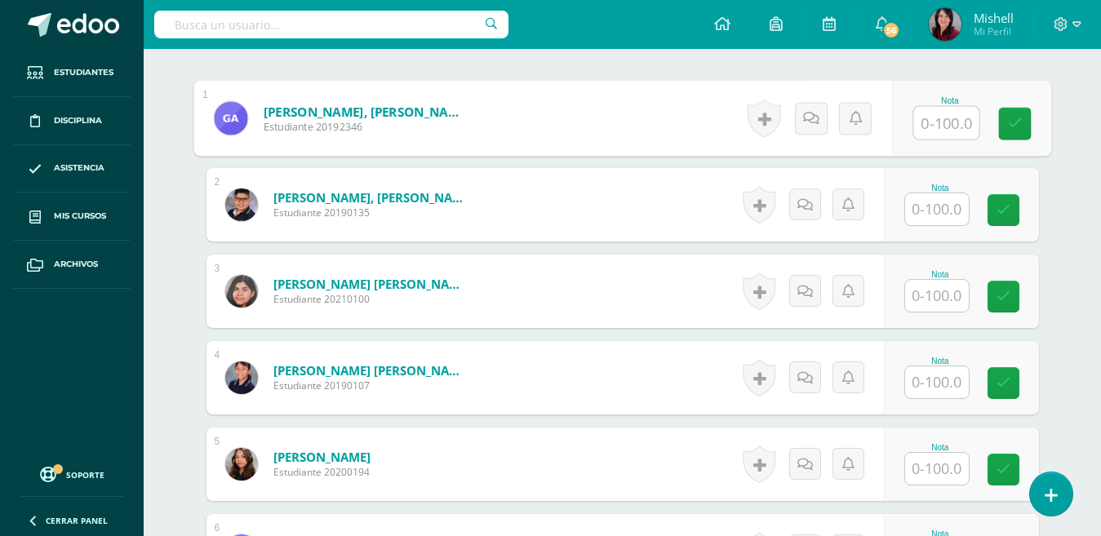
scroll to position [487, 0]
type input "98"
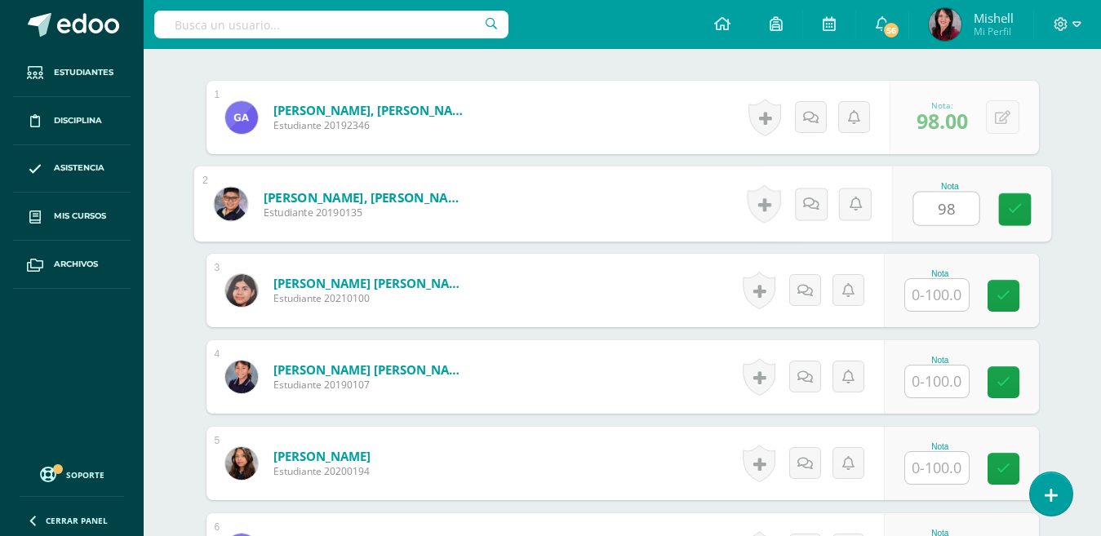
type input "98"
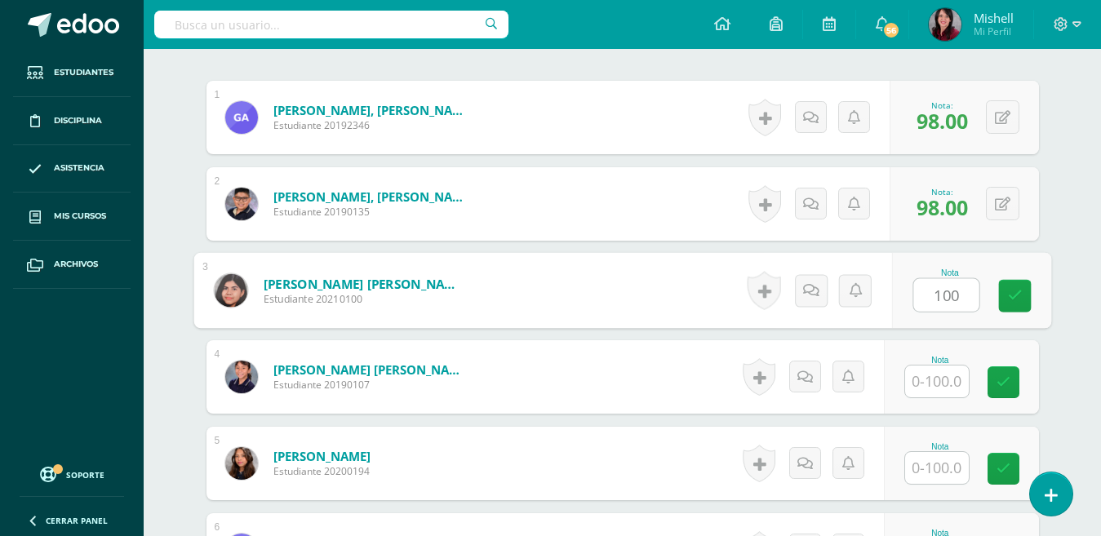
type input "100"
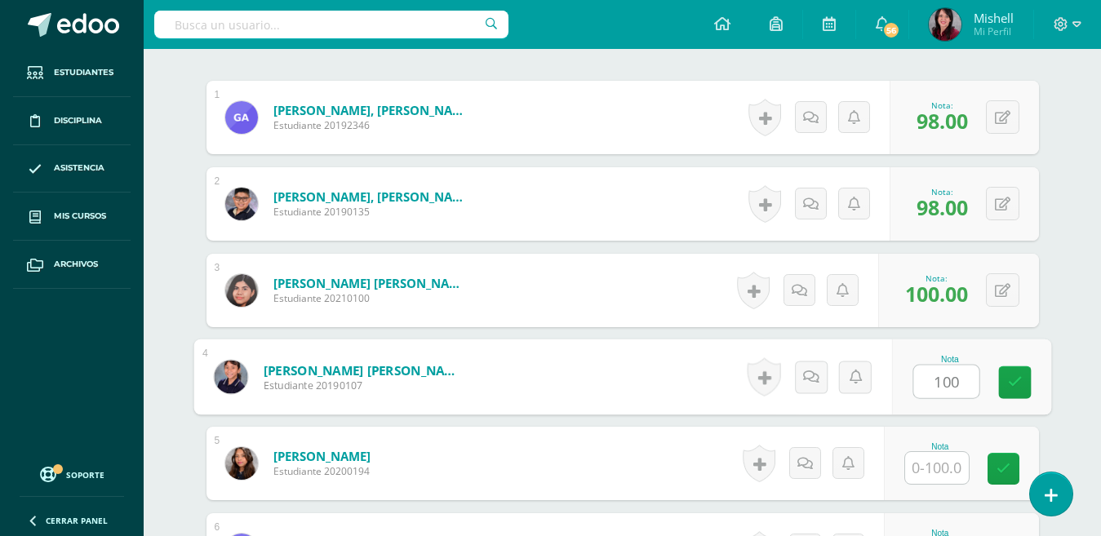
type input "100"
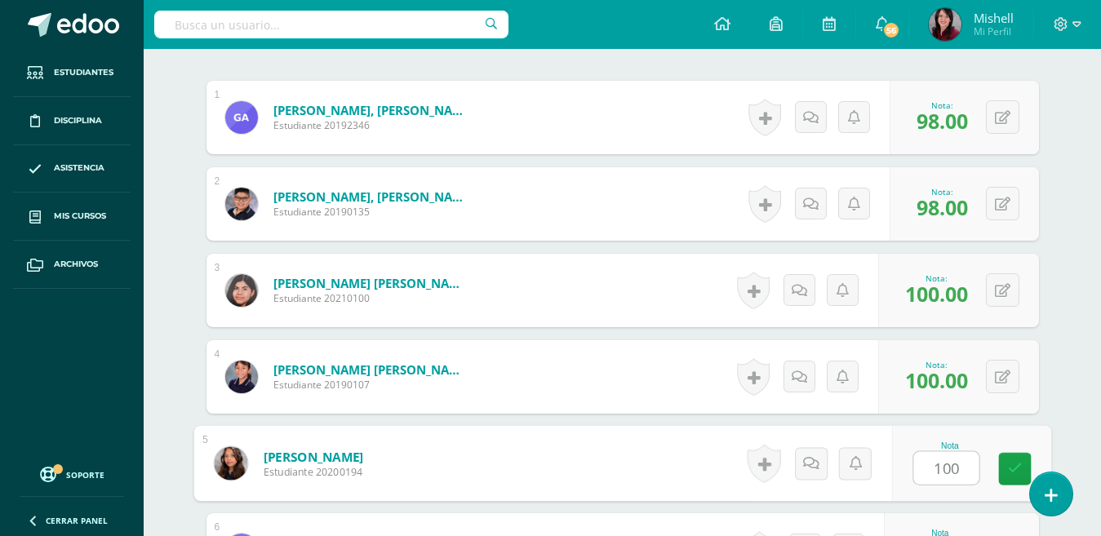
type input "100"
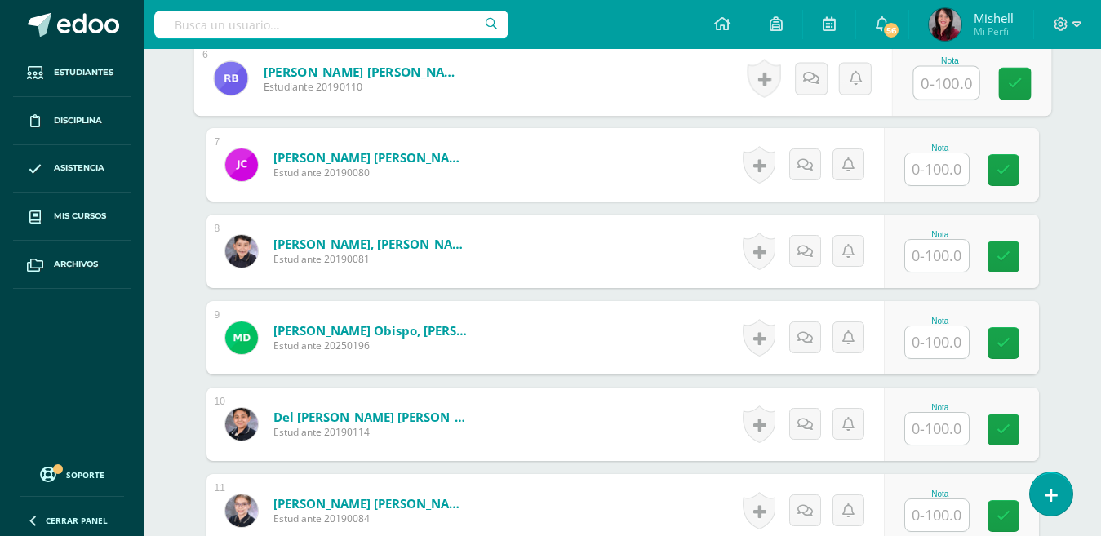
scroll to position [945, 0]
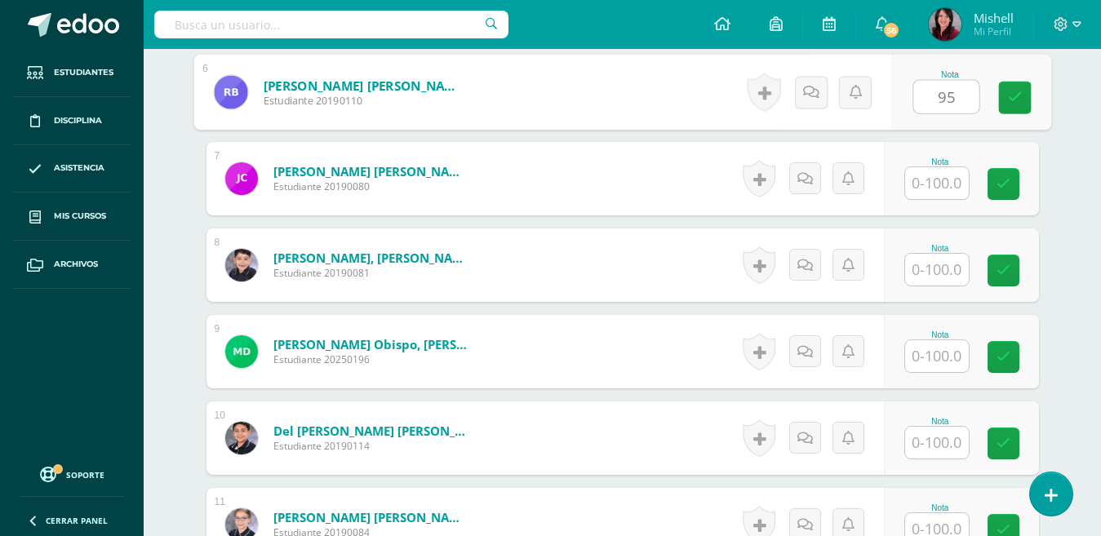
type input "95"
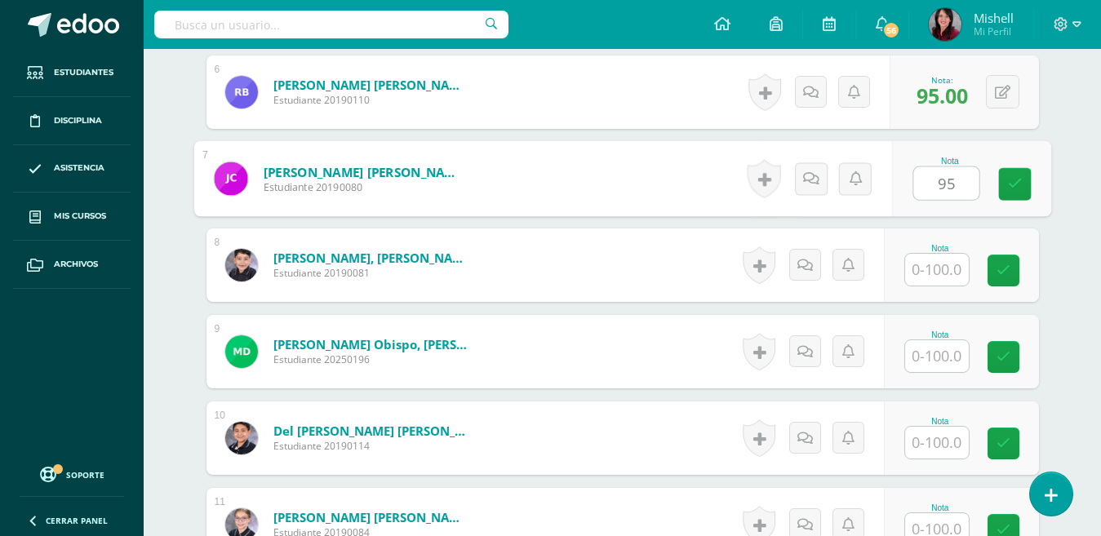
type input "95"
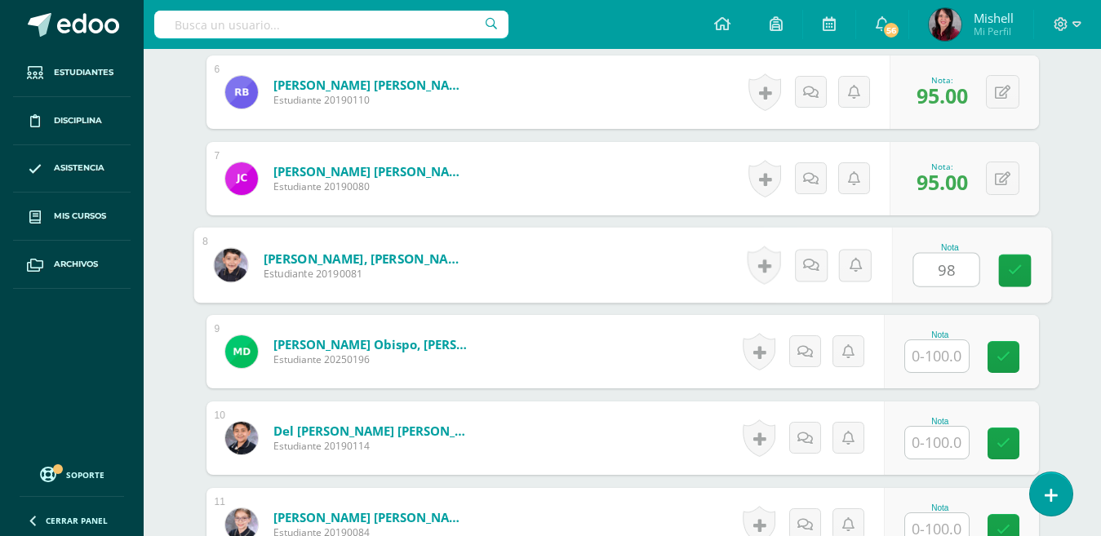
type input "98"
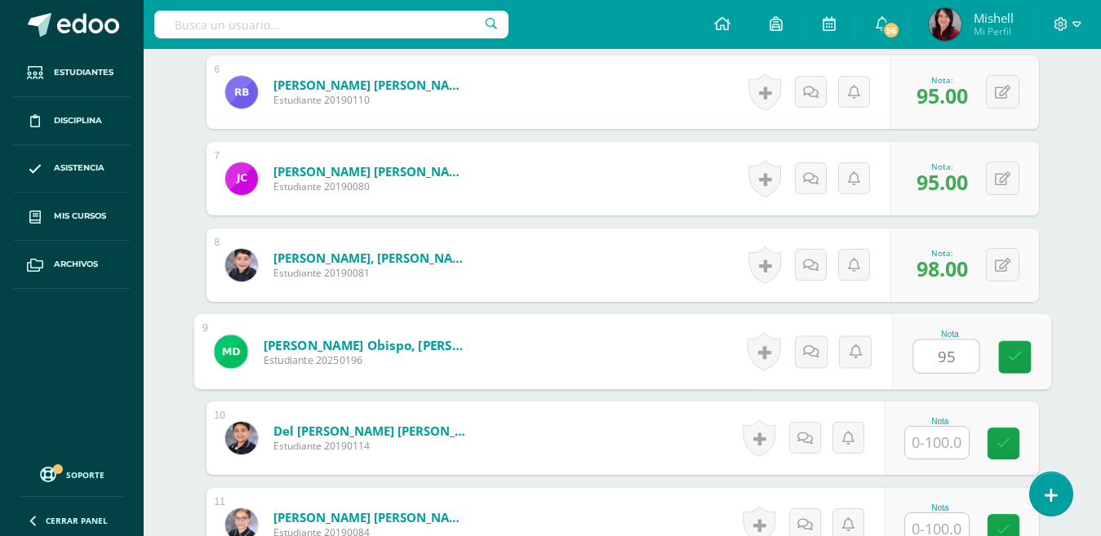
type input "95"
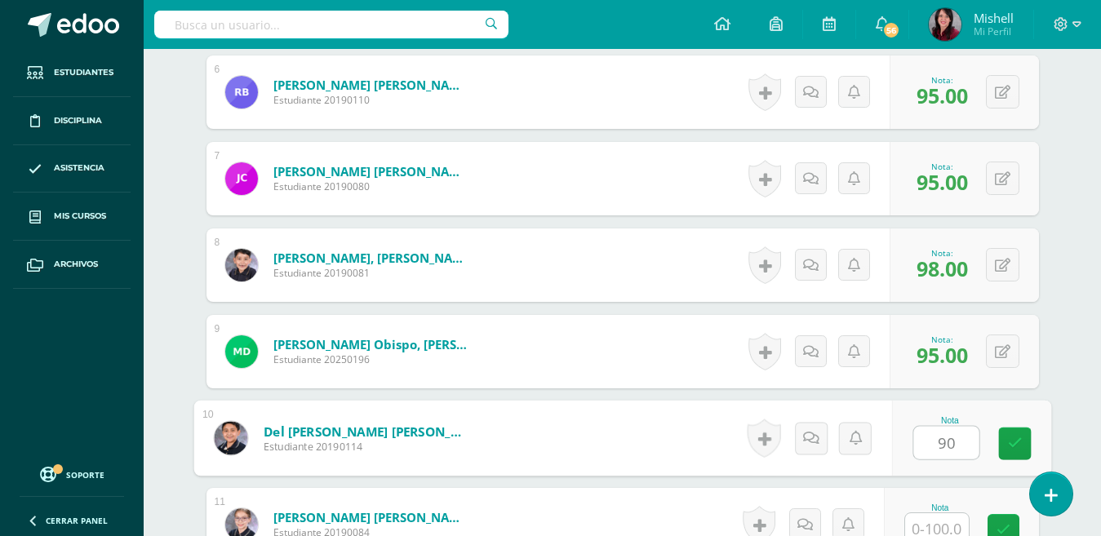
type input "90"
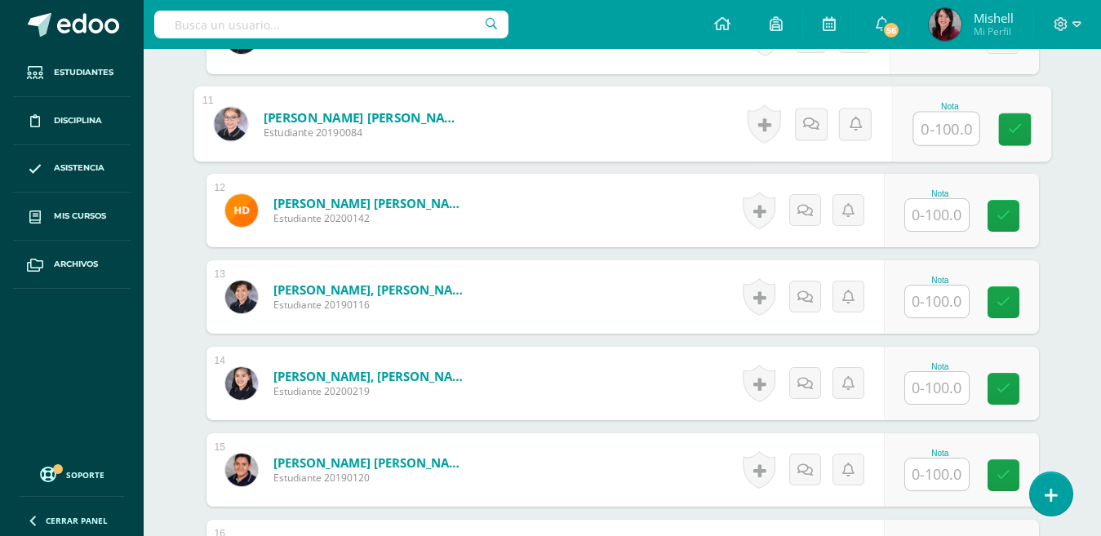
scroll to position [1366, 0]
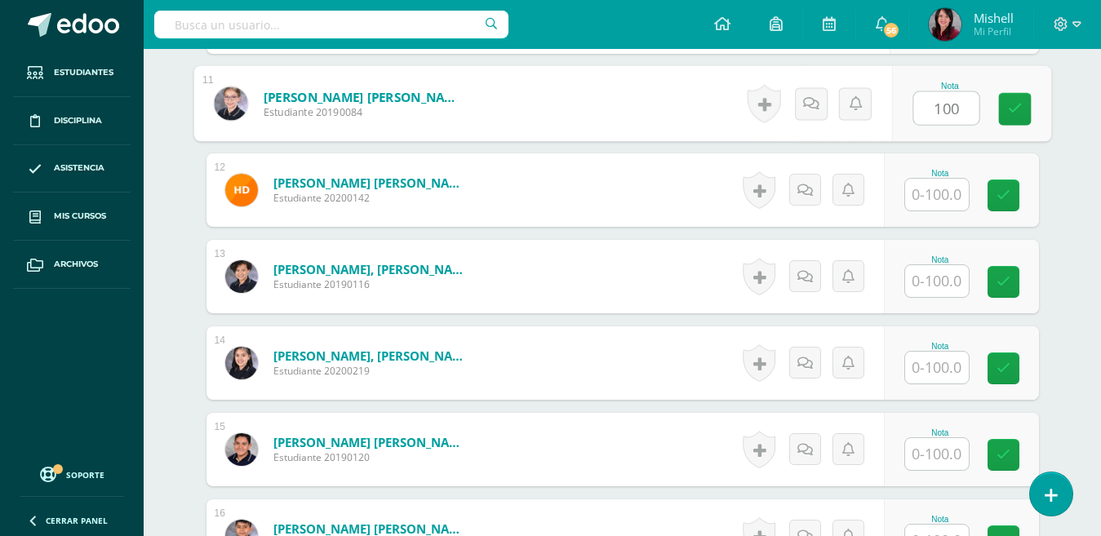
type input "100"
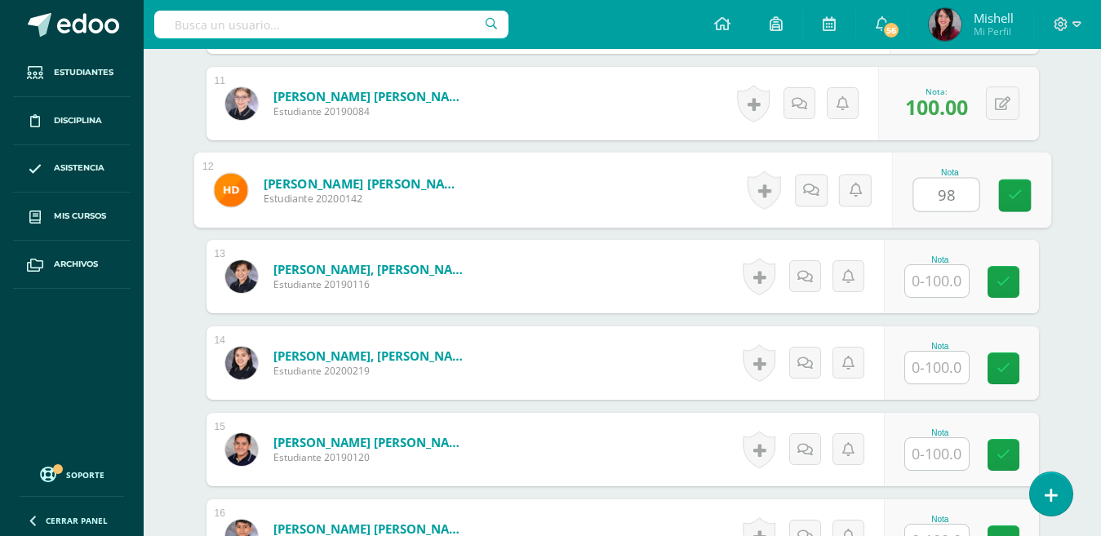
type input "98"
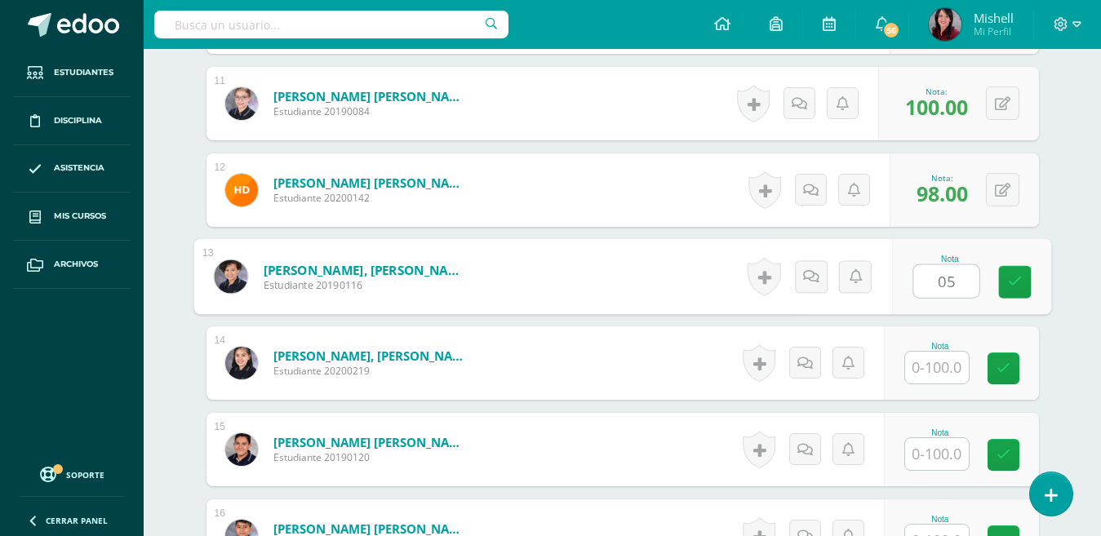
type input "05"
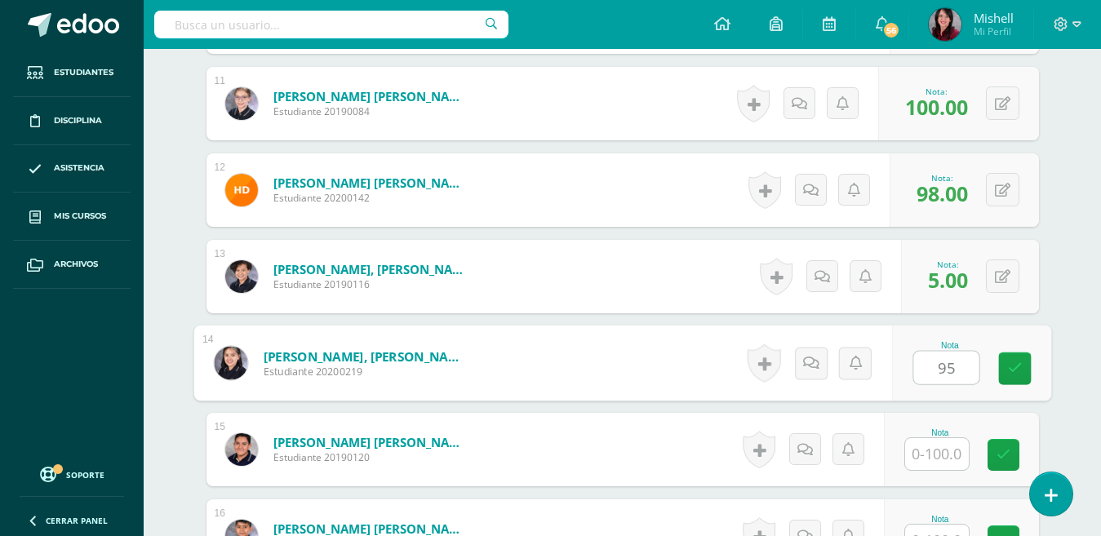
type input "95"
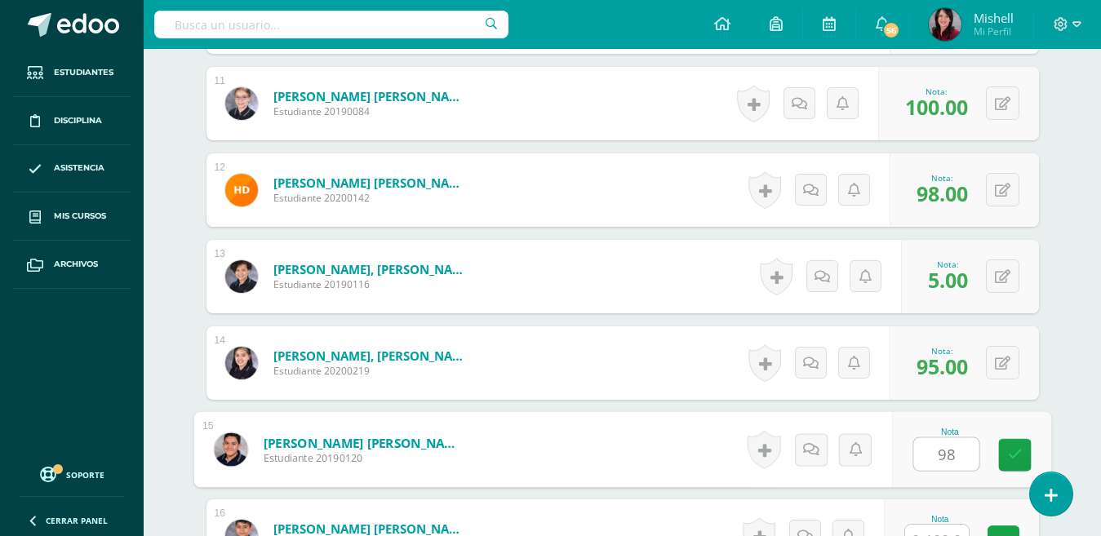
type input "98"
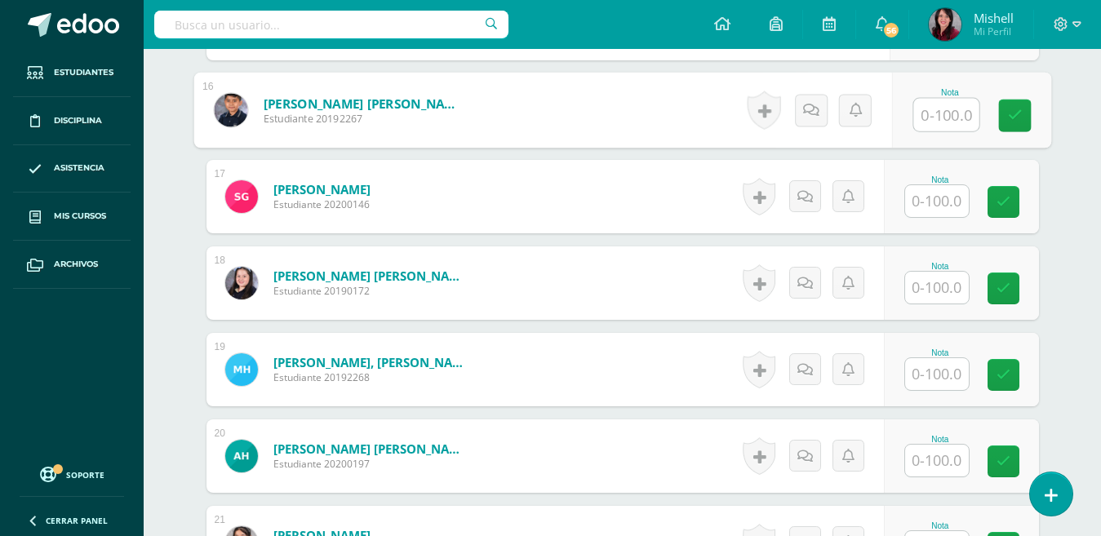
scroll to position [1798, 0]
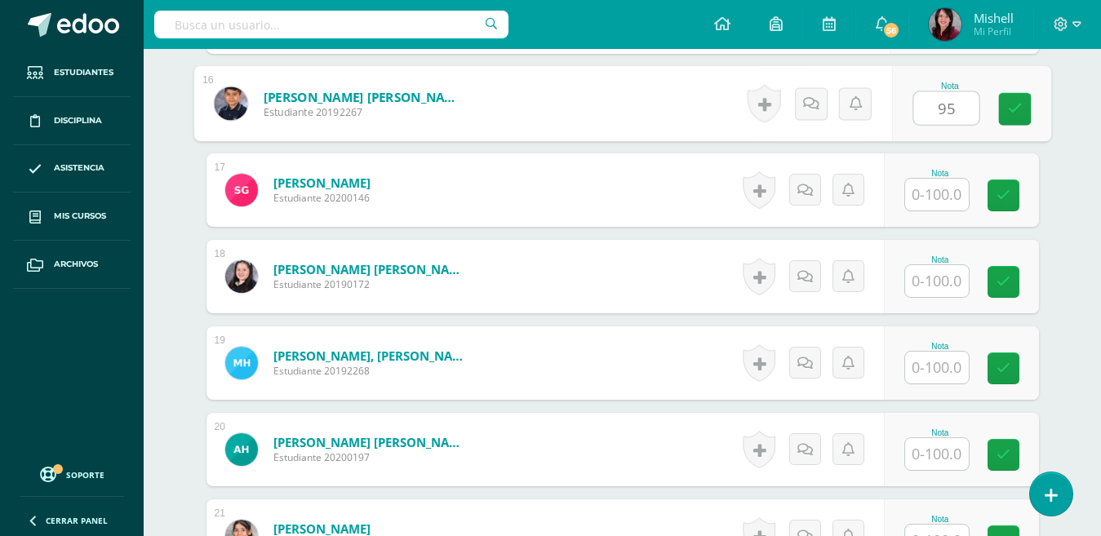
type input "95"
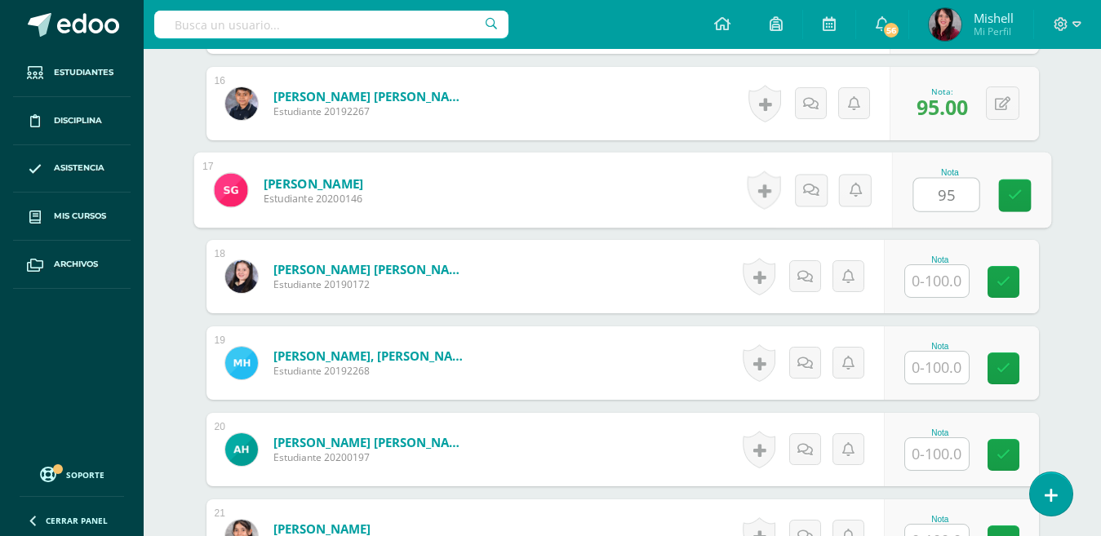
type input "95"
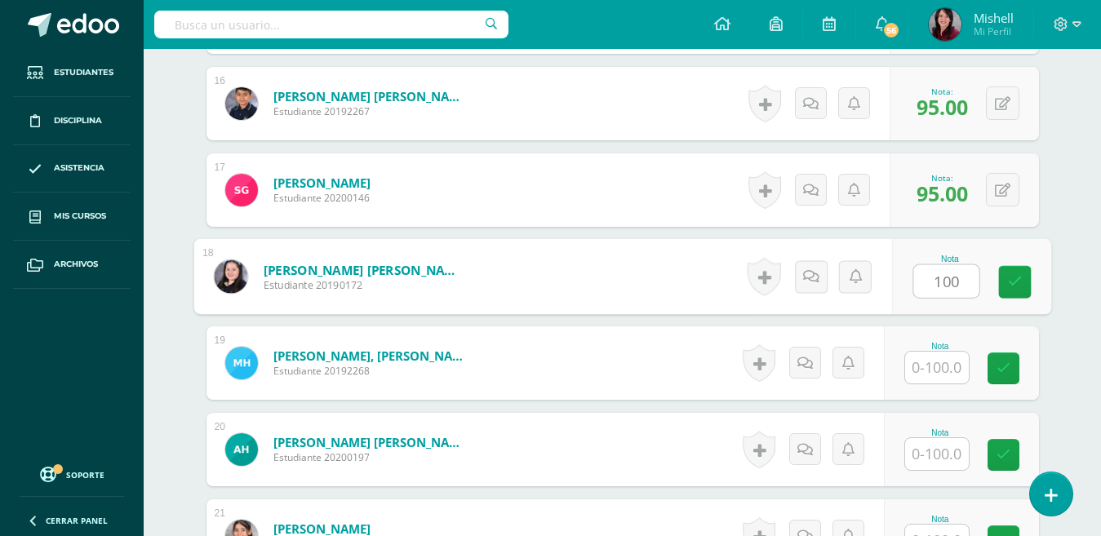
type input "100"
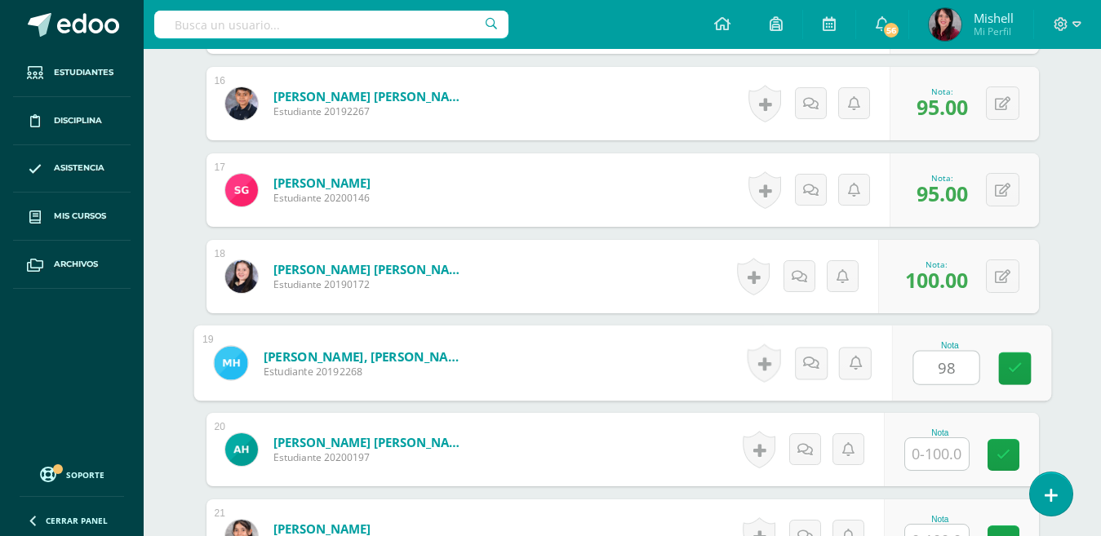
type input "98"
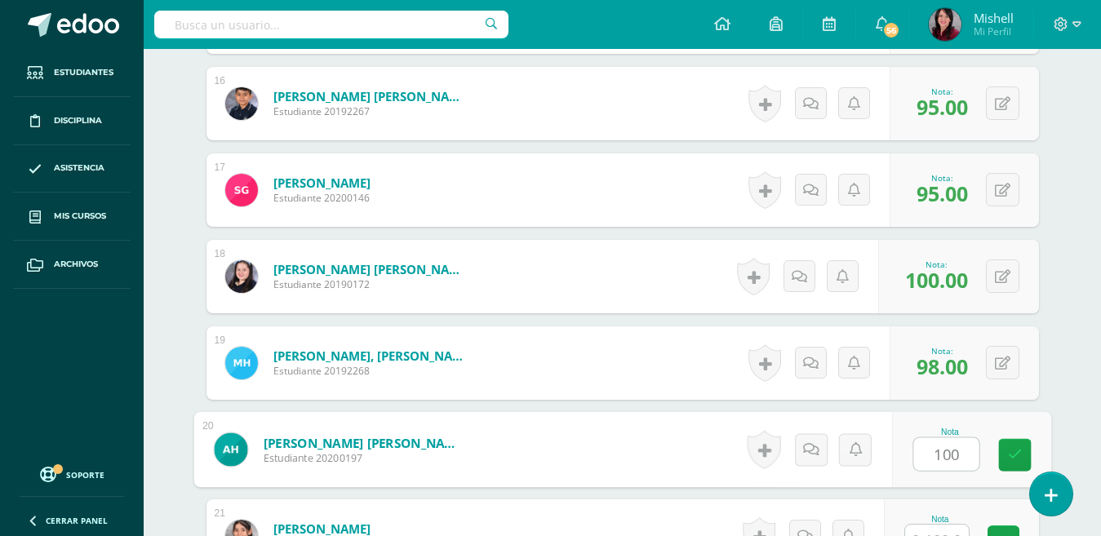
type input "100"
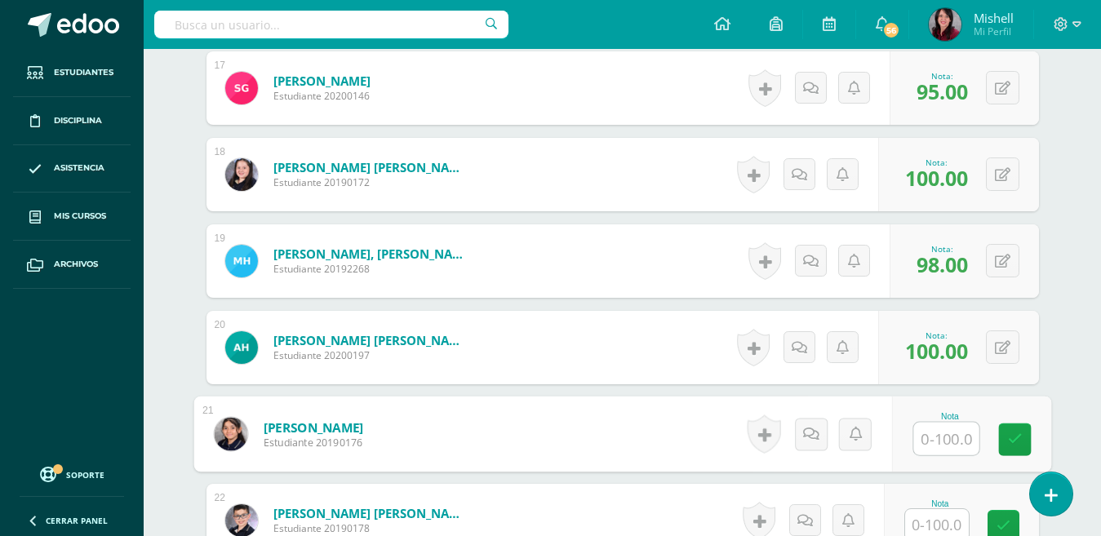
scroll to position [1928, 0]
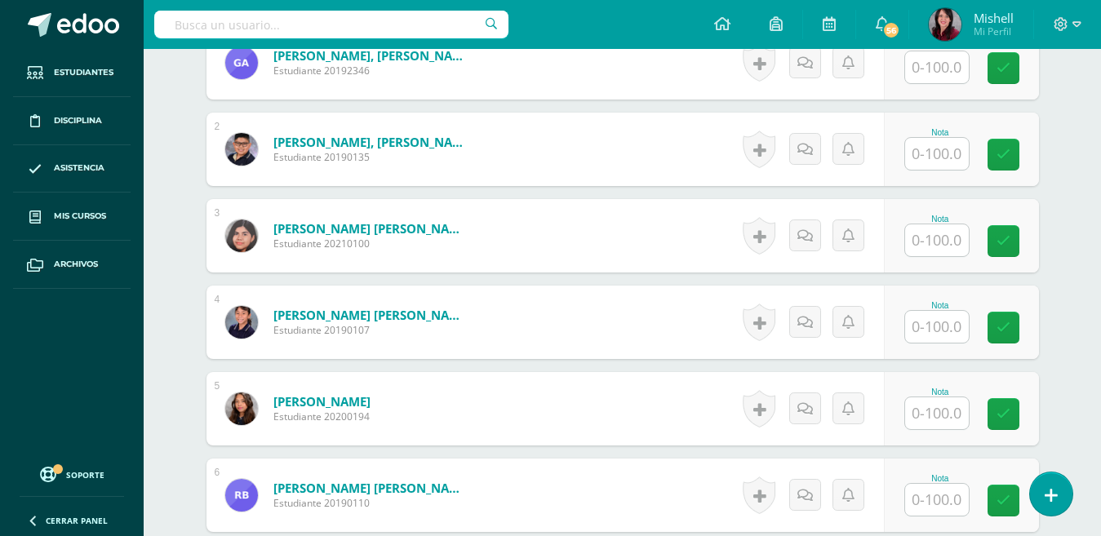
scroll to position [513, 0]
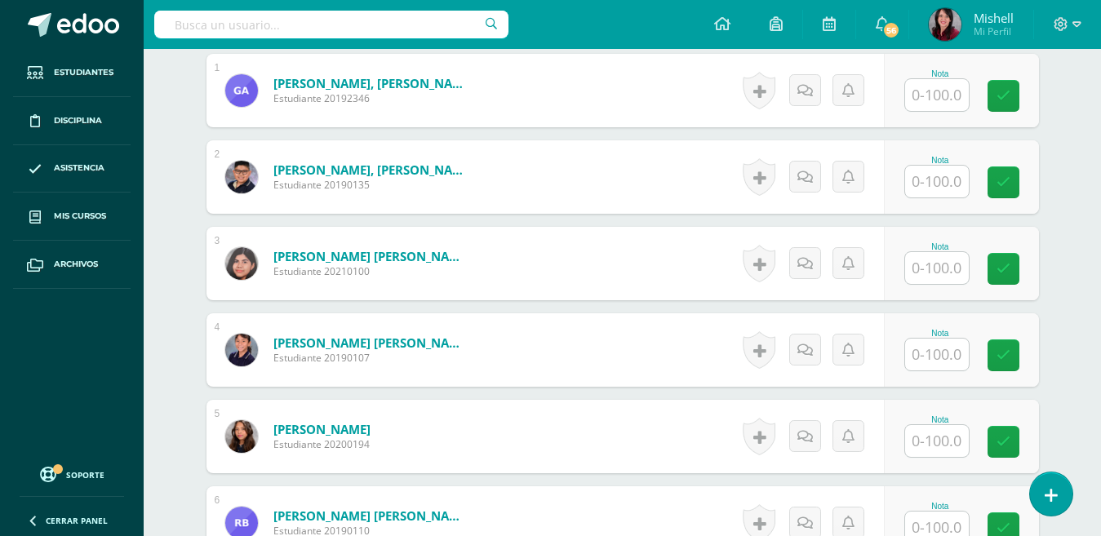
click at [938, 96] on input "text" at bounding box center [937, 95] width 64 height 32
type input "95"
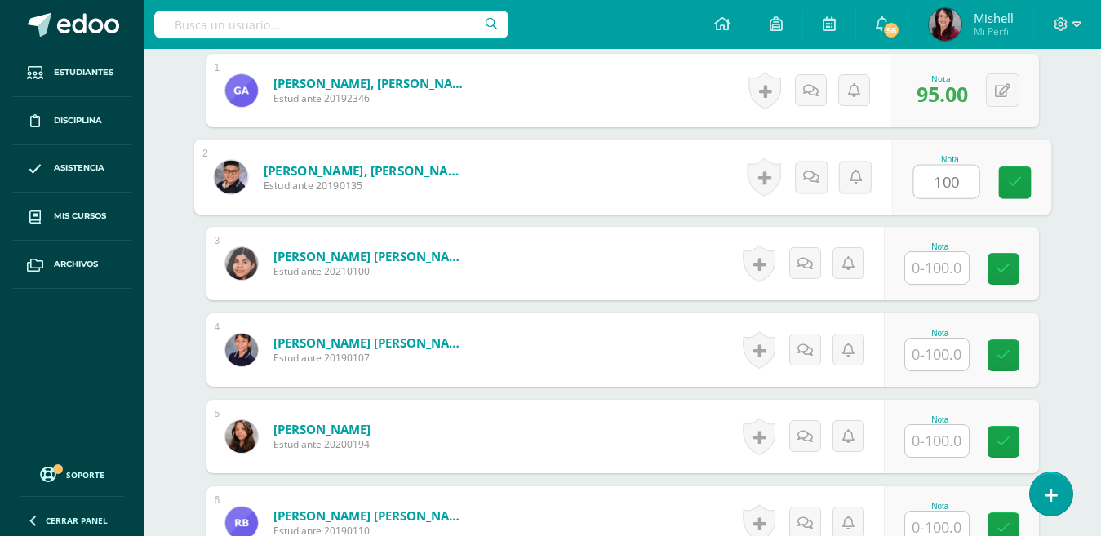
type input "100"
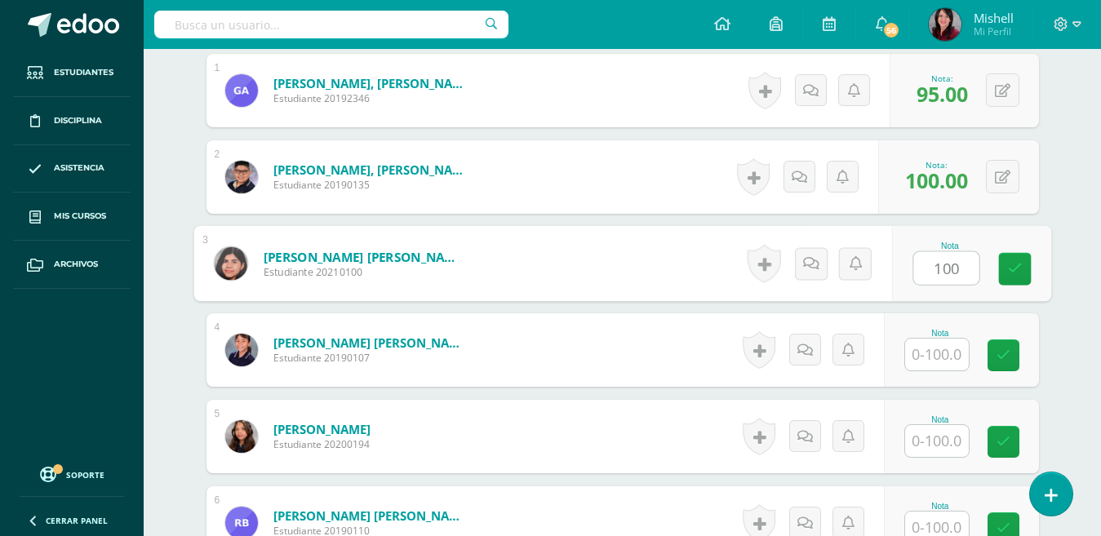
type input "100"
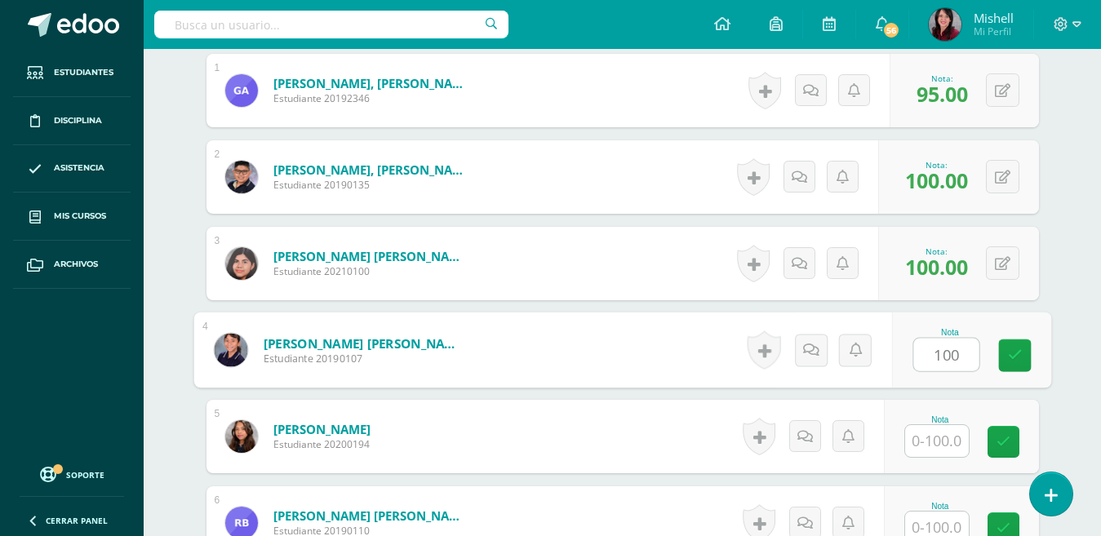
type input "100"
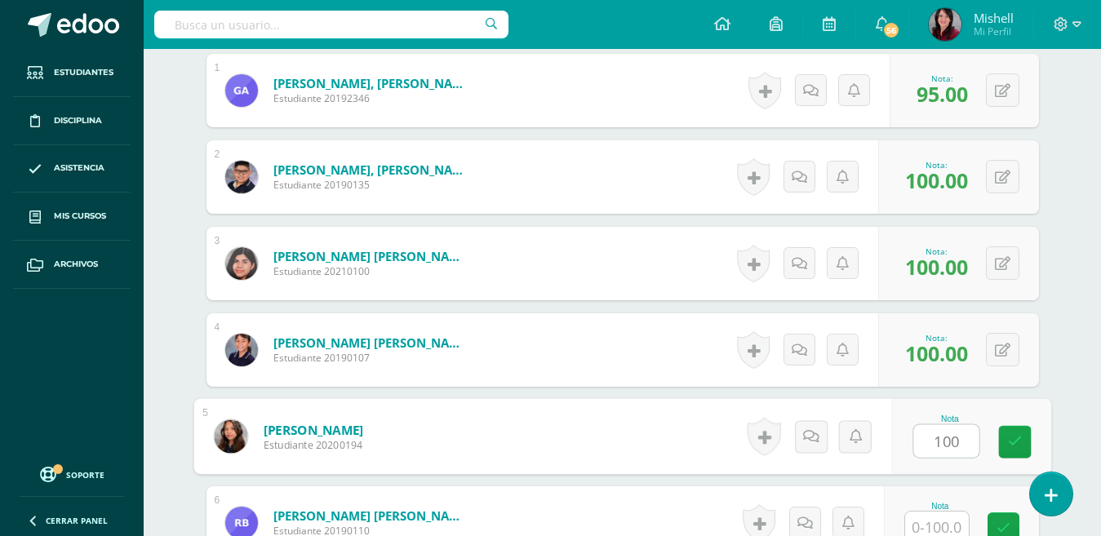
type input "100"
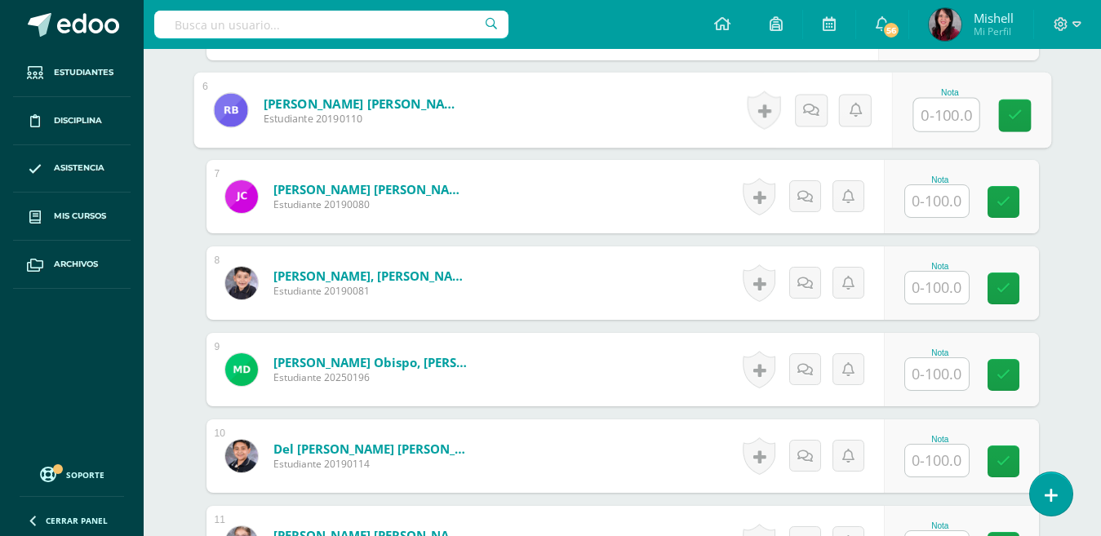
scroll to position [933, 0]
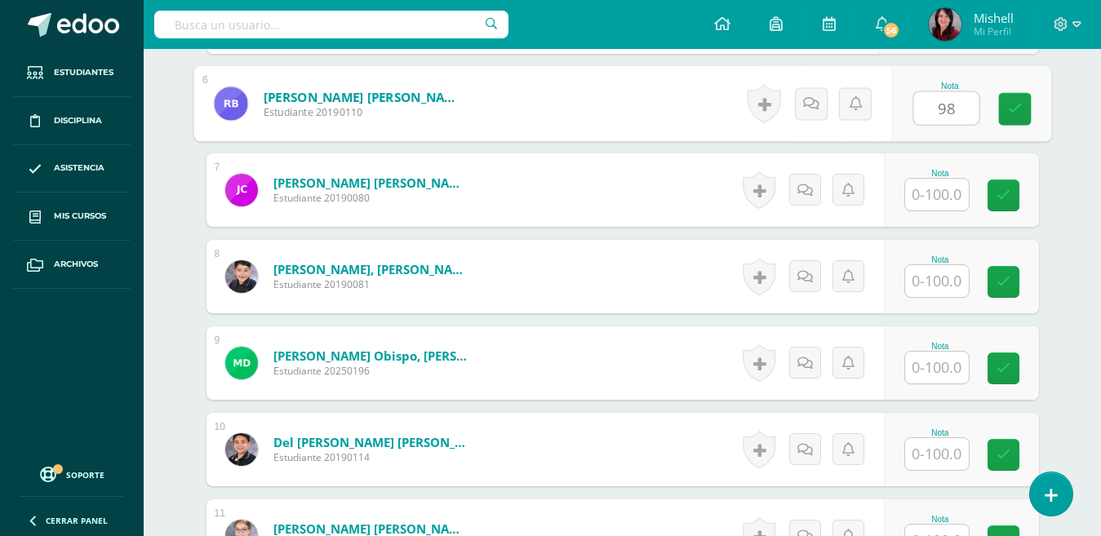
type input "98"
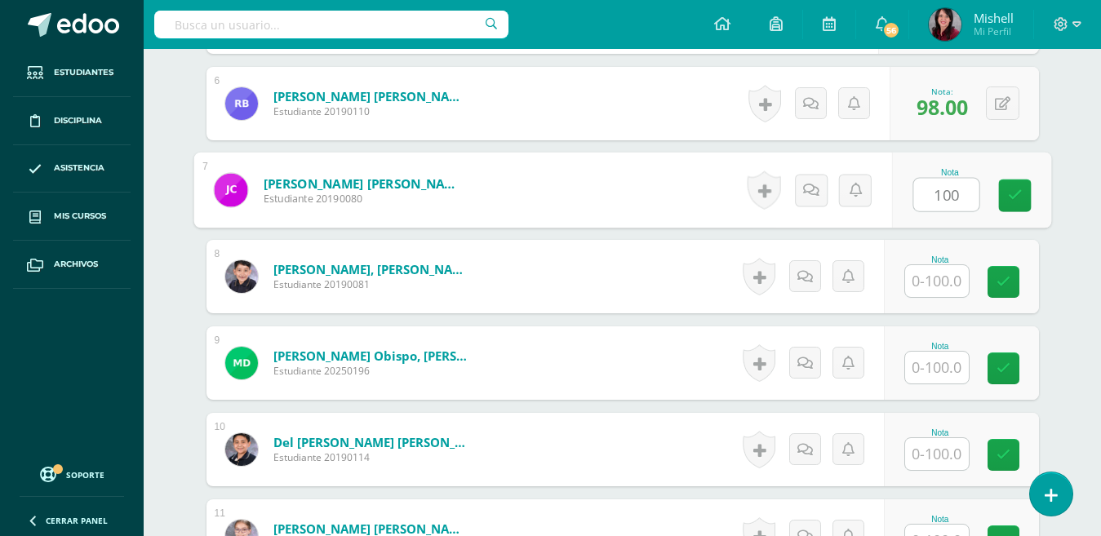
type input "100"
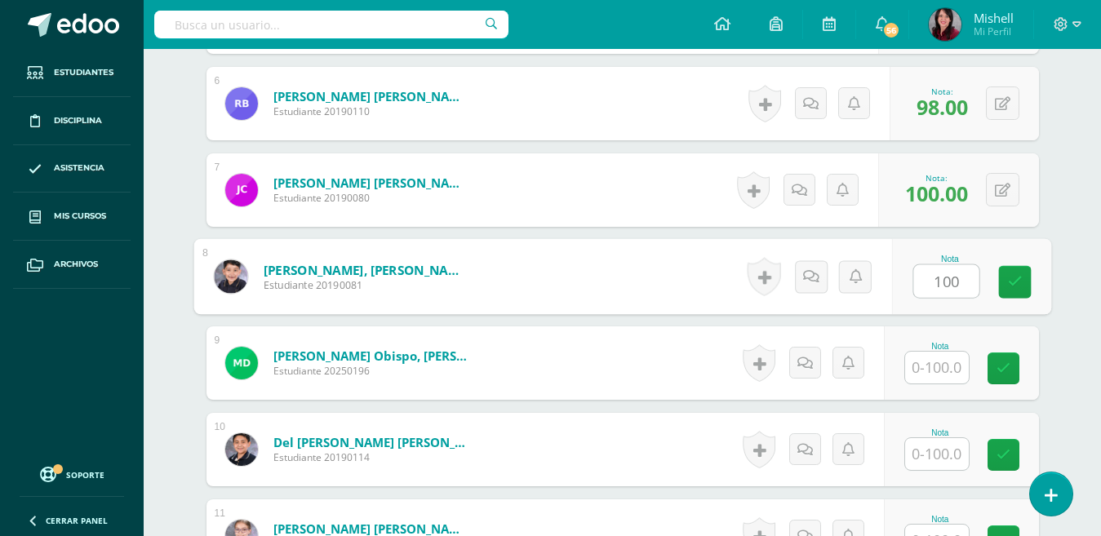
type input "100"
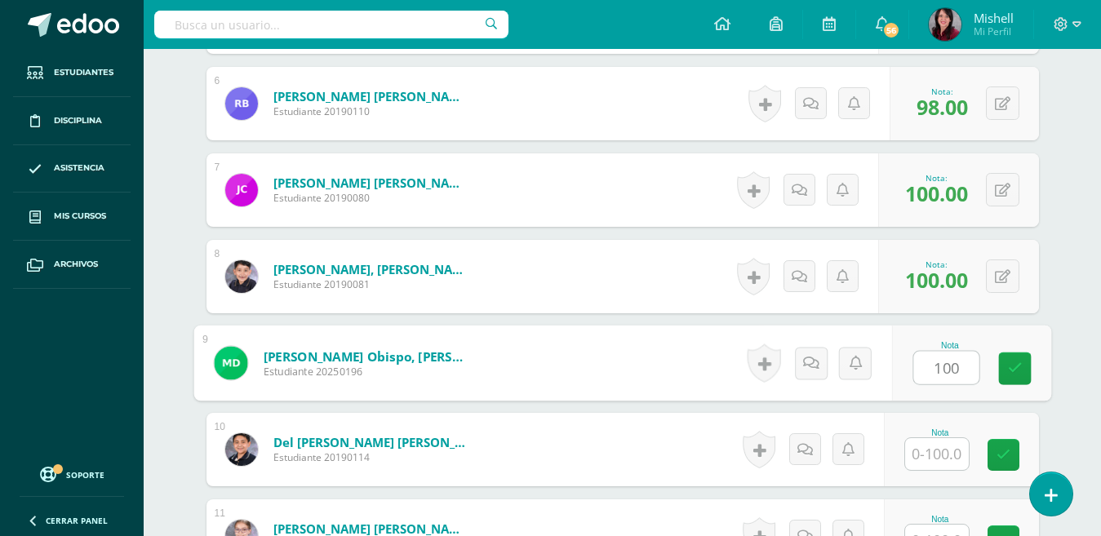
type input "100"
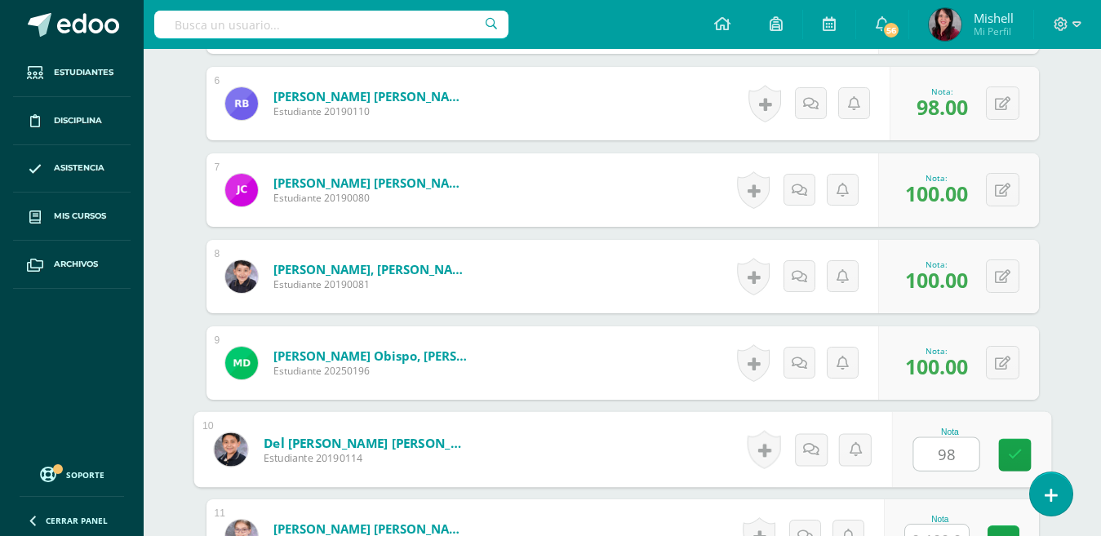
type input "98"
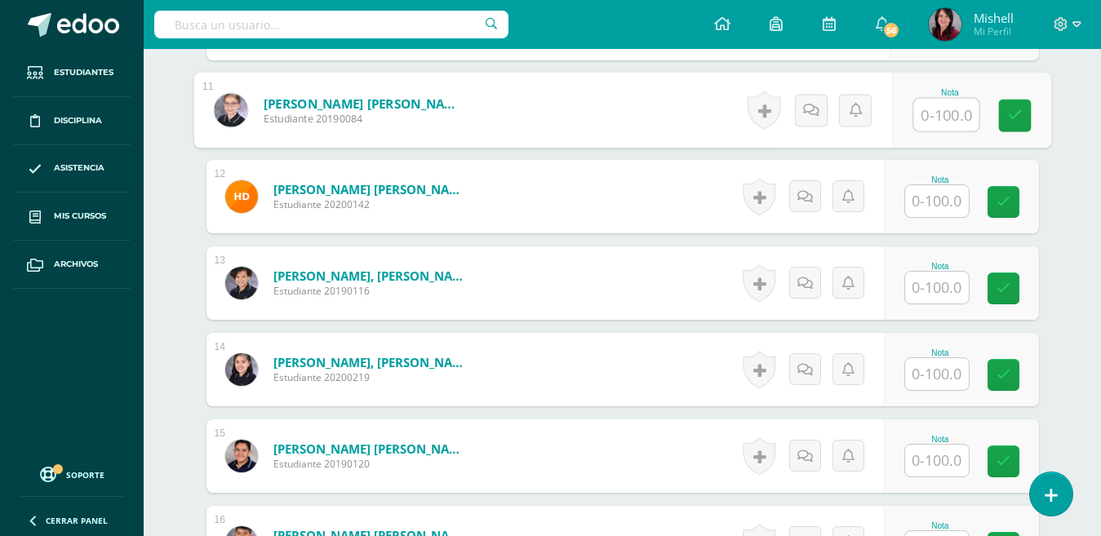
scroll to position [1373, 0]
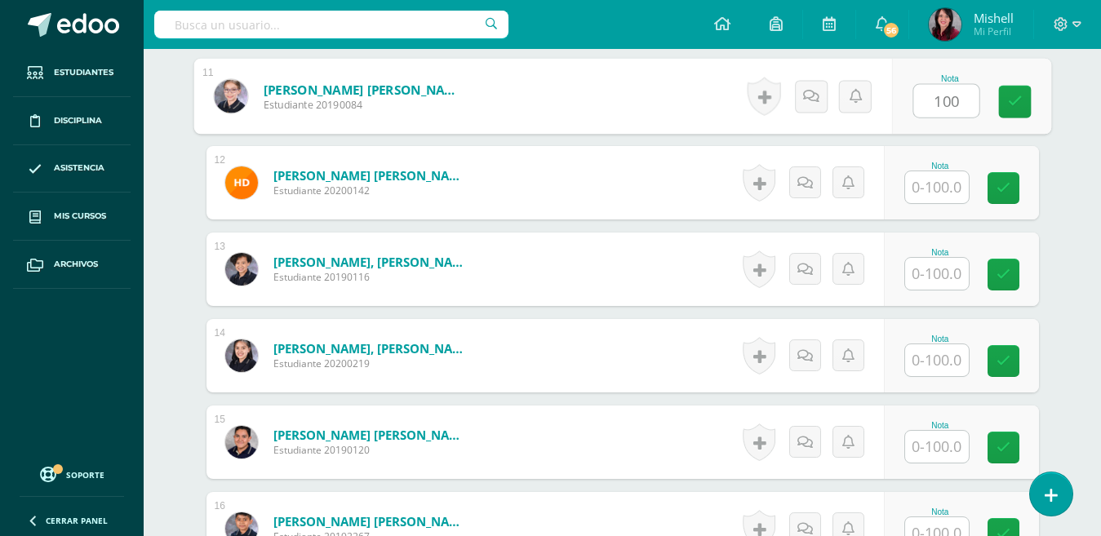
type input "100"
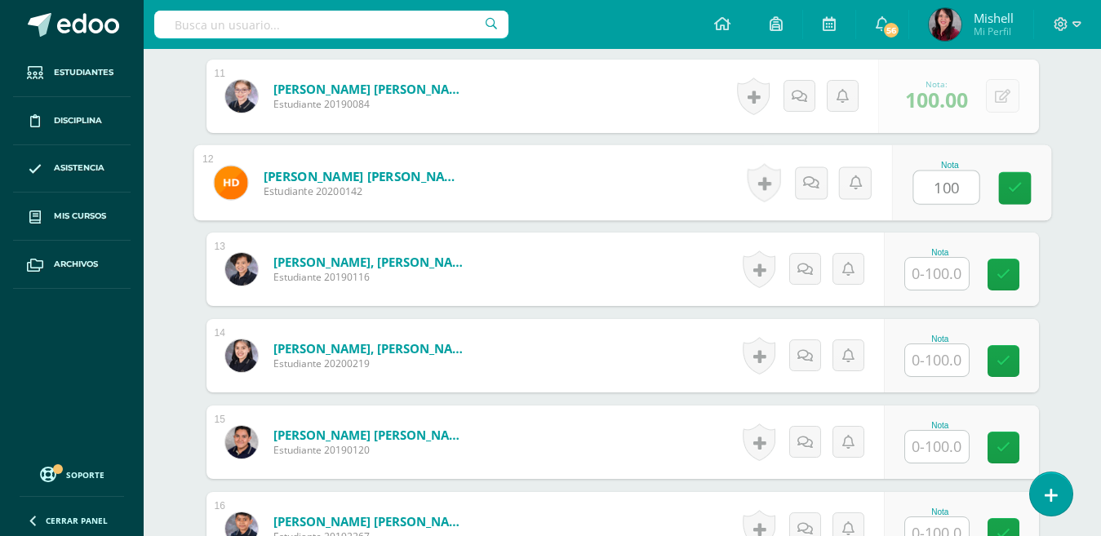
type input "100"
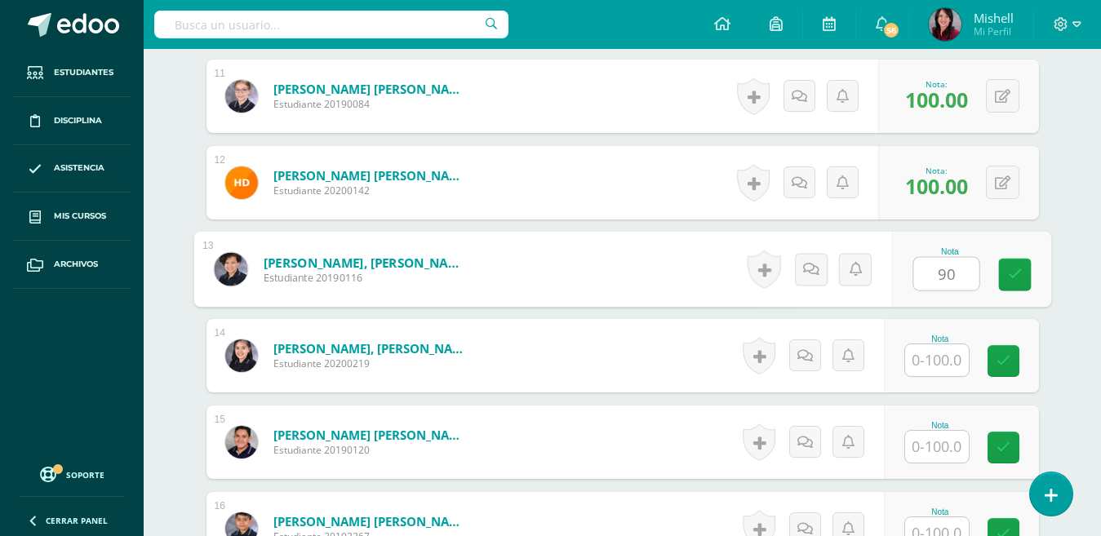
type input "90"
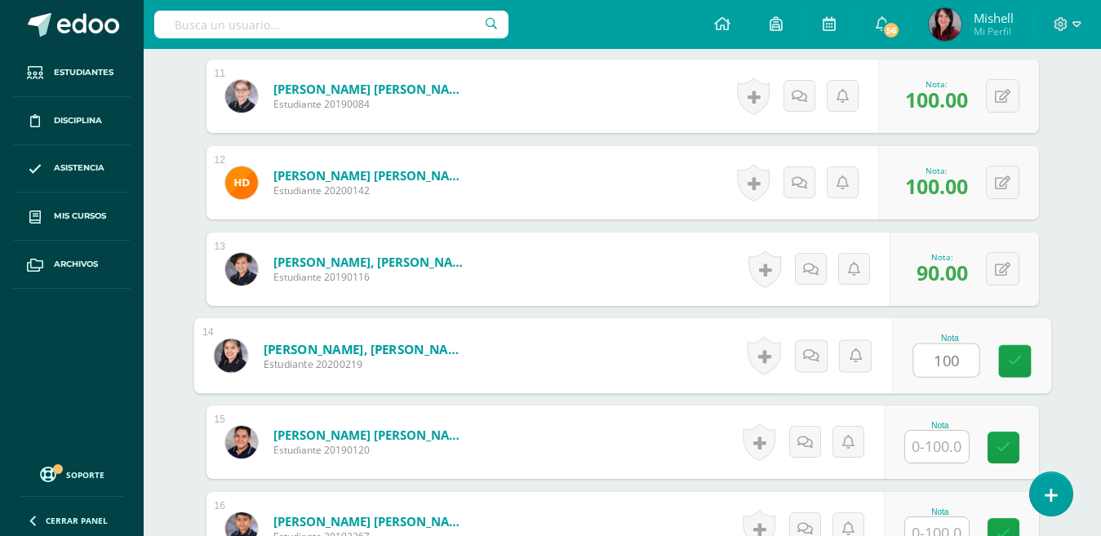
type input "100"
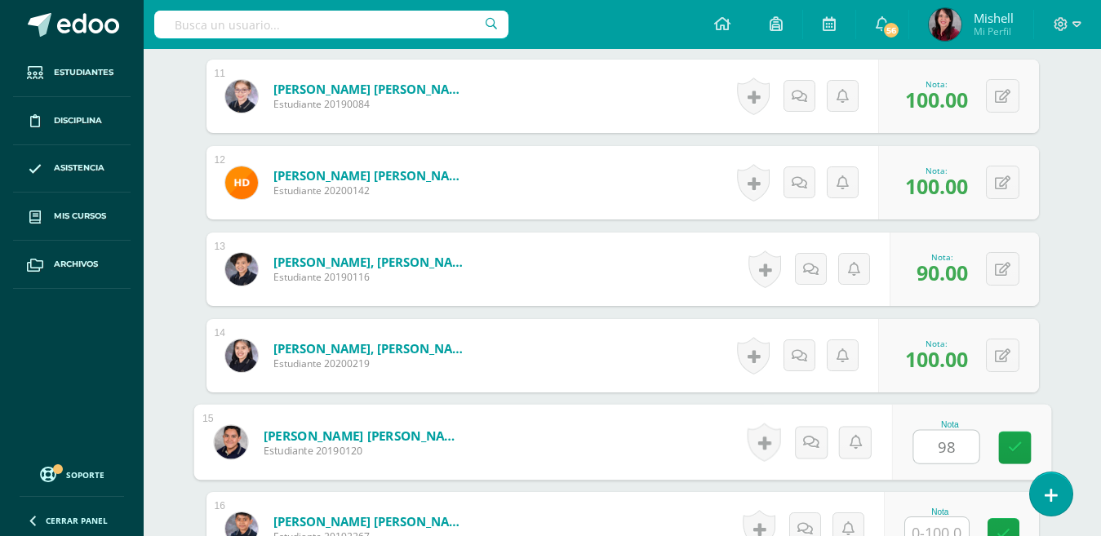
type input "98"
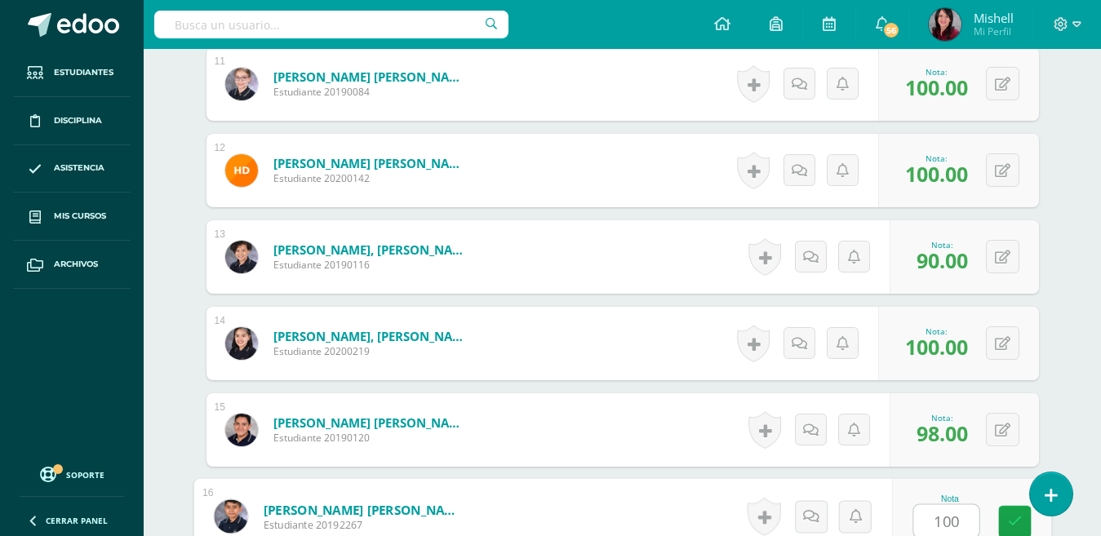
type input "100"
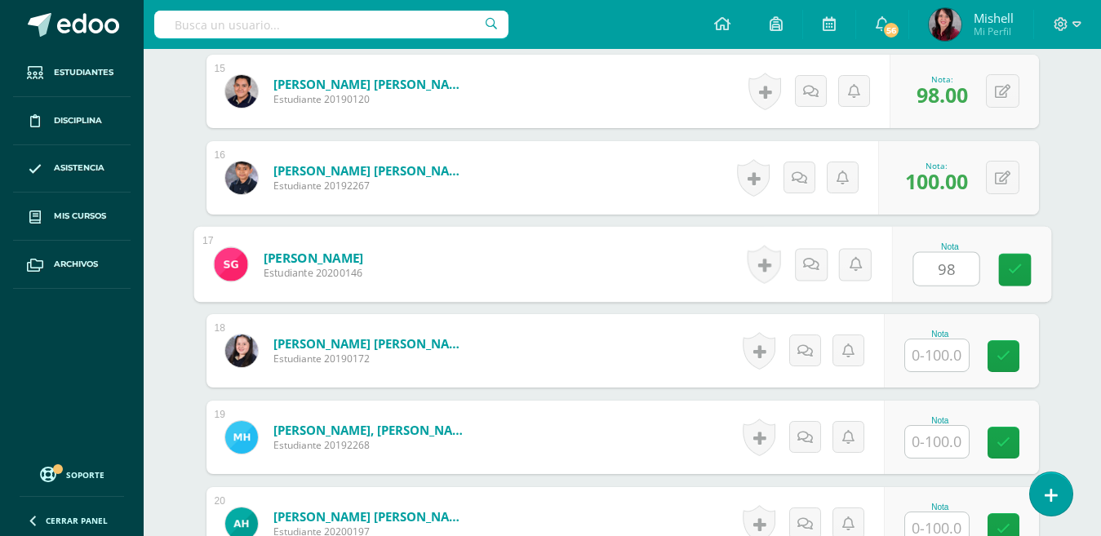
type input "98"
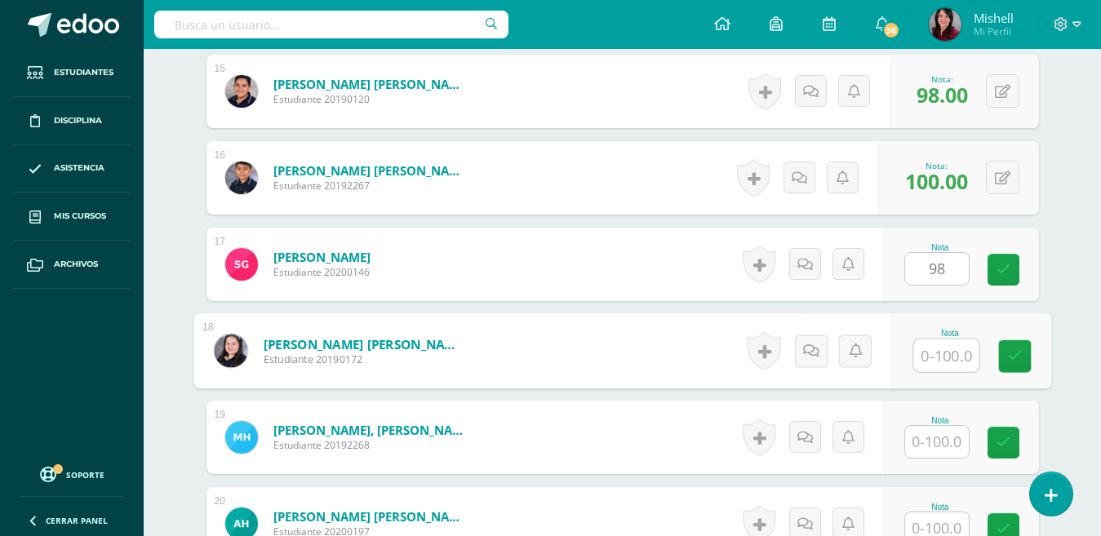
type input "9"
type input "5"
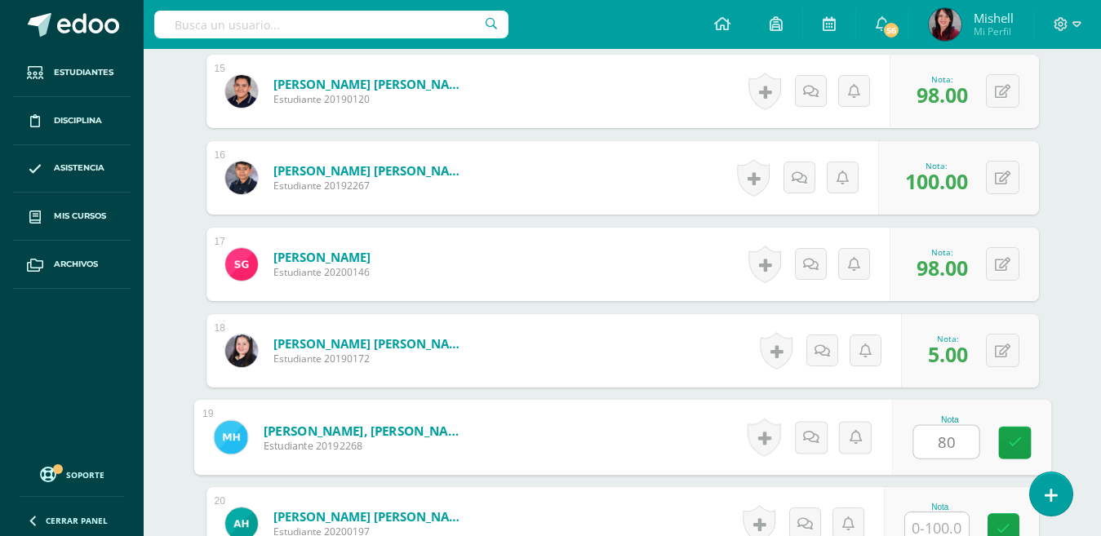
type input "80"
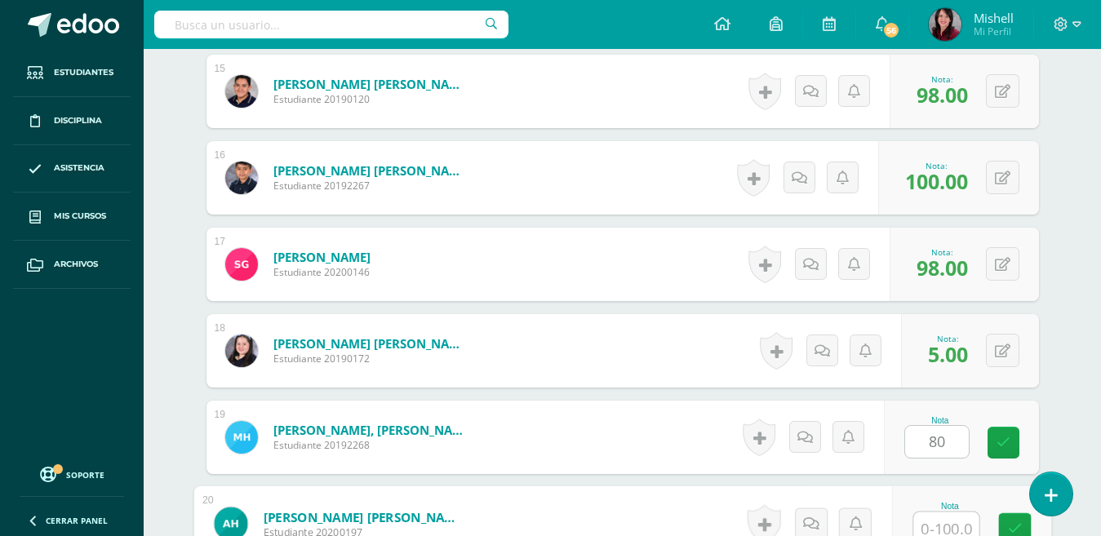
scroll to position [1731, 0]
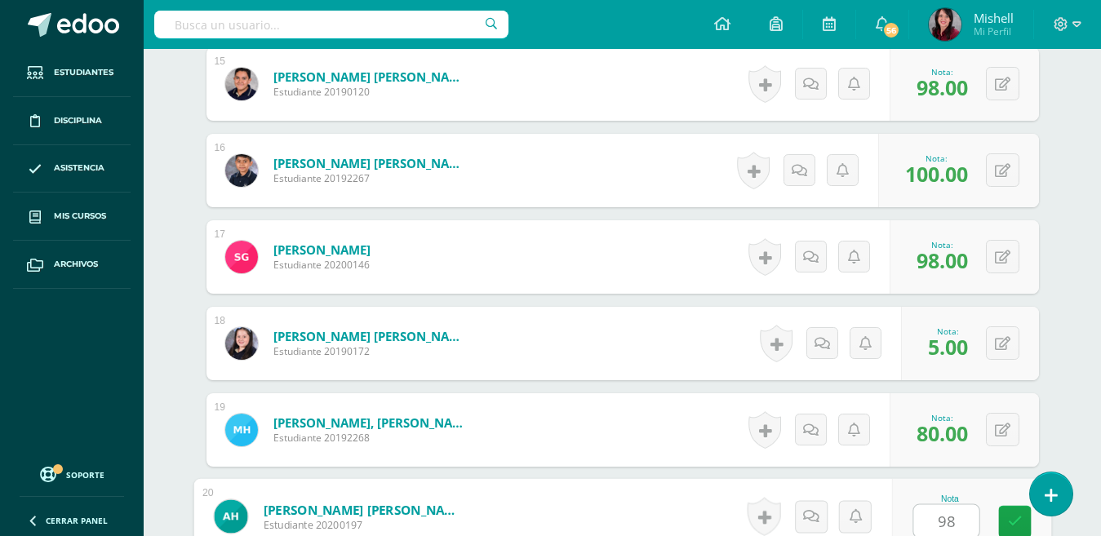
type input "98"
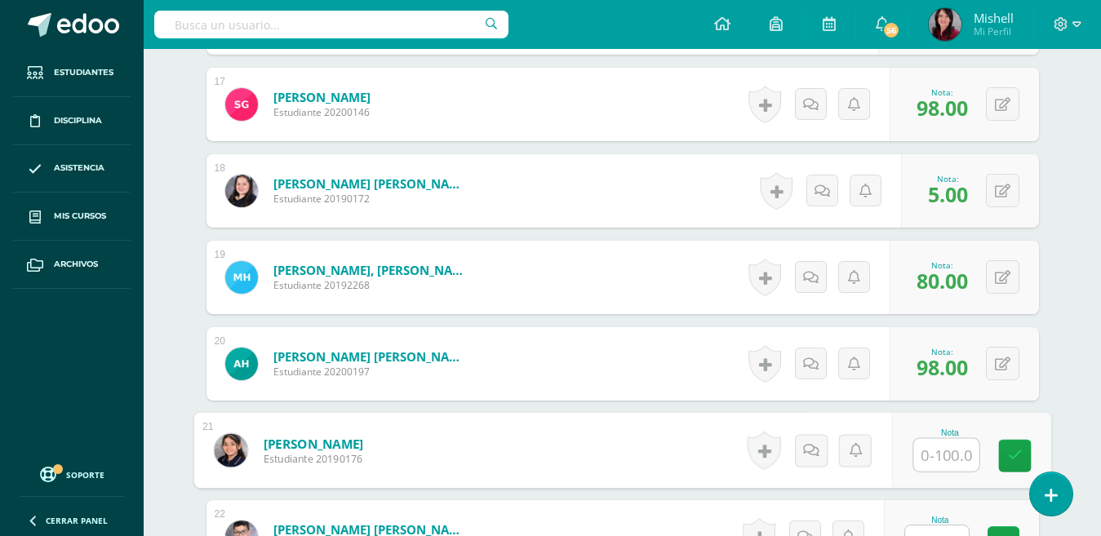
scroll to position [1781, 0]
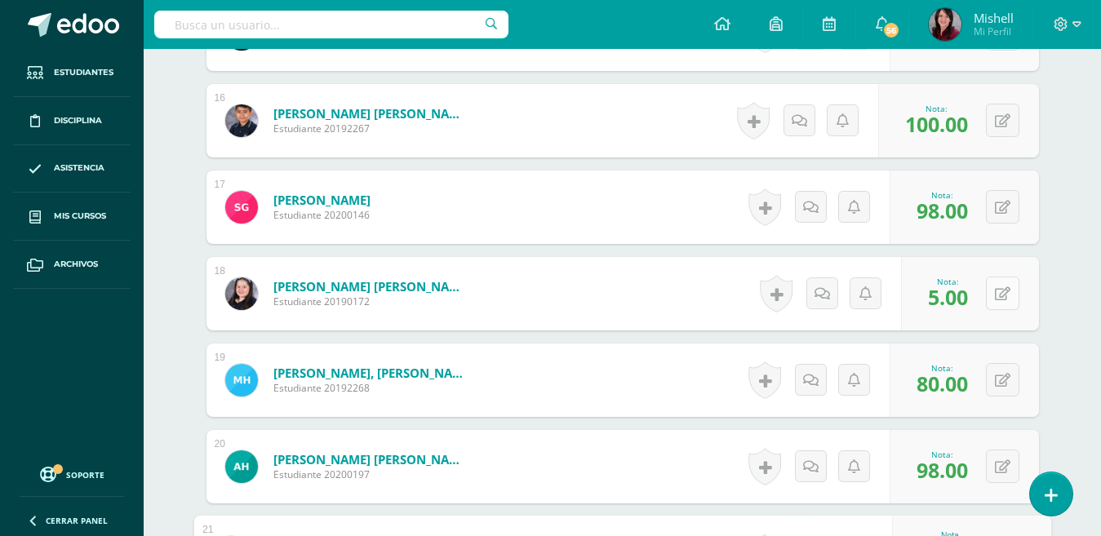
click at [996, 287] on button at bounding box center [1002, 293] width 33 height 33
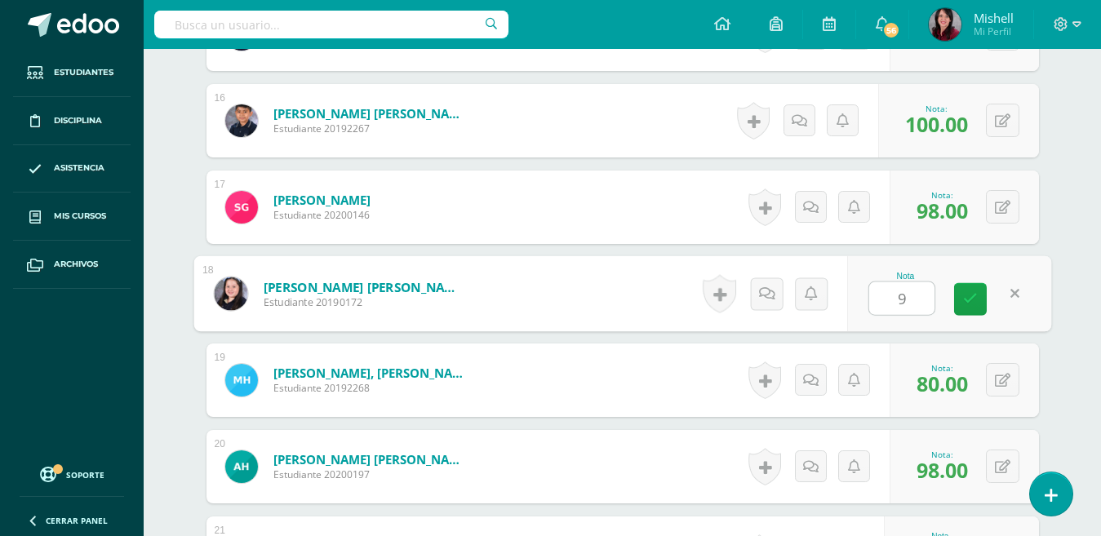
type input "95"
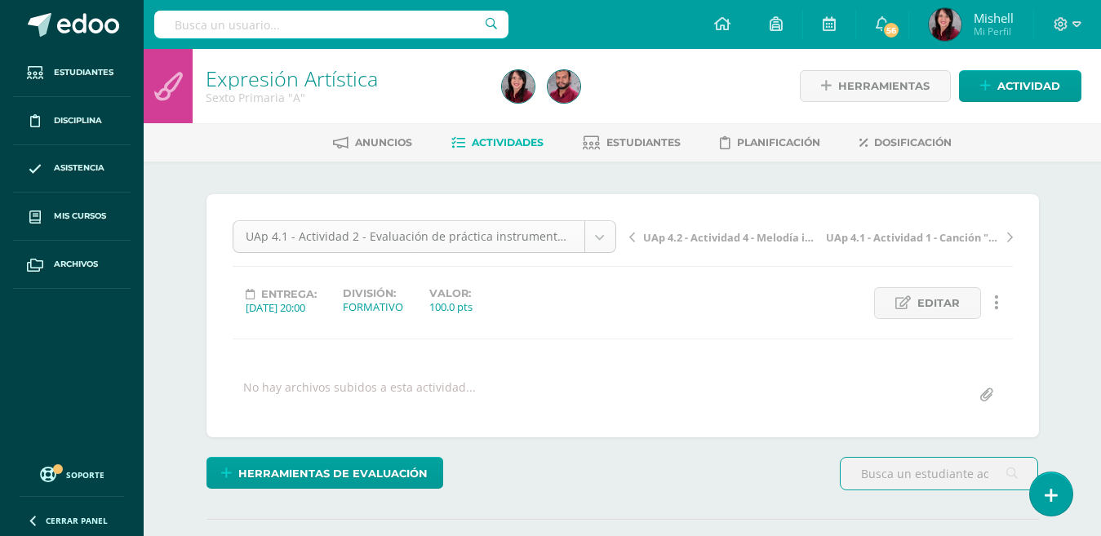
scroll to position [1, 0]
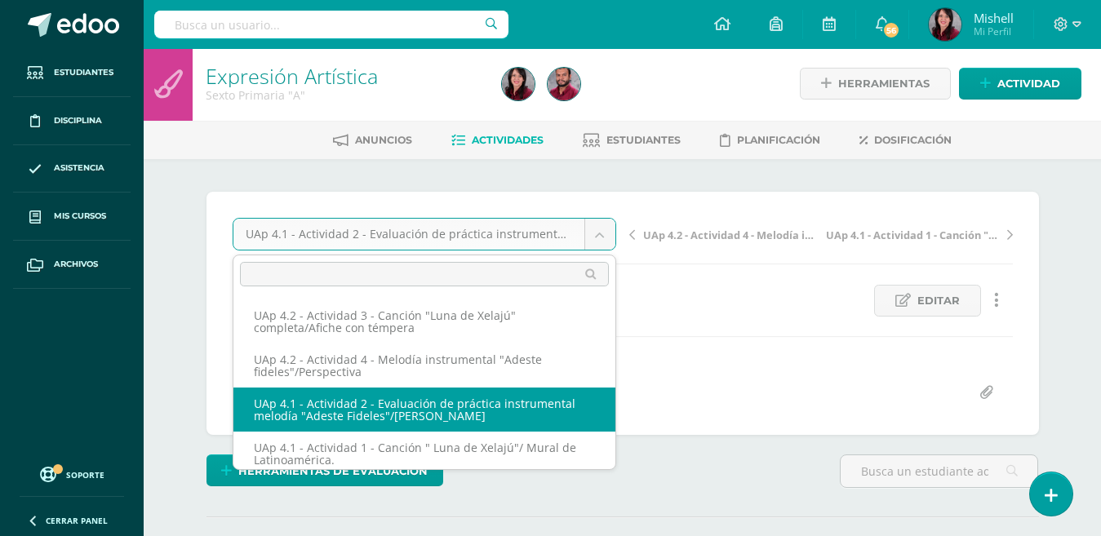
scroll to position [3, 0]
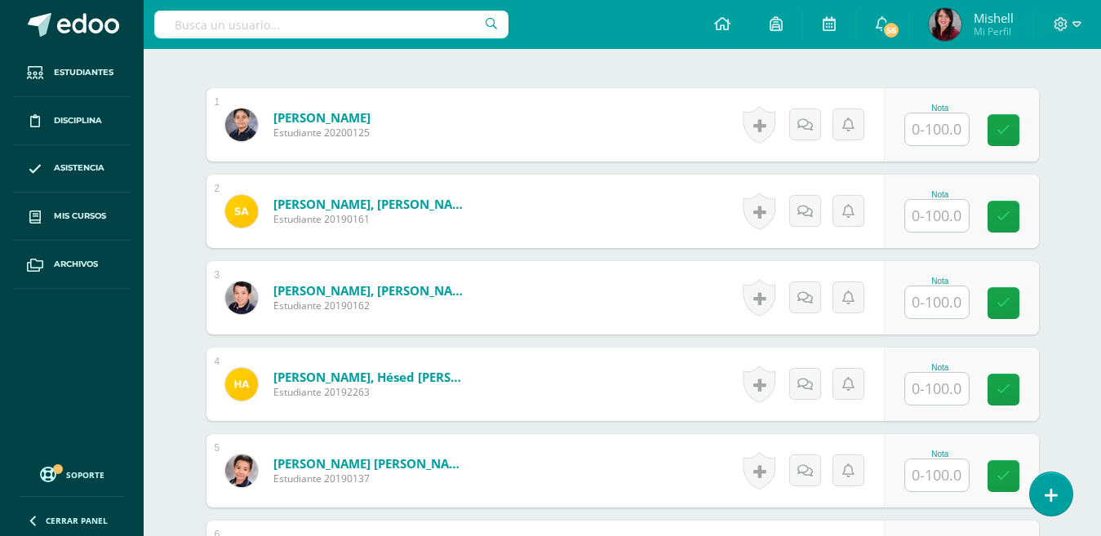
scroll to position [513, 0]
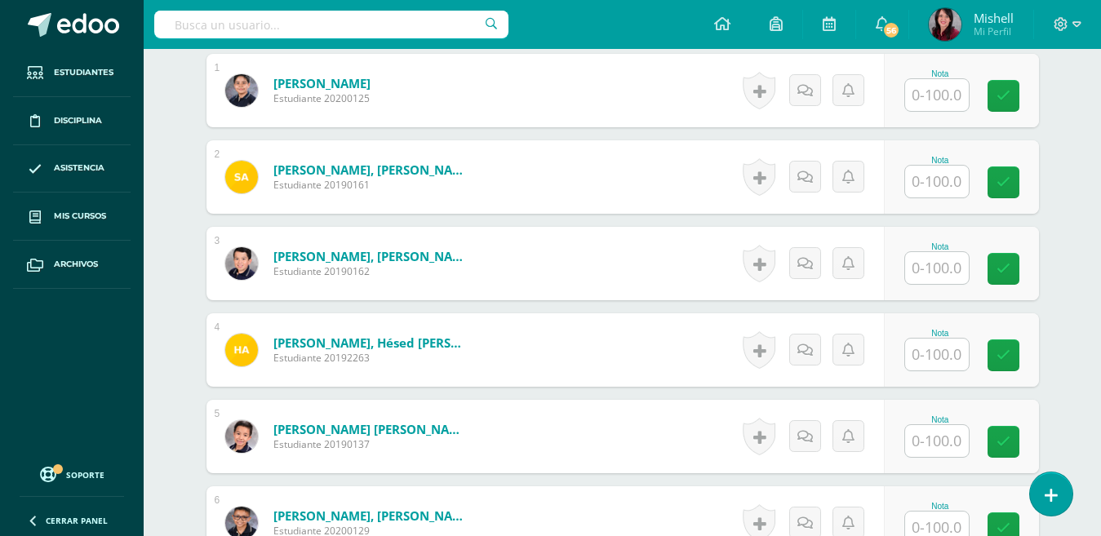
click at [937, 96] on input "text" at bounding box center [937, 95] width 64 height 32
type input "90"
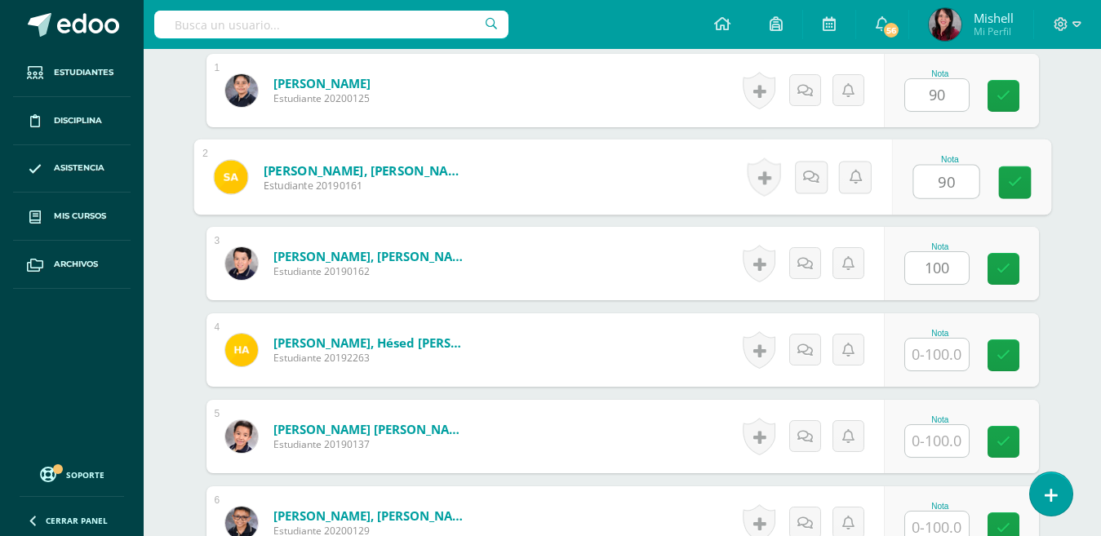
type input "100"
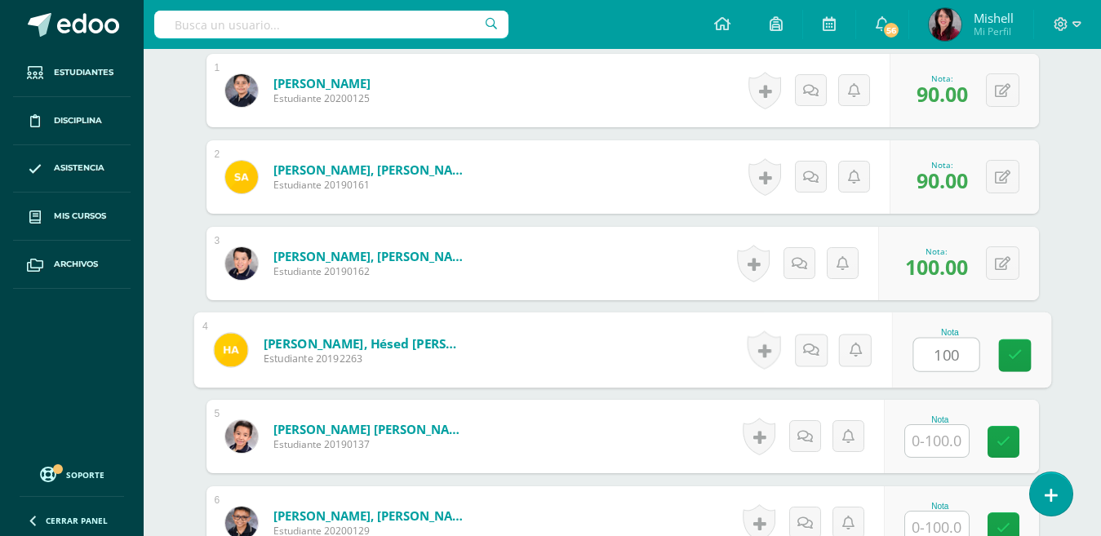
type input "100"
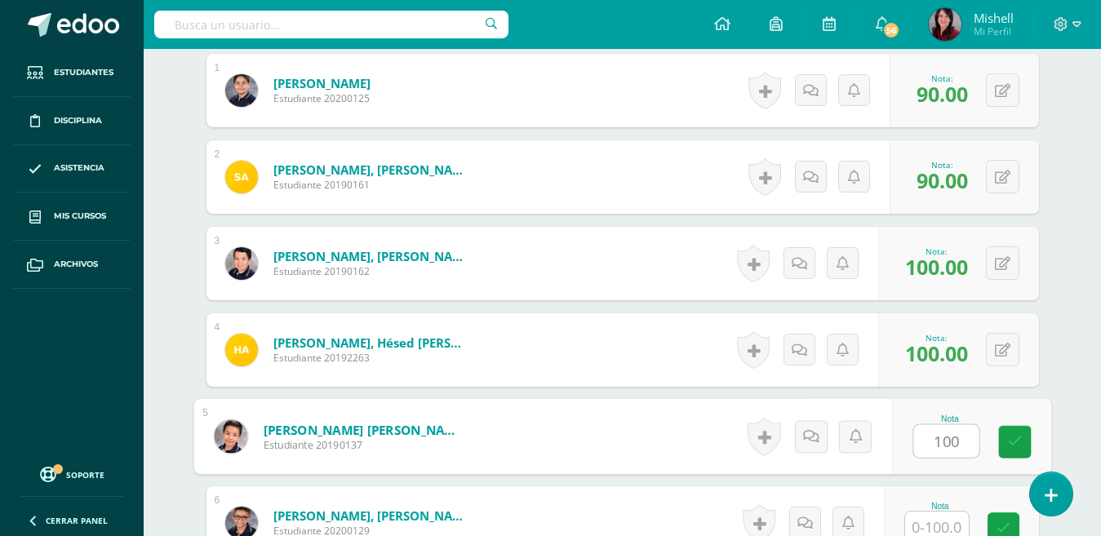
type input "100"
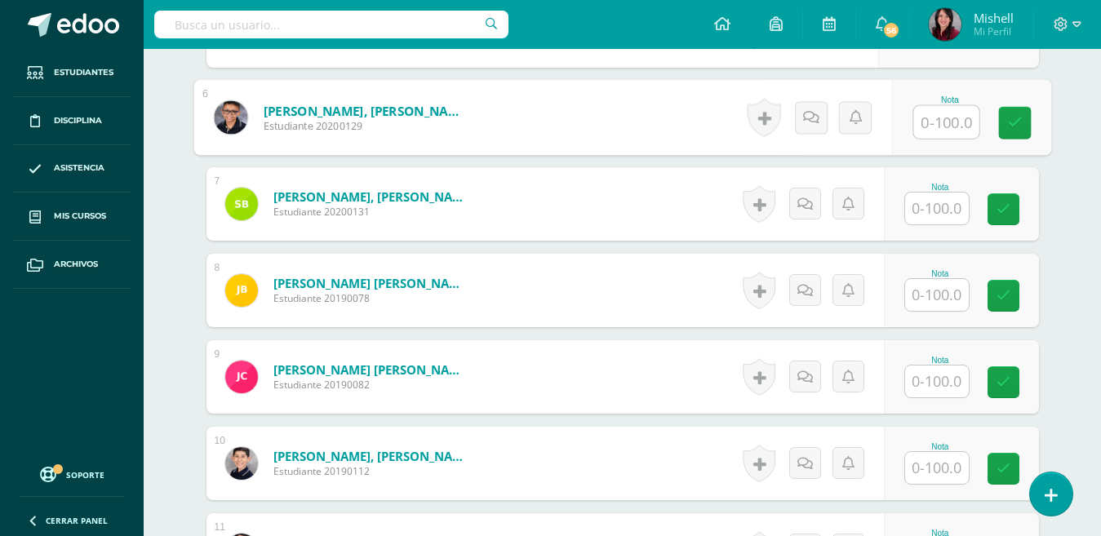
scroll to position [940, 0]
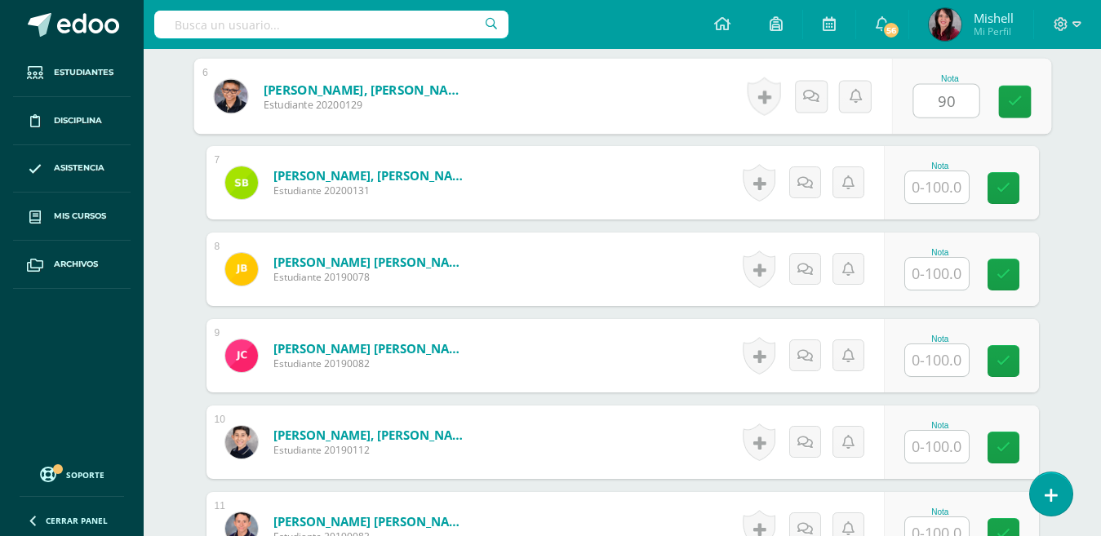
type input "90"
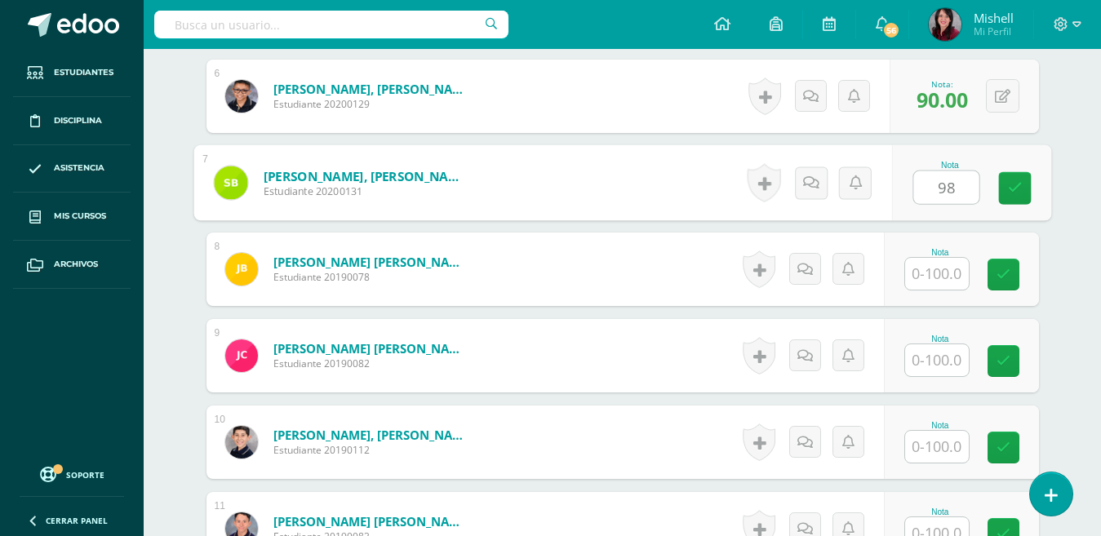
type input "98"
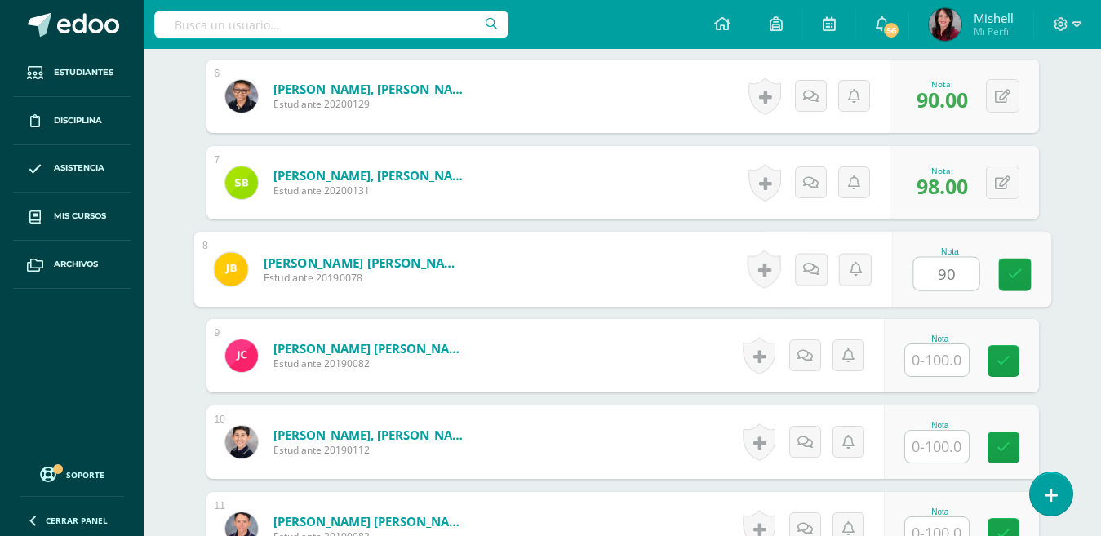
type input "90"
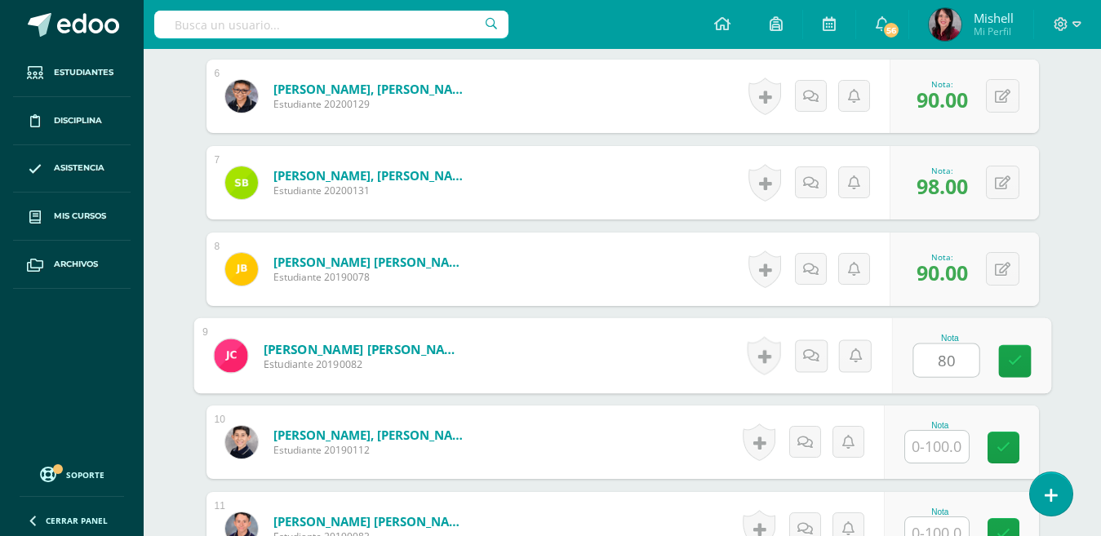
type input "80"
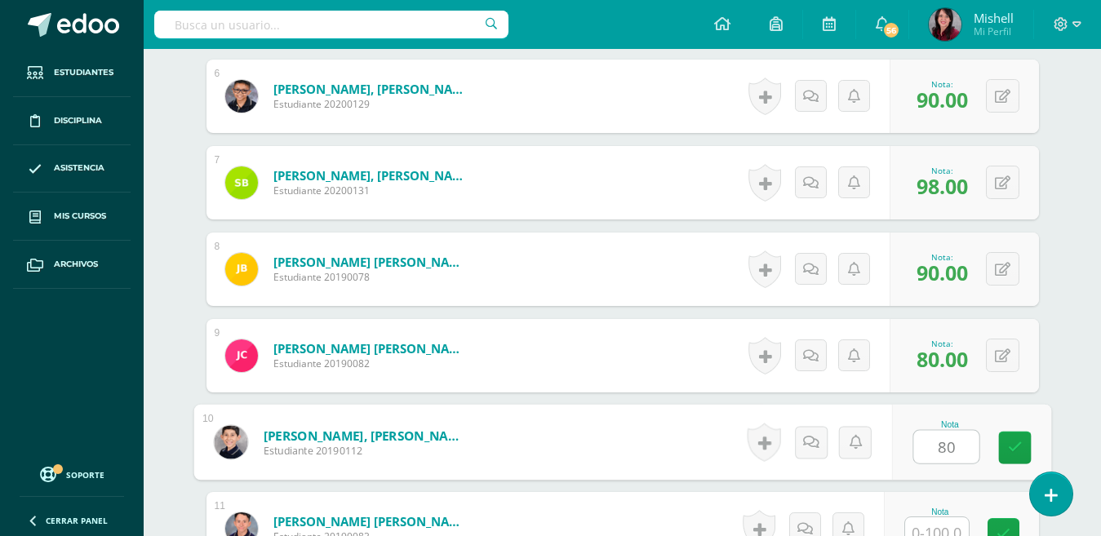
type input "80"
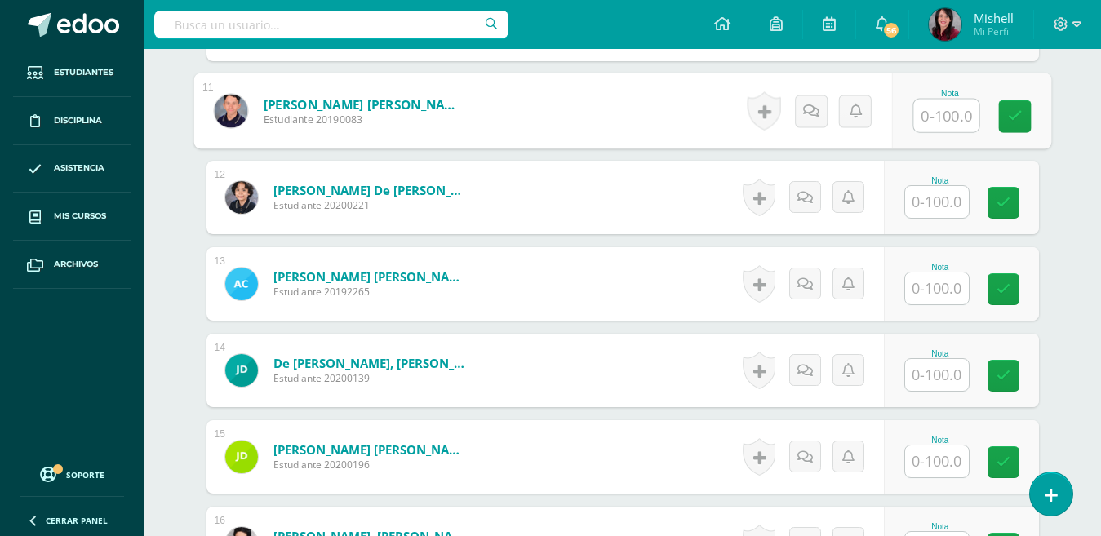
scroll to position [1372, 0]
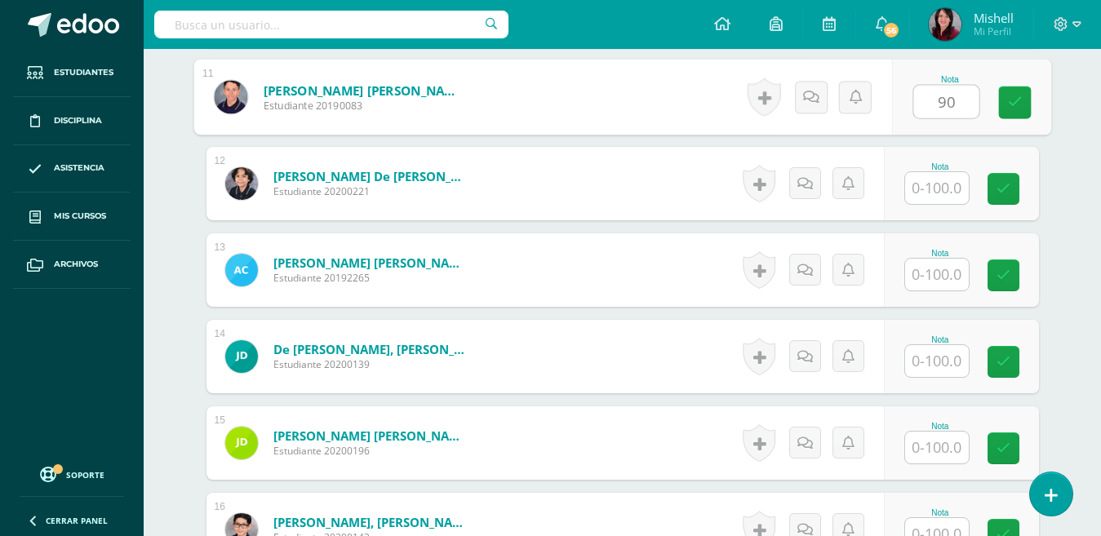
type input "90"
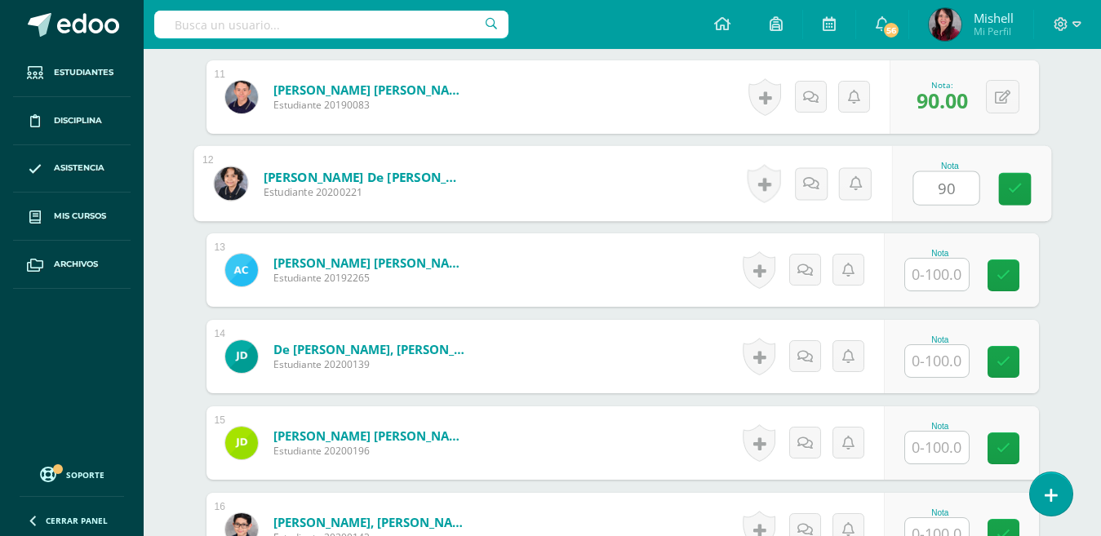
type input "90"
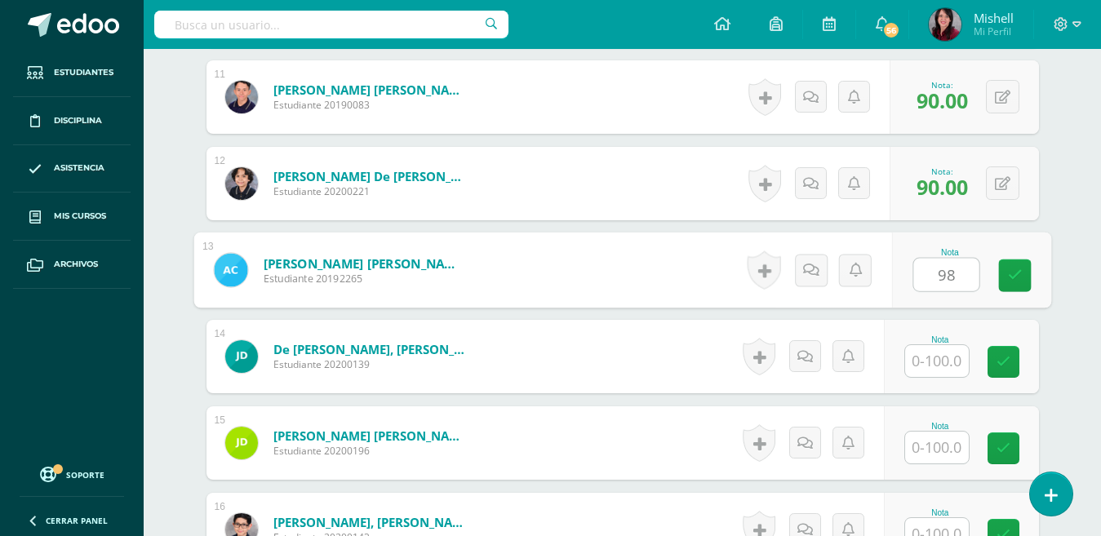
type input "98"
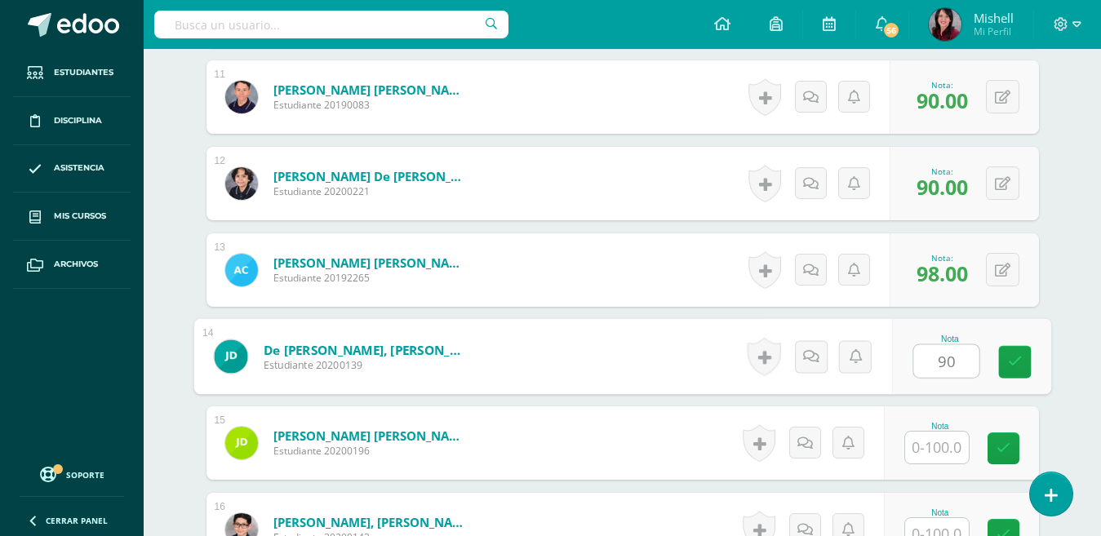
type input "90"
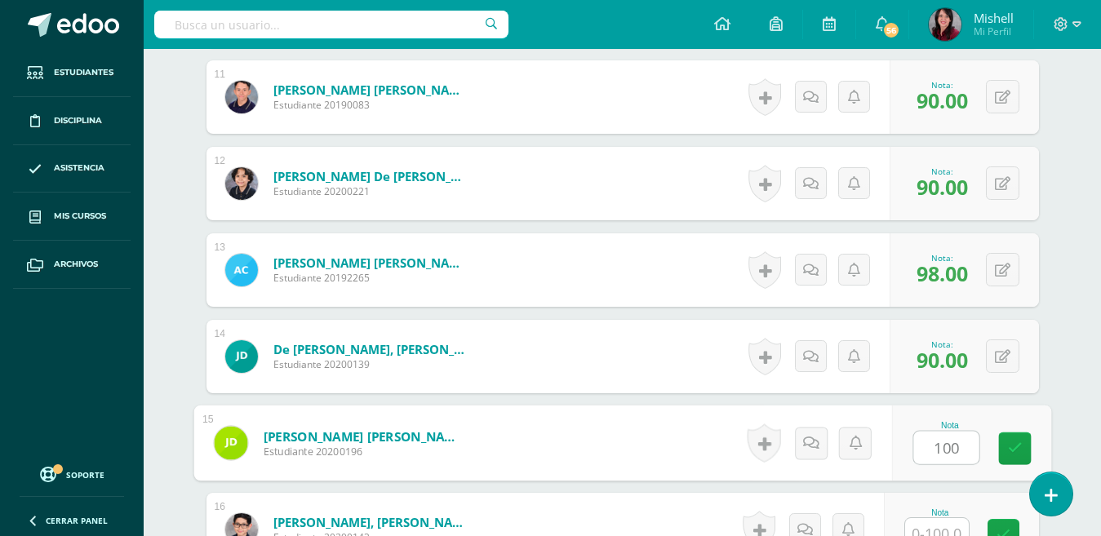
type input "100"
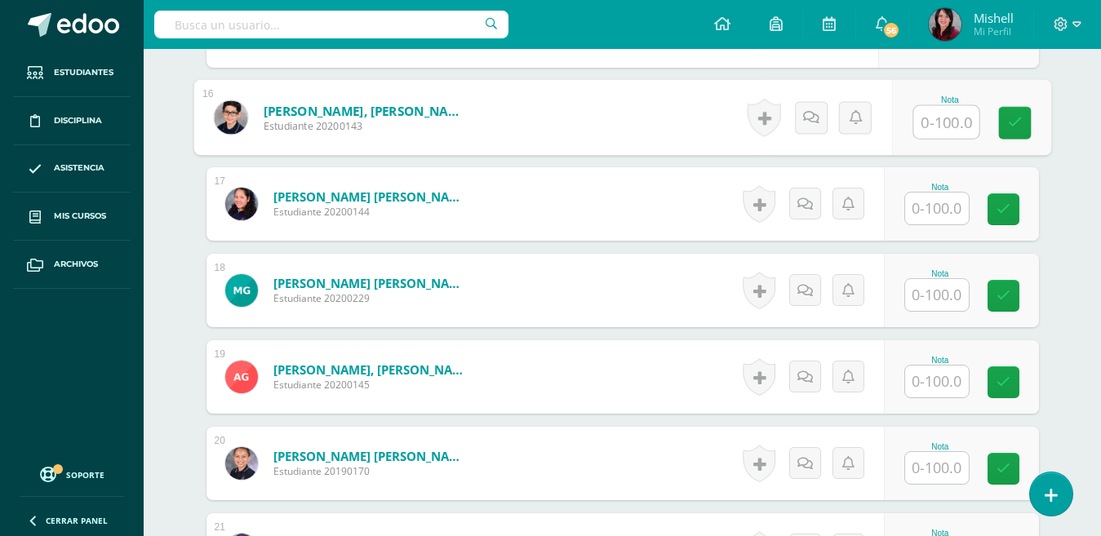
scroll to position [1792, 0]
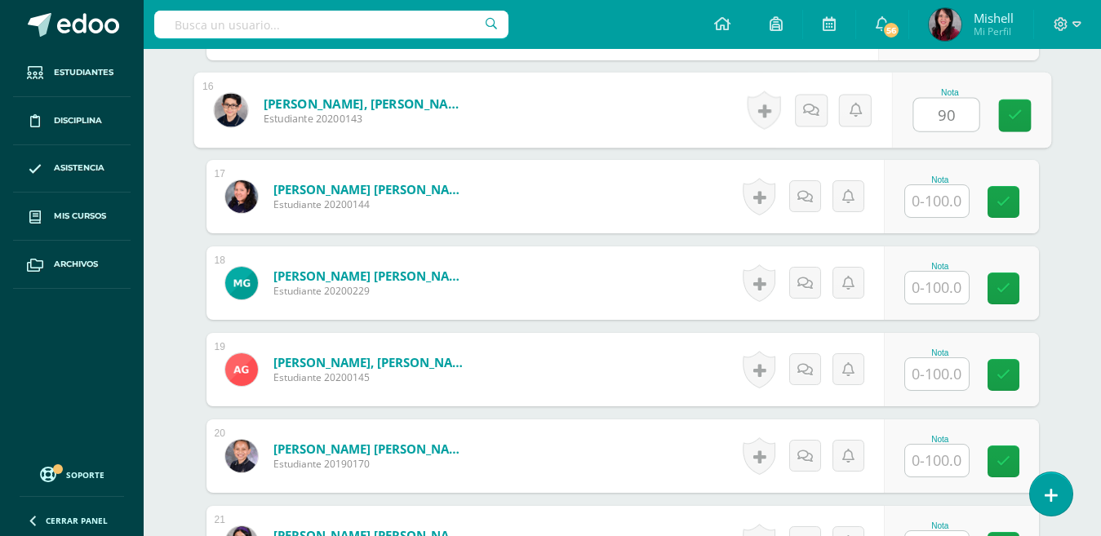
type input "90"
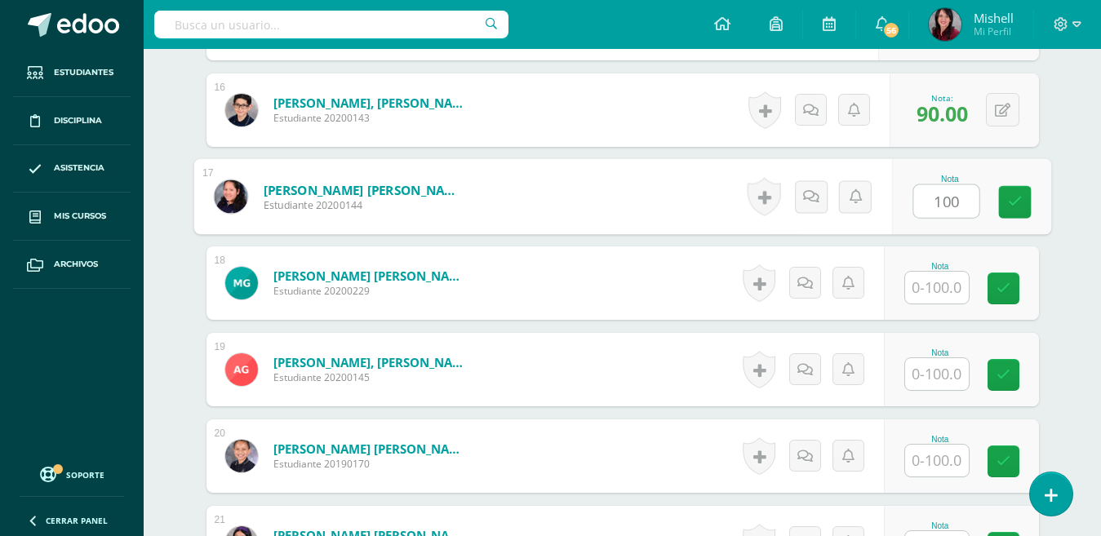
type input "100"
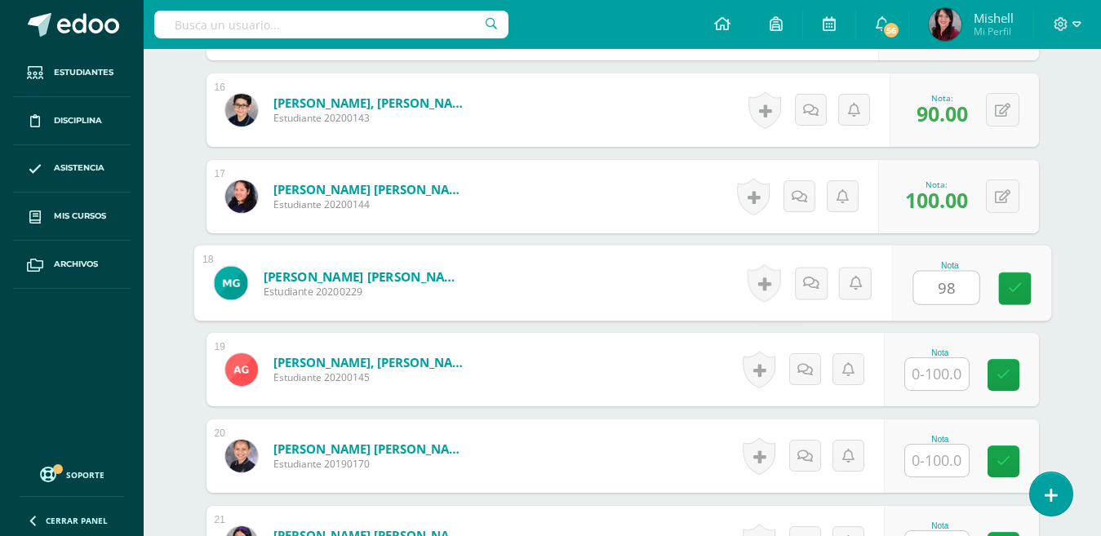
type input "98"
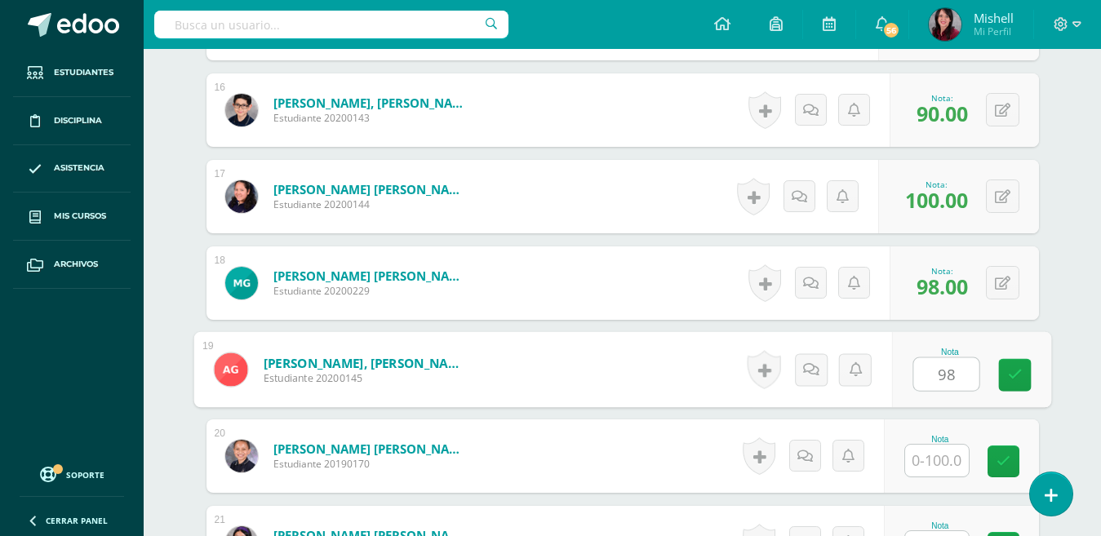
type input "98"
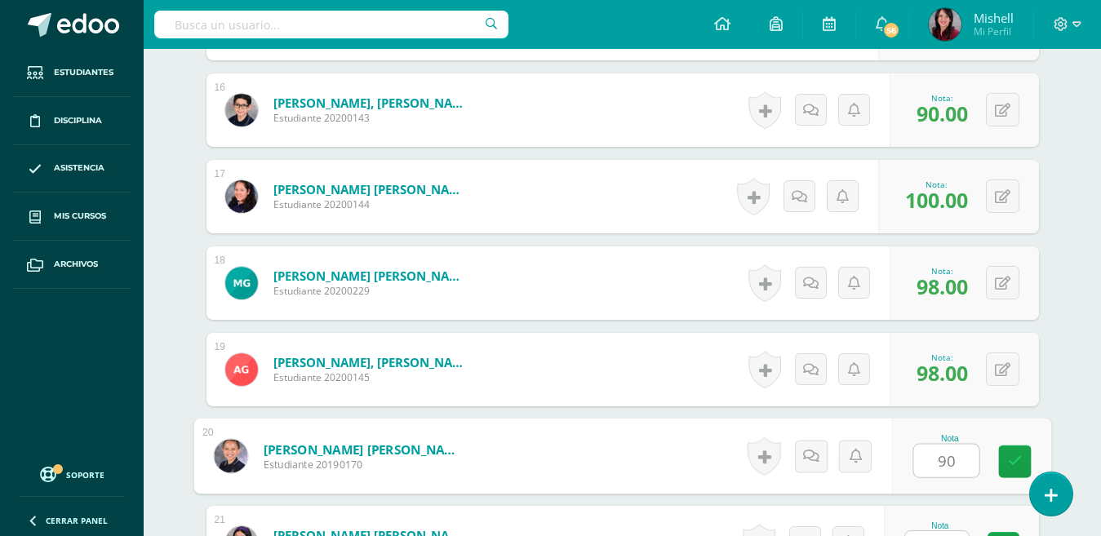
type input "90"
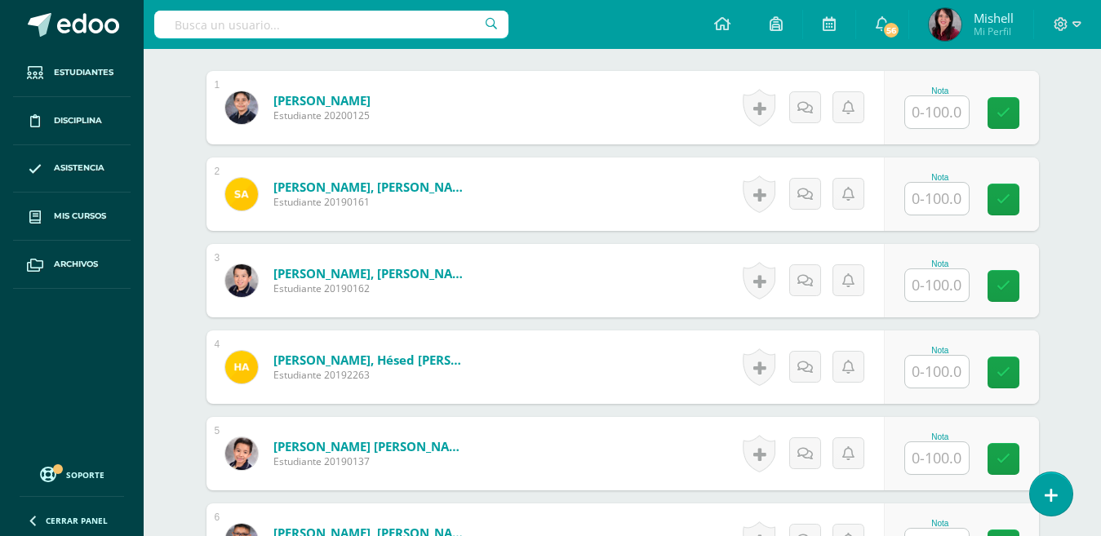
scroll to position [497, 0]
click at [936, 113] on input "text" at bounding box center [937, 112] width 64 height 32
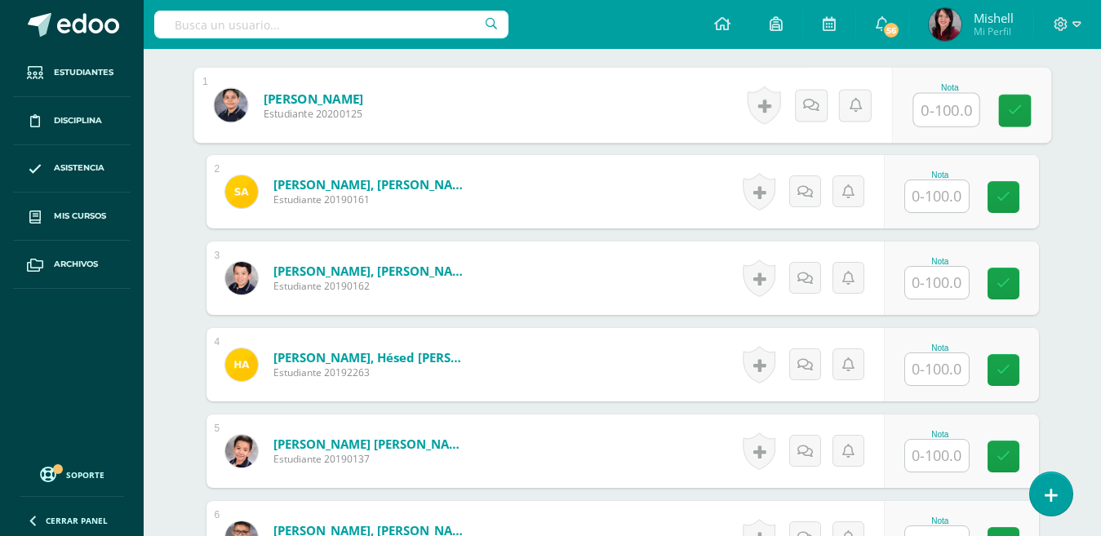
scroll to position [500, 0]
type input "0"
type input "98"
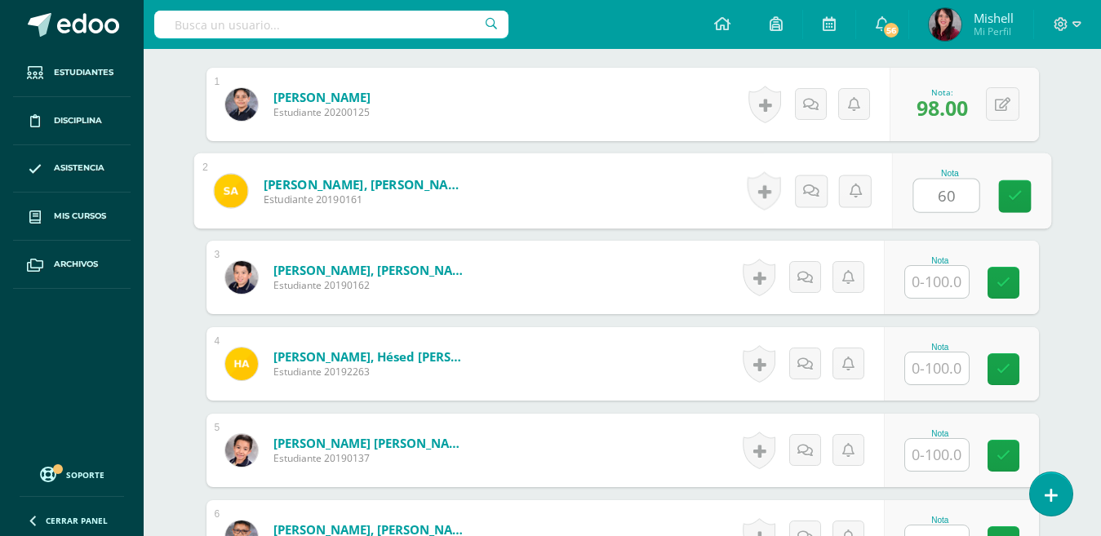
type input "60"
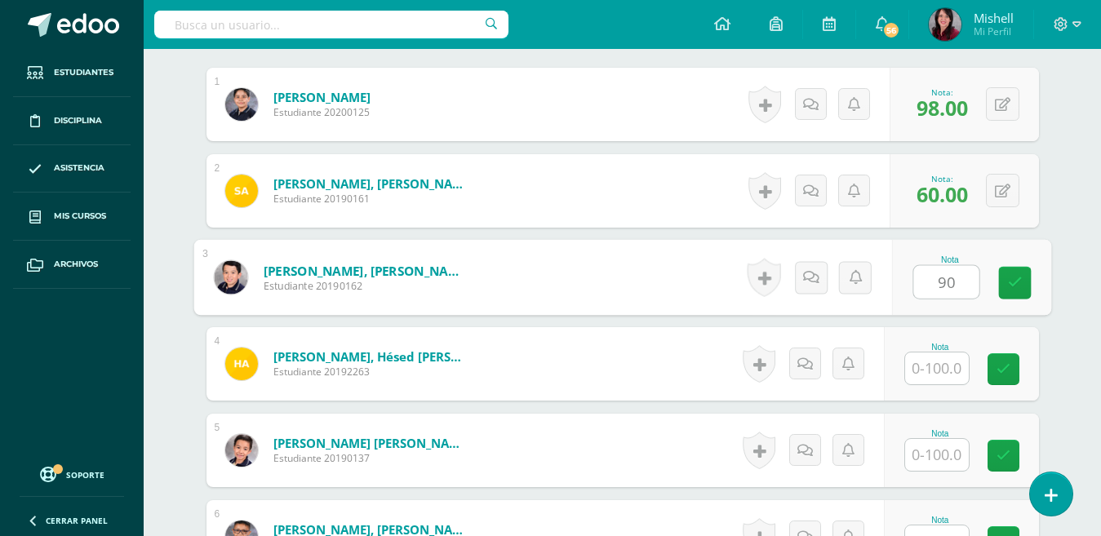
type input "90"
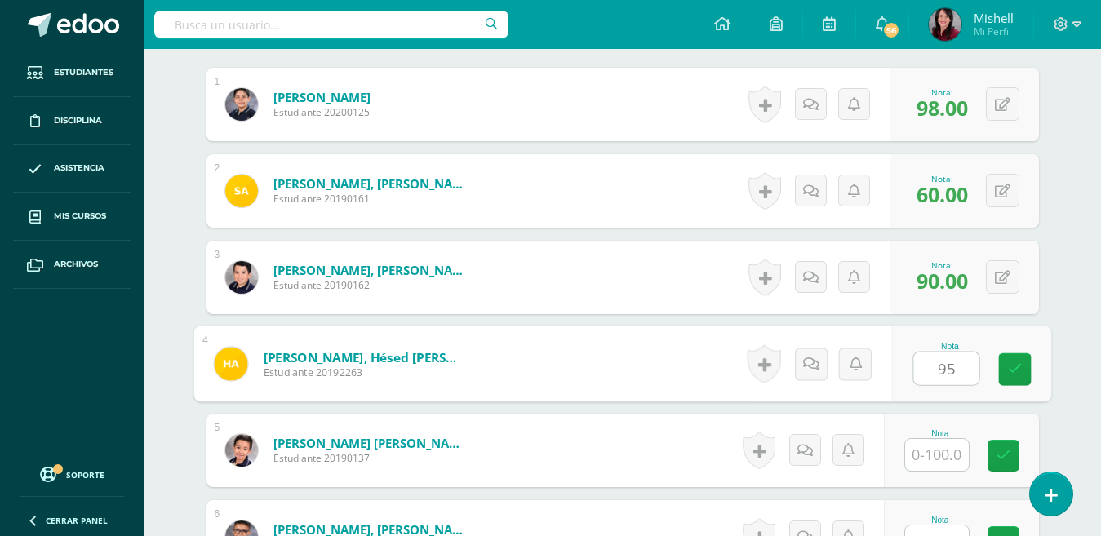
type input "95"
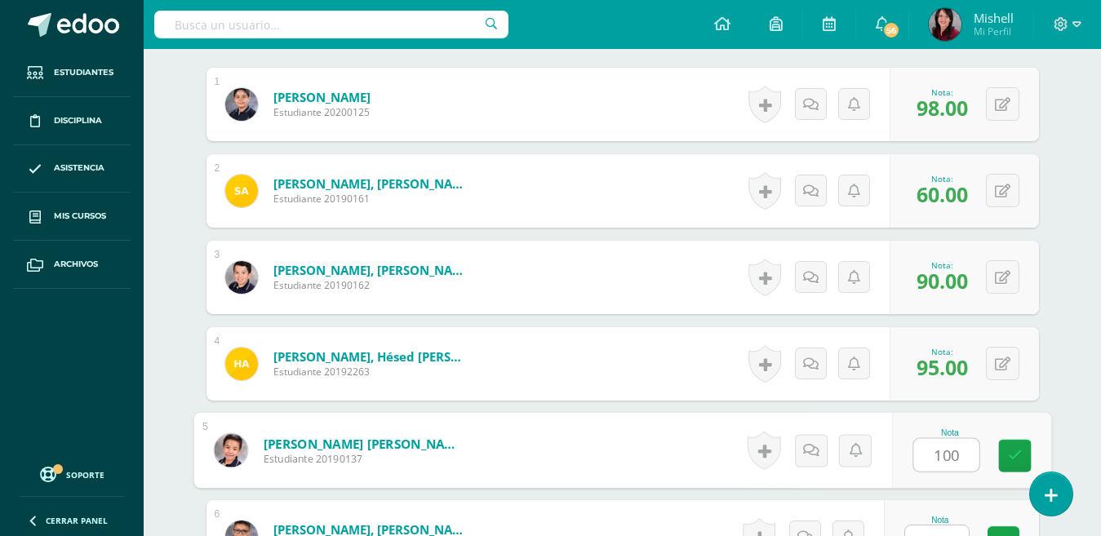
type input "100"
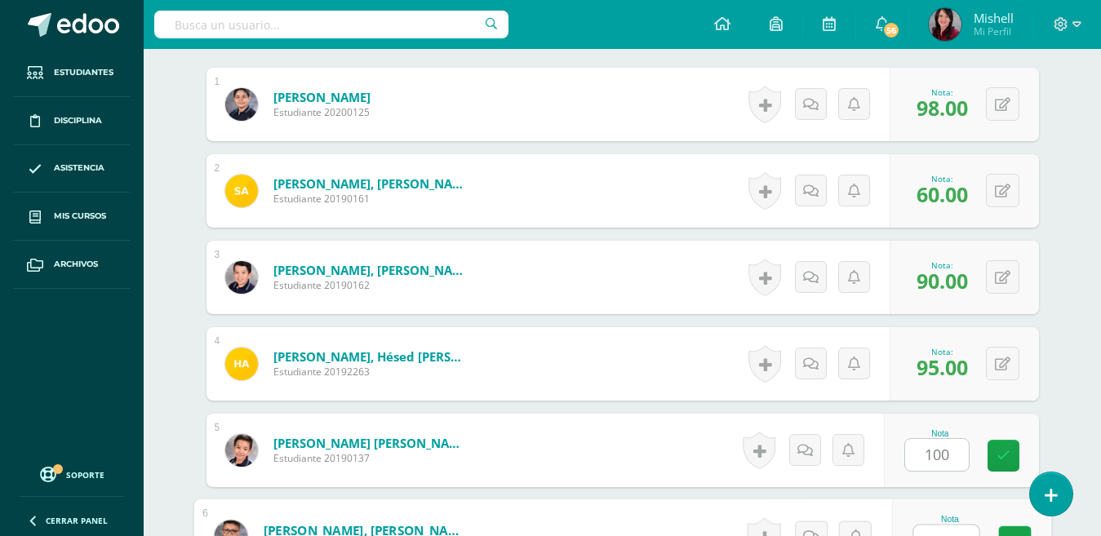
scroll to position [520, 0]
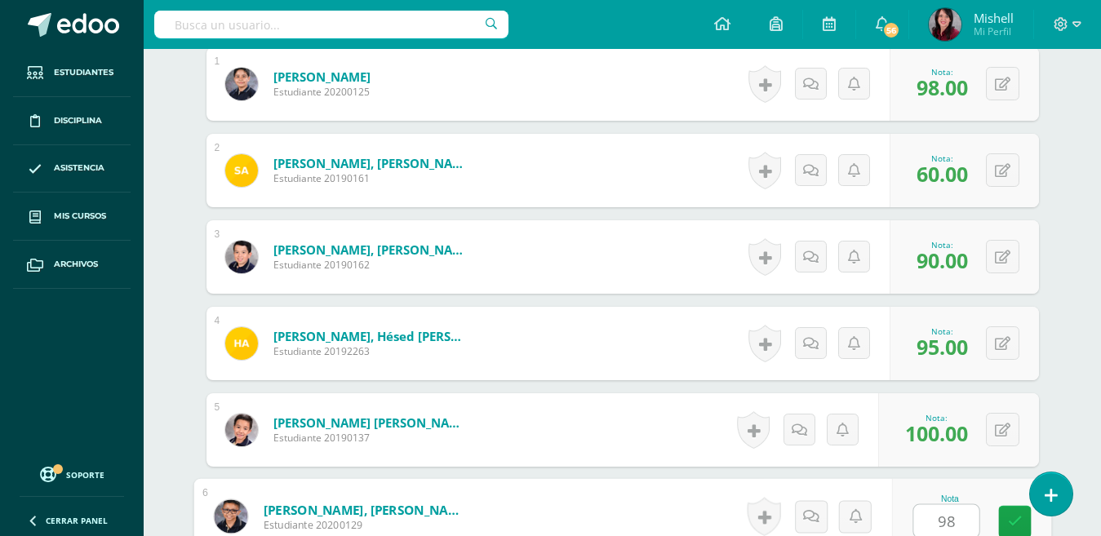
type input "98"
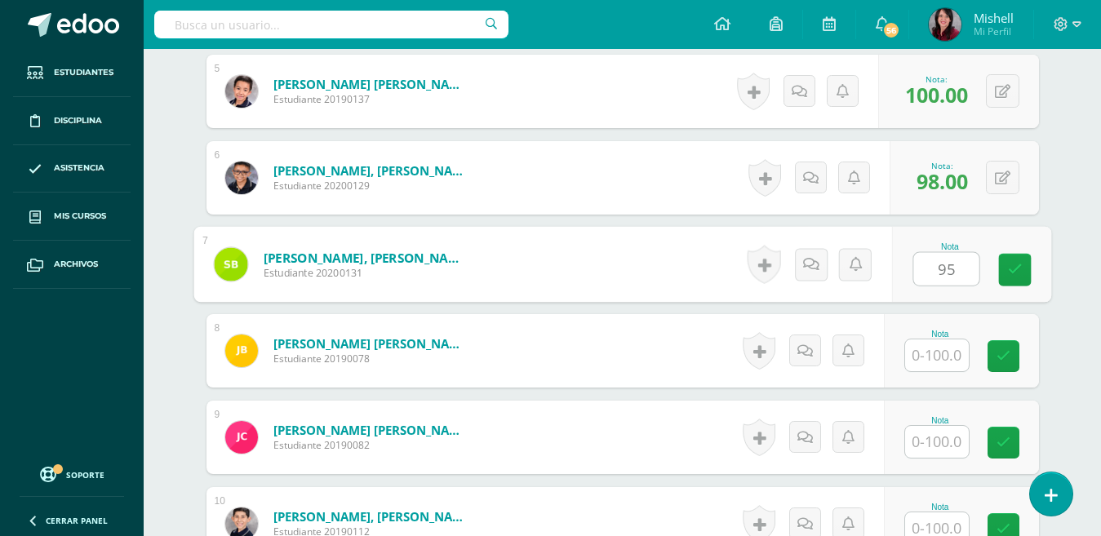
type input "95"
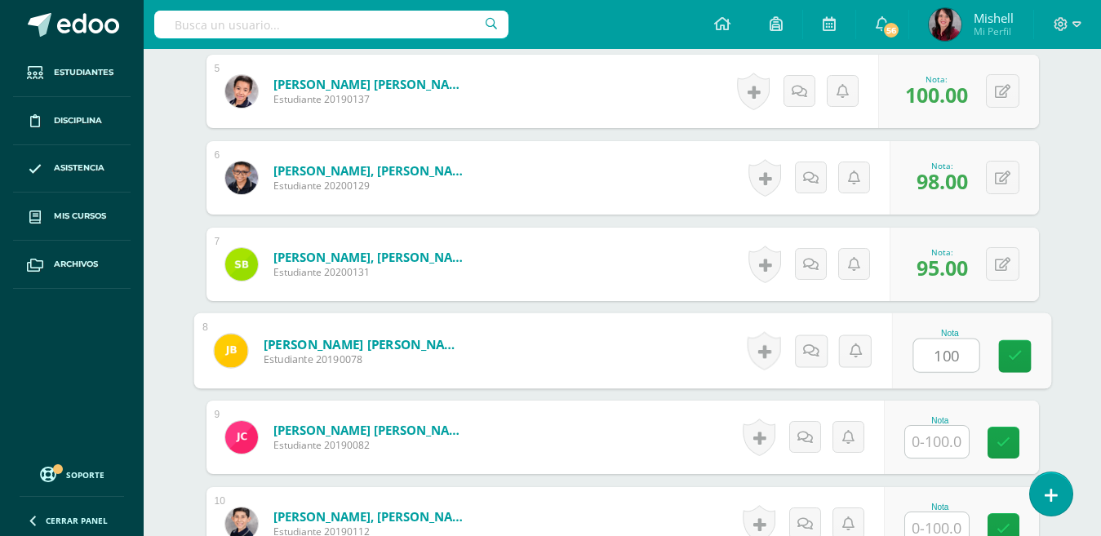
type input "100"
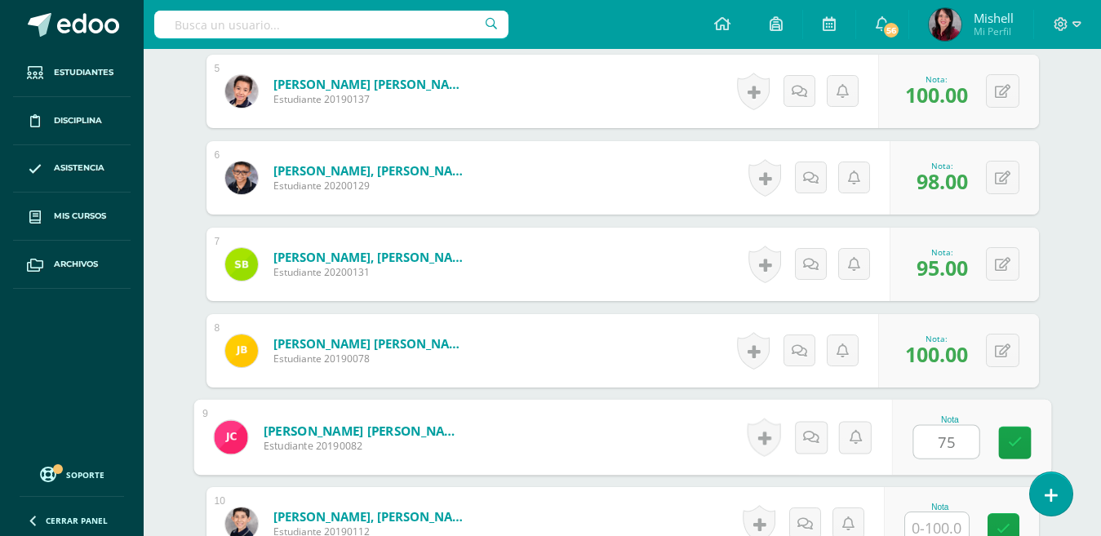
type input "75"
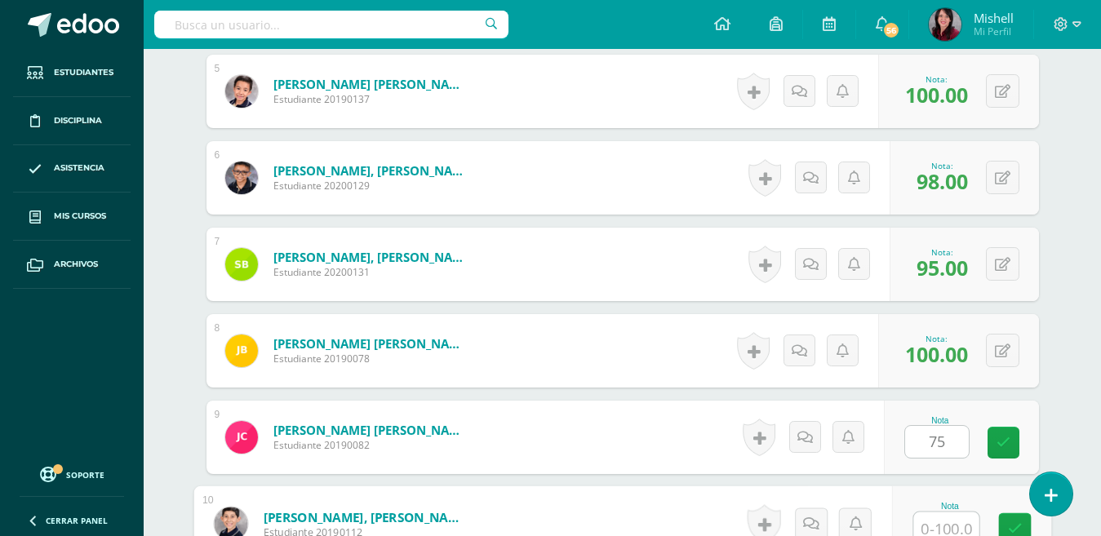
scroll to position [866, 0]
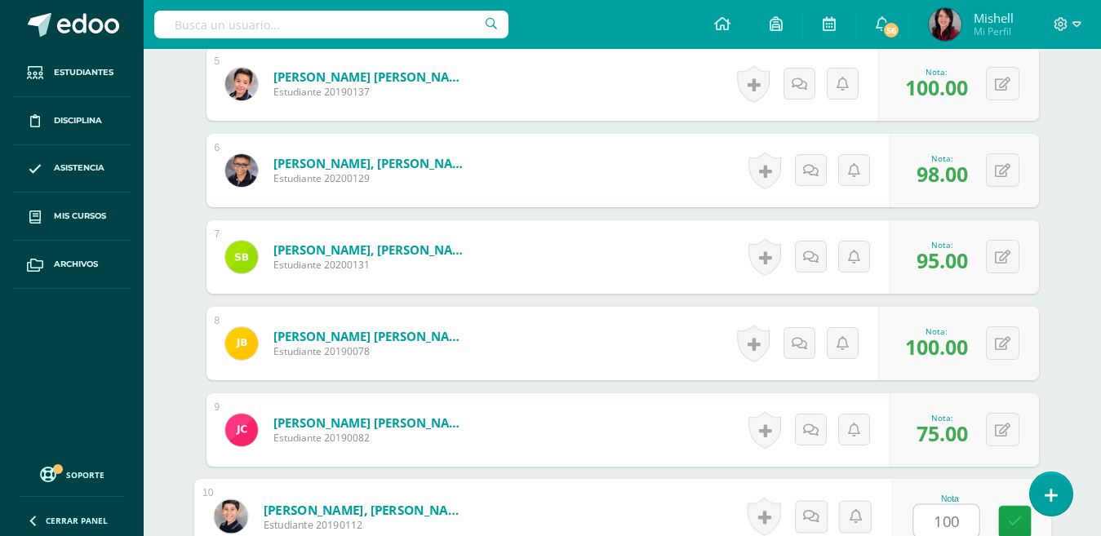
type input "100"
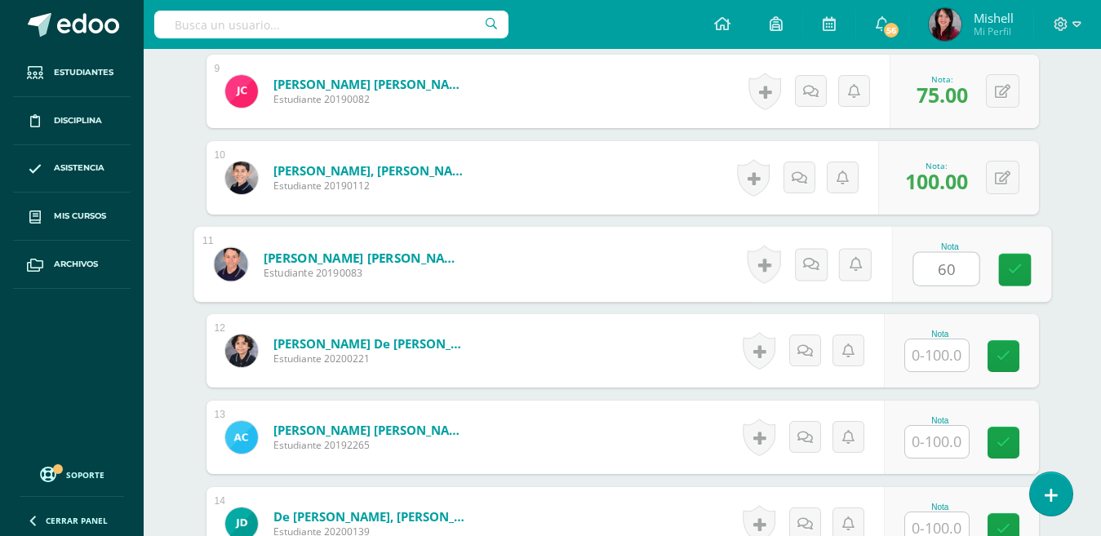
type input "60"
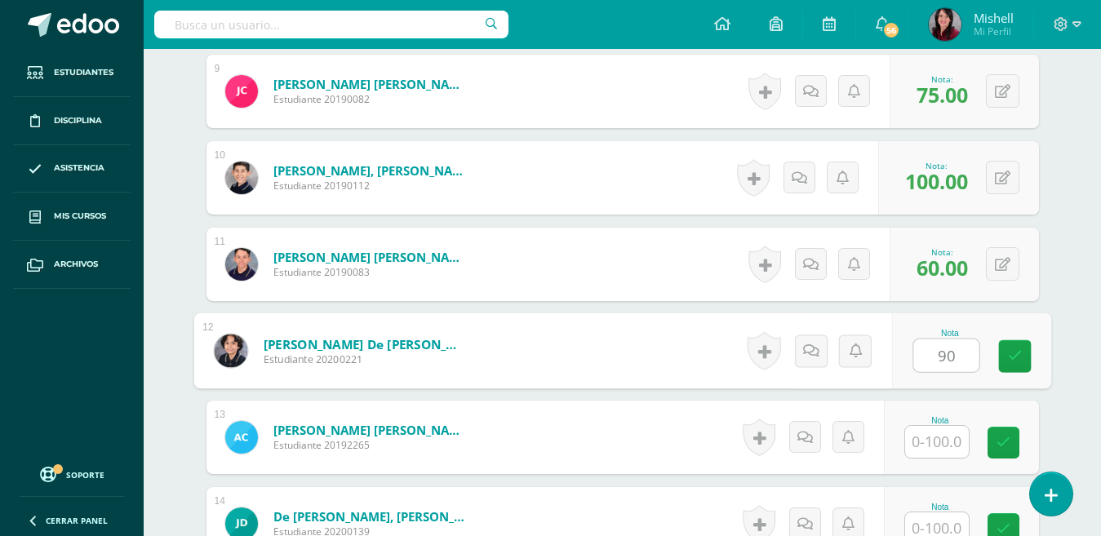
type input "90"
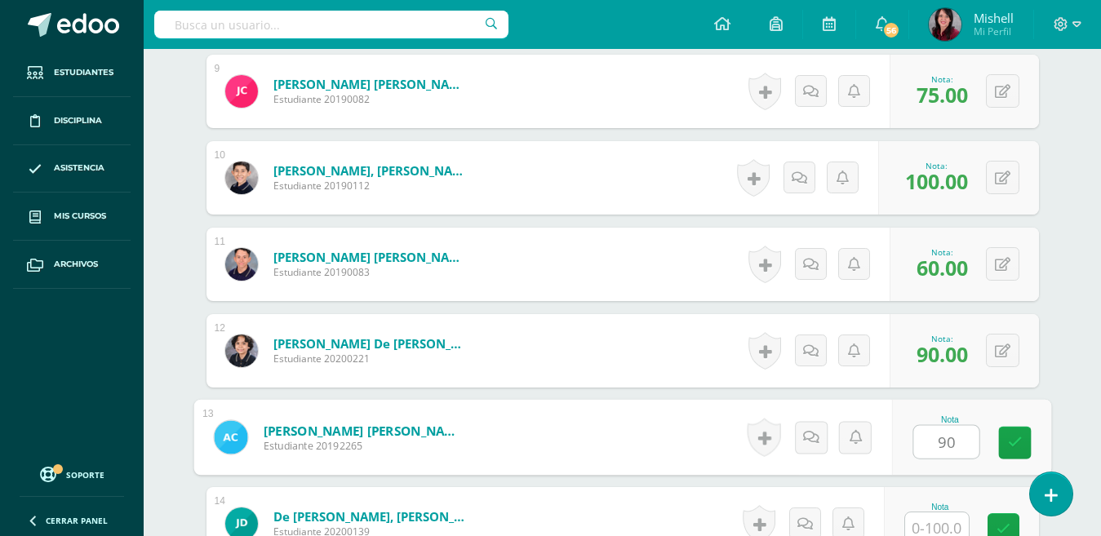
type input "90"
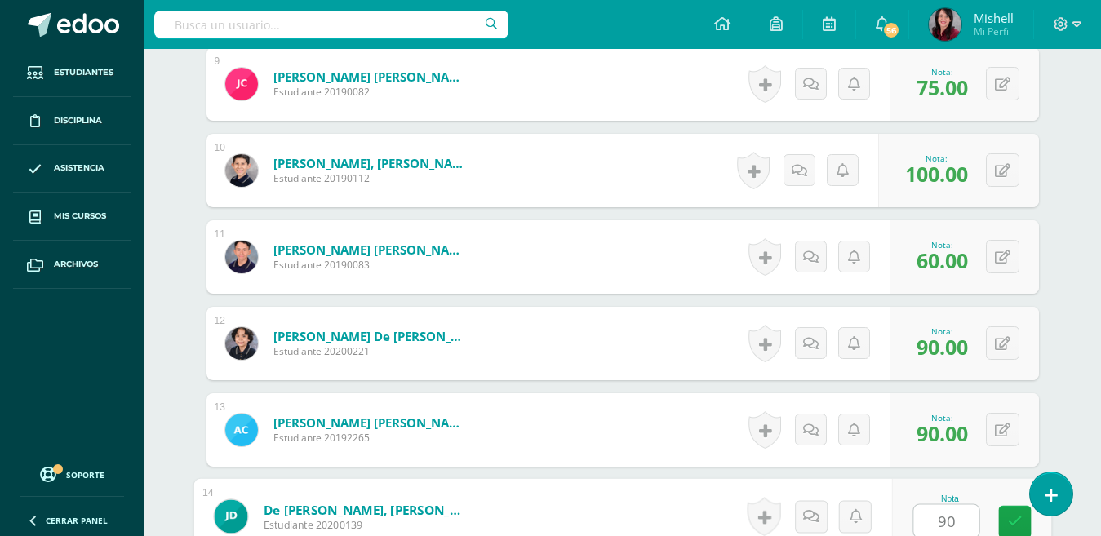
type input "90"
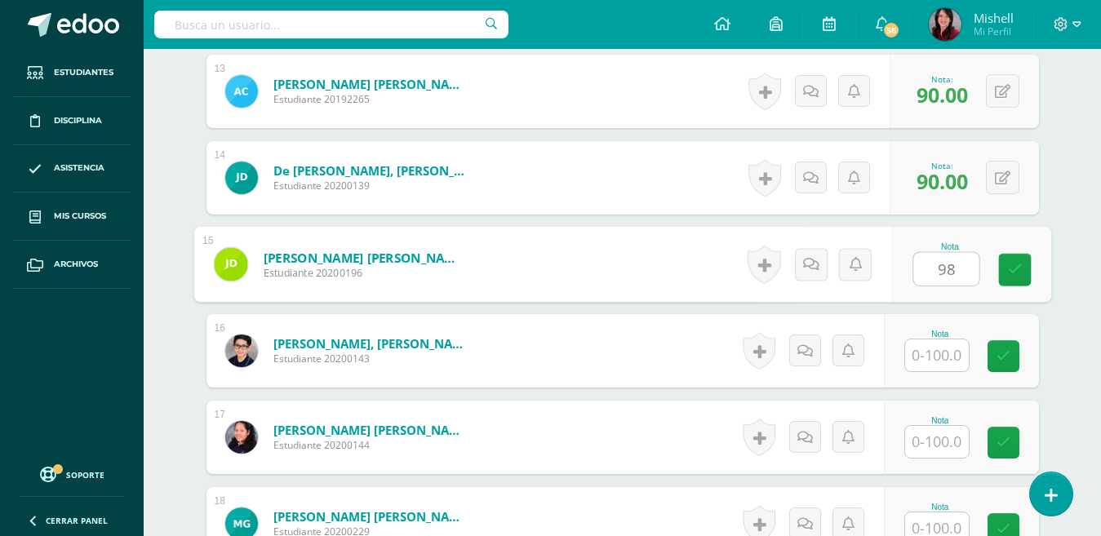
type input "98"
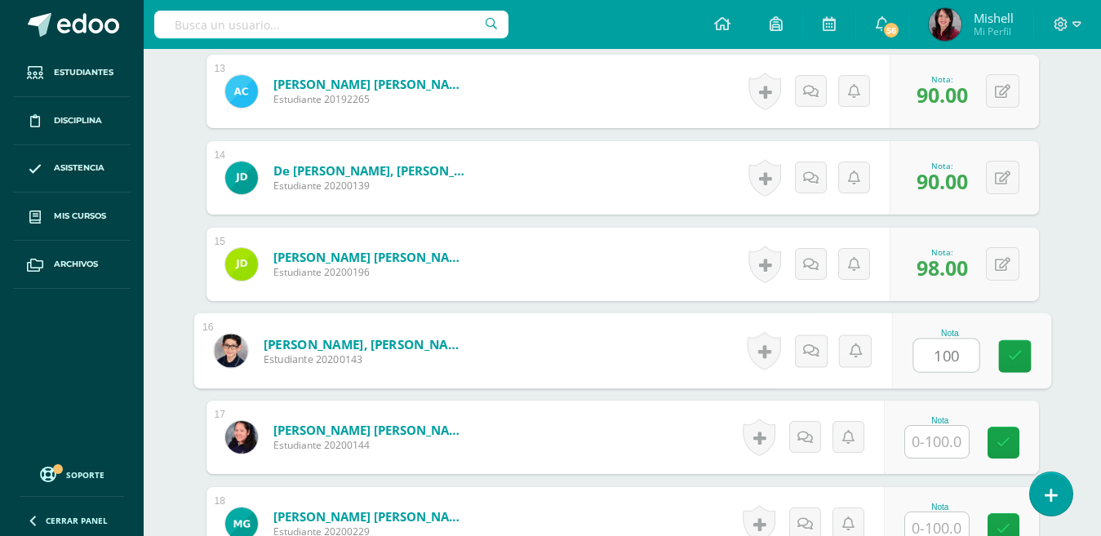
type input "100"
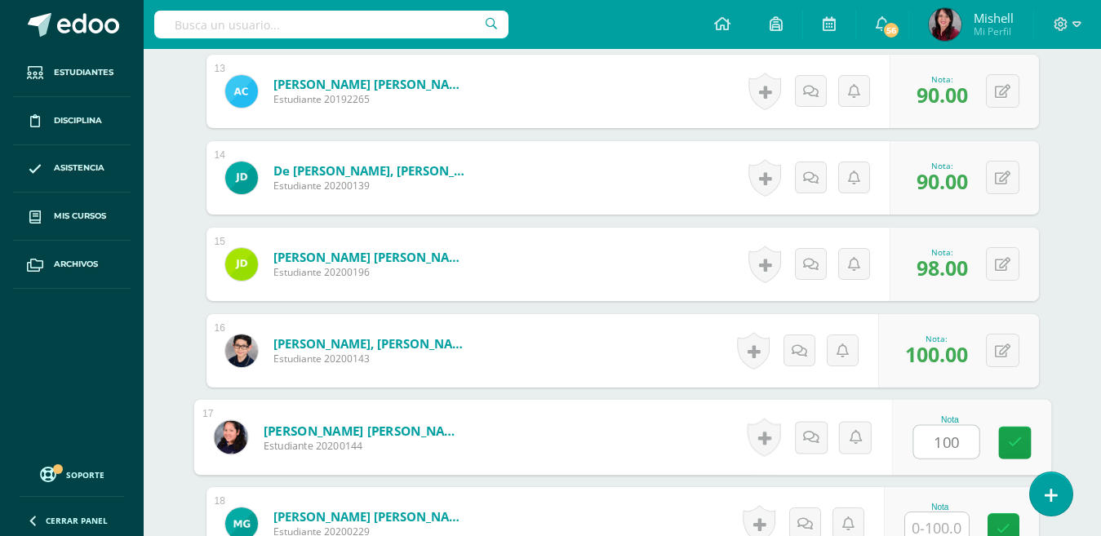
type input "100"
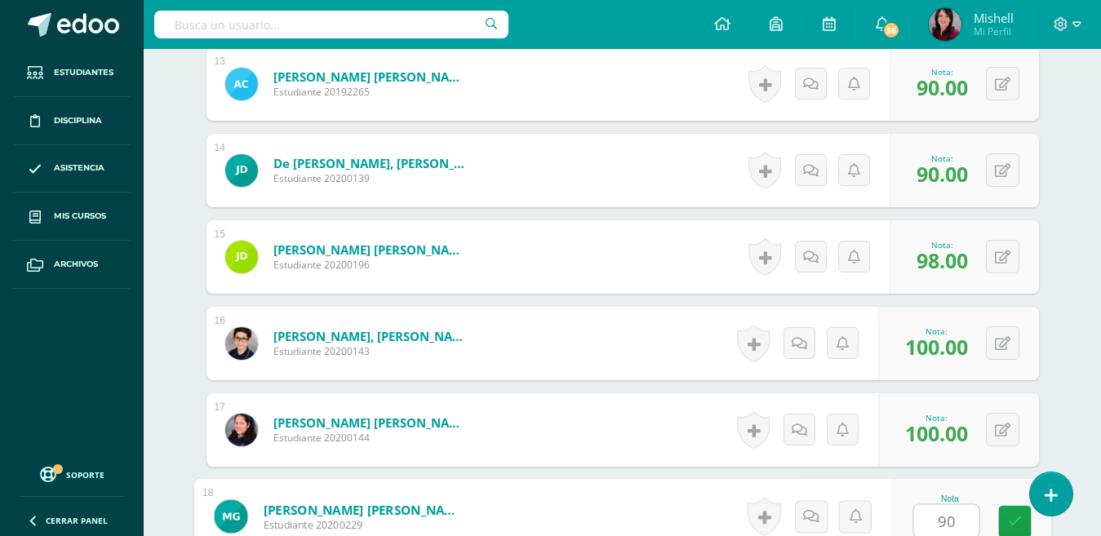
type input "90"
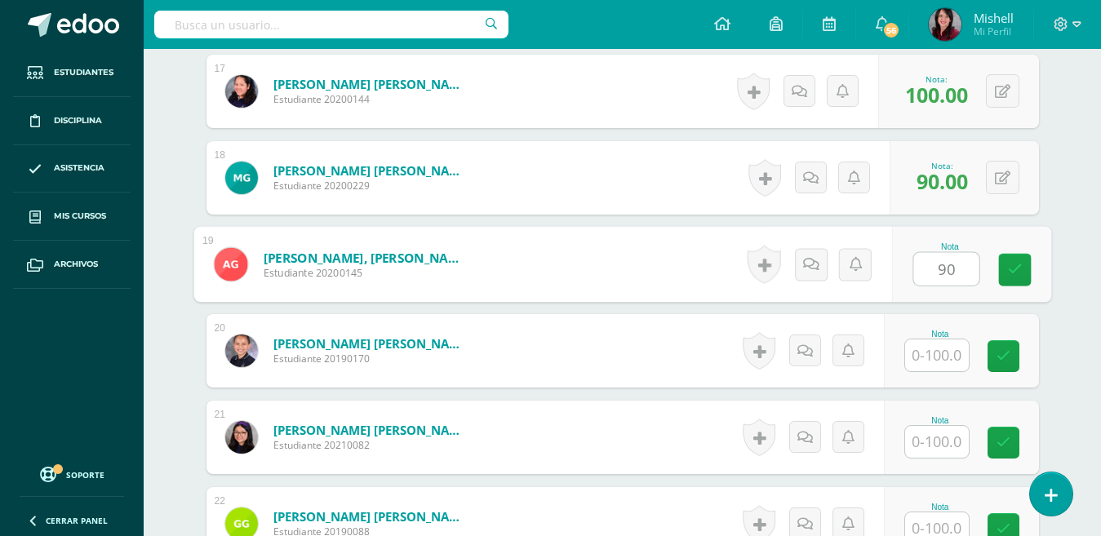
type input "90"
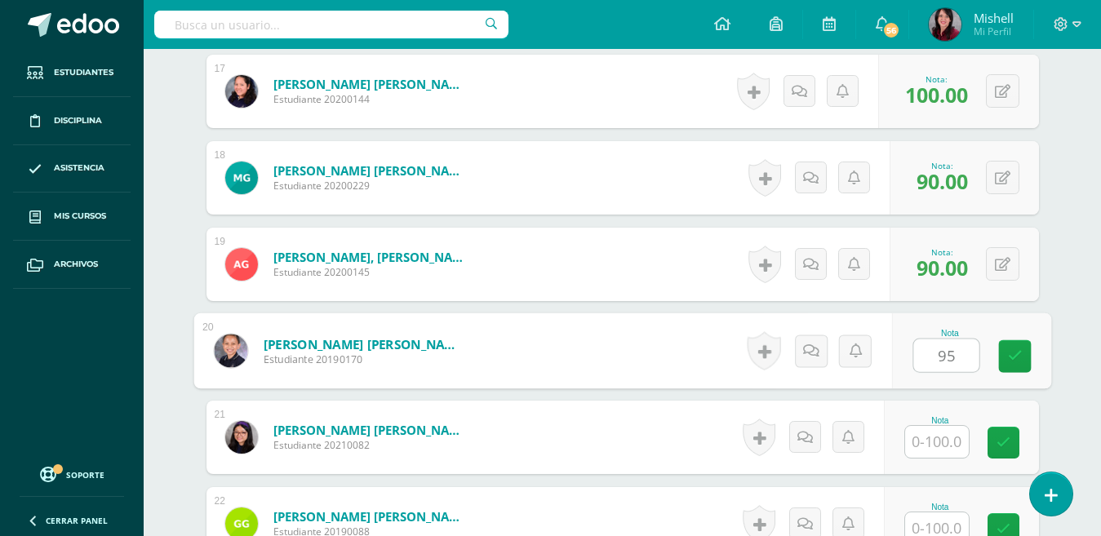
type input "95"
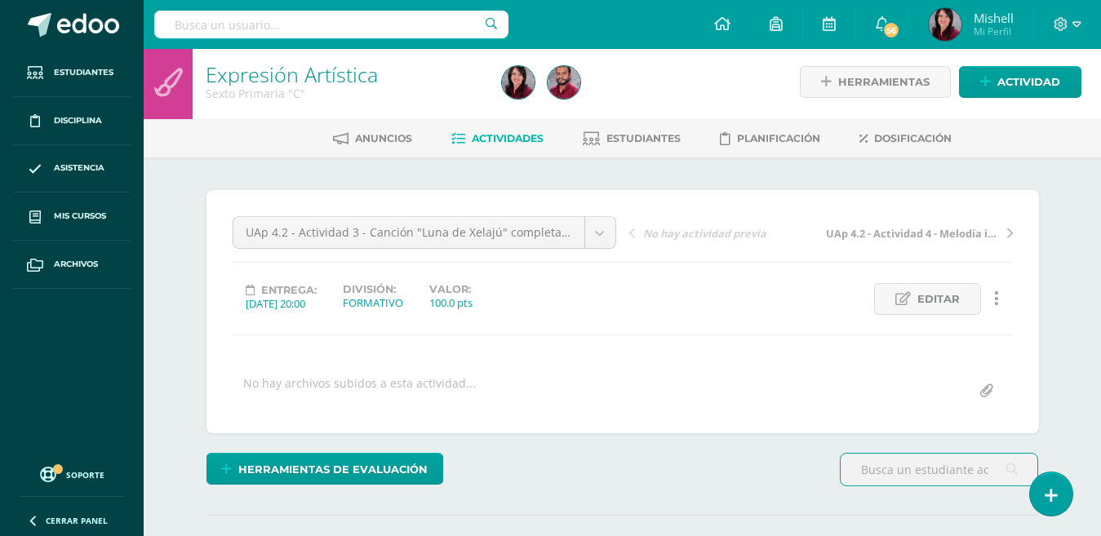
scroll to position [497, 0]
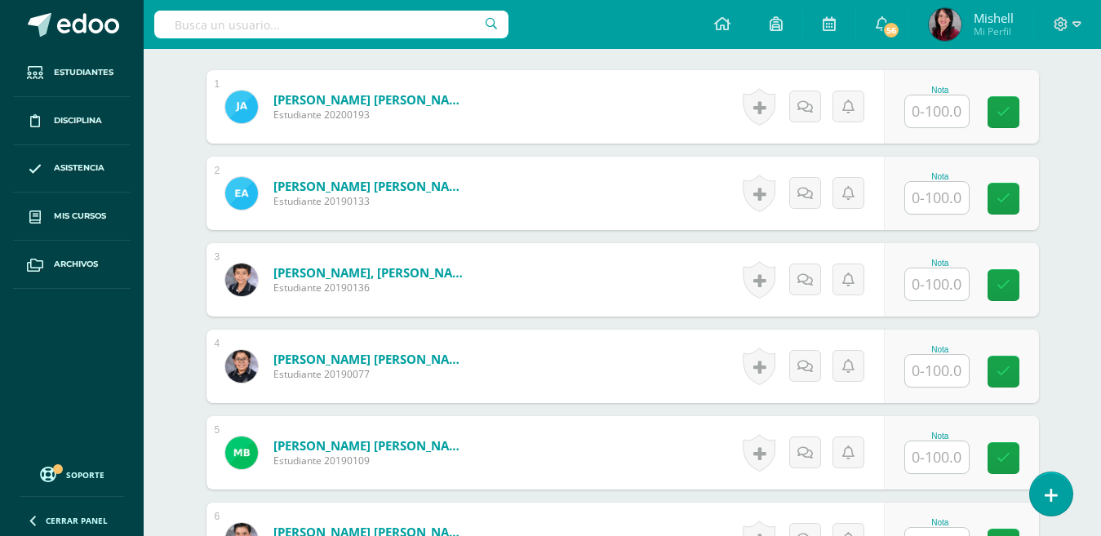
click at [940, 112] on input "text" at bounding box center [937, 112] width 64 height 32
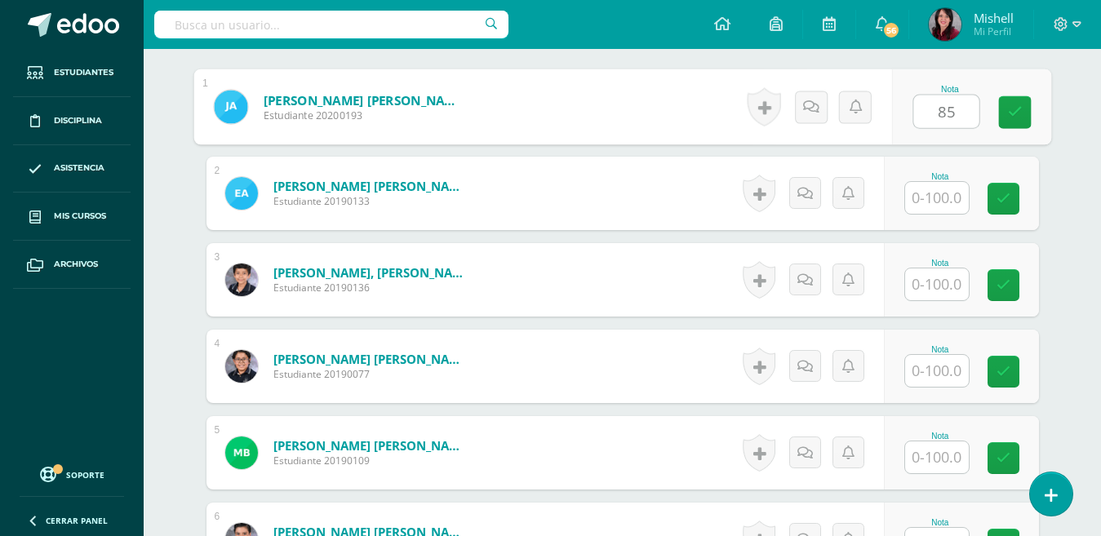
type input "85"
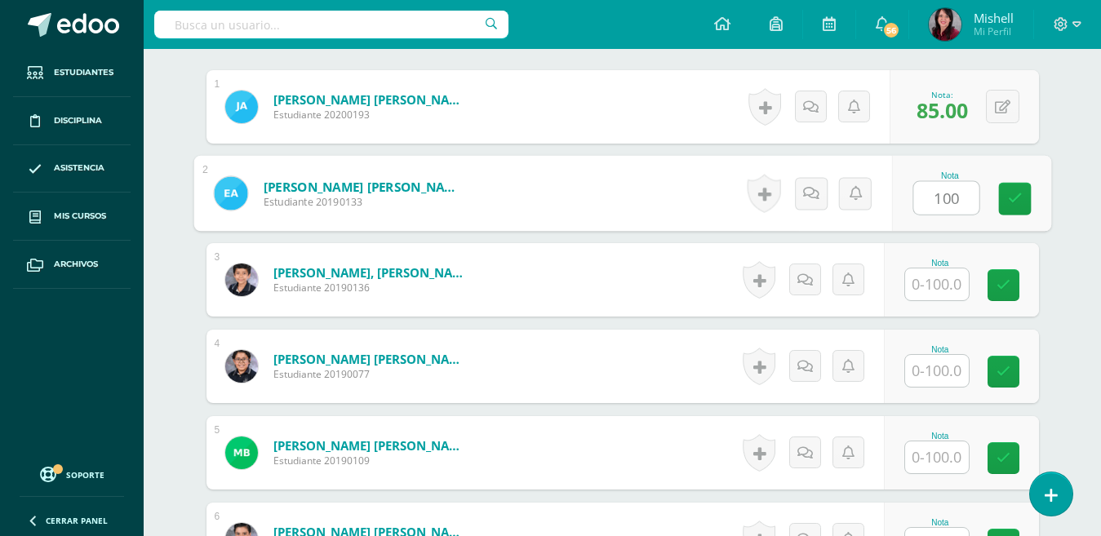
type input "100"
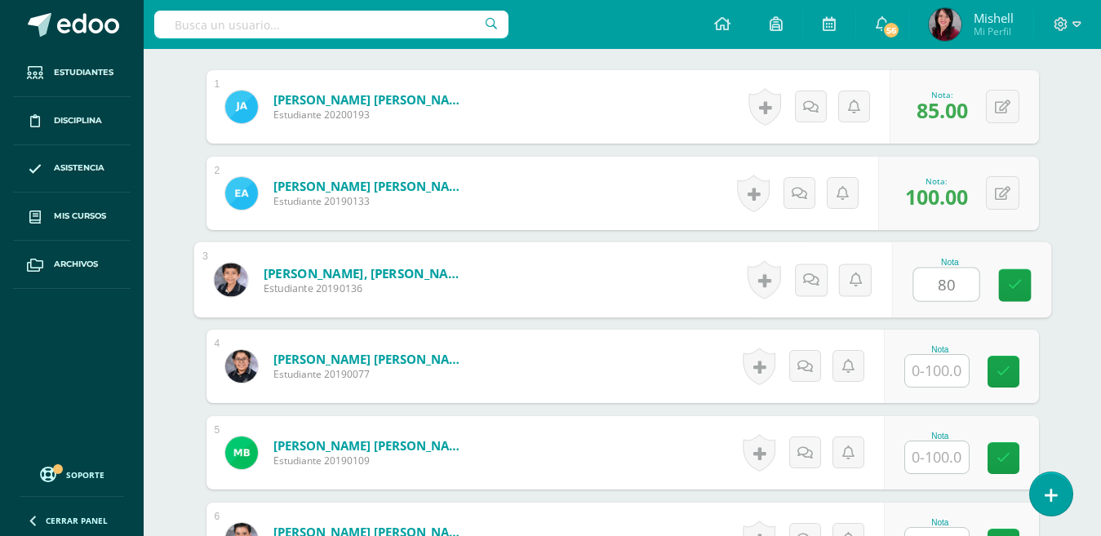
type input "80"
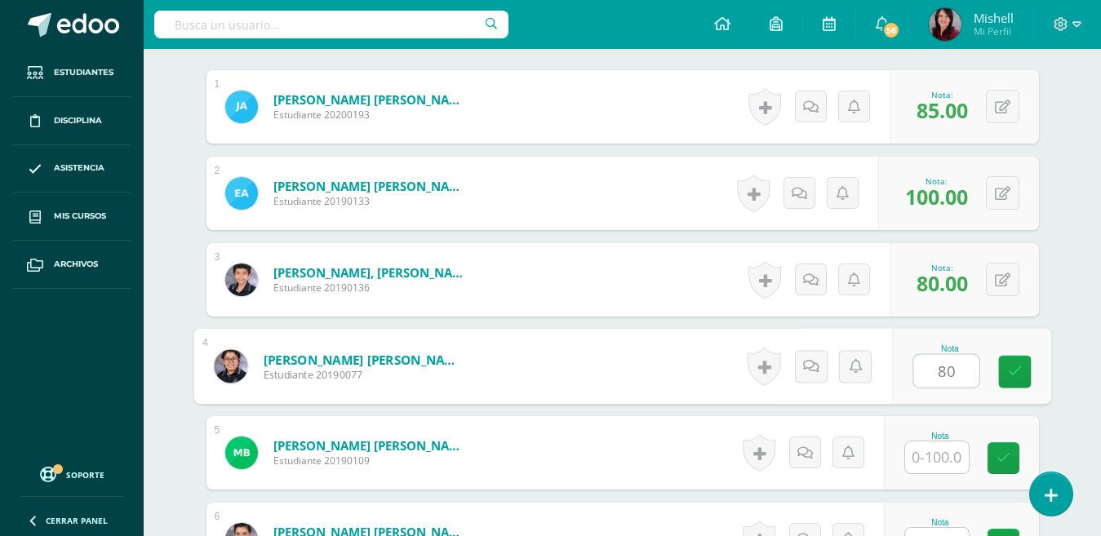
type input "80"
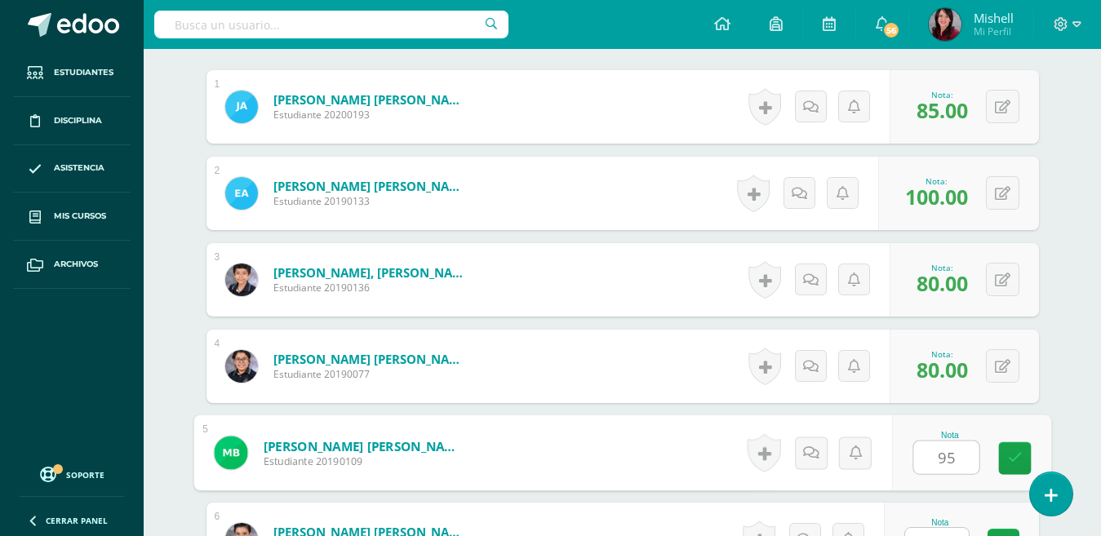
type input "95"
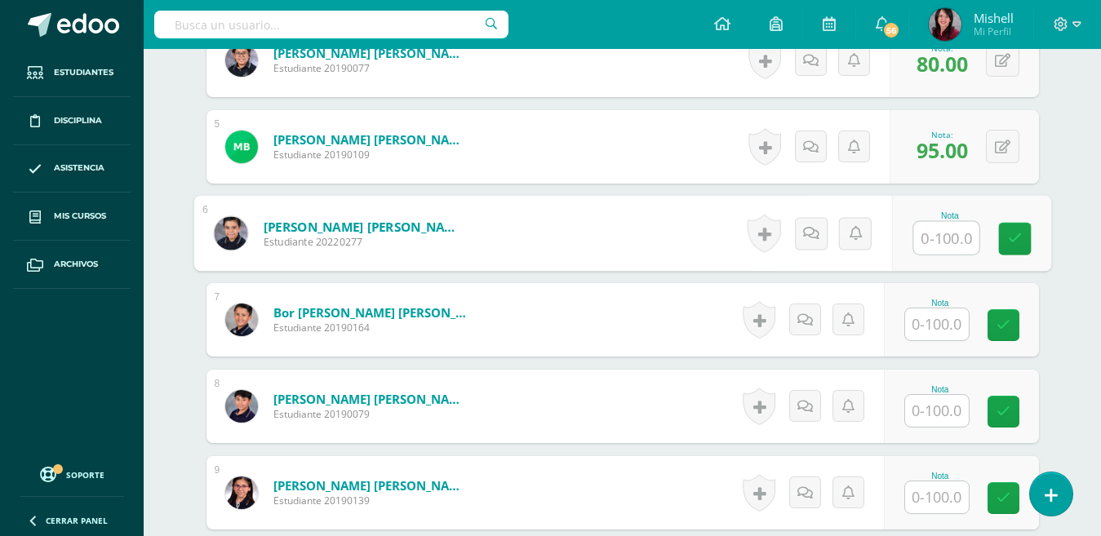
scroll to position [925, 0]
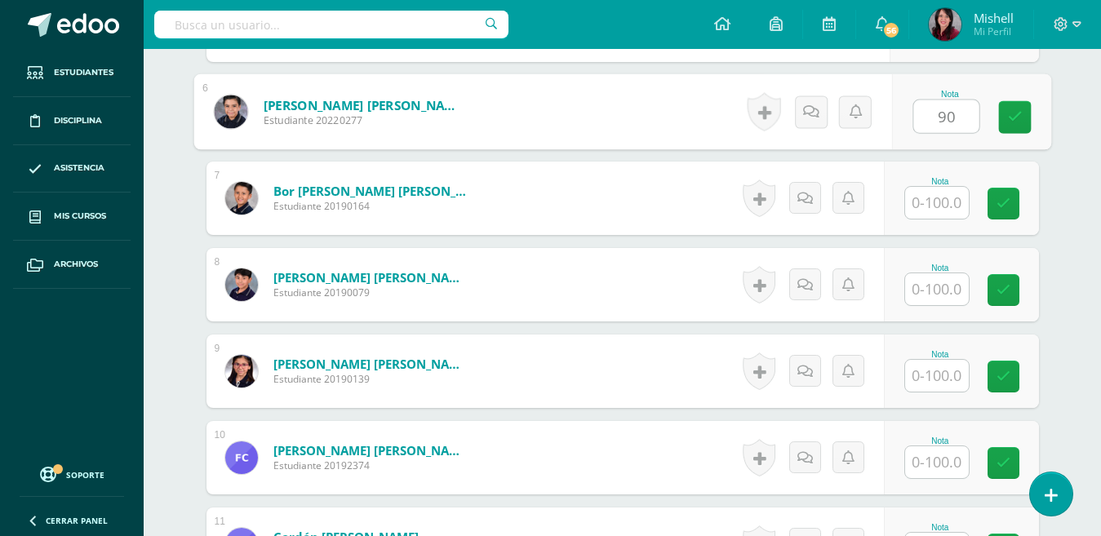
type input "90"
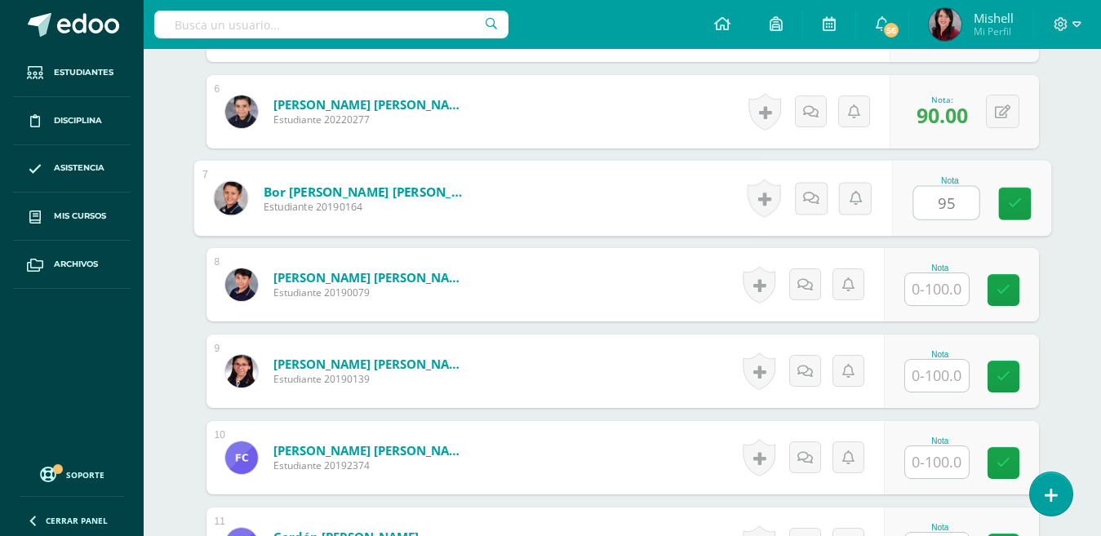
type input "95"
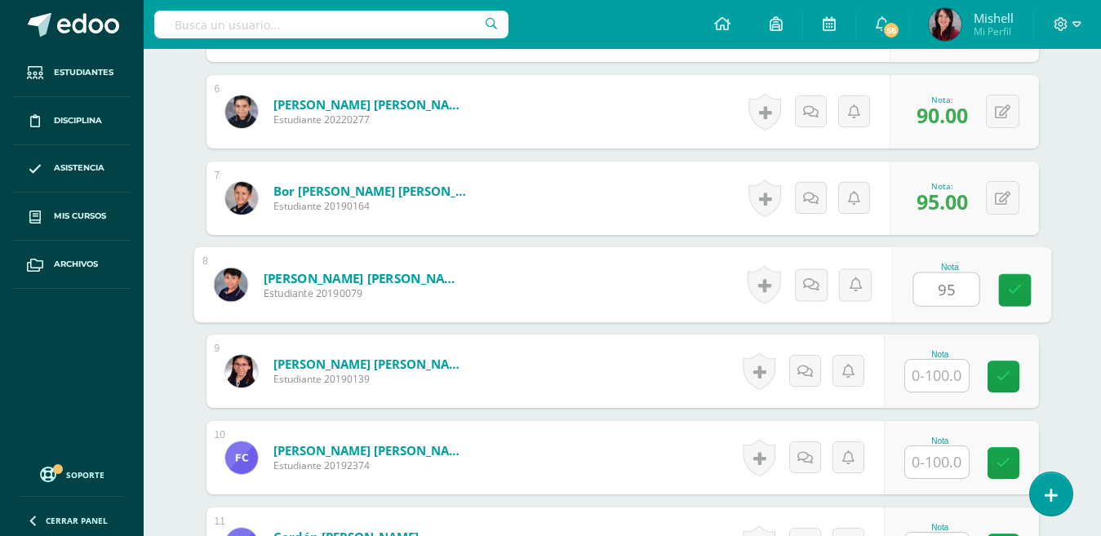
type input "95"
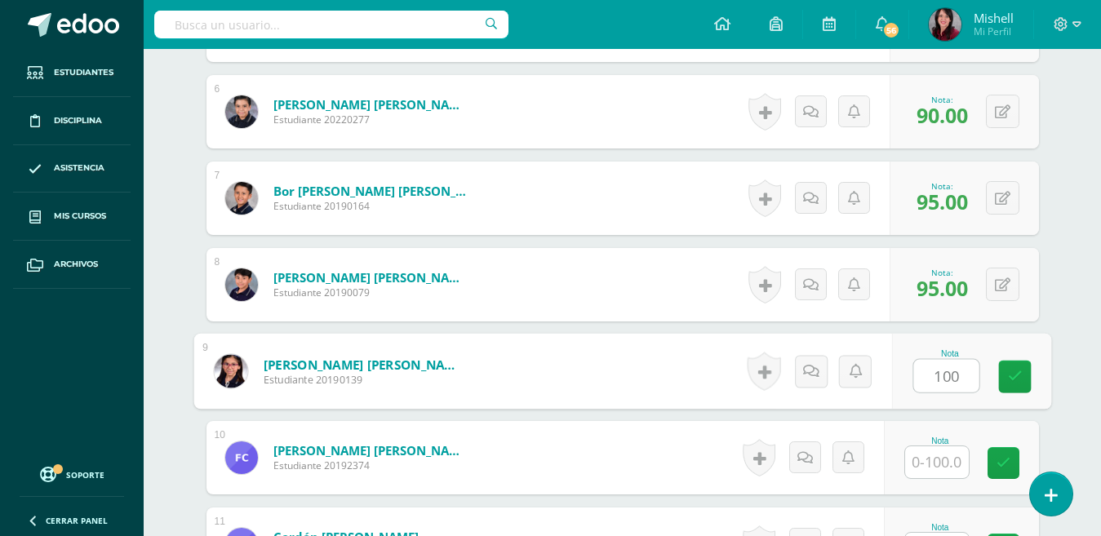
type input "100"
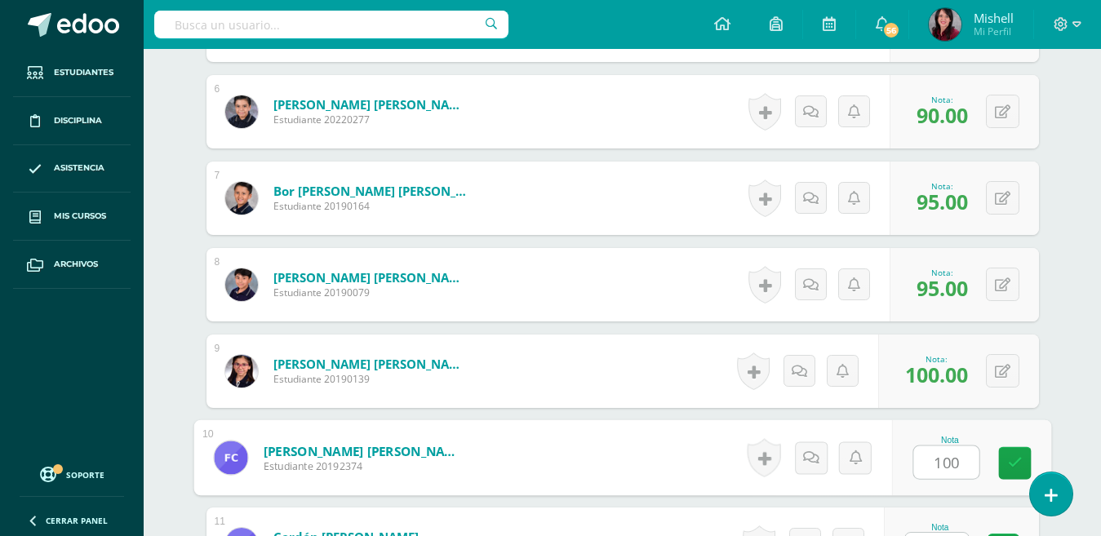
type input "100"
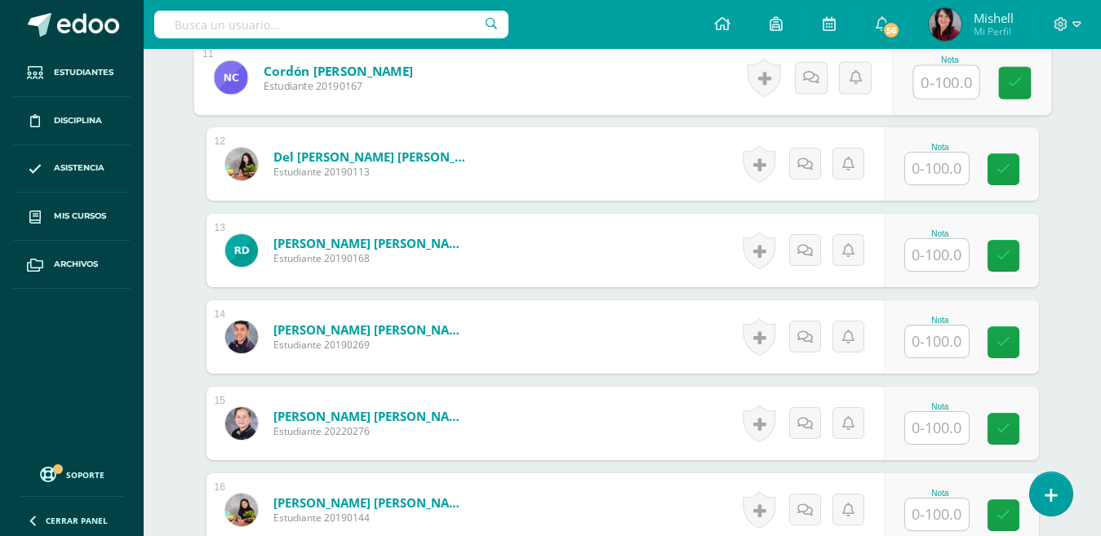
scroll to position [1385, 0]
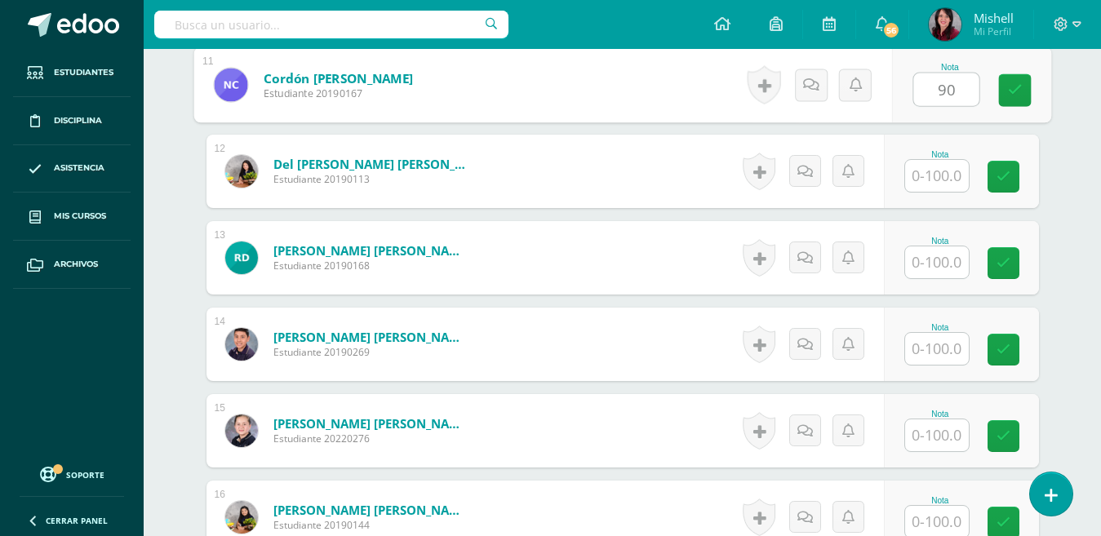
type input "90"
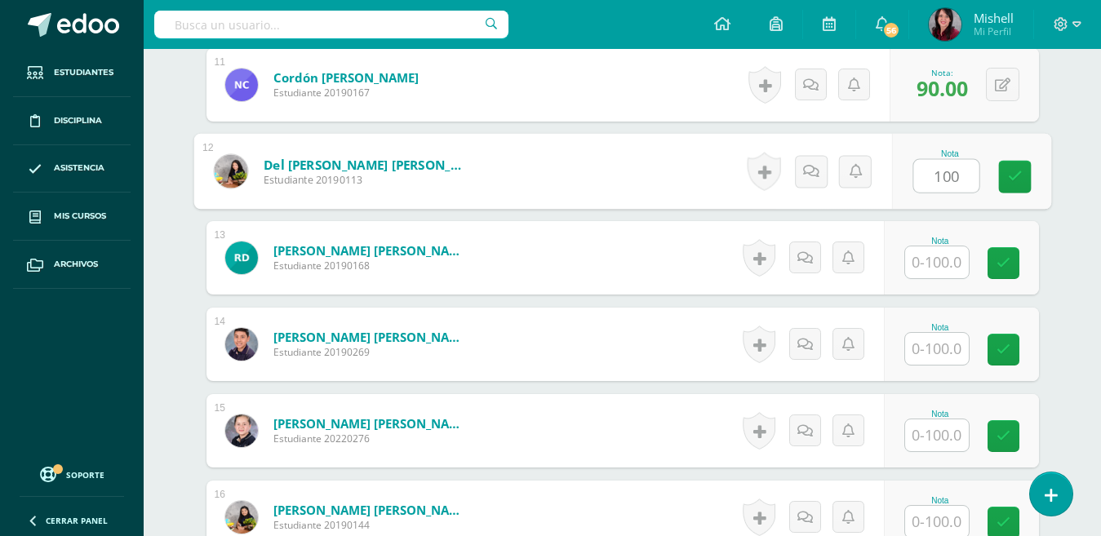
type input "100"
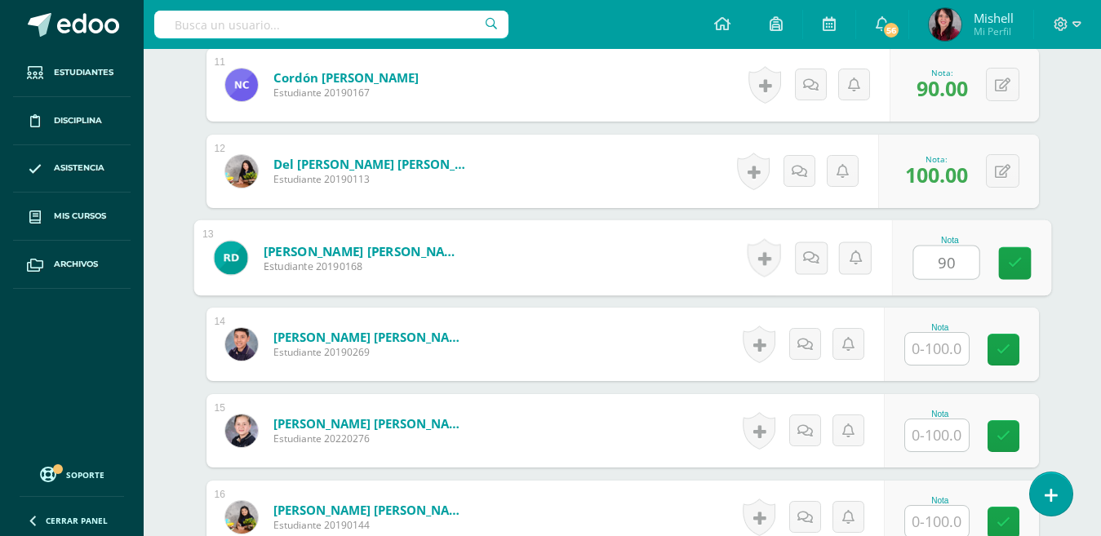
type input "90"
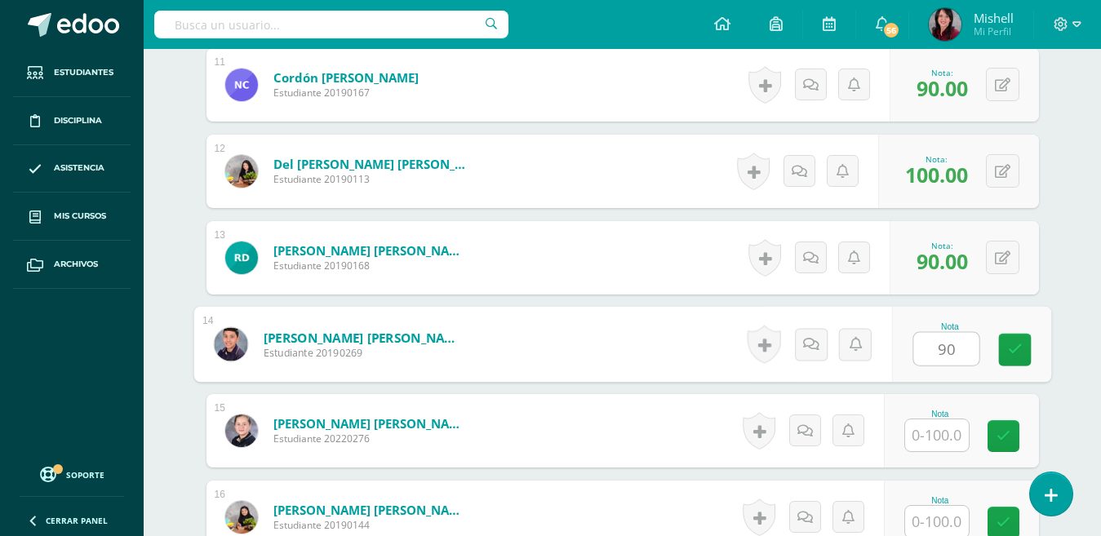
type input "90"
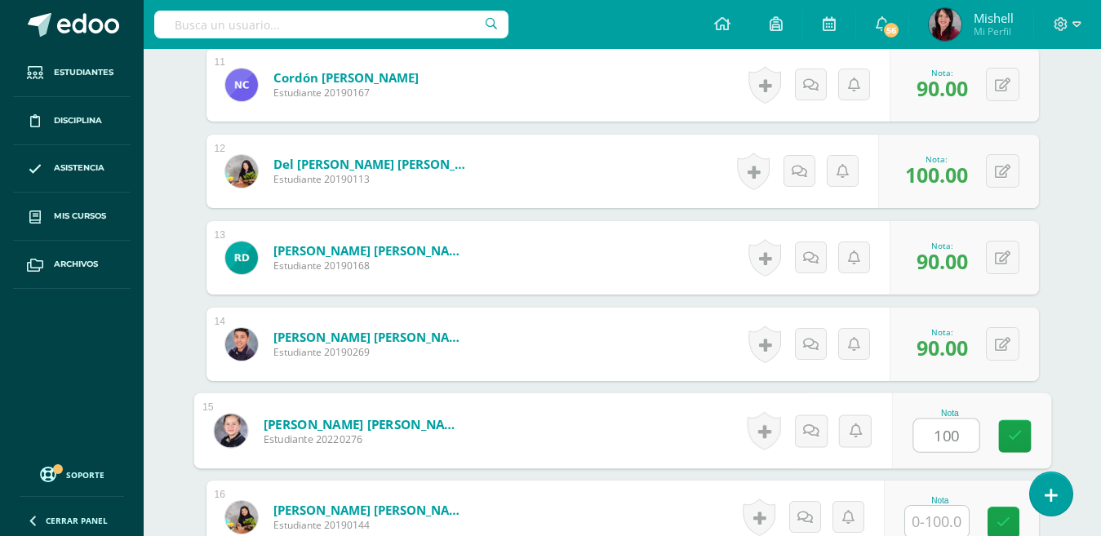
type input "100"
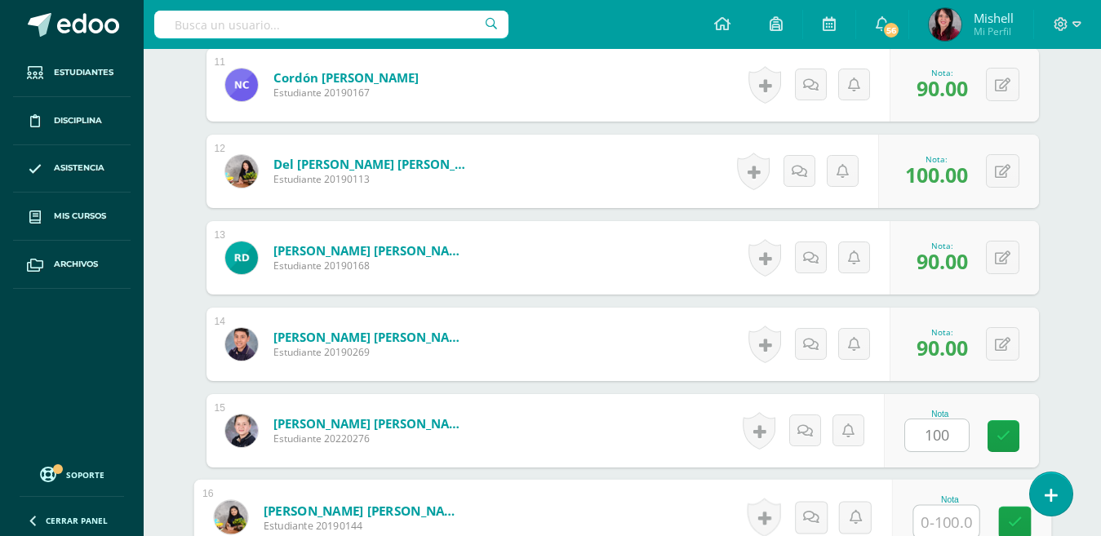
scroll to position [1385, 0]
type input "80"
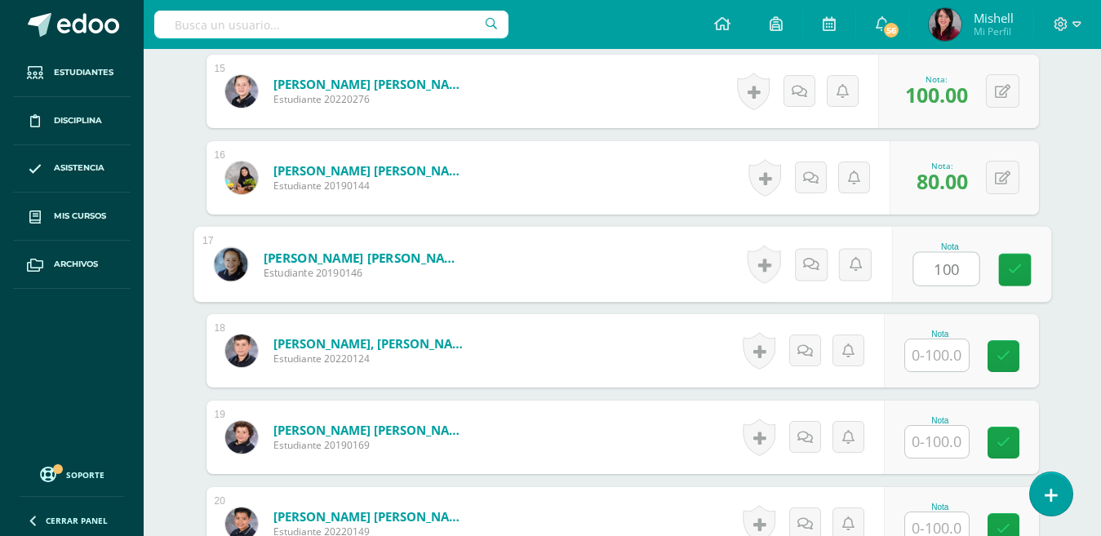
type input "100"
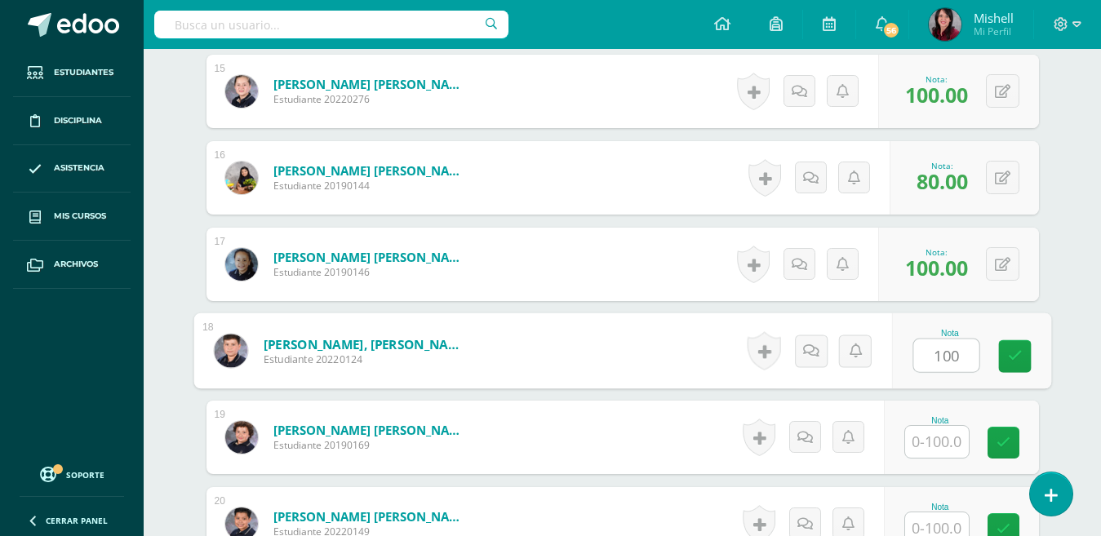
type input "100"
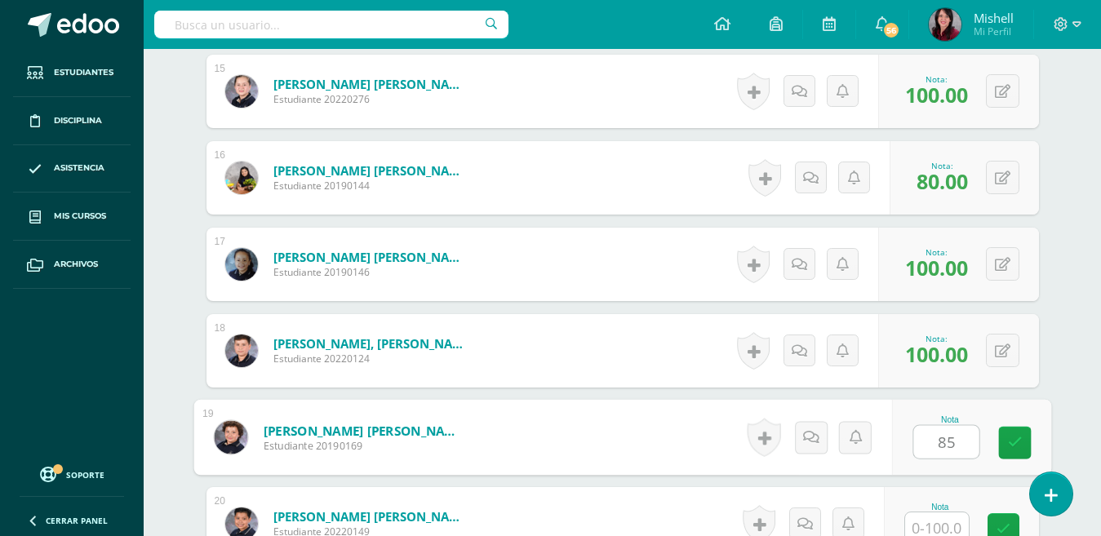
type input "85"
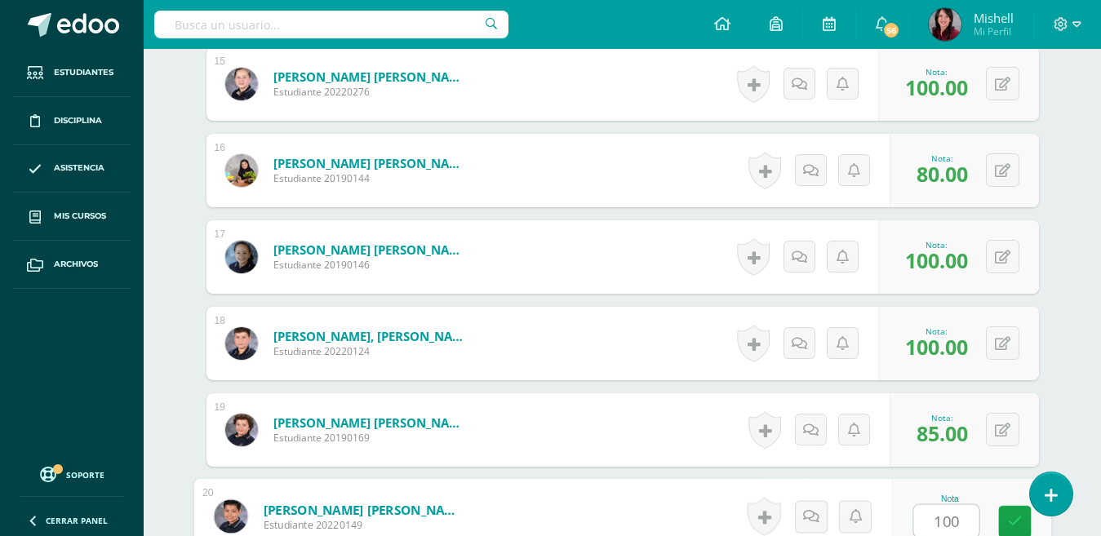
type input "100"
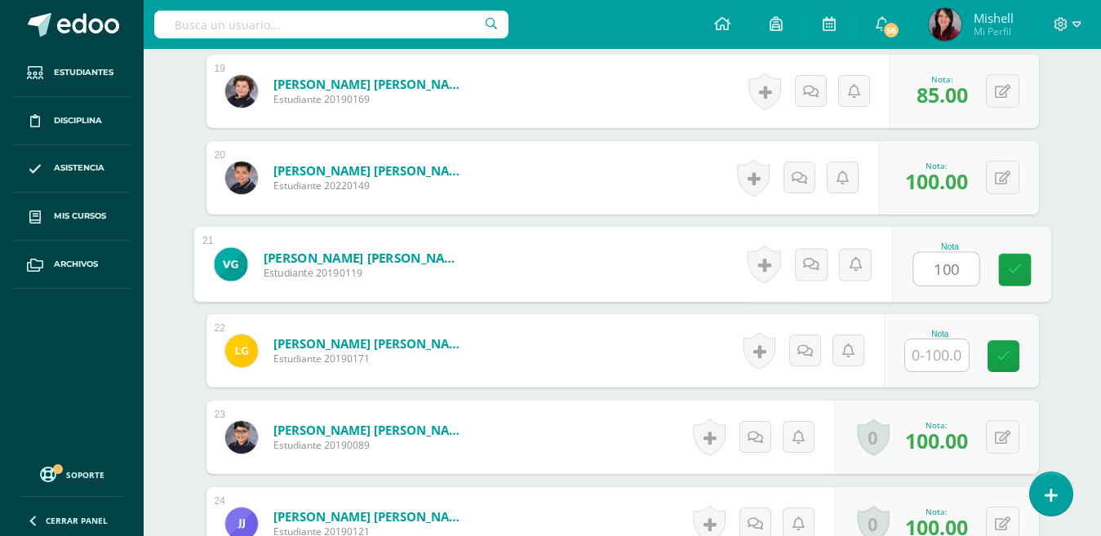
type input "100"
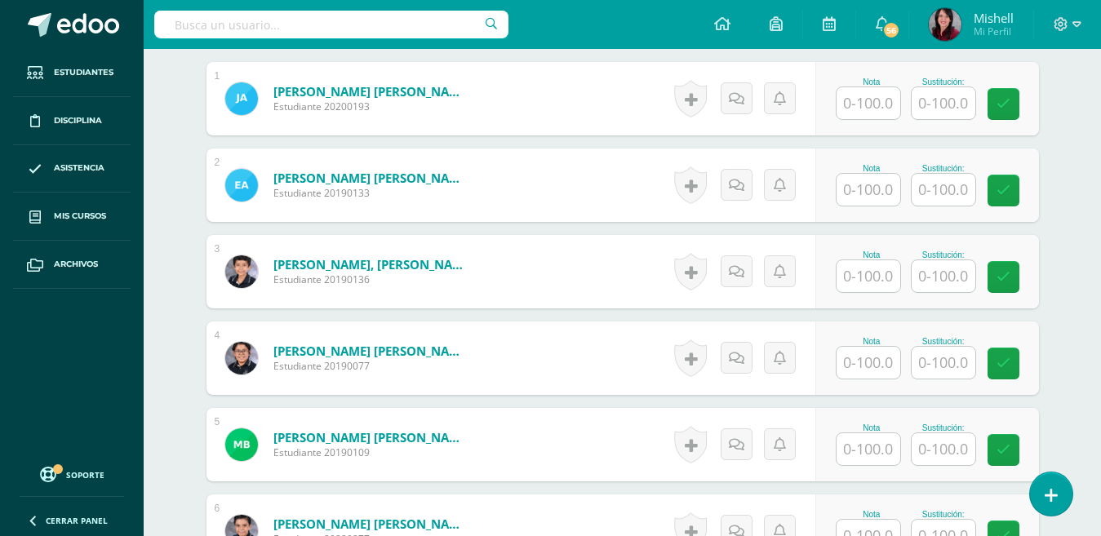
scroll to position [571, 0]
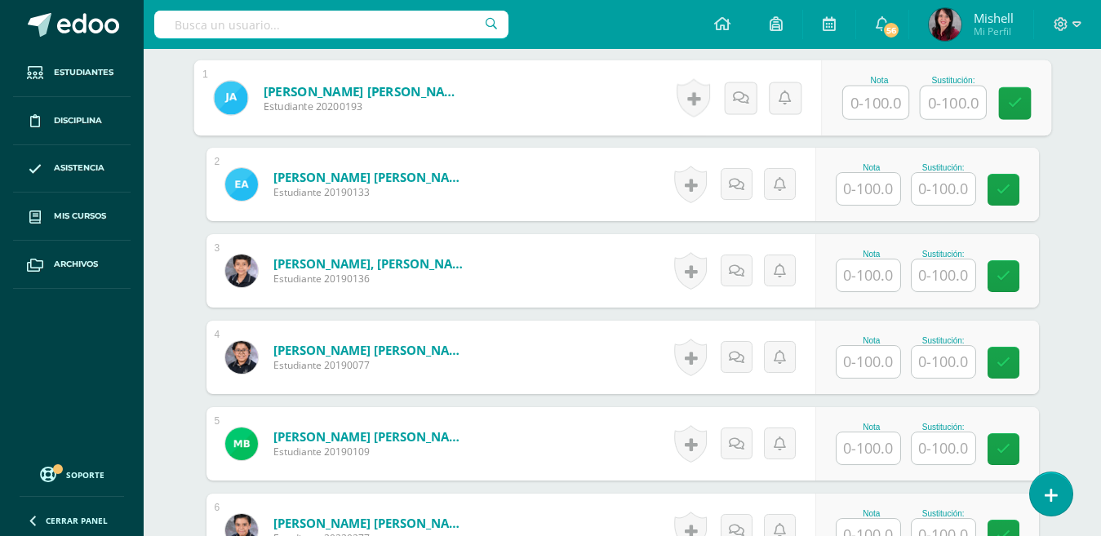
click at [872, 106] on input "text" at bounding box center [875, 103] width 65 height 33
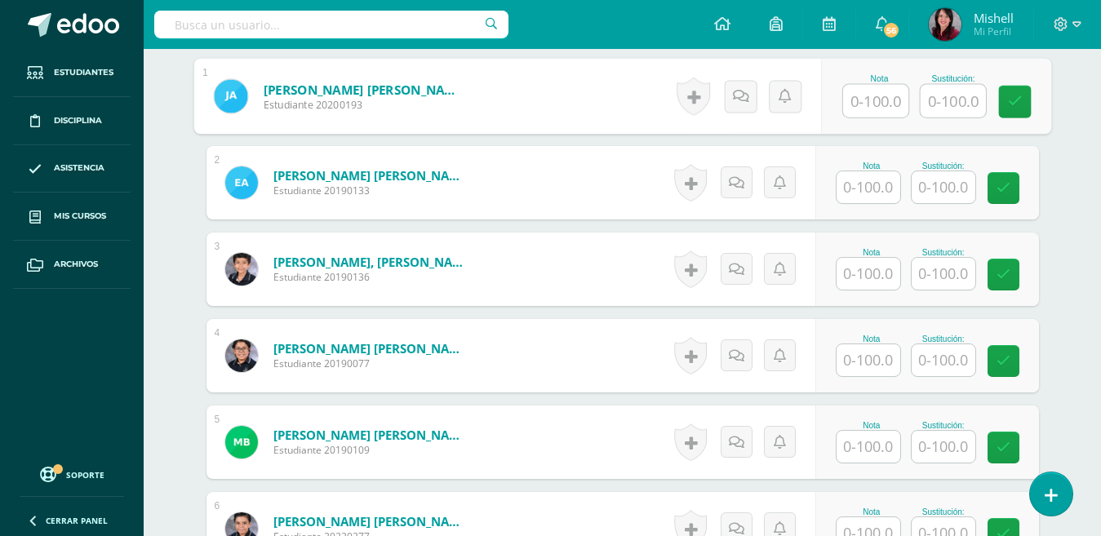
scroll to position [574, 0]
type input "90"
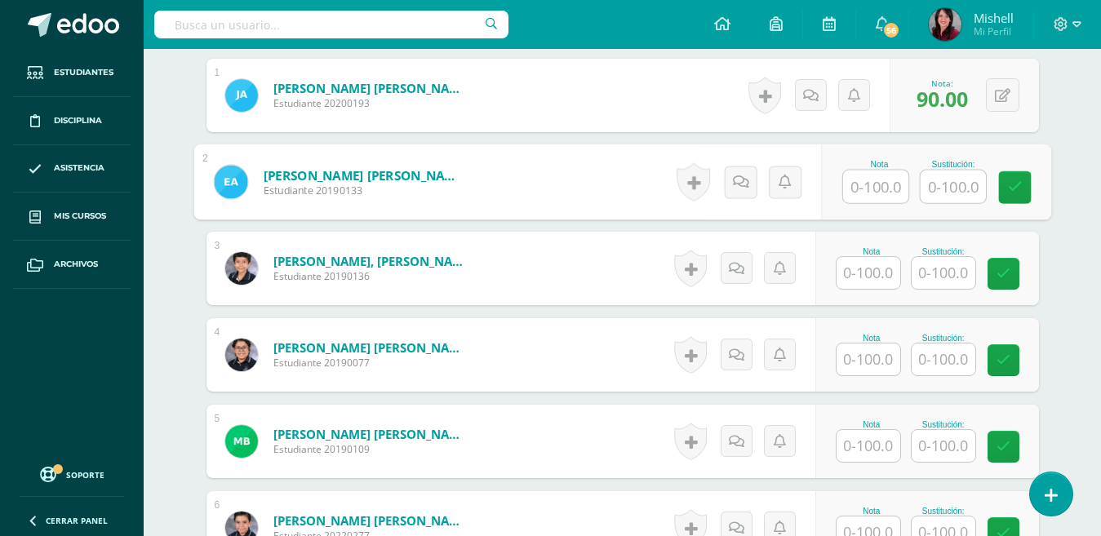
click at [880, 196] on input "text" at bounding box center [875, 187] width 65 height 33
type input "95"
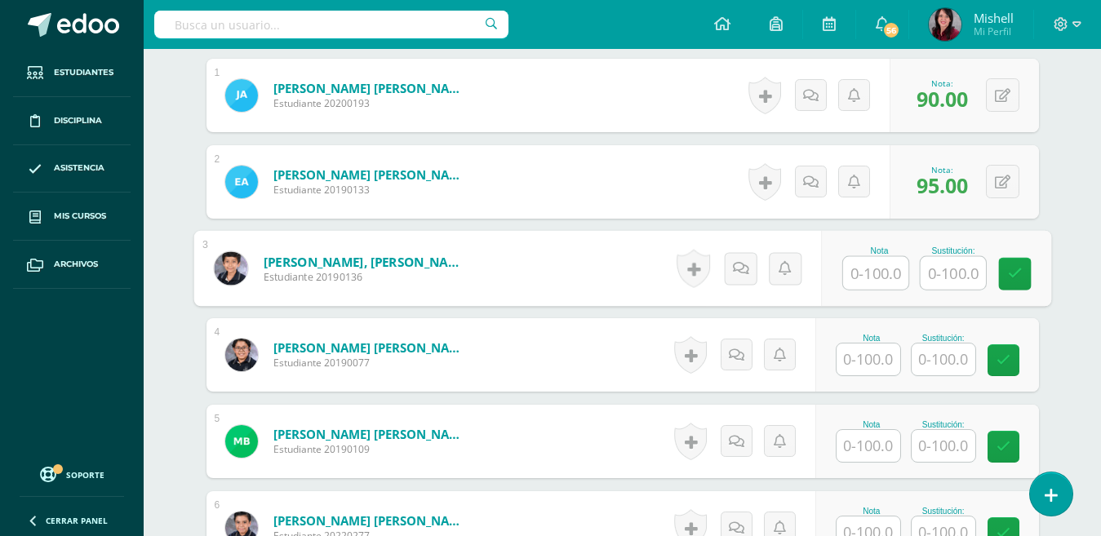
click at [873, 272] on input "text" at bounding box center [875, 273] width 65 height 33
type input "95"
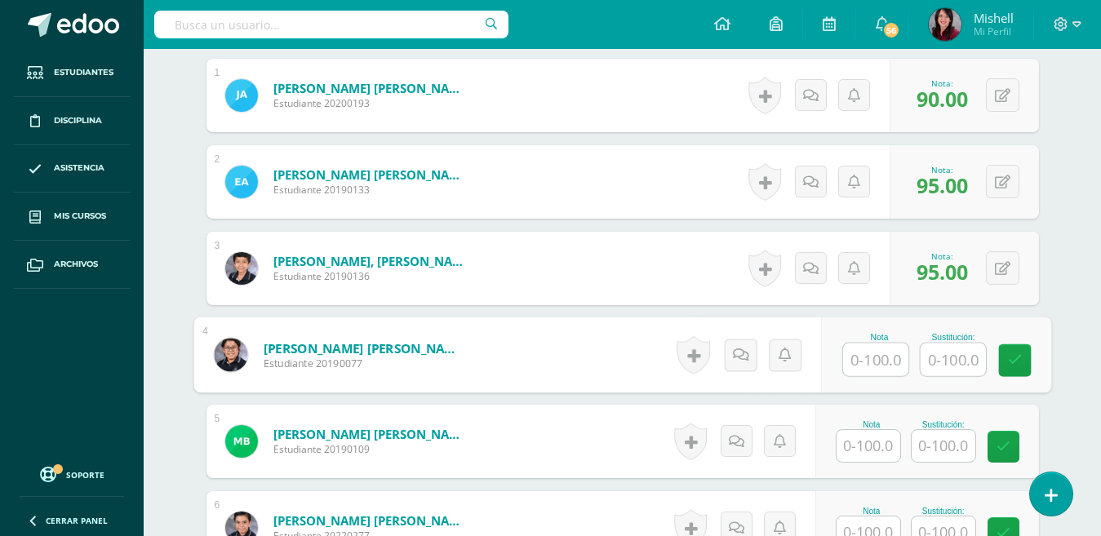
click at [878, 364] on input "text" at bounding box center [875, 360] width 65 height 33
type input "90"
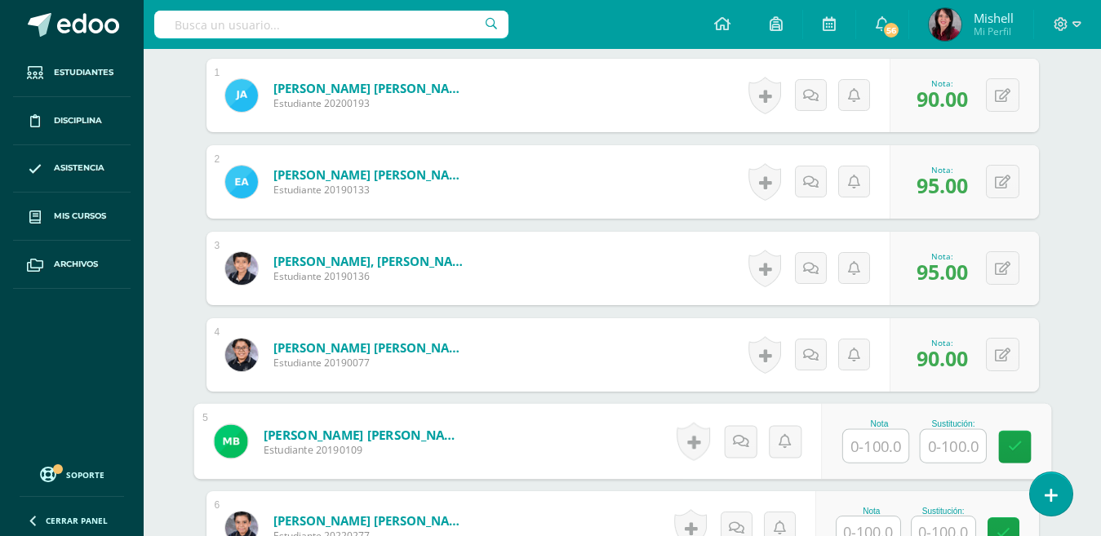
click at [877, 450] on input "text" at bounding box center [875, 446] width 65 height 33
type input "90"
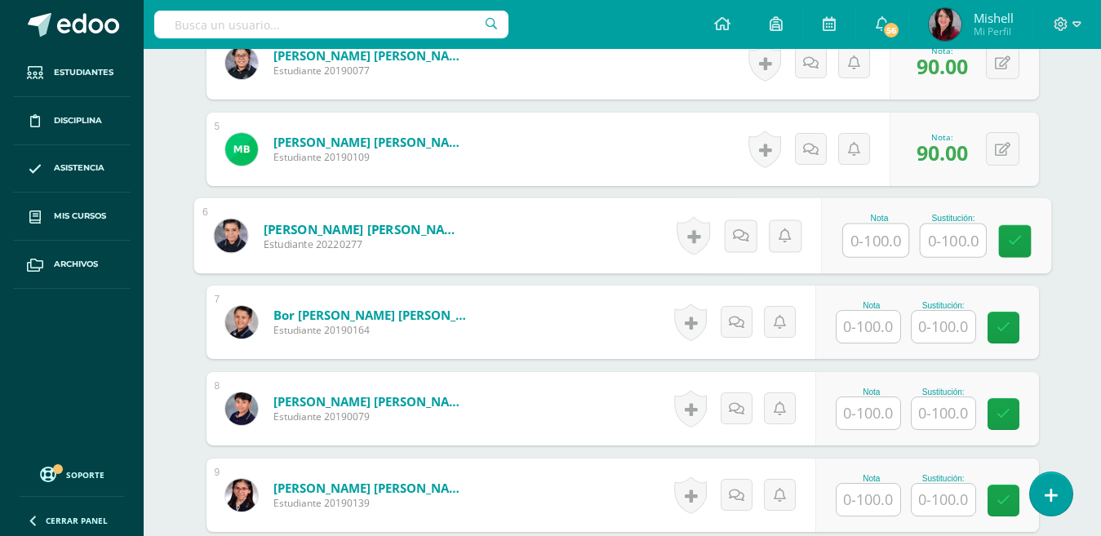
scroll to position [989, 0]
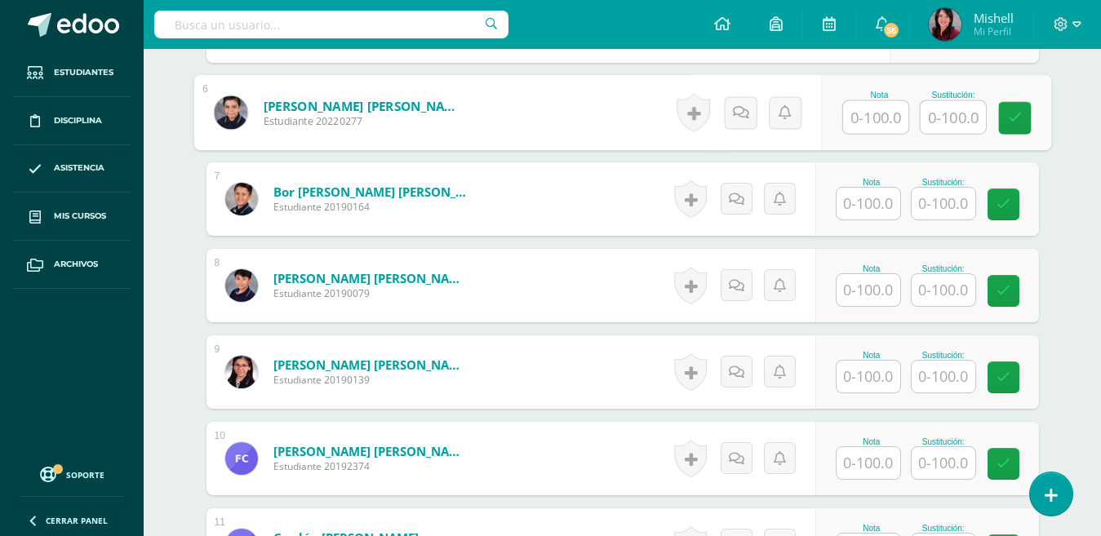
click at [881, 118] on input "text" at bounding box center [875, 117] width 65 height 33
type input "90"
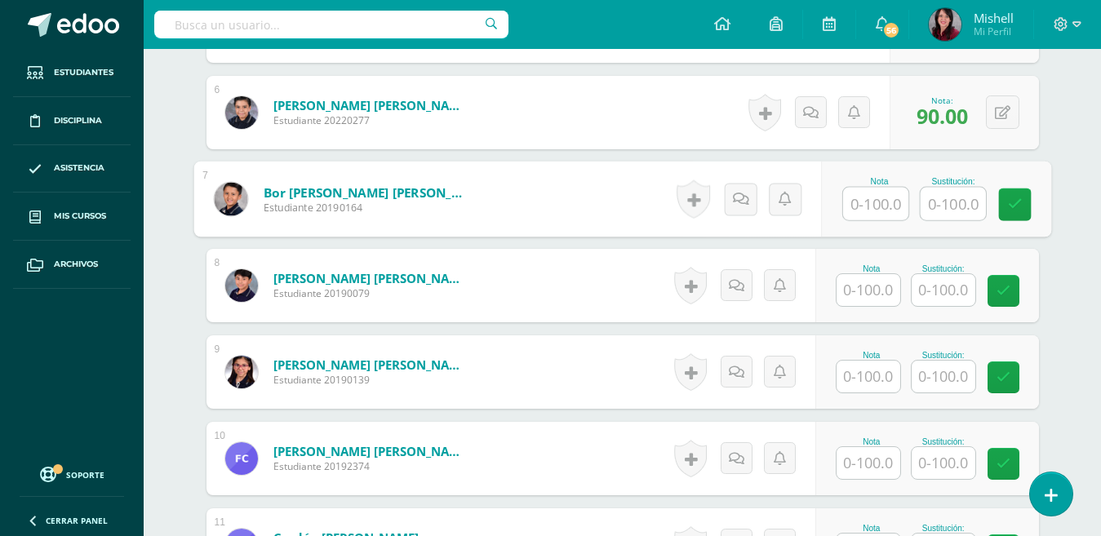
click at [871, 202] on input "text" at bounding box center [875, 204] width 65 height 33
type input "100"
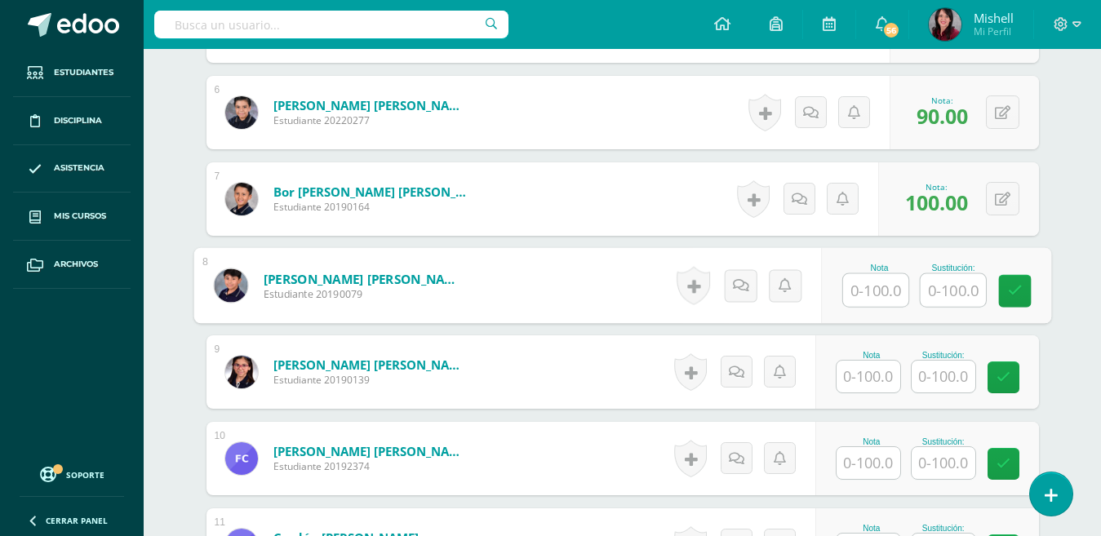
click at [874, 283] on input "text" at bounding box center [875, 290] width 65 height 33
type input "100"
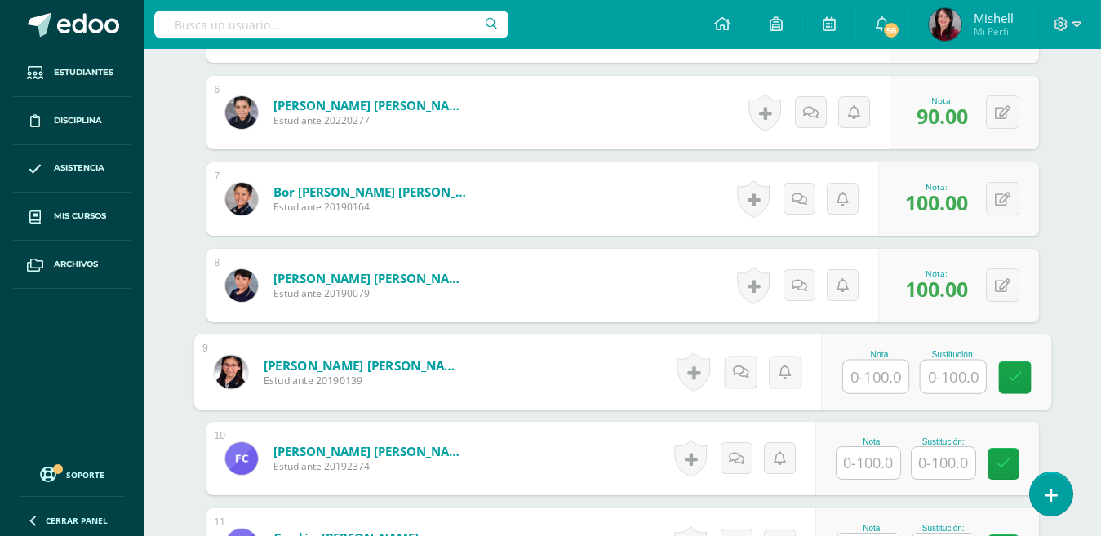
click at [874, 381] on input "text" at bounding box center [875, 377] width 65 height 33
type input "100"
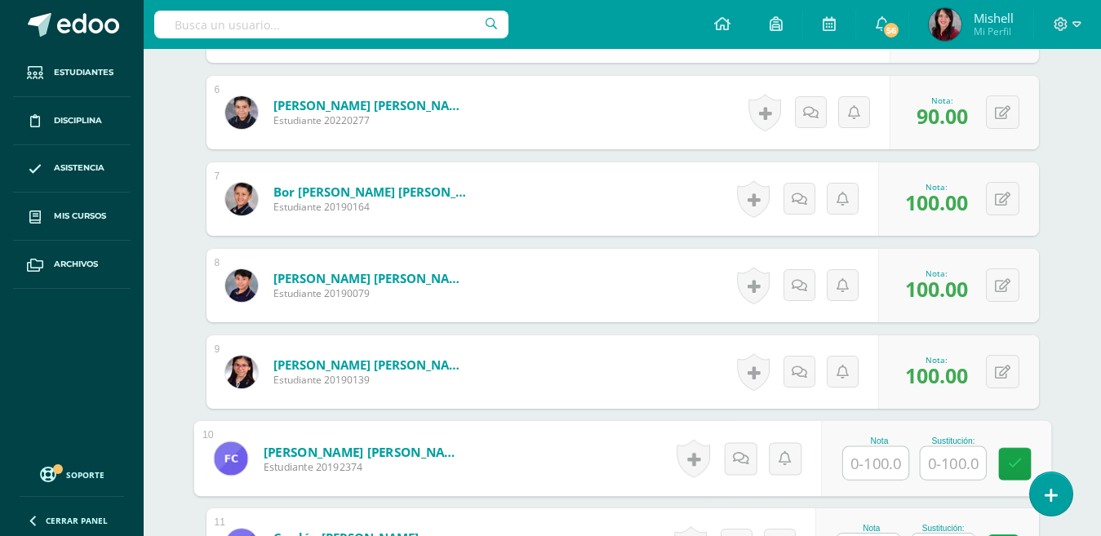
click at [887, 462] on input "text" at bounding box center [875, 463] width 65 height 33
type input "80"
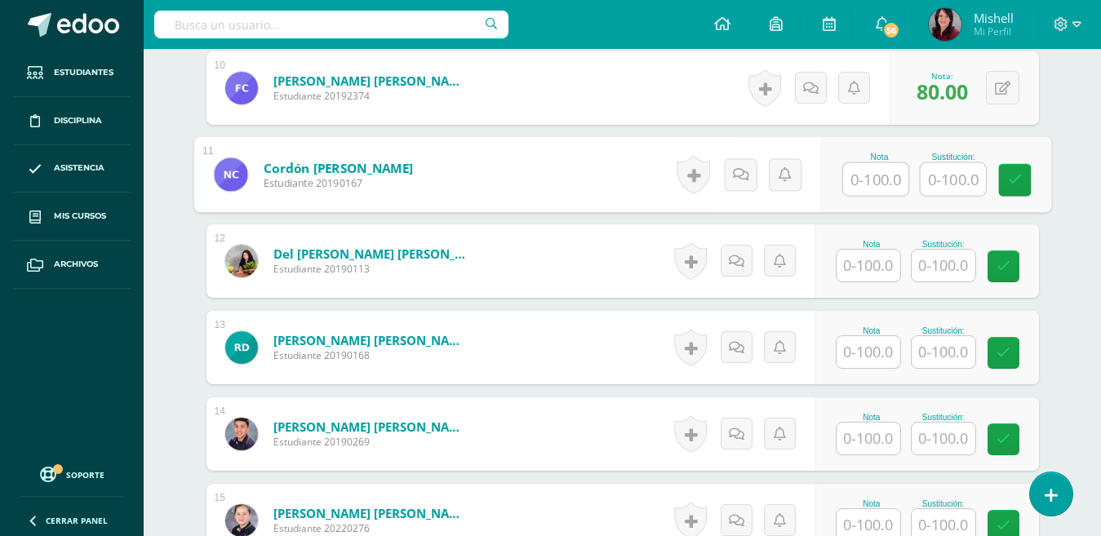
scroll to position [1435, 0]
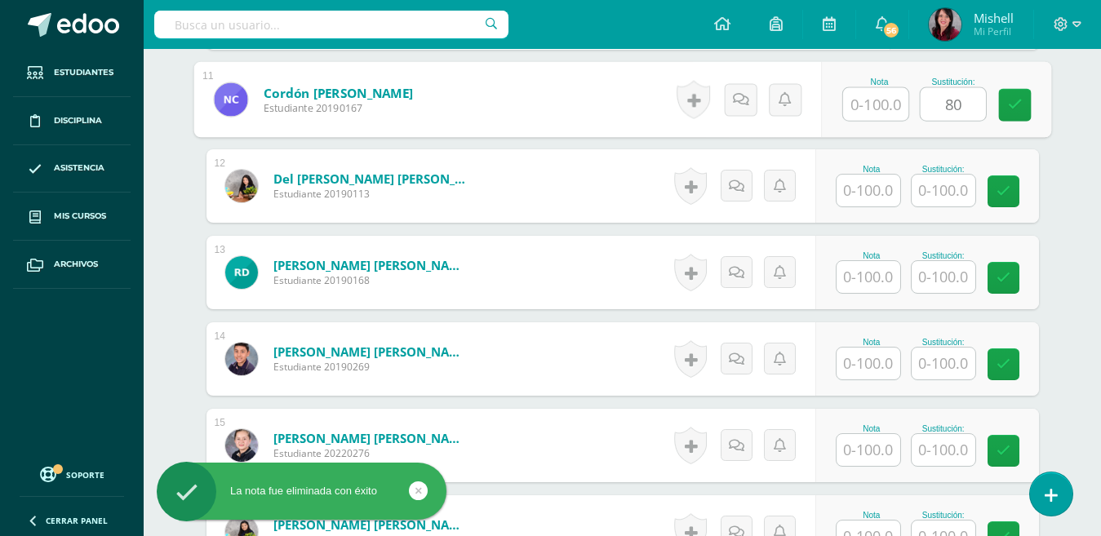
type input "8"
click at [880, 106] on input "text" at bounding box center [875, 104] width 65 height 33
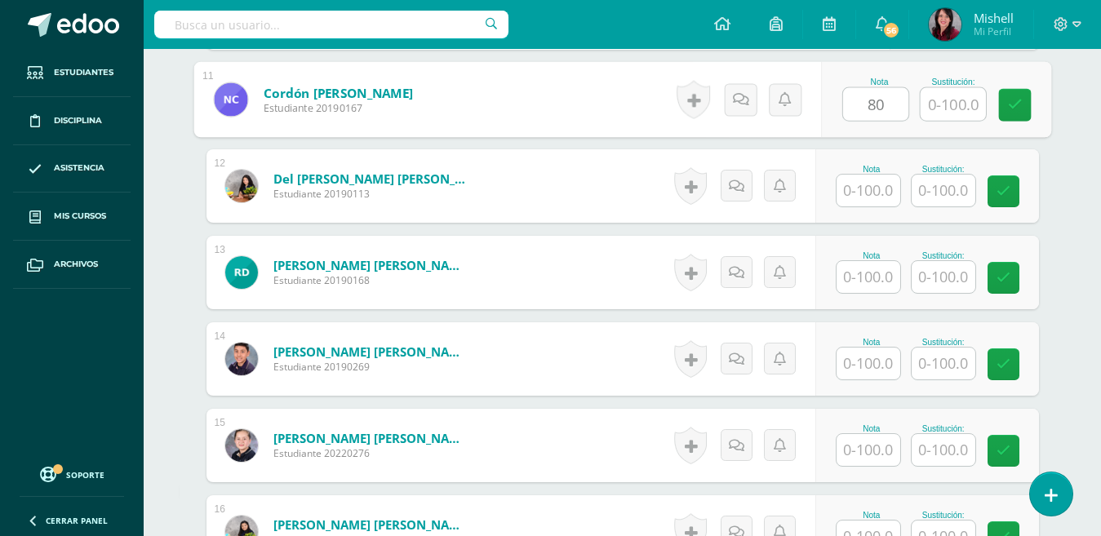
type input "80"
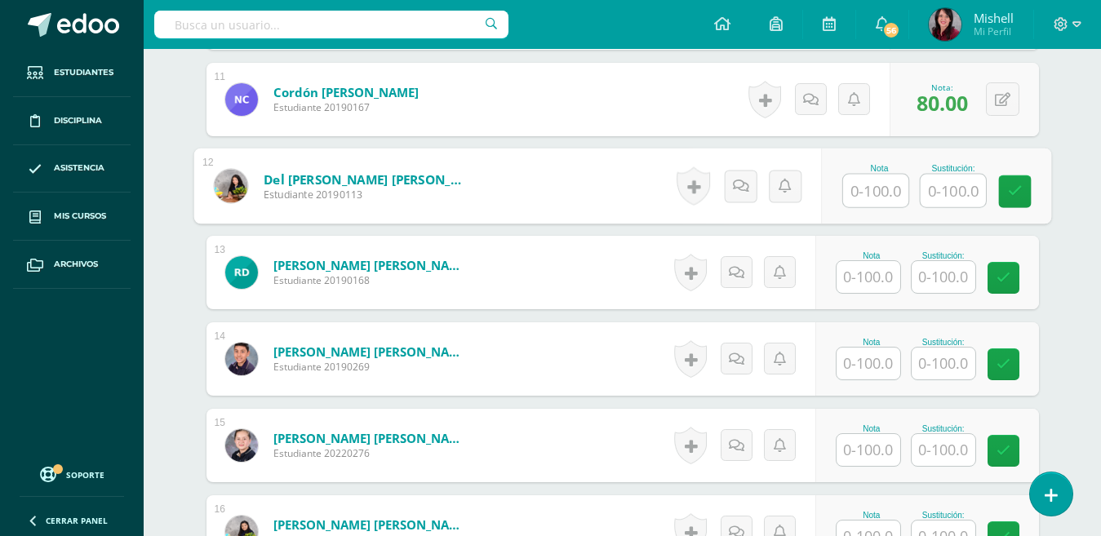
click at [882, 189] on input "text" at bounding box center [875, 191] width 65 height 33
type input "90"
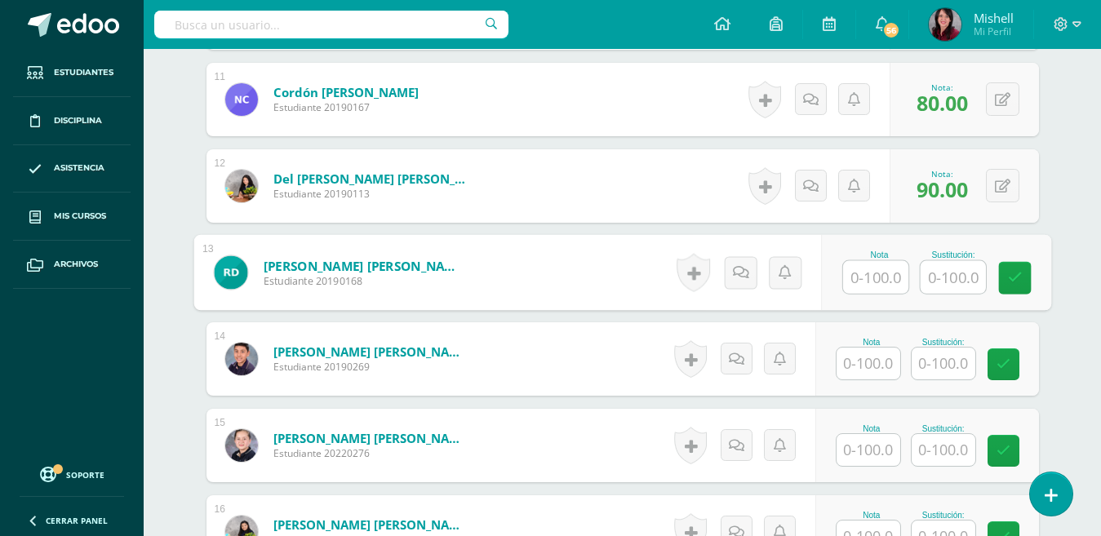
click at [878, 274] on input "text" at bounding box center [875, 277] width 65 height 33
type input "90"
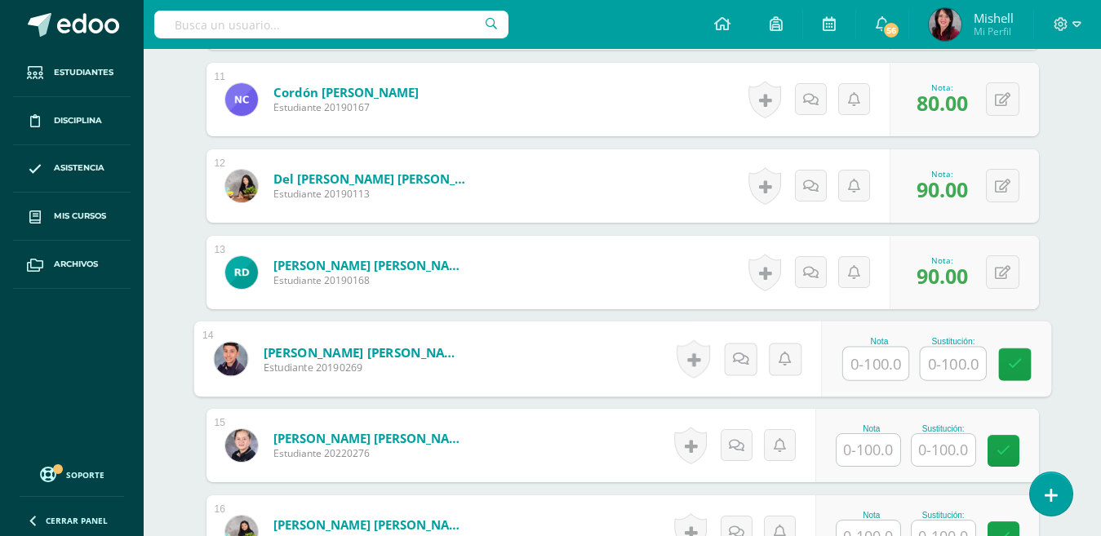
click at [873, 364] on input "text" at bounding box center [875, 364] width 65 height 33
type input "90"
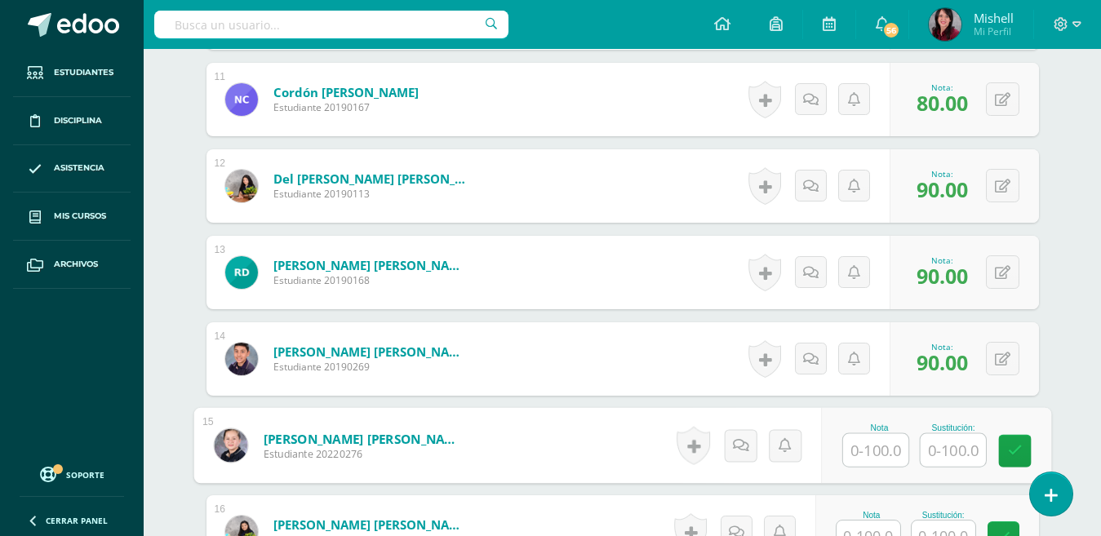
click at [888, 453] on input "text" at bounding box center [875, 450] width 65 height 33
type input "100"
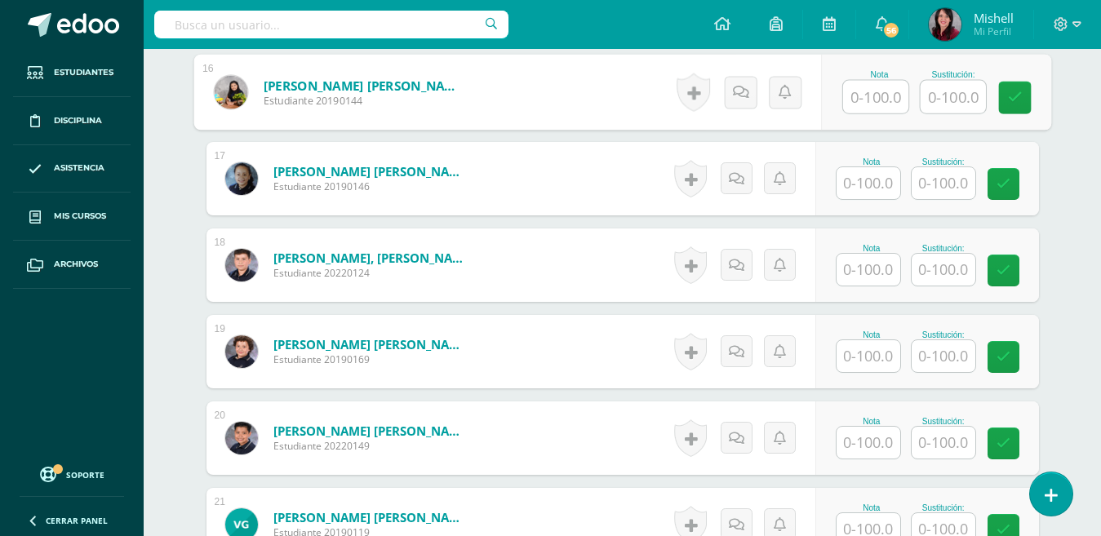
scroll to position [1869, 0]
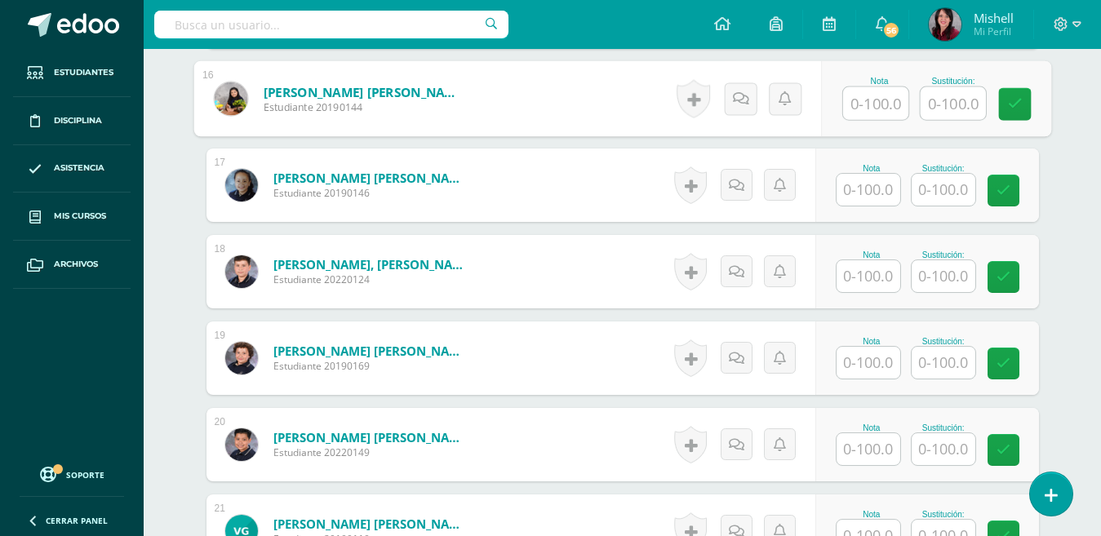
click at [878, 97] on input "text" at bounding box center [875, 103] width 65 height 33
type input "100"
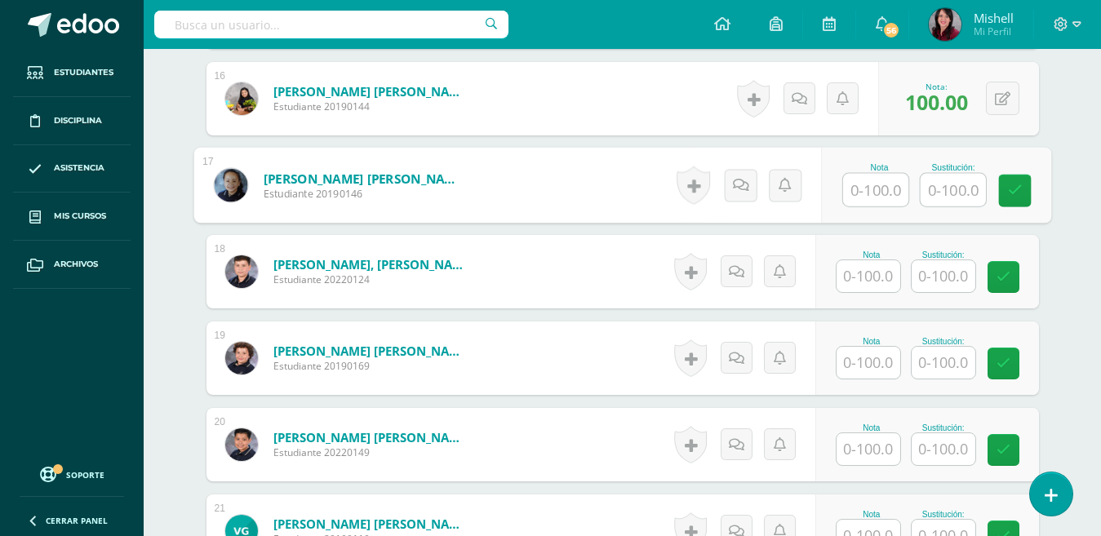
click at [877, 190] on input "text" at bounding box center [875, 190] width 65 height 33
type input "100"
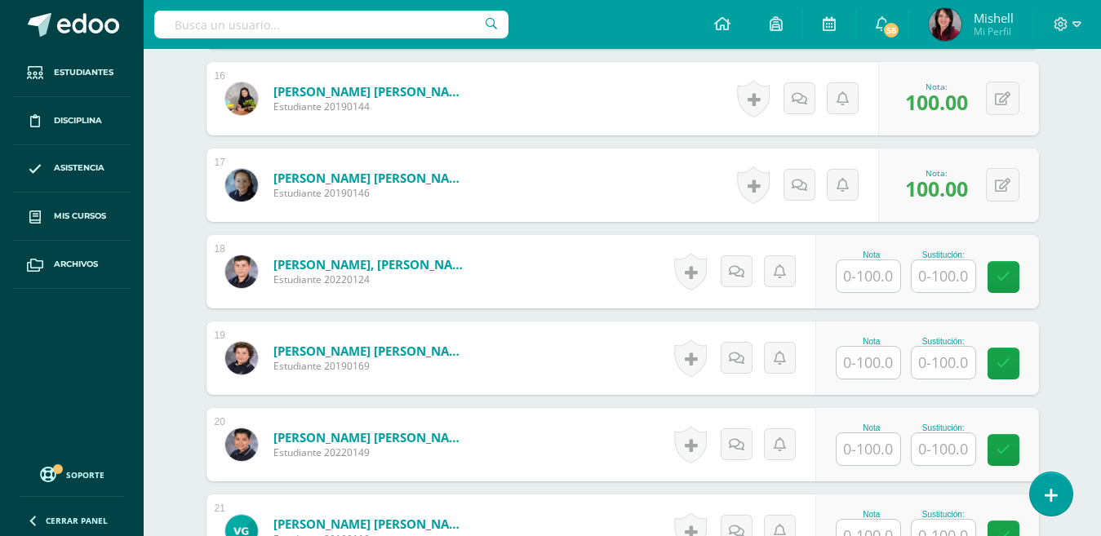
click at [877, 190] on div "Historial de actividad No hay historial para esta actividad Agregar Comentarios…" at bounding box center [804, 185] width 147 height 73
click at [885, 276] on input "text" at bounding box center [875, 276] width 65 height 33
type input "95"
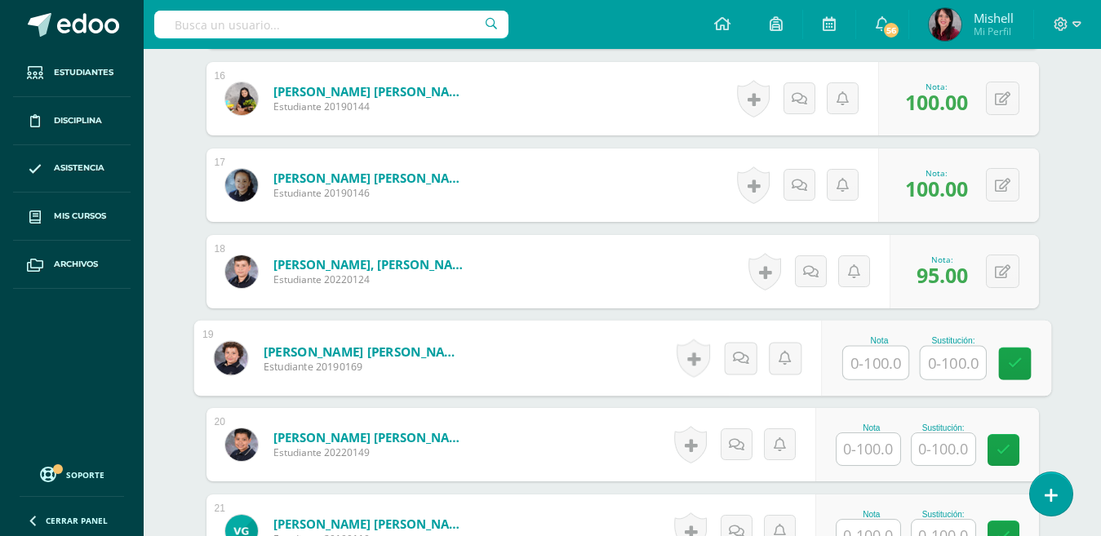
click at [877, 362] on input "text" at bounding box center [875, 363] width 65 height 33
type input "90"
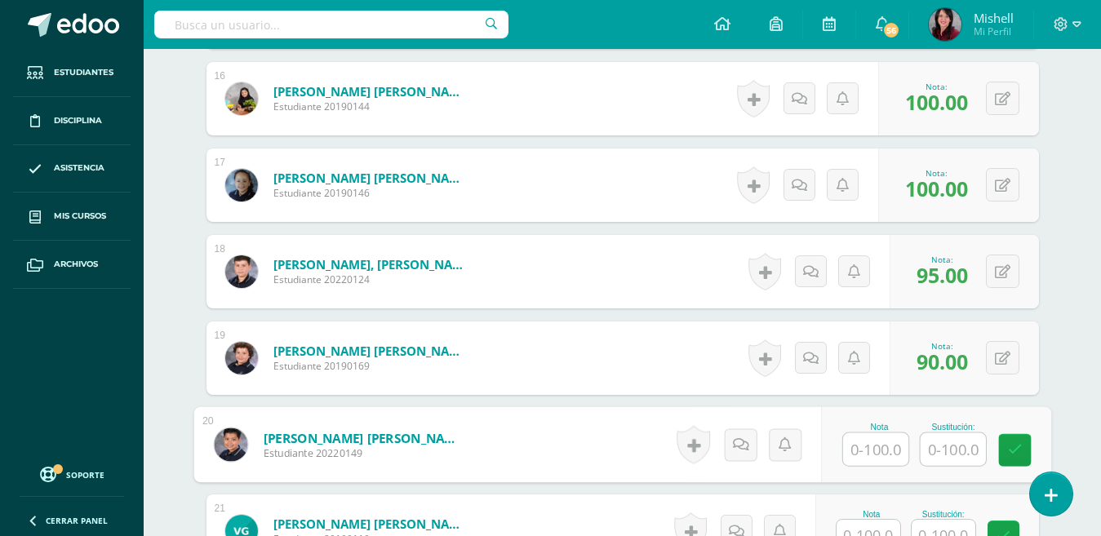
click at [872, 449] on input "text" at bounding box center [875, 449] width 65 height 33
type input "100"
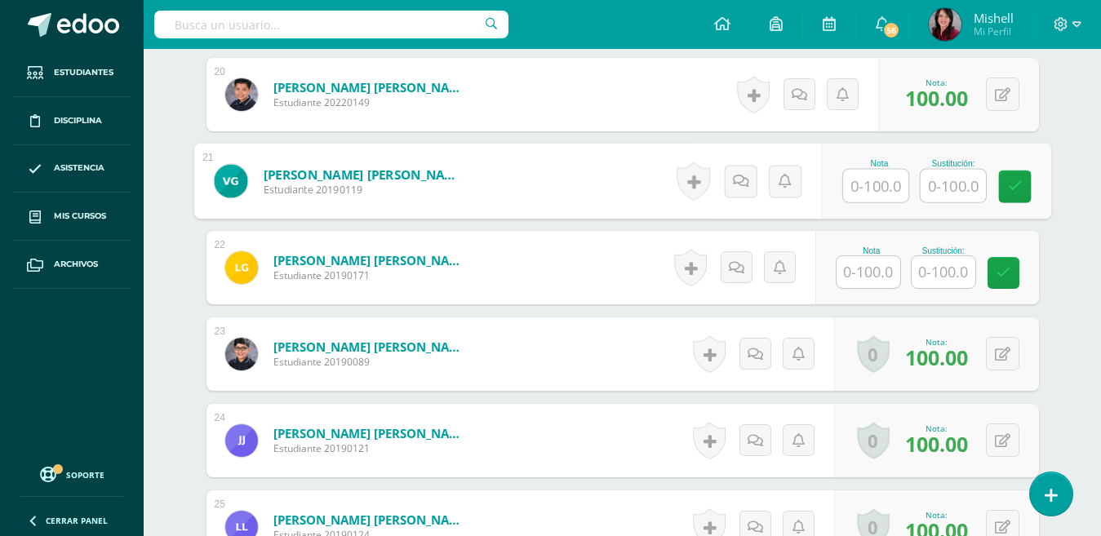
scroll to position [2294, 0]
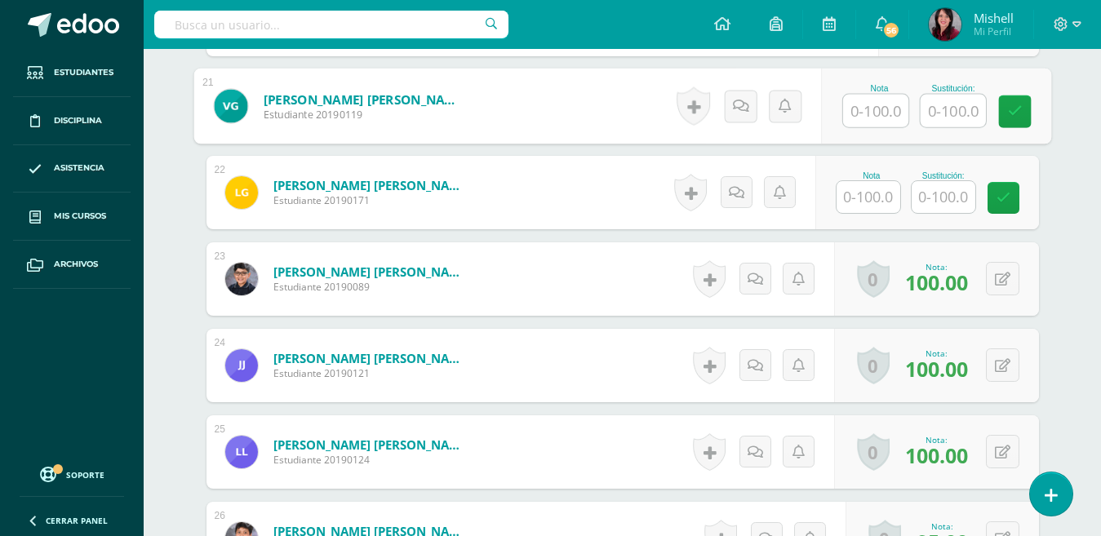
click at [869, 109] on input "text" at bounding box center [875, 111] width 65 height 33
type input "100"
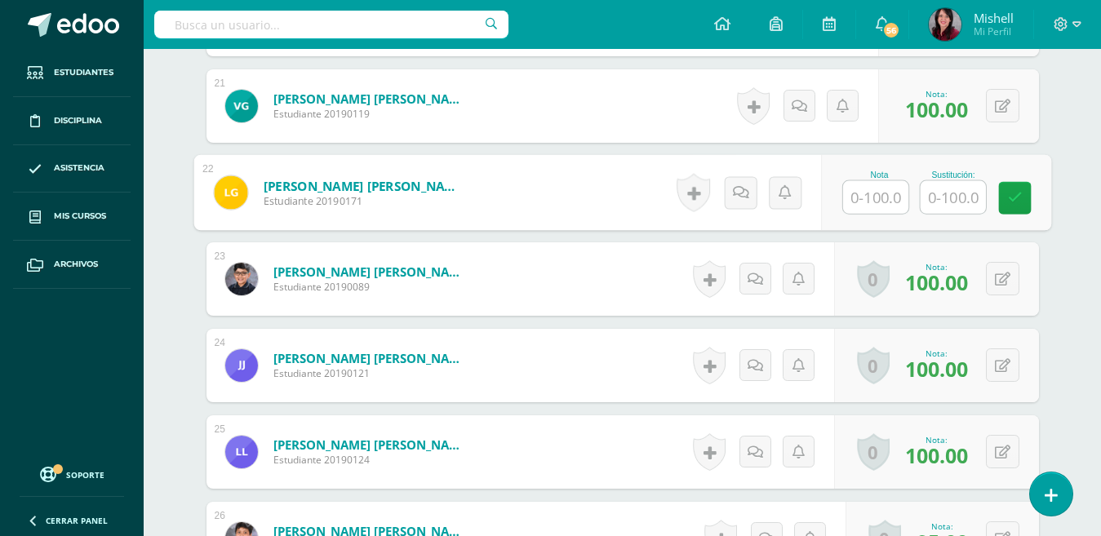
click at [876, 193] on input "text" at bounding box center [875, 197] width 65 height 33
type input "100"
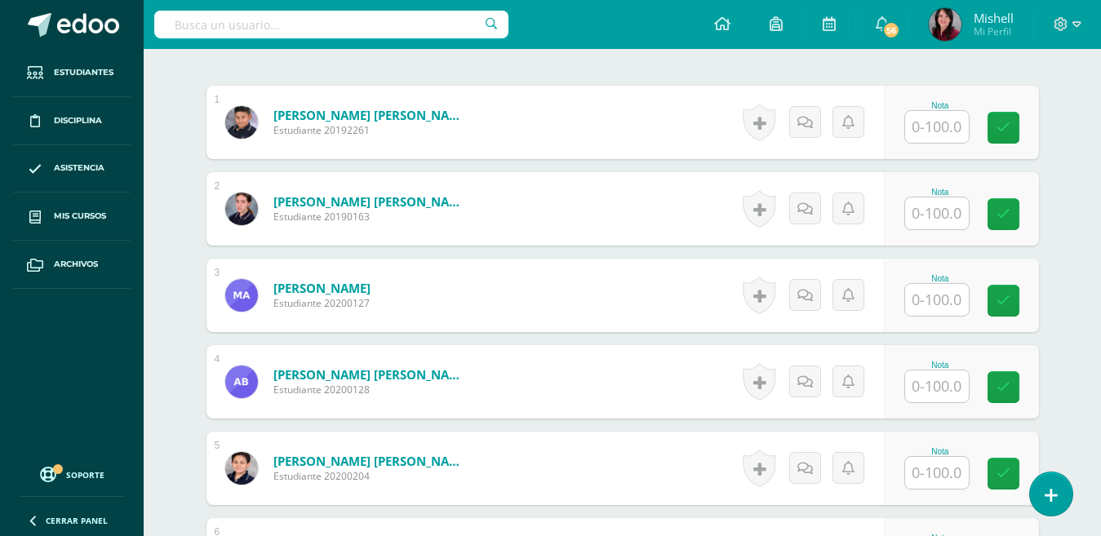
scroll to position [482, 0]
click at [940, 125] on input "text" at bounding box center [937, 126] width 64 height 32
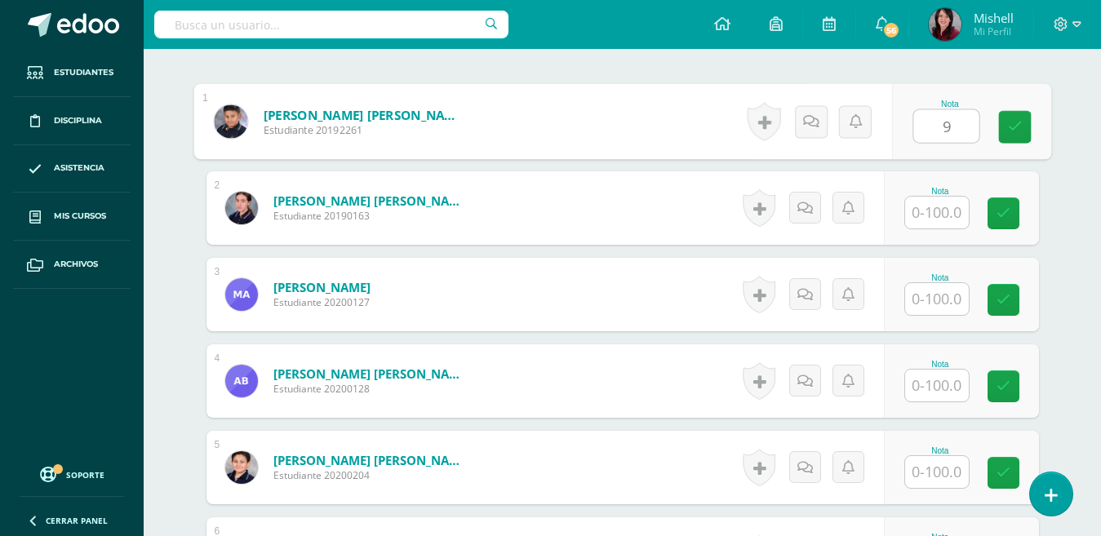
scroll to position [483, 0]
type input "95"
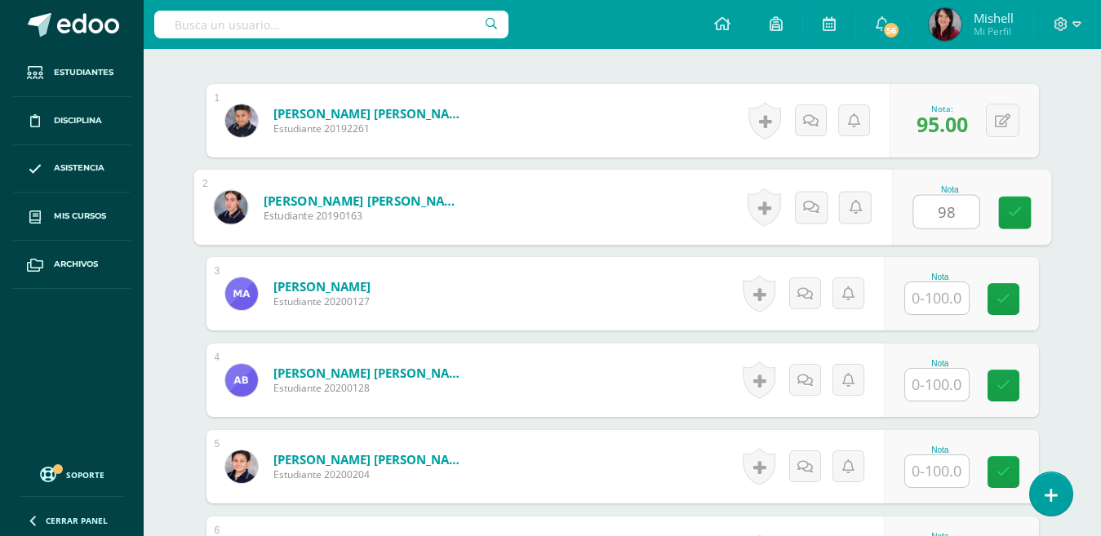
type input "98"
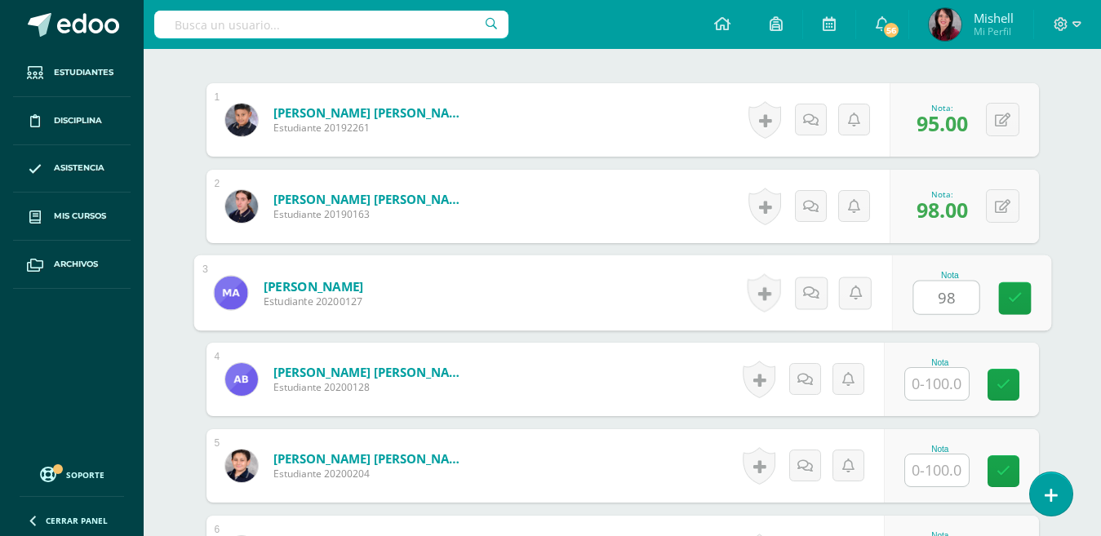
scroll to position [485, 0]
type input "98"
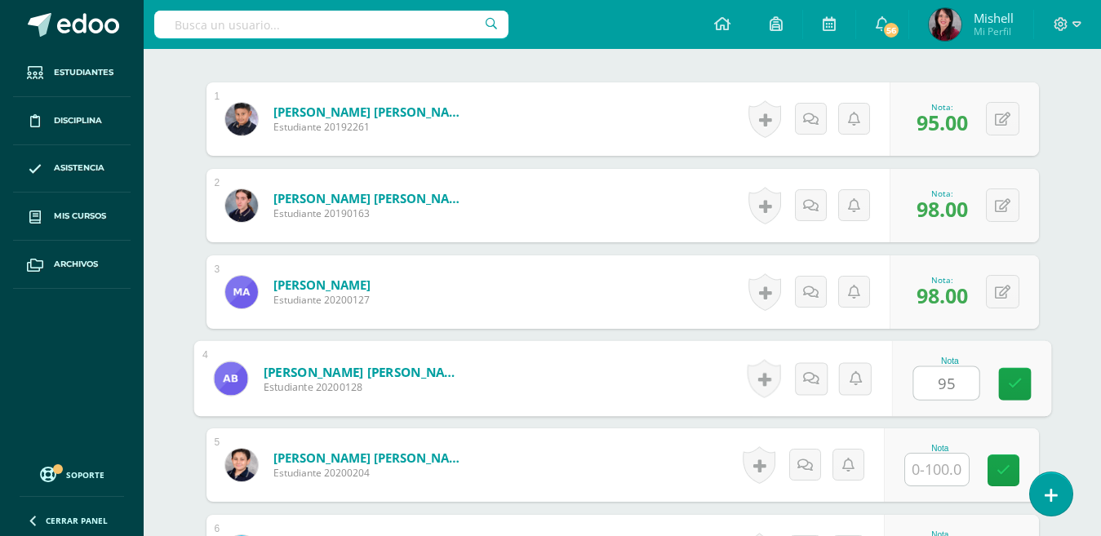
type input "95"
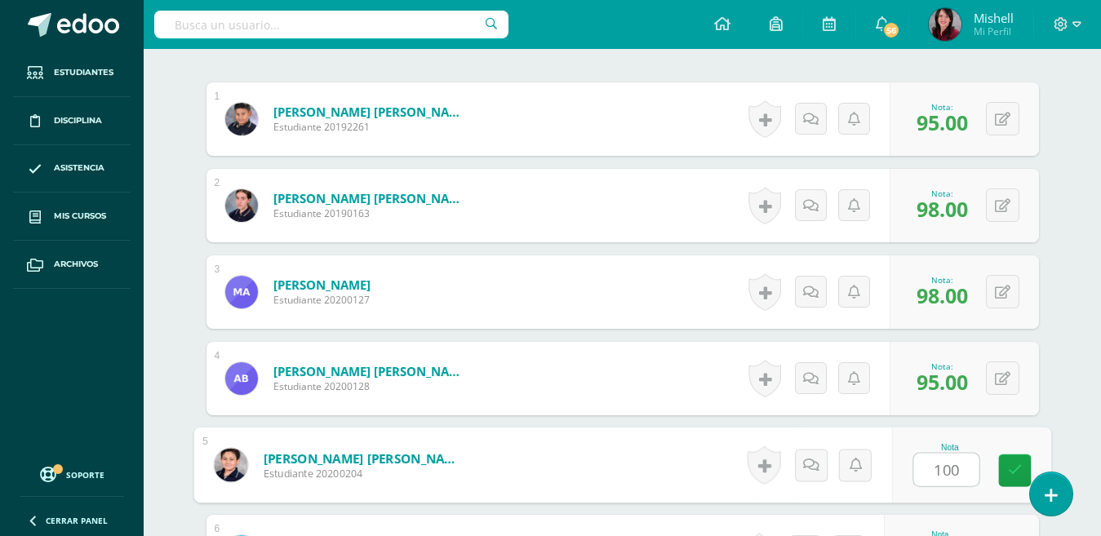
type input "100"
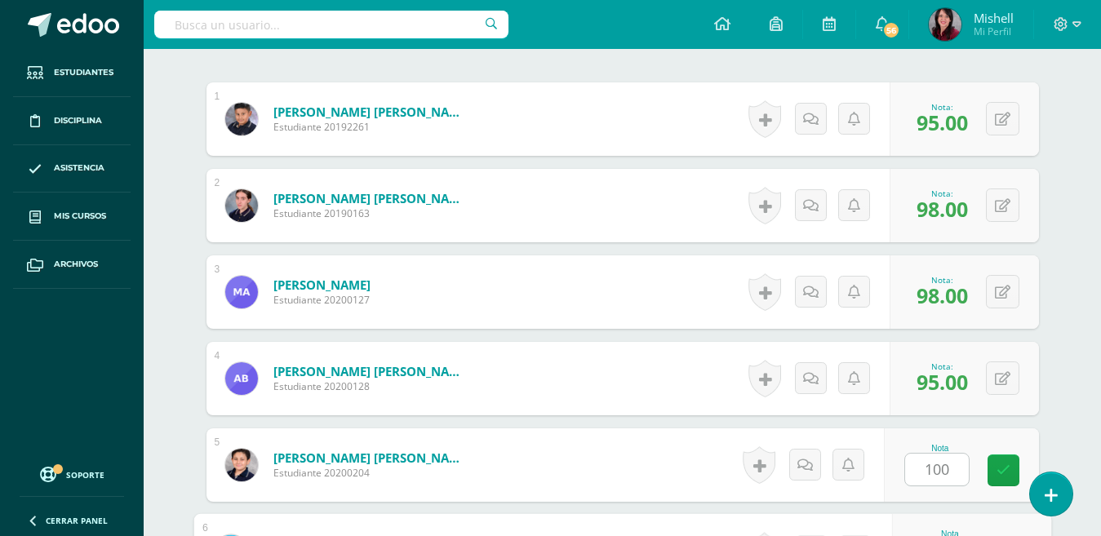
scroll to position [772, 0]
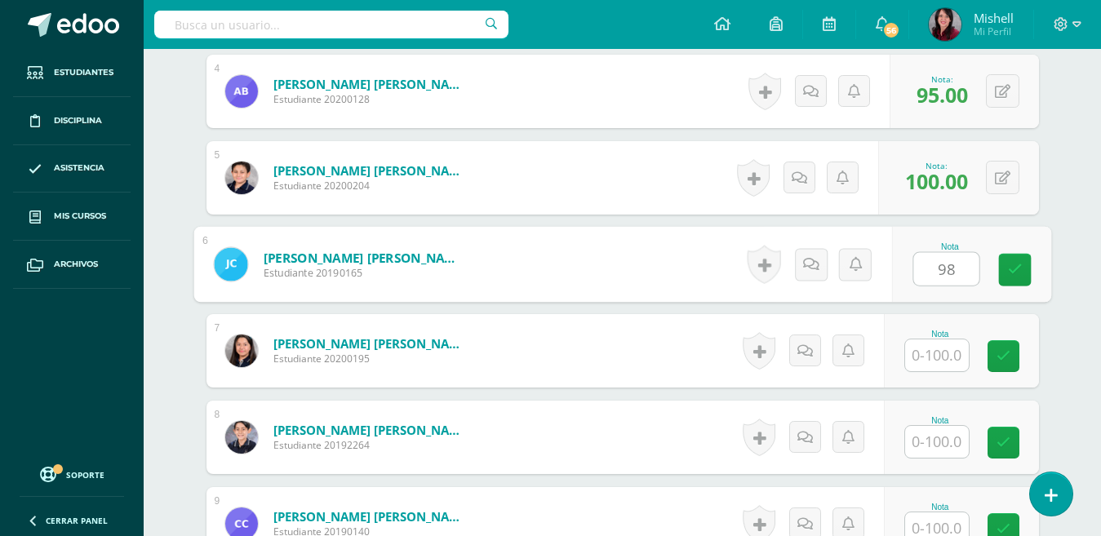
type input "98"
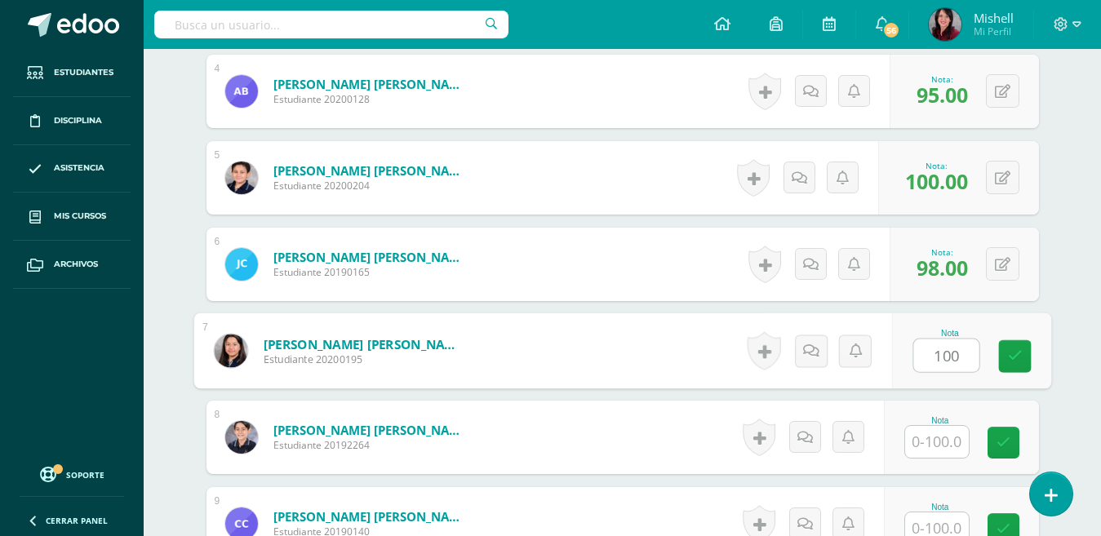
type input "100"
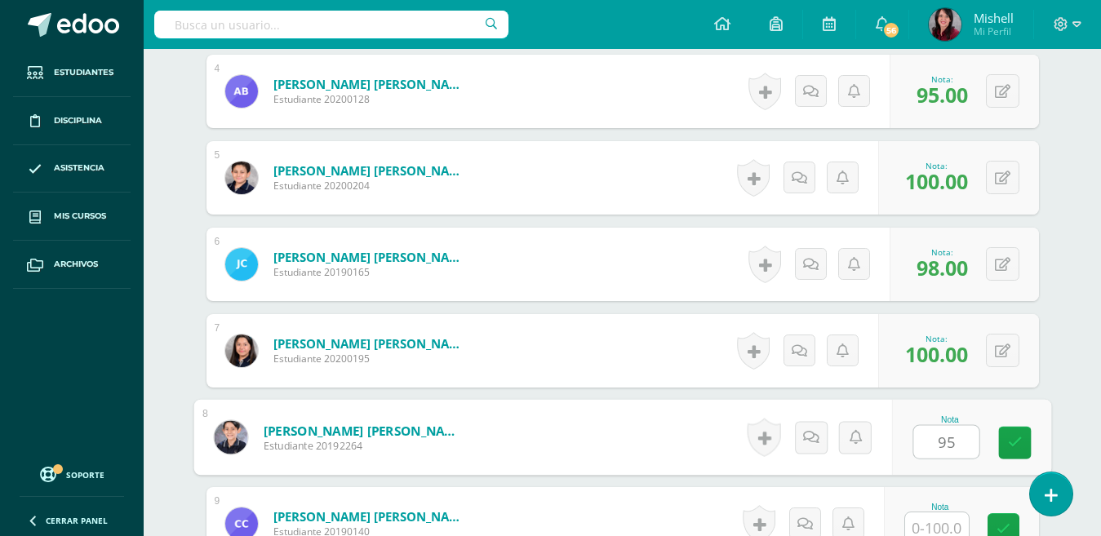
type input "95"
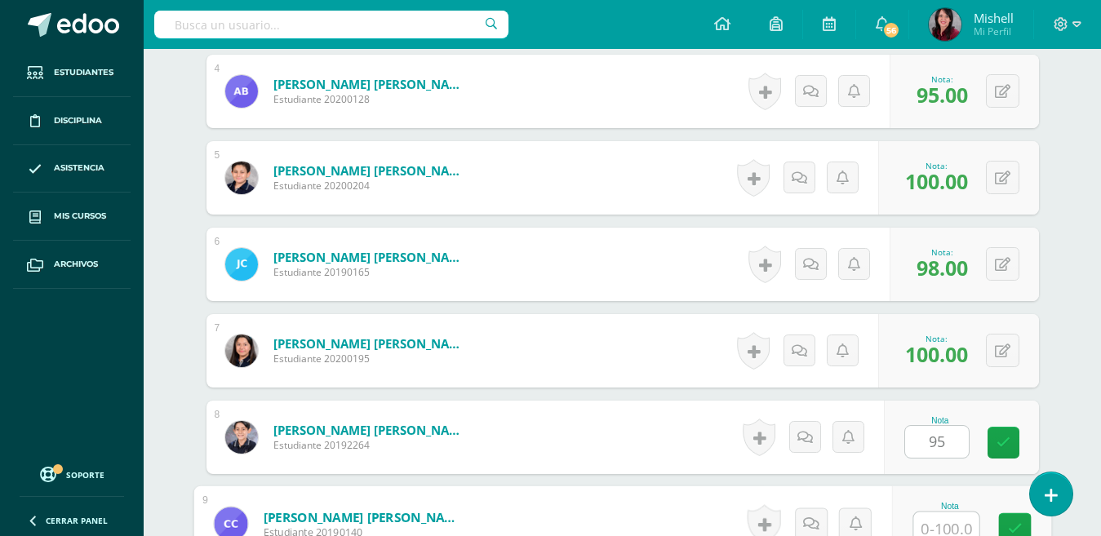
scroll to position [780, 0]
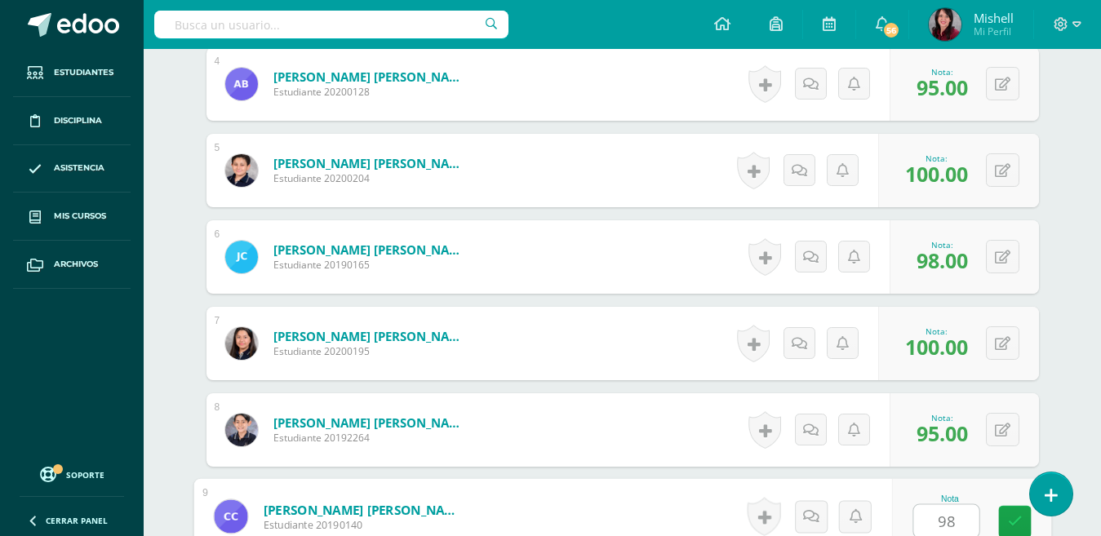
type input "98"
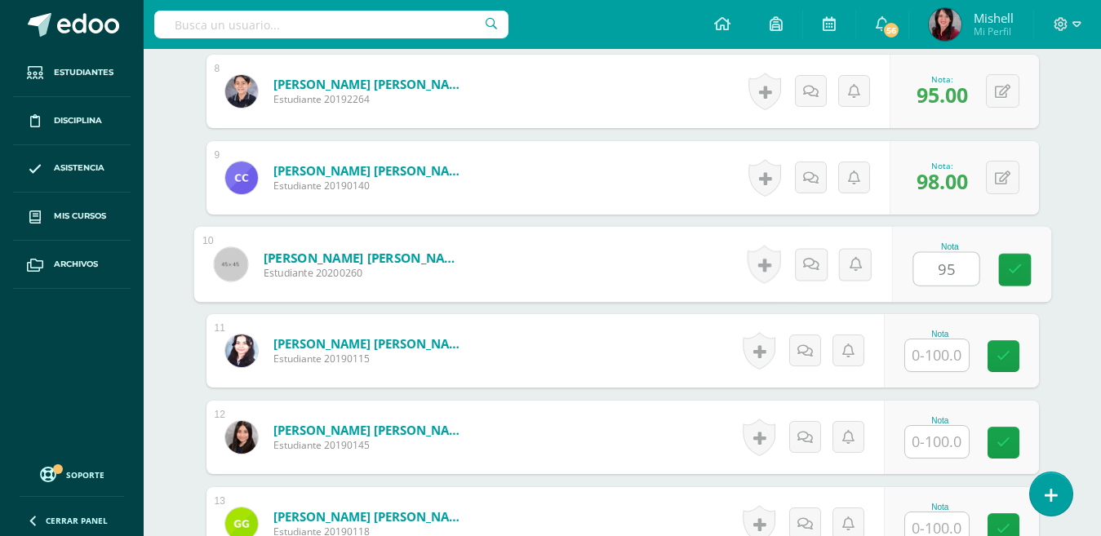
type input "95"
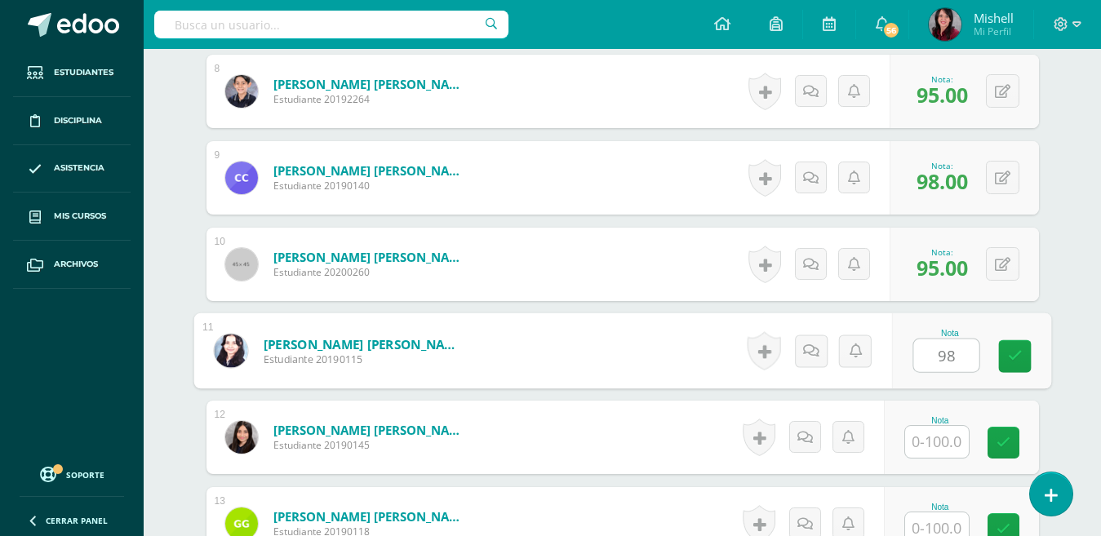
type input "98"
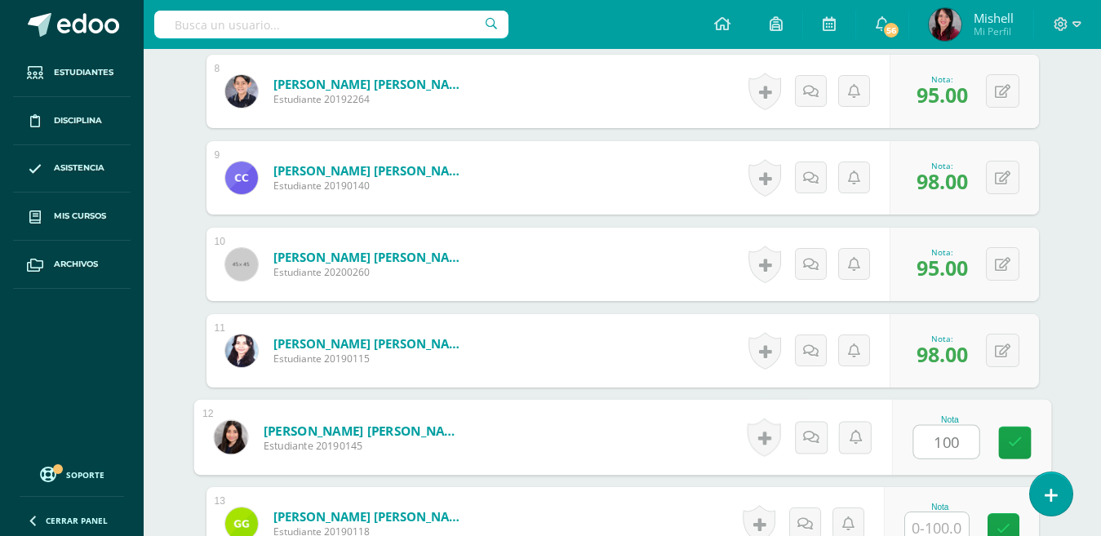
type input "100"
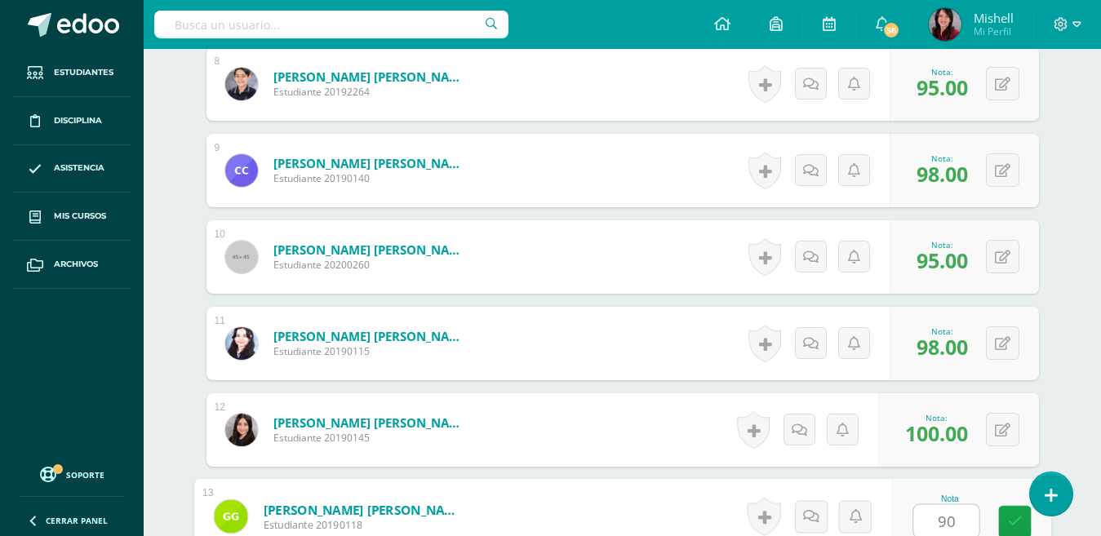
type input "90"
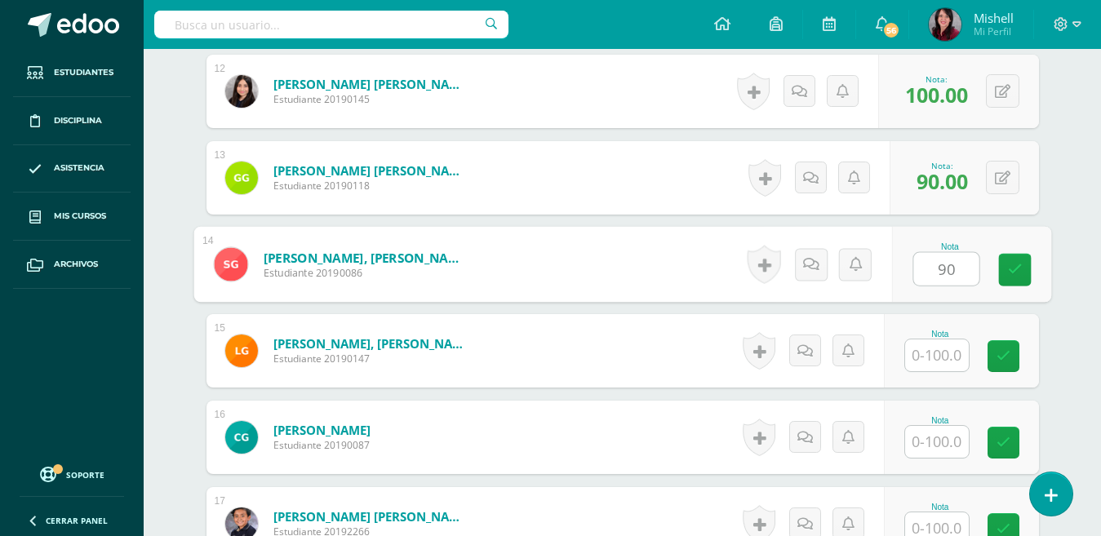
type input "90"
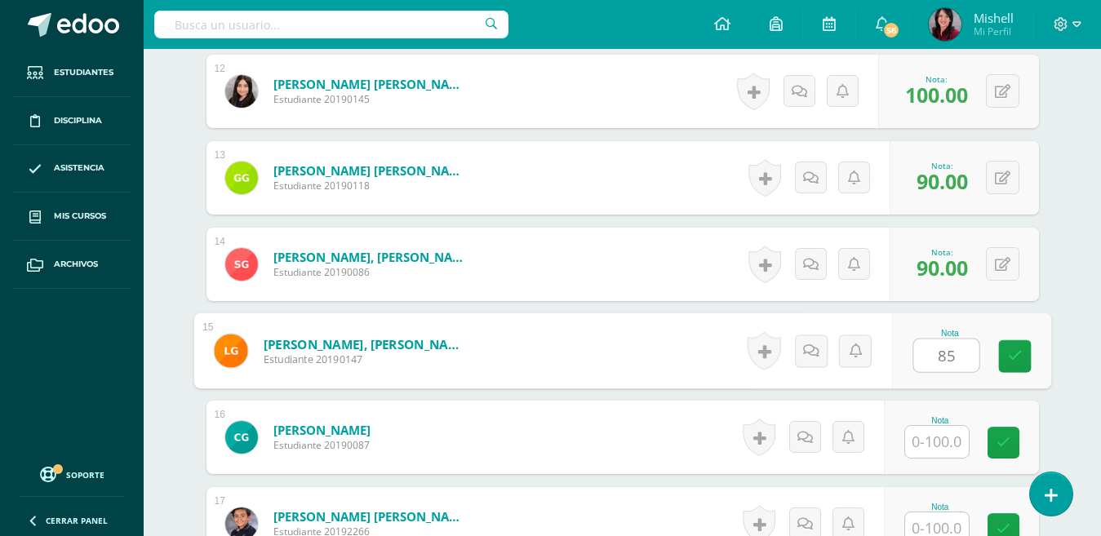
type input "85"
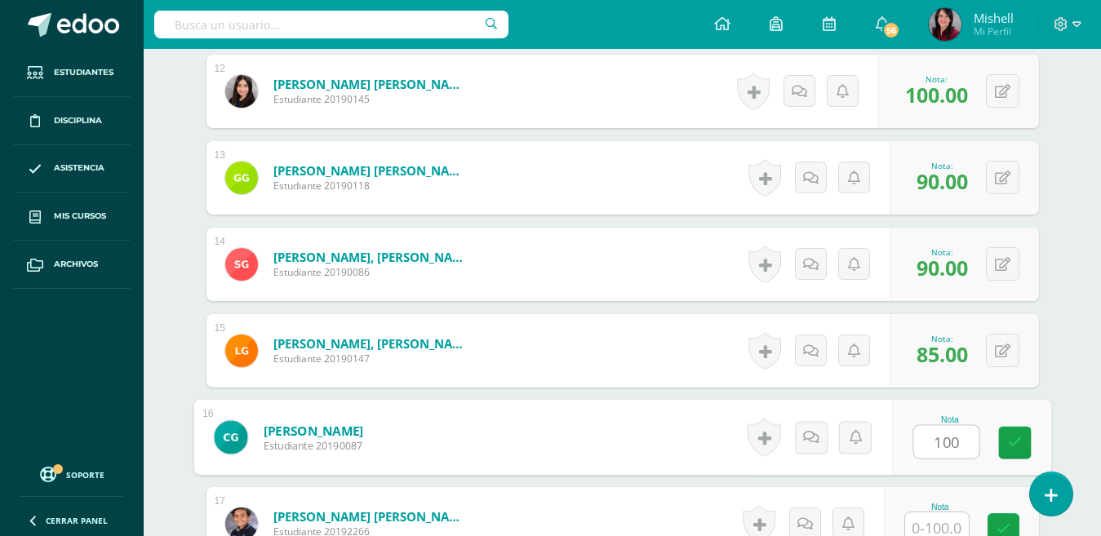
type input "100"
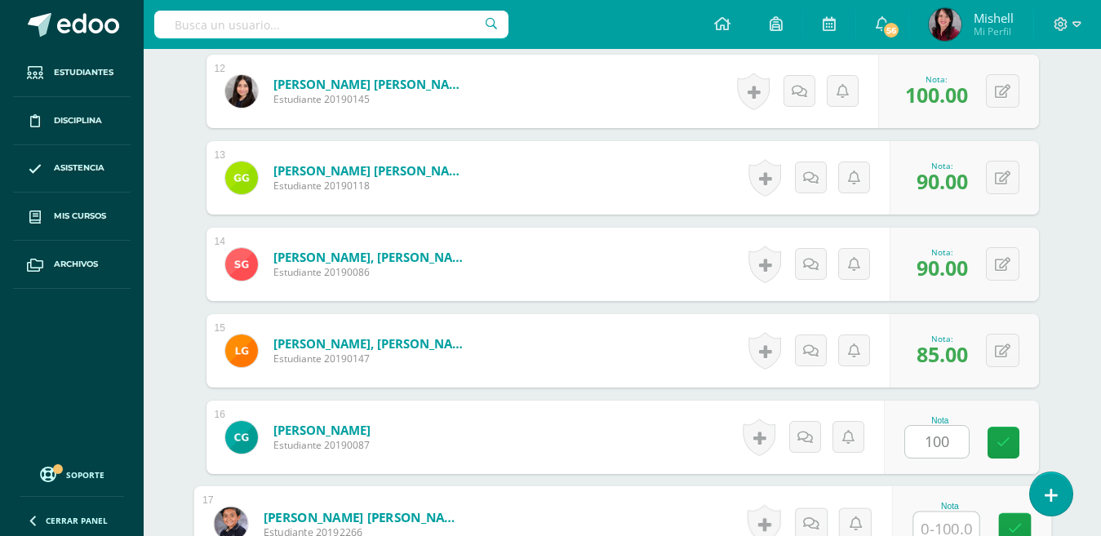
scroll to position [1472, 0]
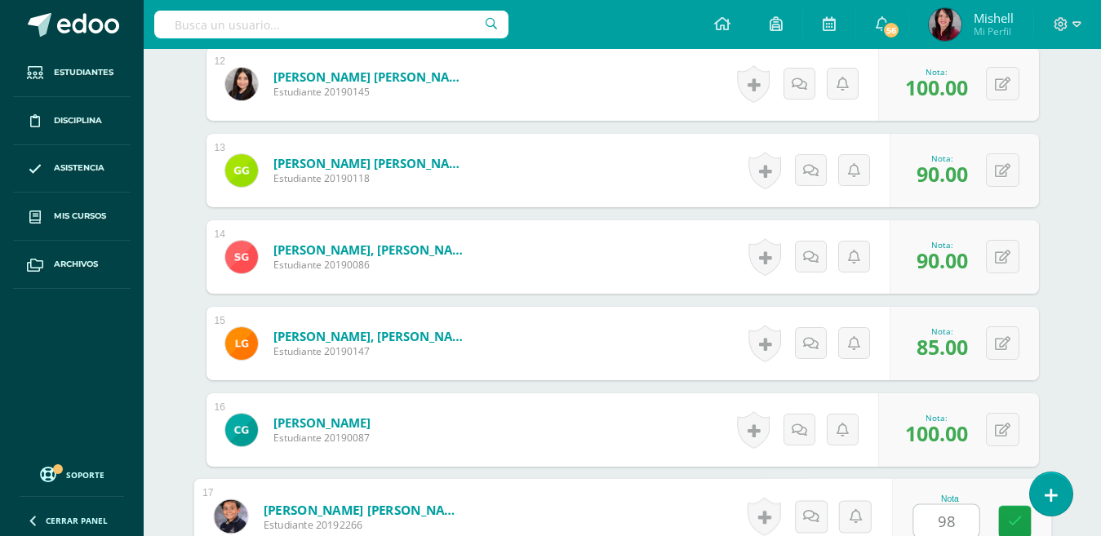
type input "98"
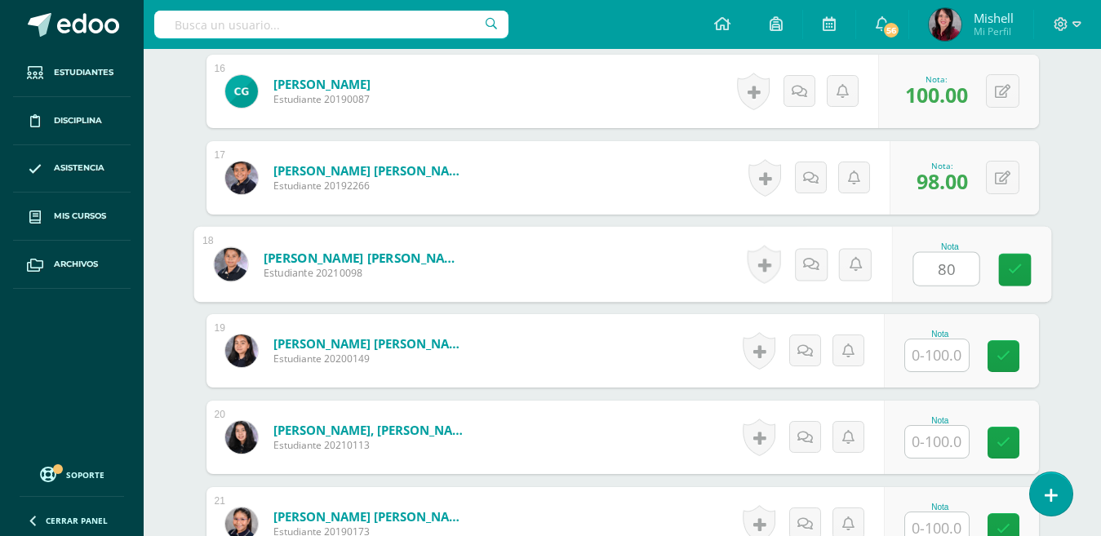
type input "80"
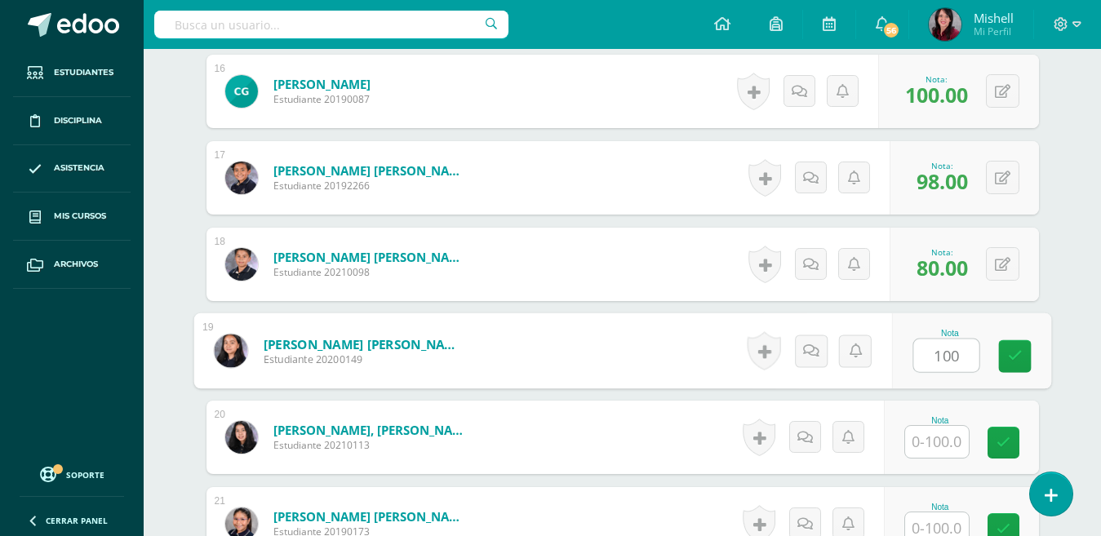
type input "100"
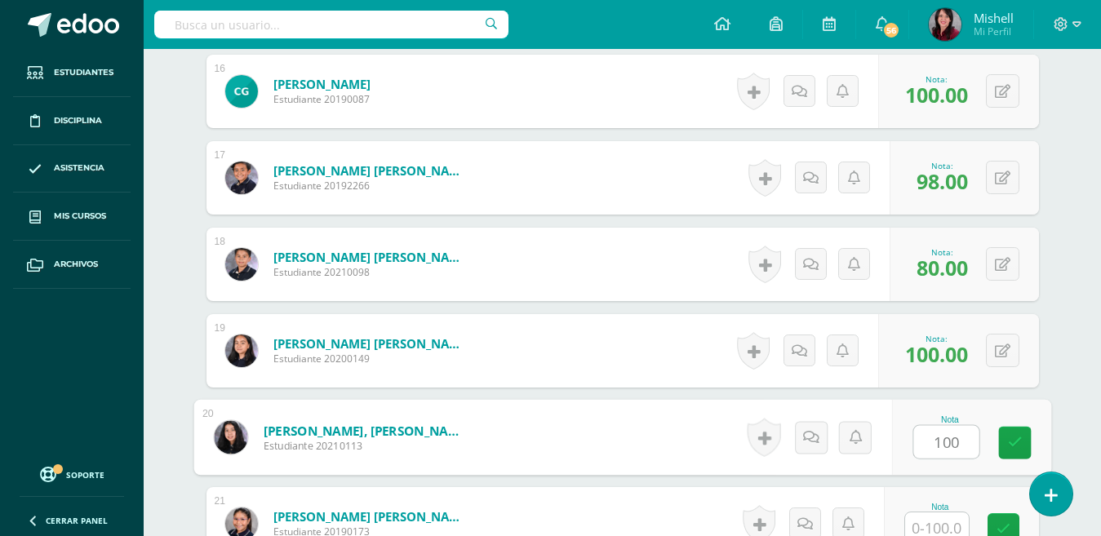
type input "100"
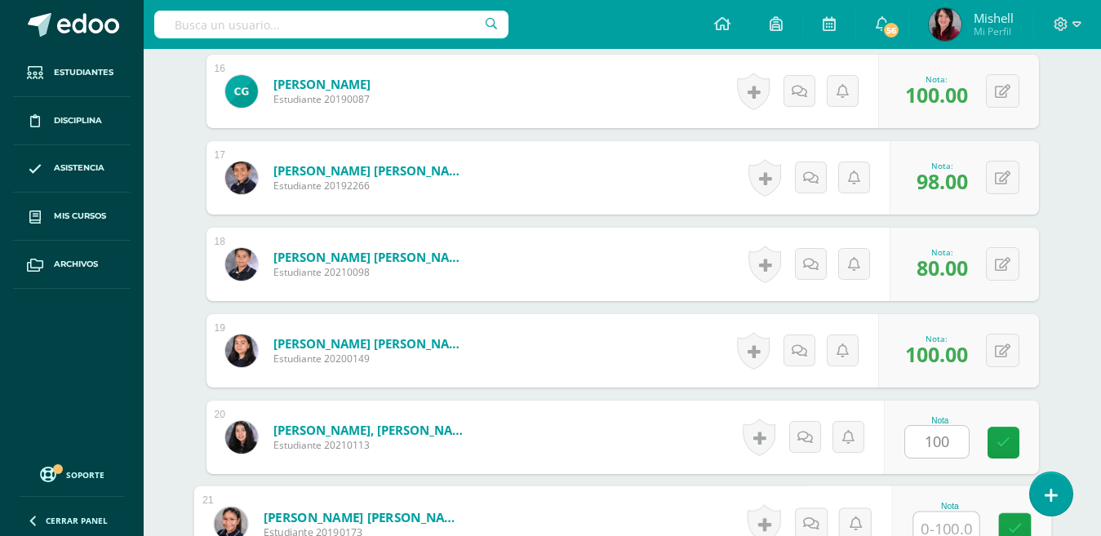
scroll to position [1818, 0]
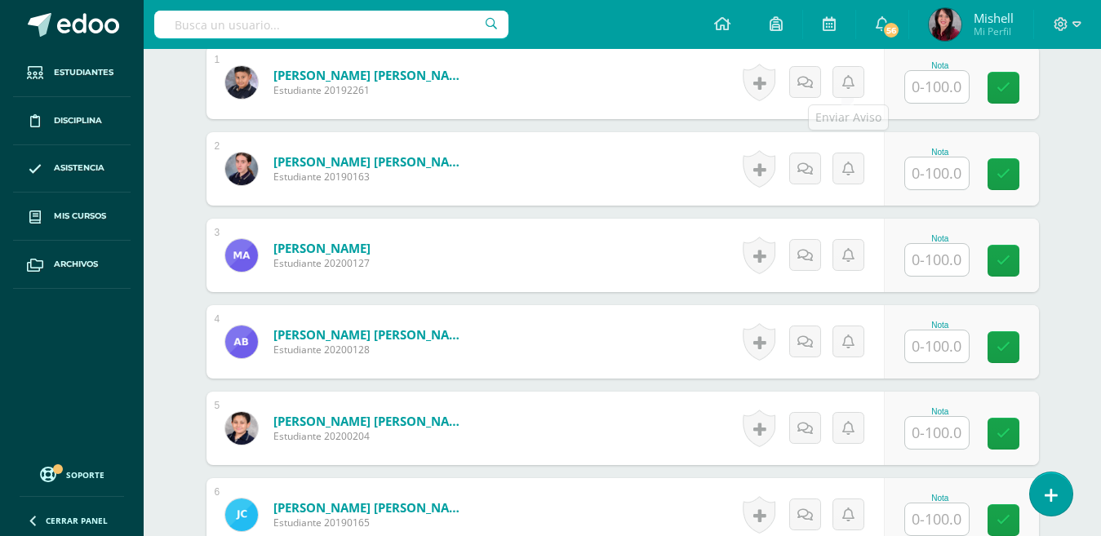
scroll to position [522, 0]
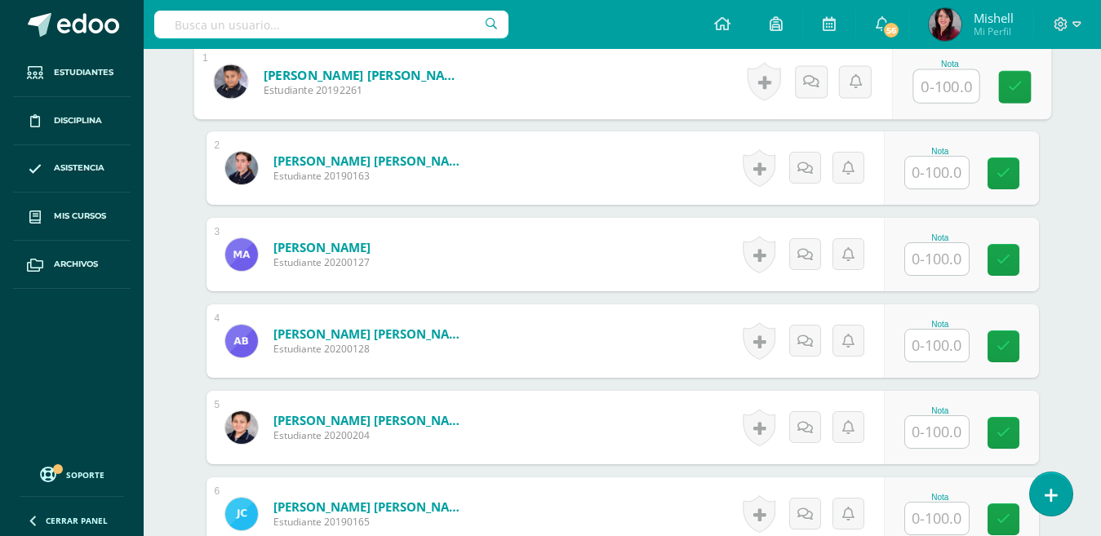
click at [940, 86] on input "text" at bounding box center [945, 86] width 65 height 33
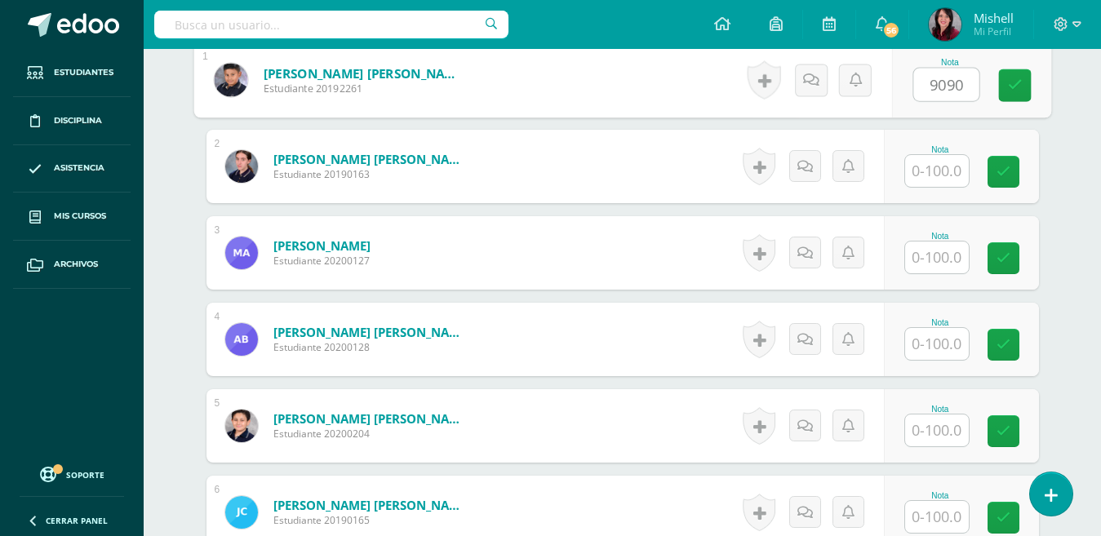
type input "9090"
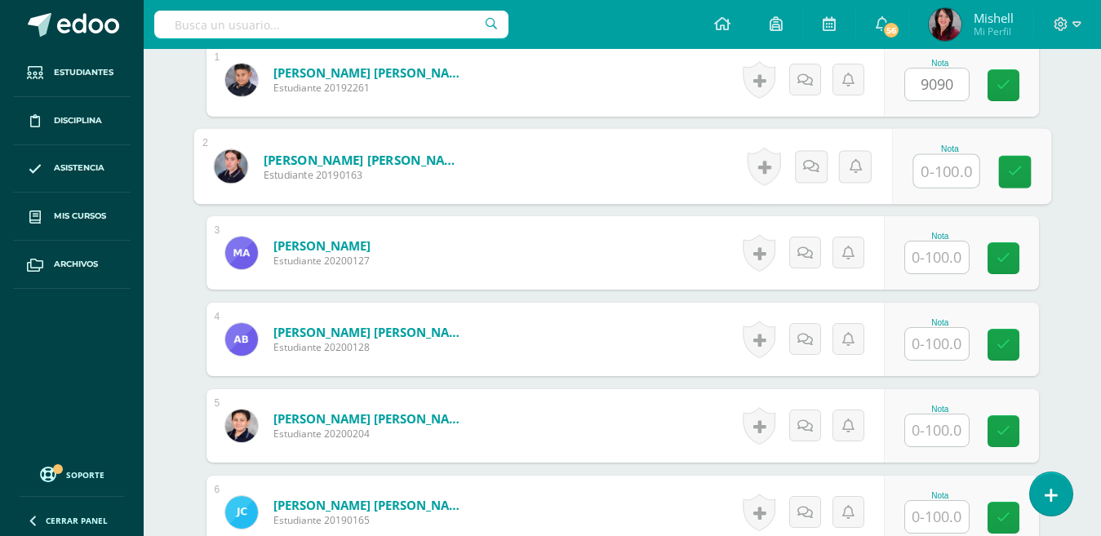
type input "9"
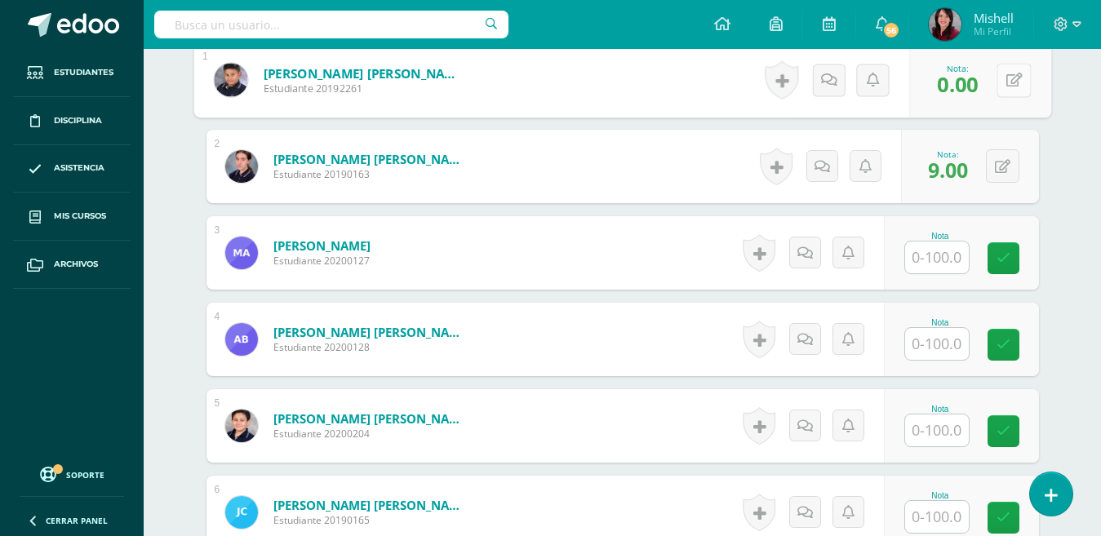
click at [1006, 70] on button at bounding box center [1014, 80] width 34 height 34
type input "90"
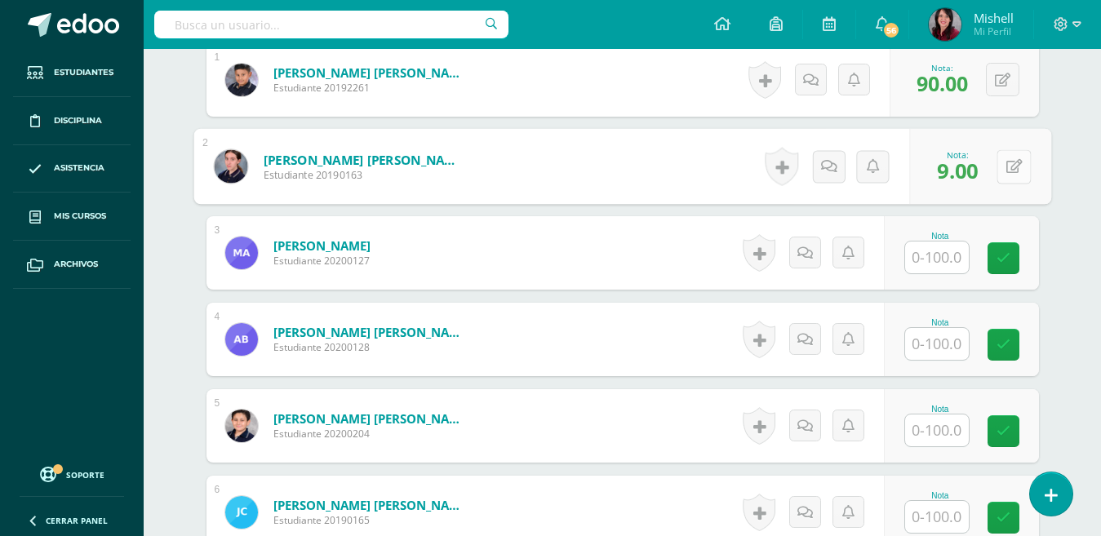
click at [1002, 162] on button at bounding box center [1014, 166] width 34 height 34
type input "90"
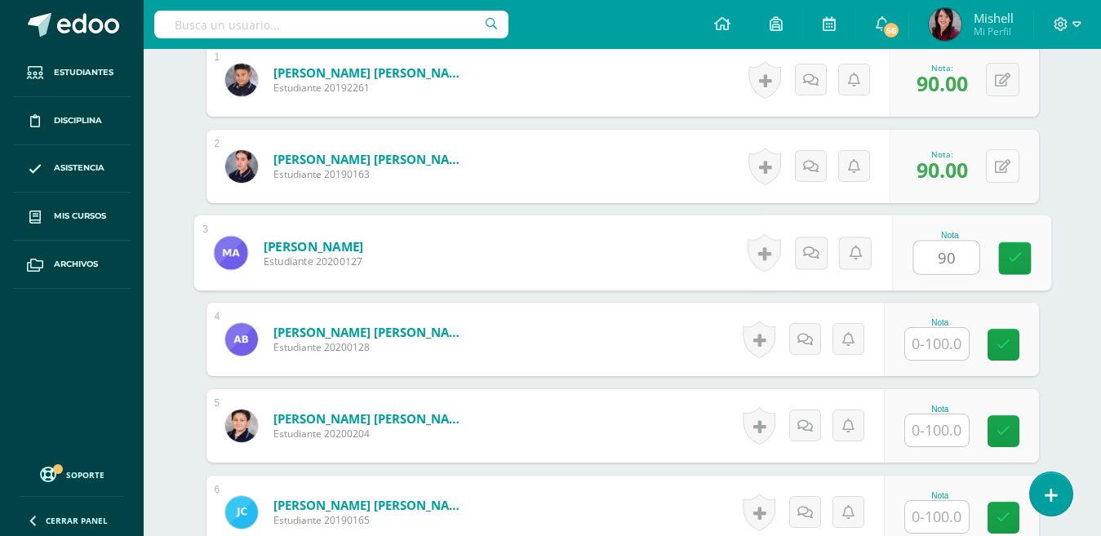
type input "90"
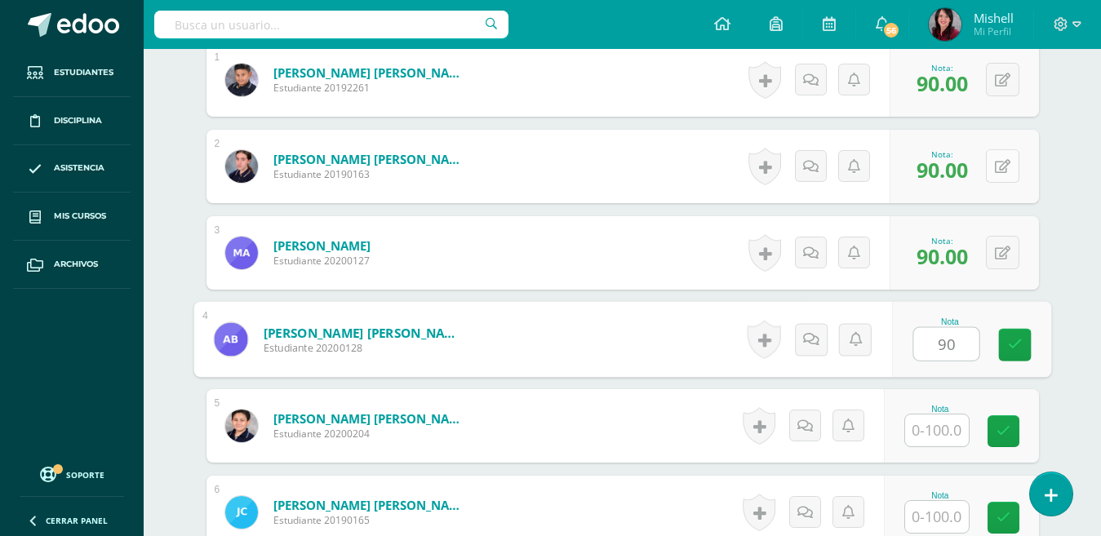
type input "90"
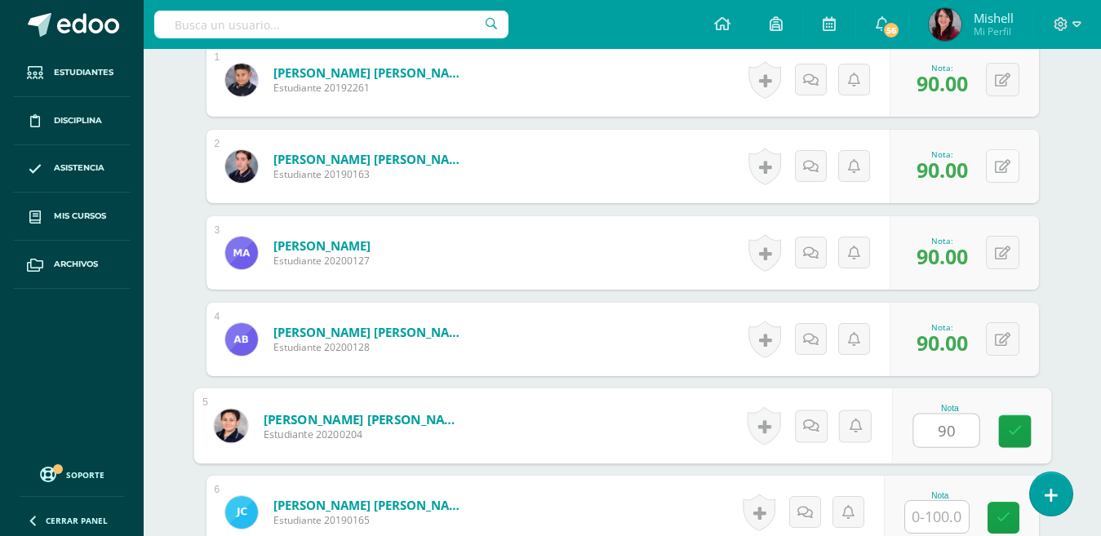
type input "90"
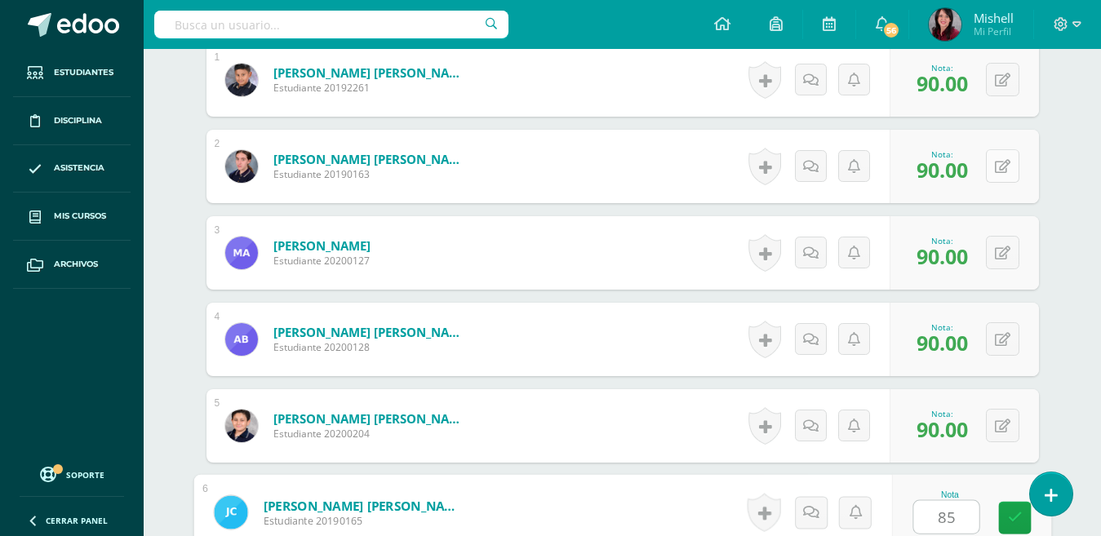
type input "85"
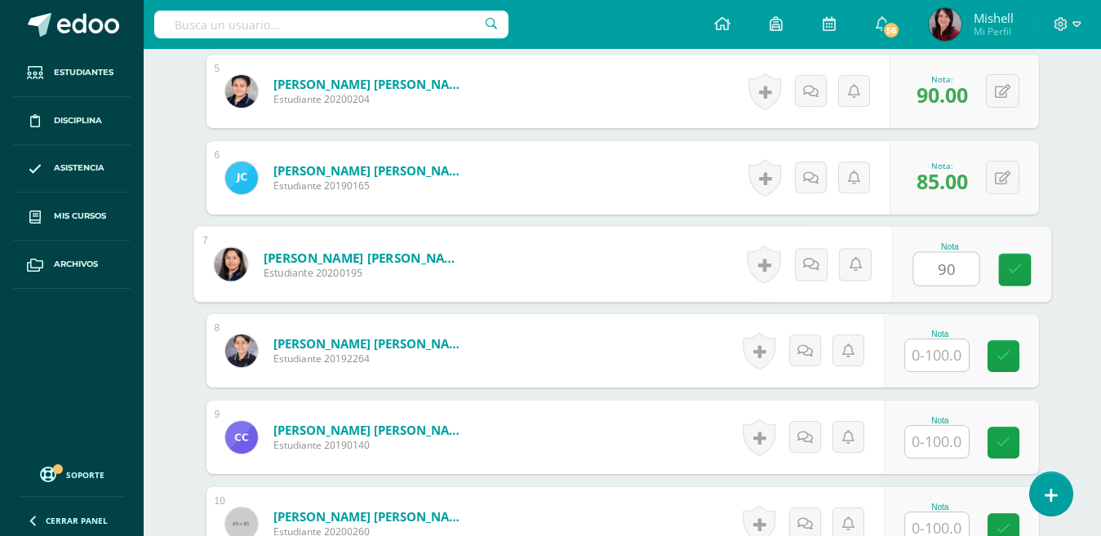
type input "90"
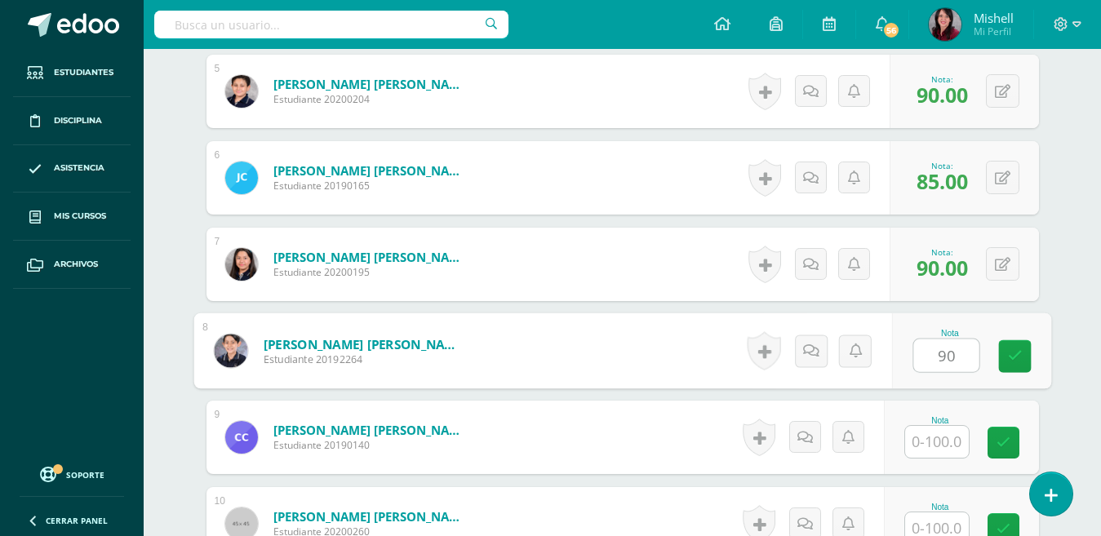
type input "90"
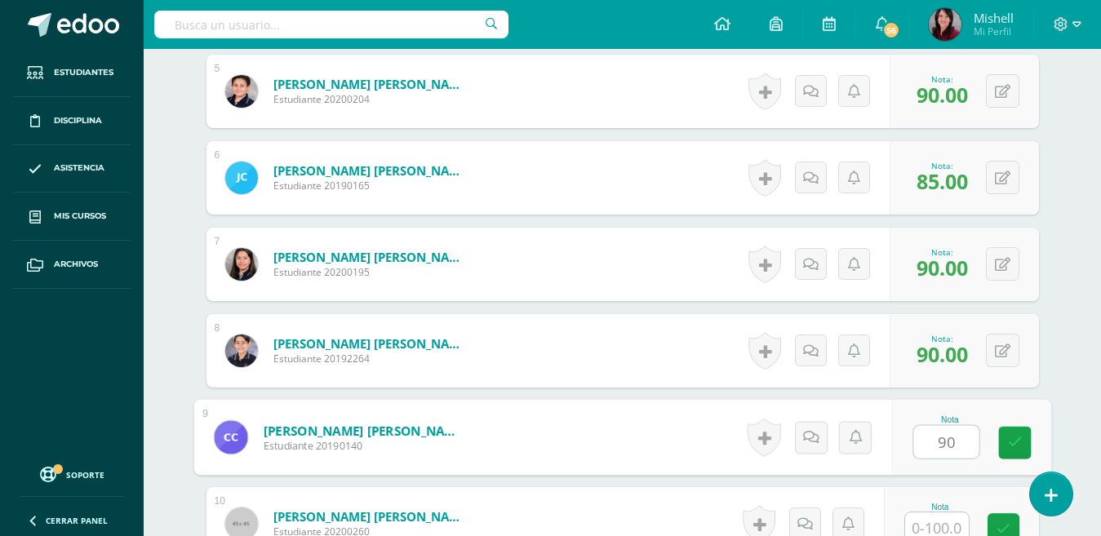
type input "90"
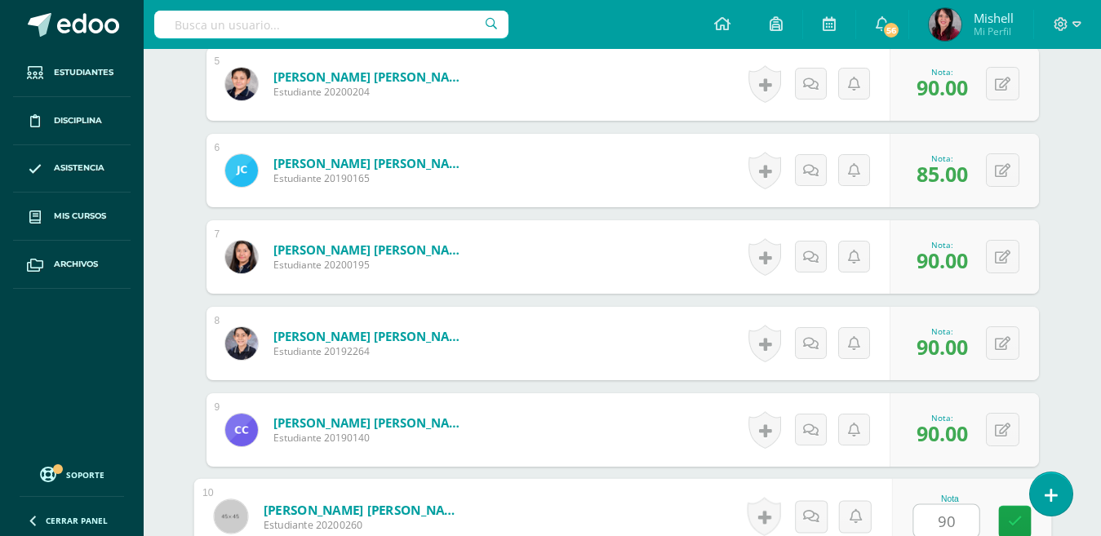
type input "90"
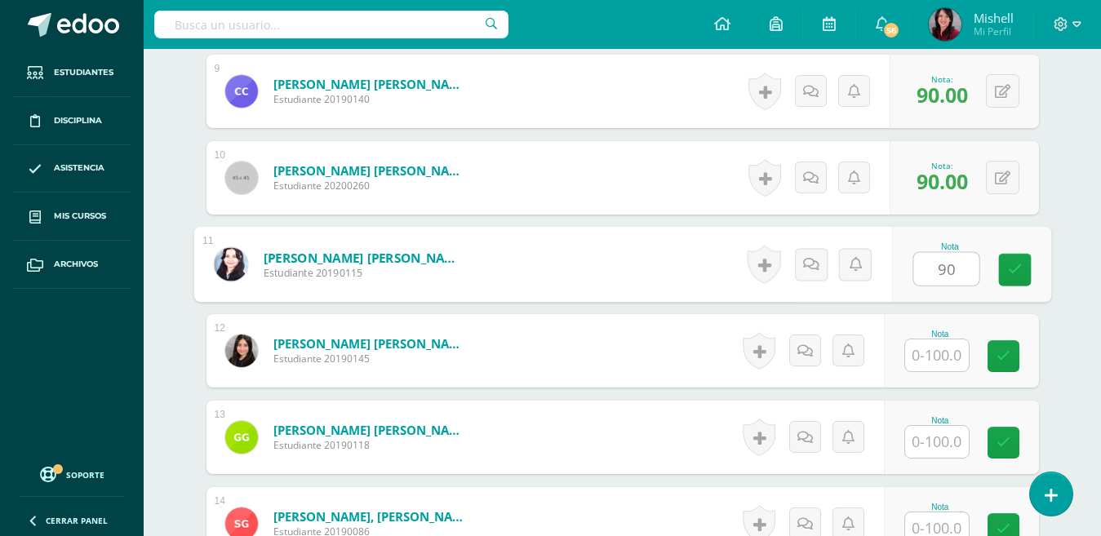
type input "90"
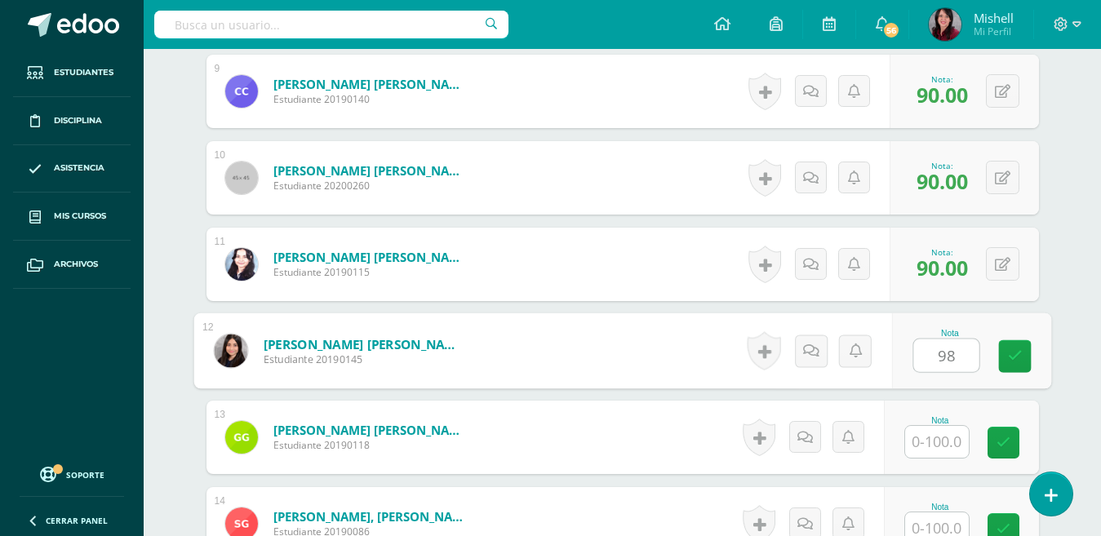
type input "98"
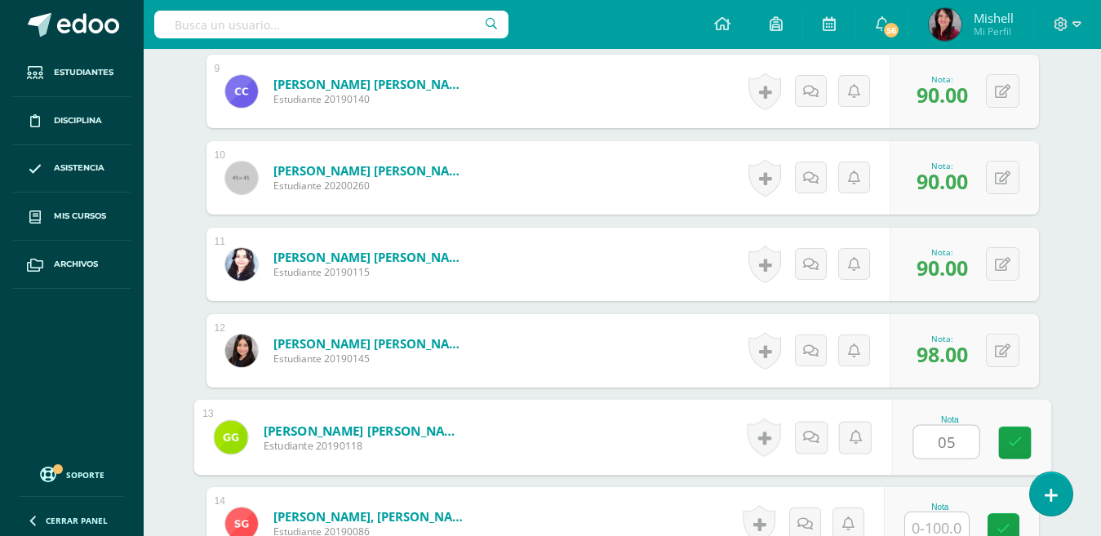
type input "0"
type input "95"
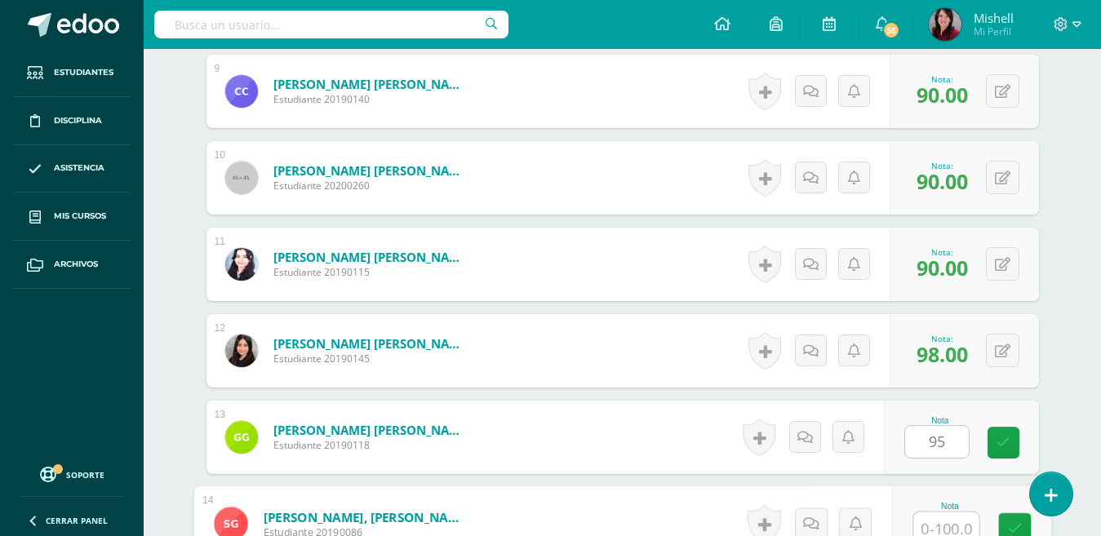
scroll to position [1212, 0]
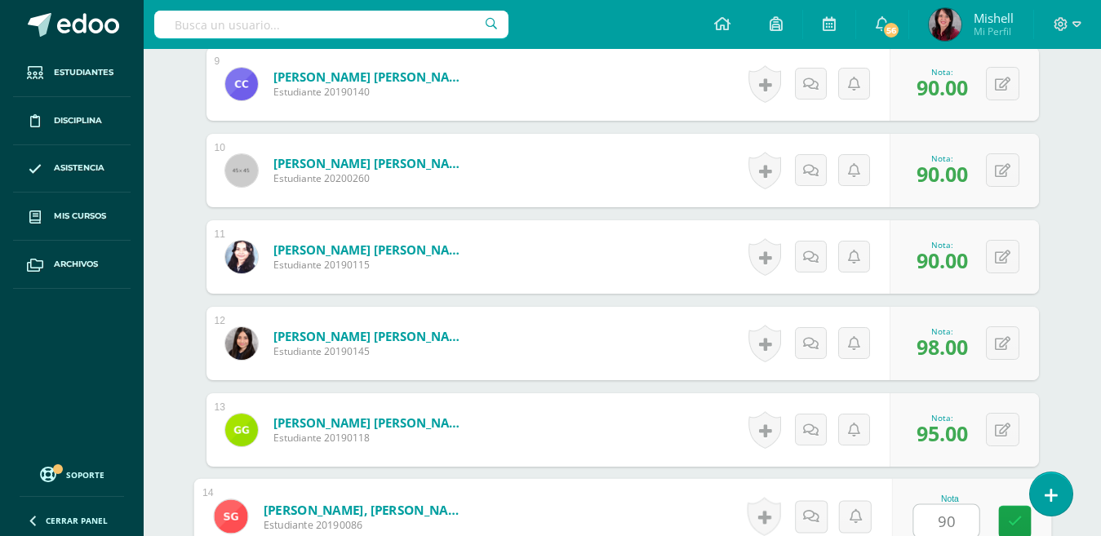
type input "90"
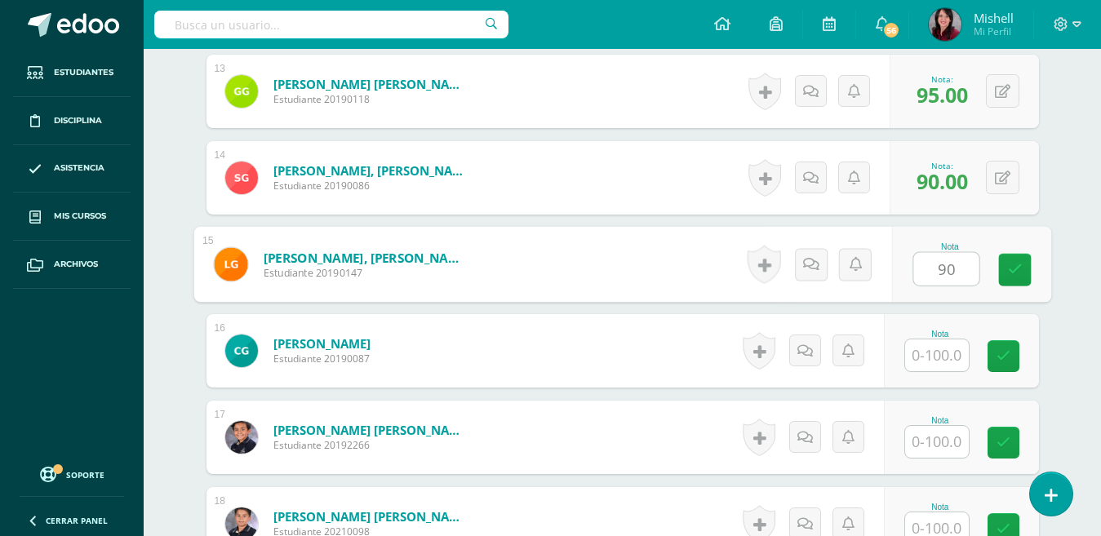
type input "90"
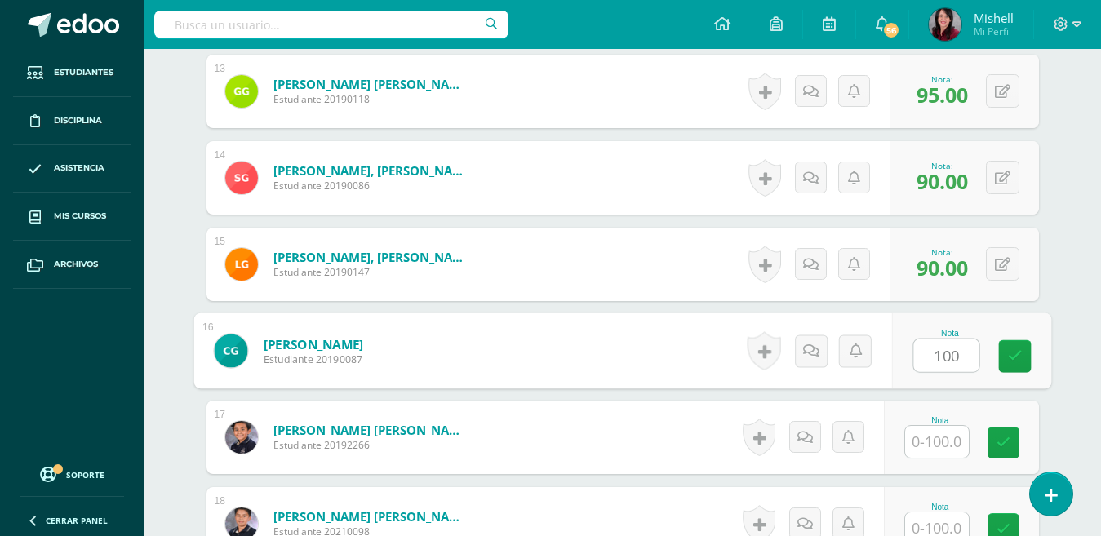
type input "100"
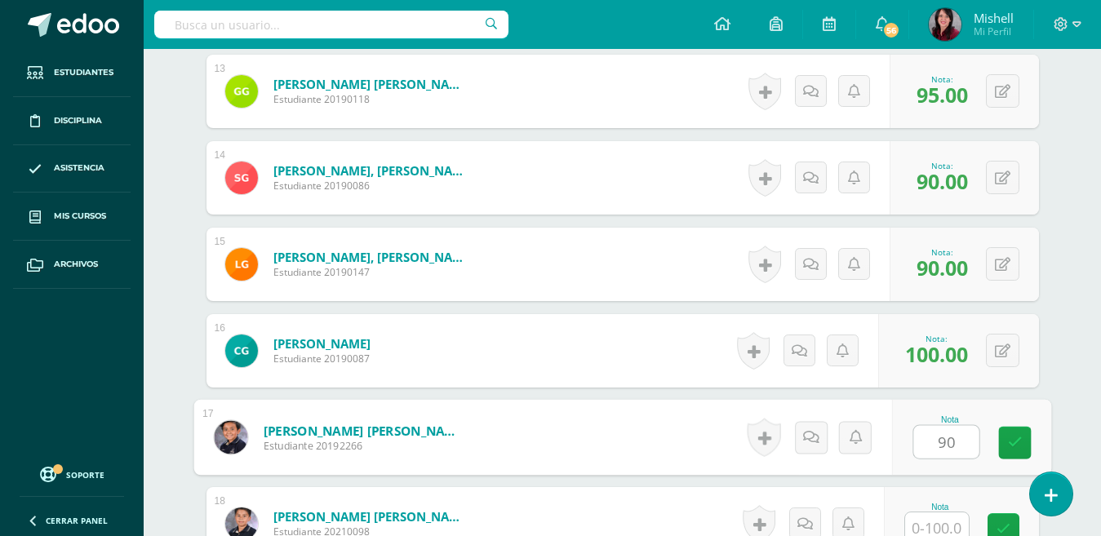
type input "90"
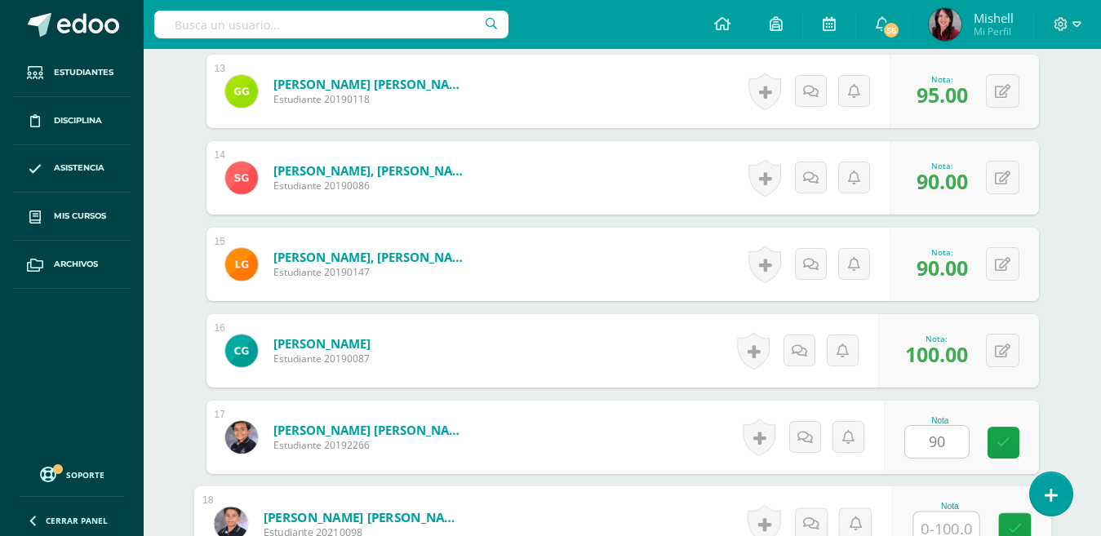
scroll to position [1558, 0]
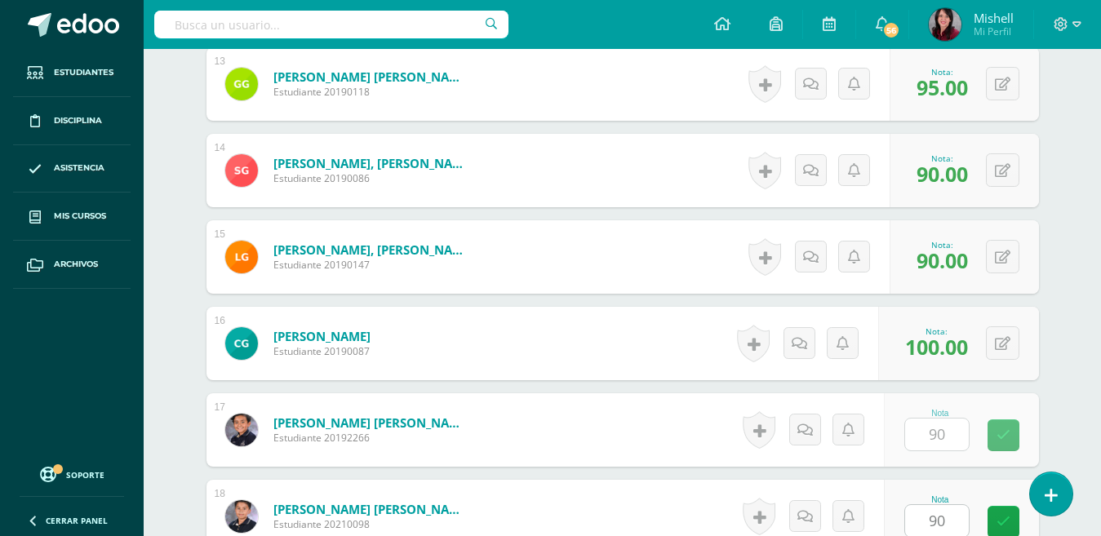
type input "100"
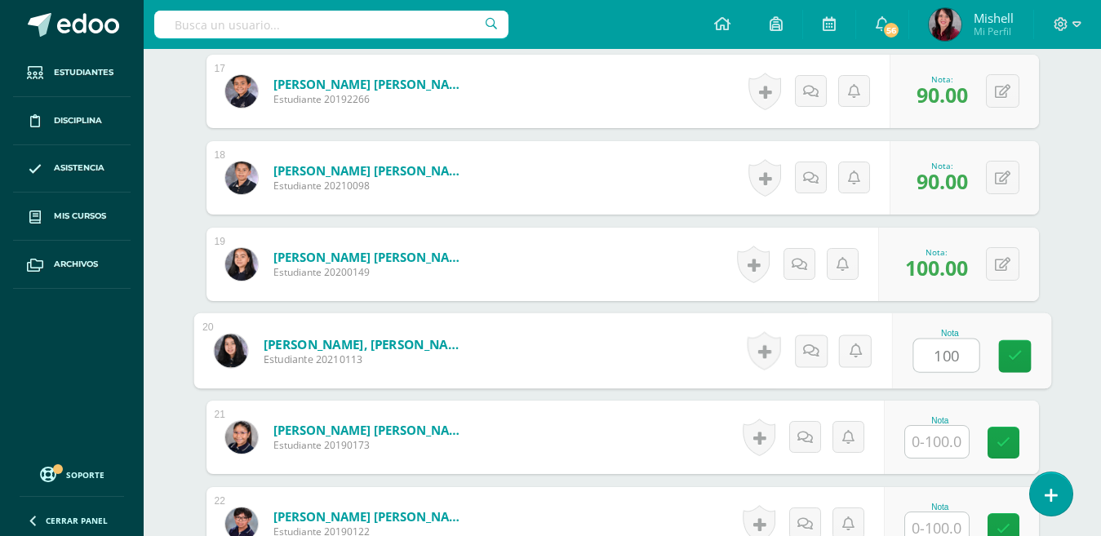
type input "100"
